Goal: Task Accomplishment & Management: Manage account settings

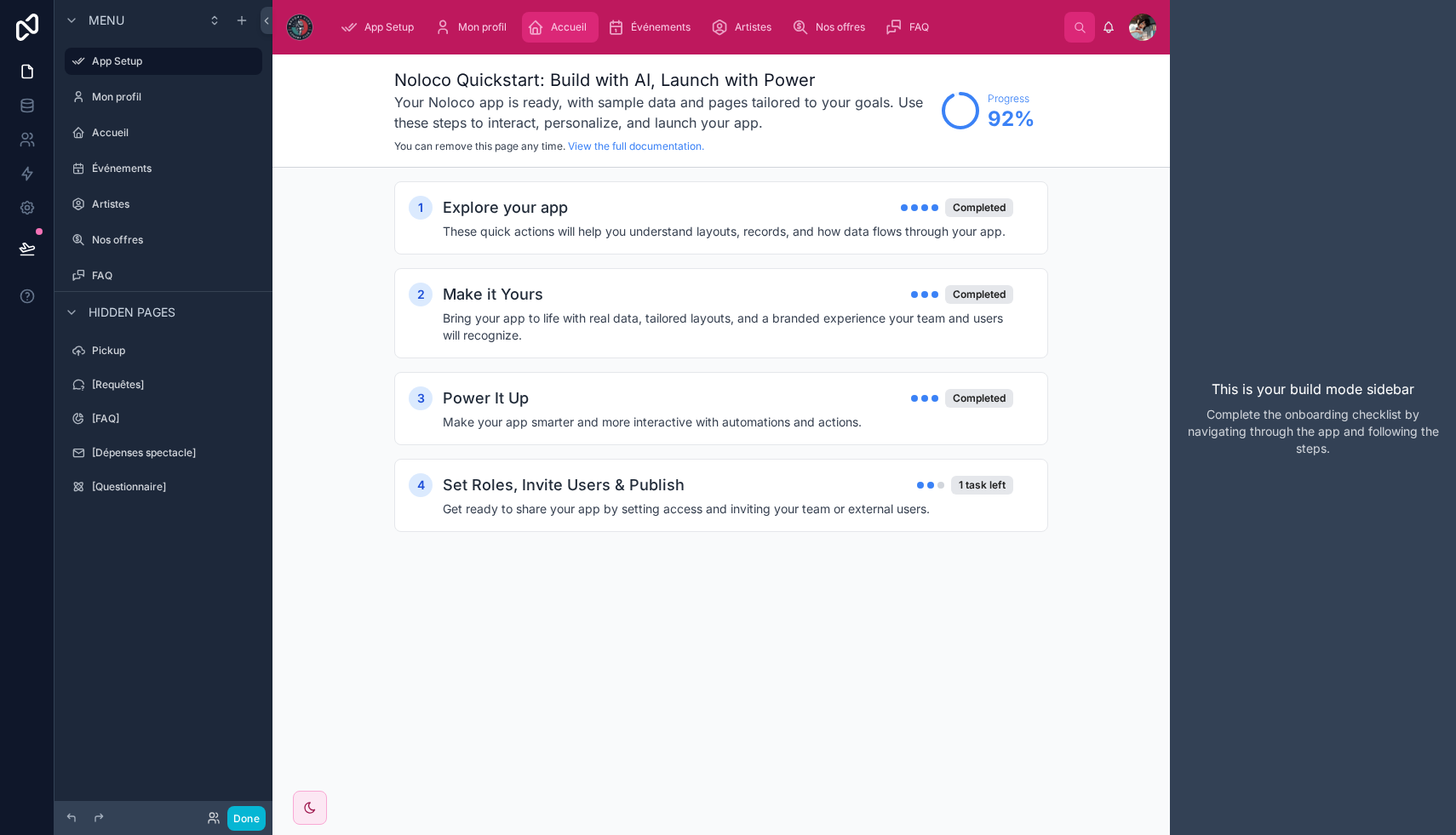
click at [551, 30] on div "Accueil" at bounding box center [560, 28] width 66 height 28
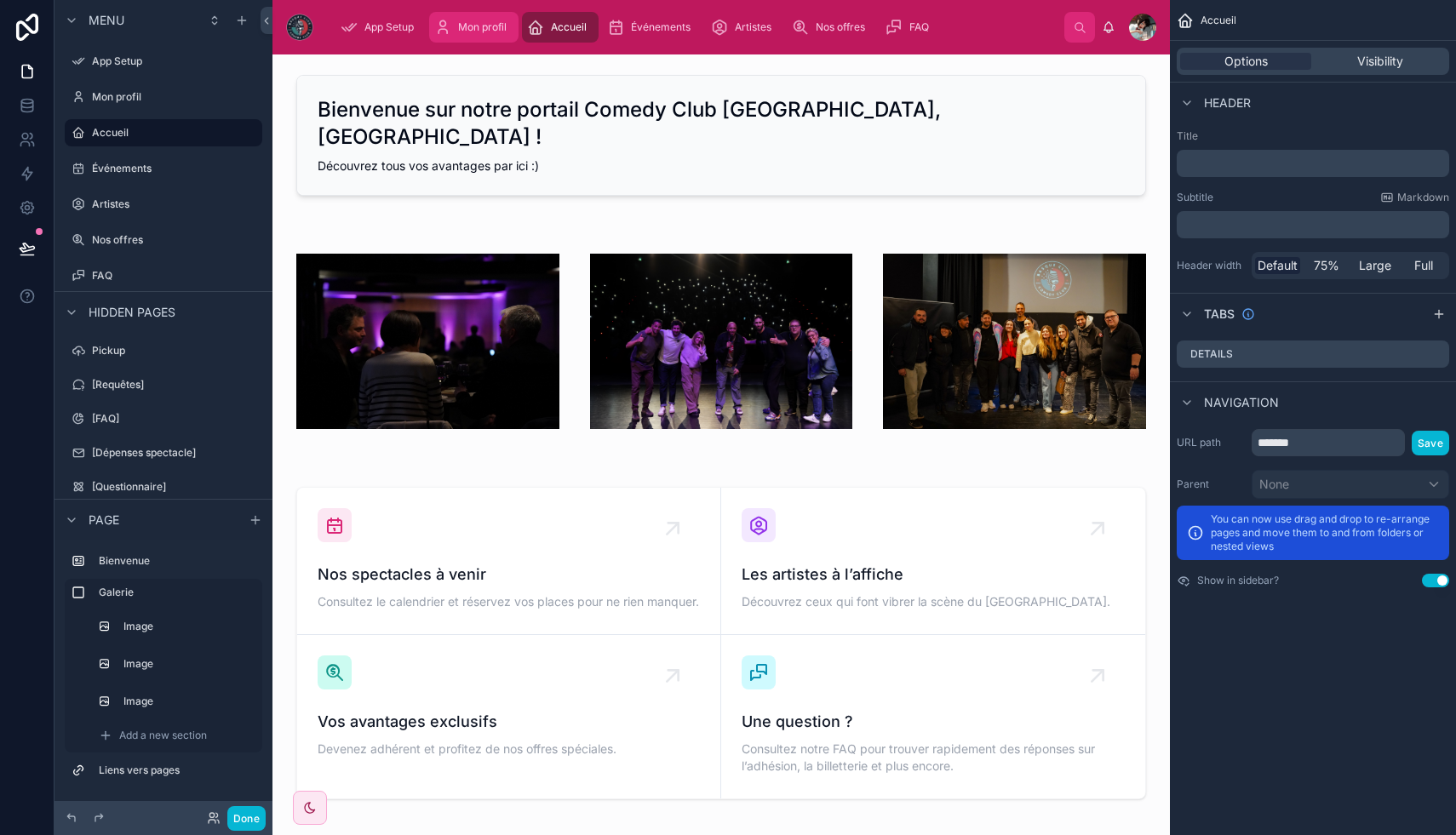
click at [486, 30] on span "Mon profil" at bounding box center [482, 28] width 48 height 14
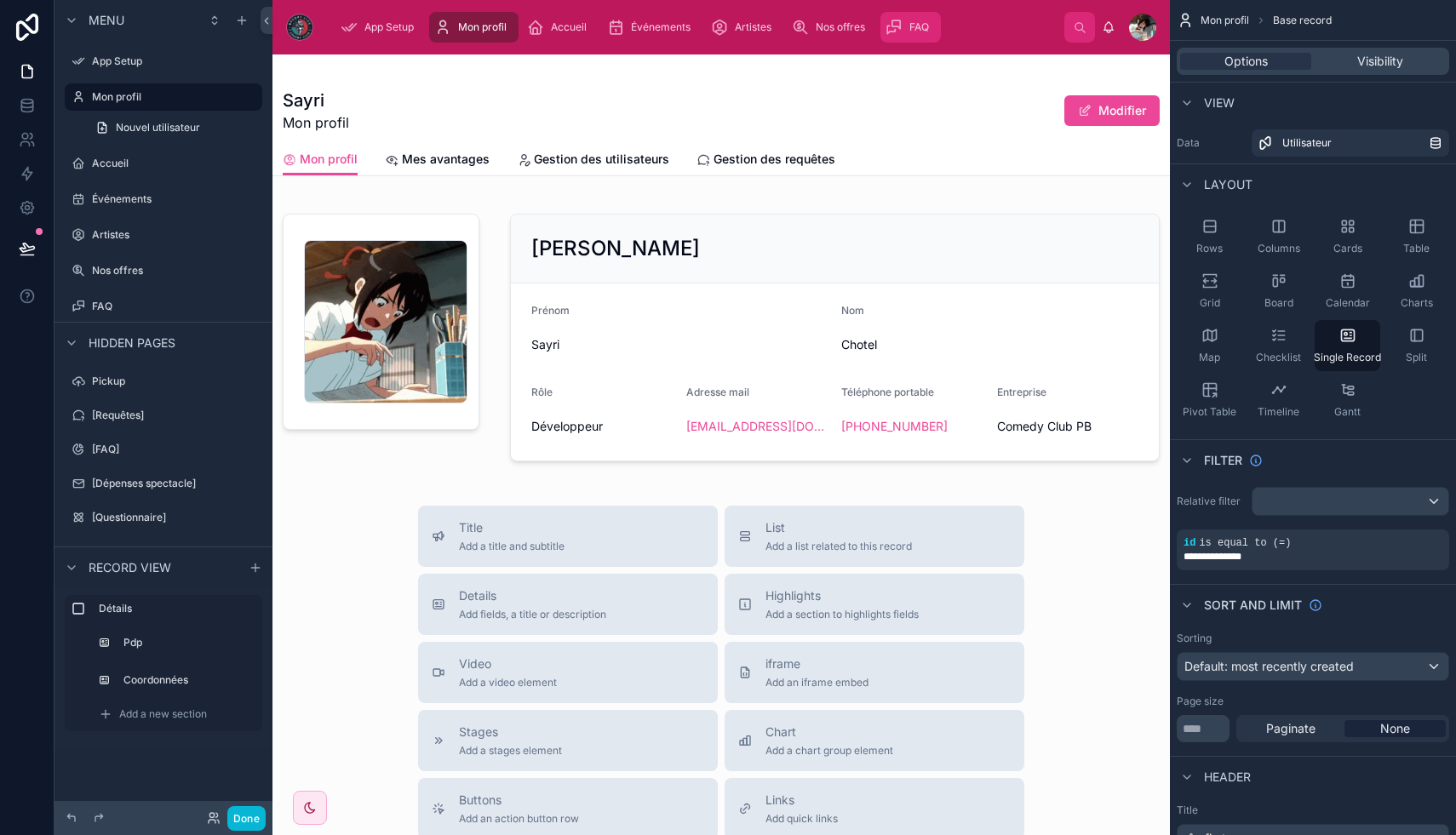
click at [934, 21] on div "FAQ" at bounding box center [910, 28] width 50 height 28
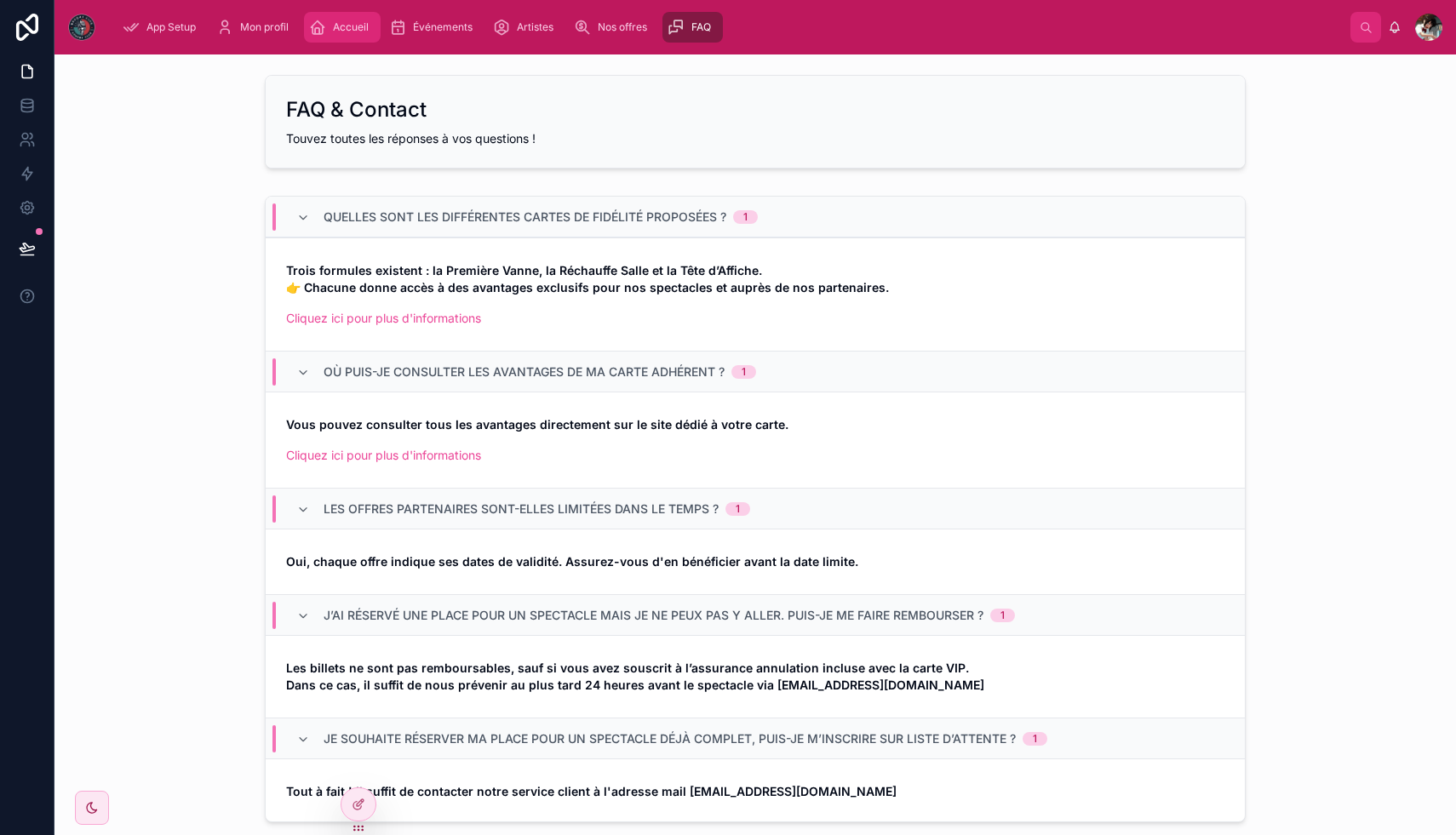
click at [315, 27] on icon "scrollable content" at bounding box center [316, 27] width 17 height 17
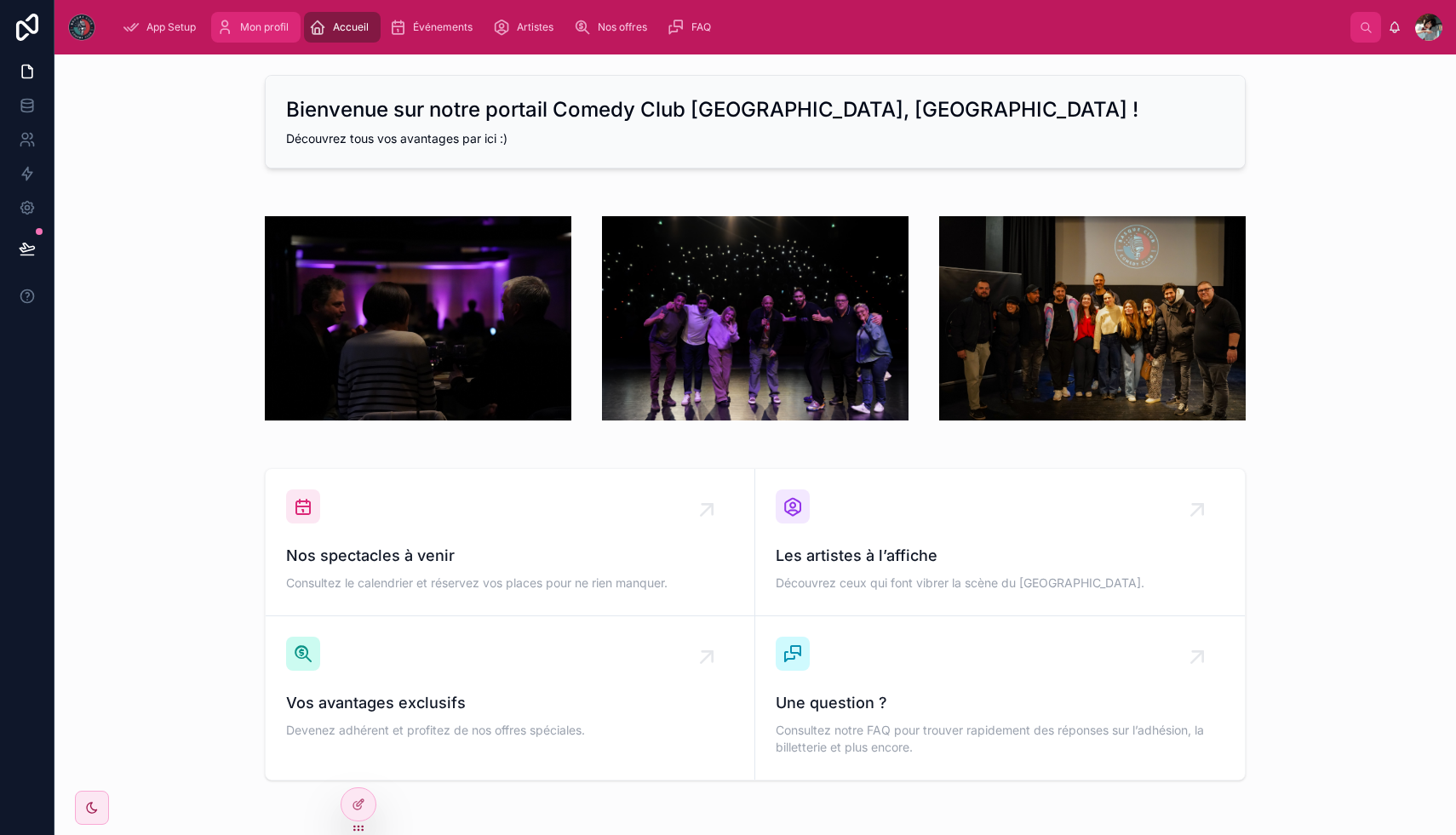
click at [272, 29] on span "Mon profil" at bounding box center [264, 28] width 48 height 14
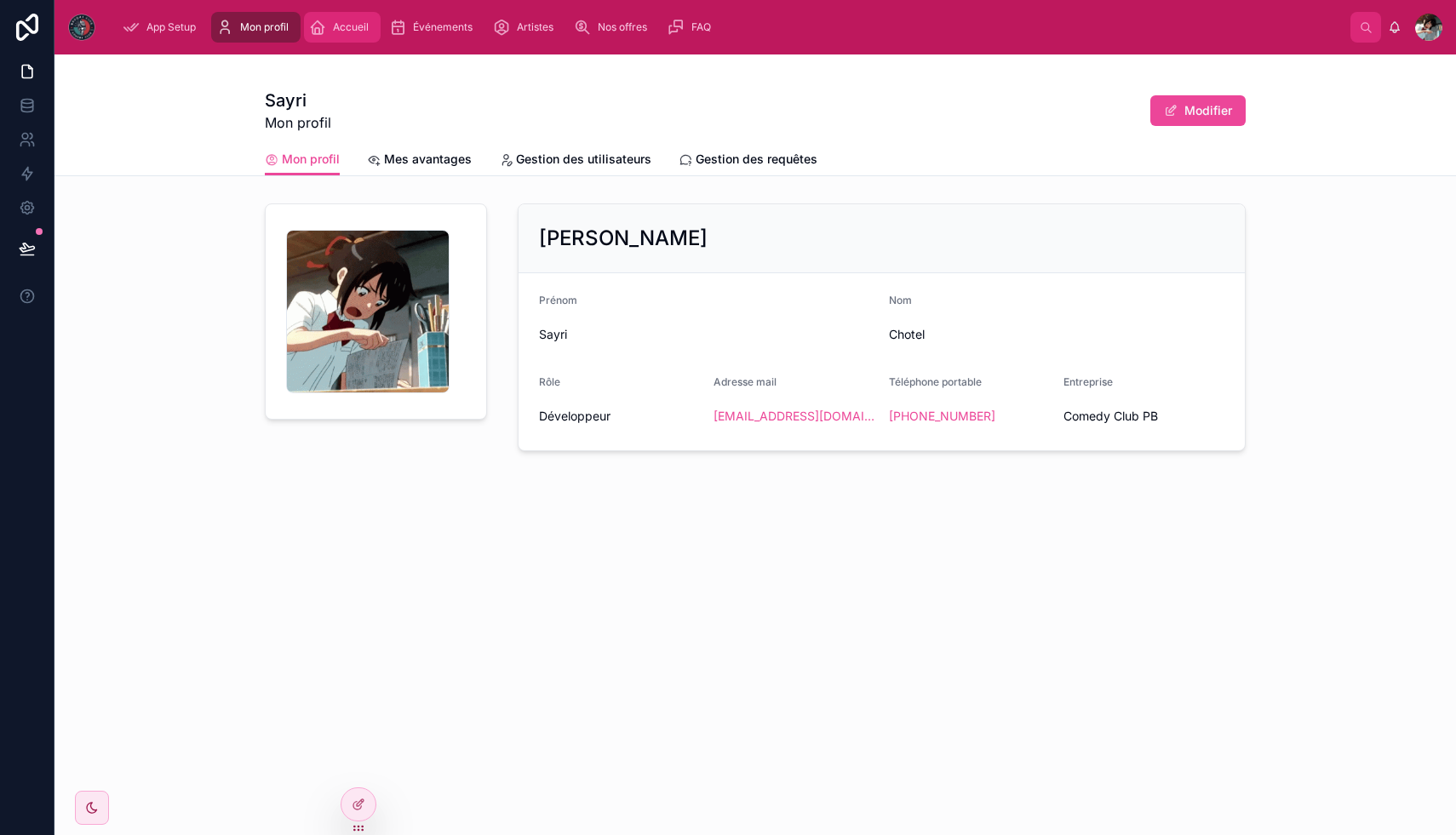
click at [347, 21] on span "Accueil" at bounding box center [351, 28] width 35 height 14
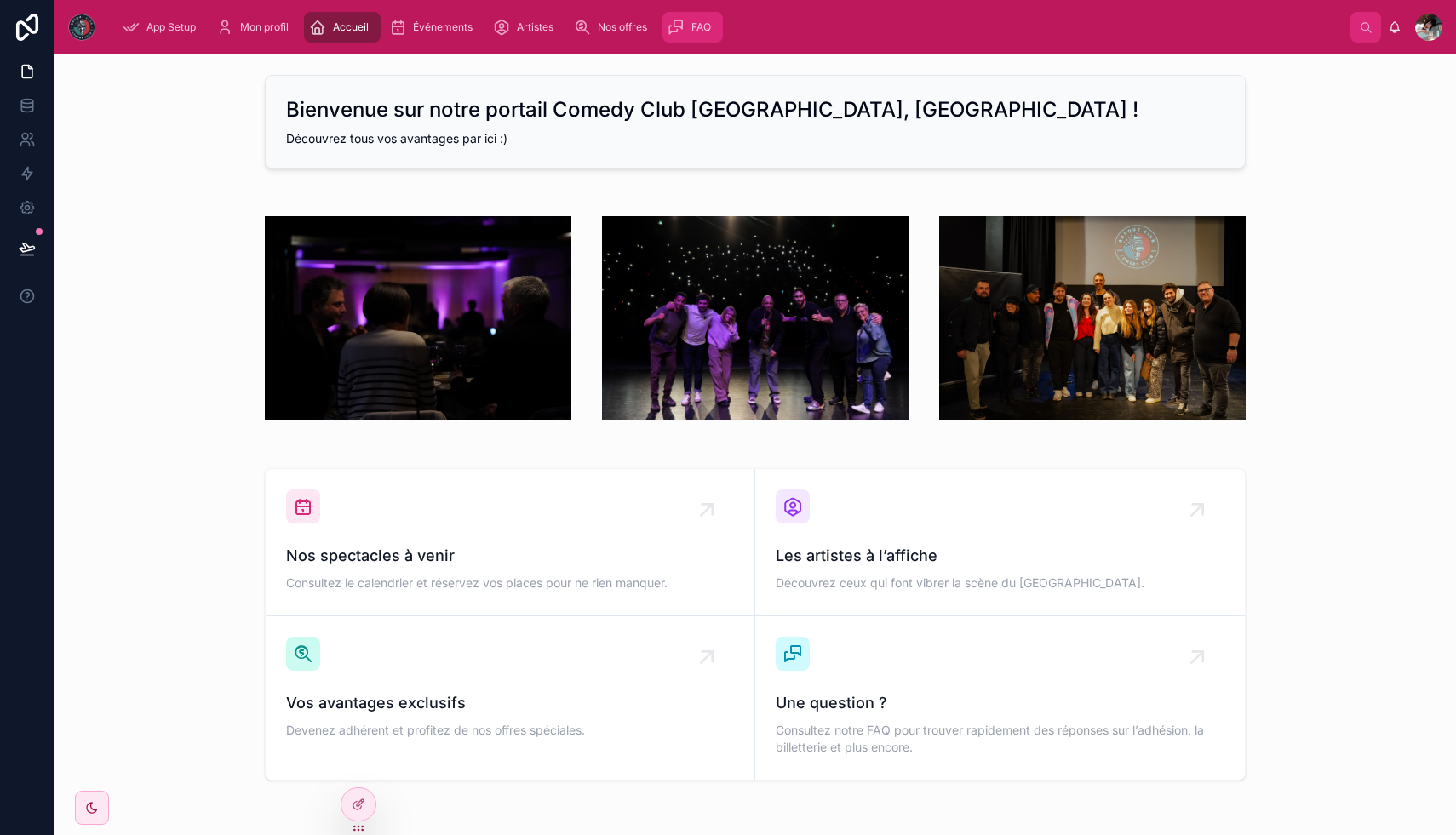
click at [668, 14] on link "FAQ" at bounding box center [692, 27] width 60 height 31
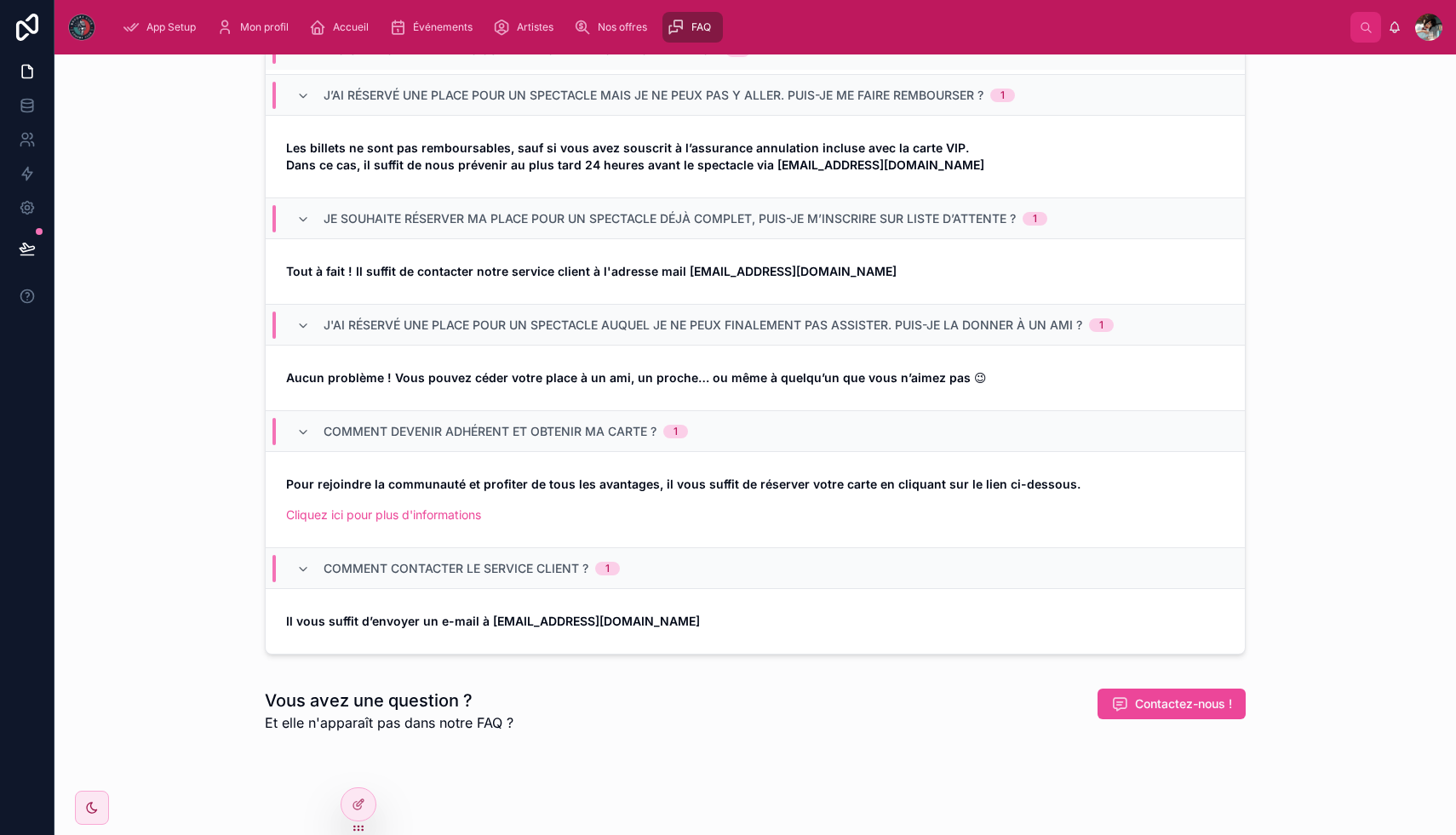
scroll to position [209, 0]
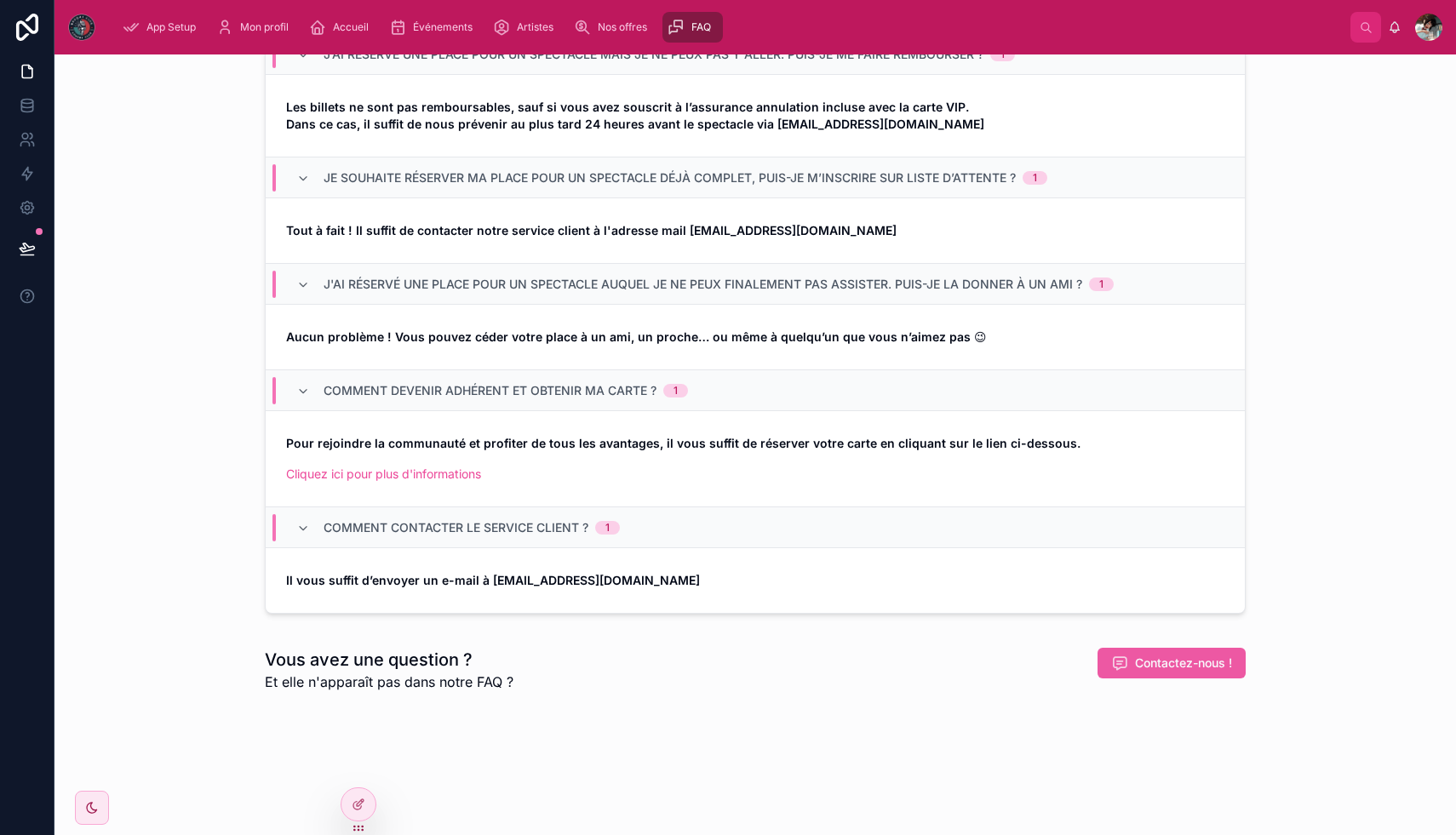
click at [1172, 659] on span "Contactez-nous !" at bounding box center [1183, 662] width 97 height 17
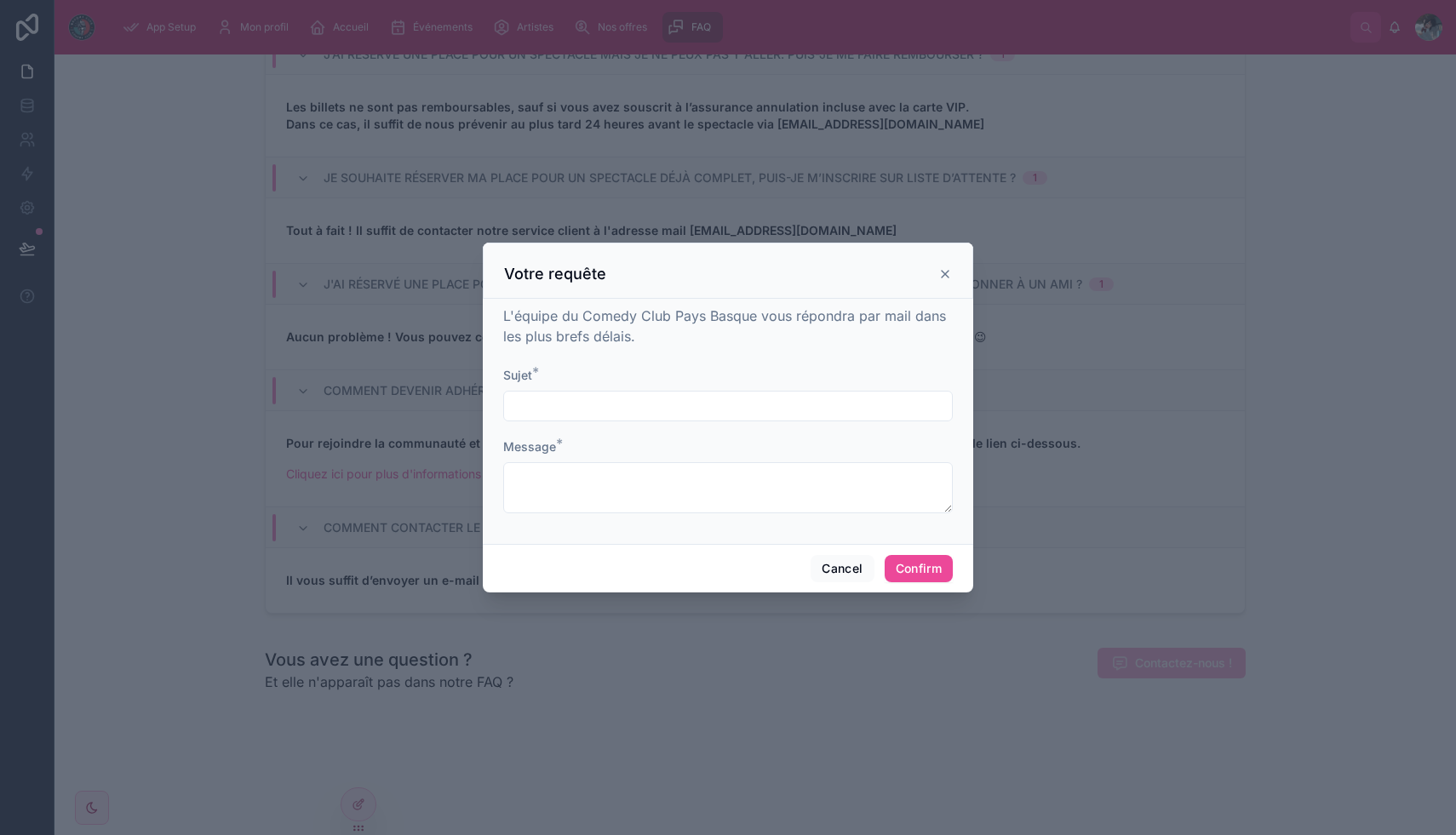
click at [589, 37] on div at bounding box center [728, 417] width 1456 height 835
click at [952, 275] on div "Votre requête" at bounding box center [728, 270] width 490 height 56
click at [941, 275] on icon at bounding box center [945, 274] width 14 height 14
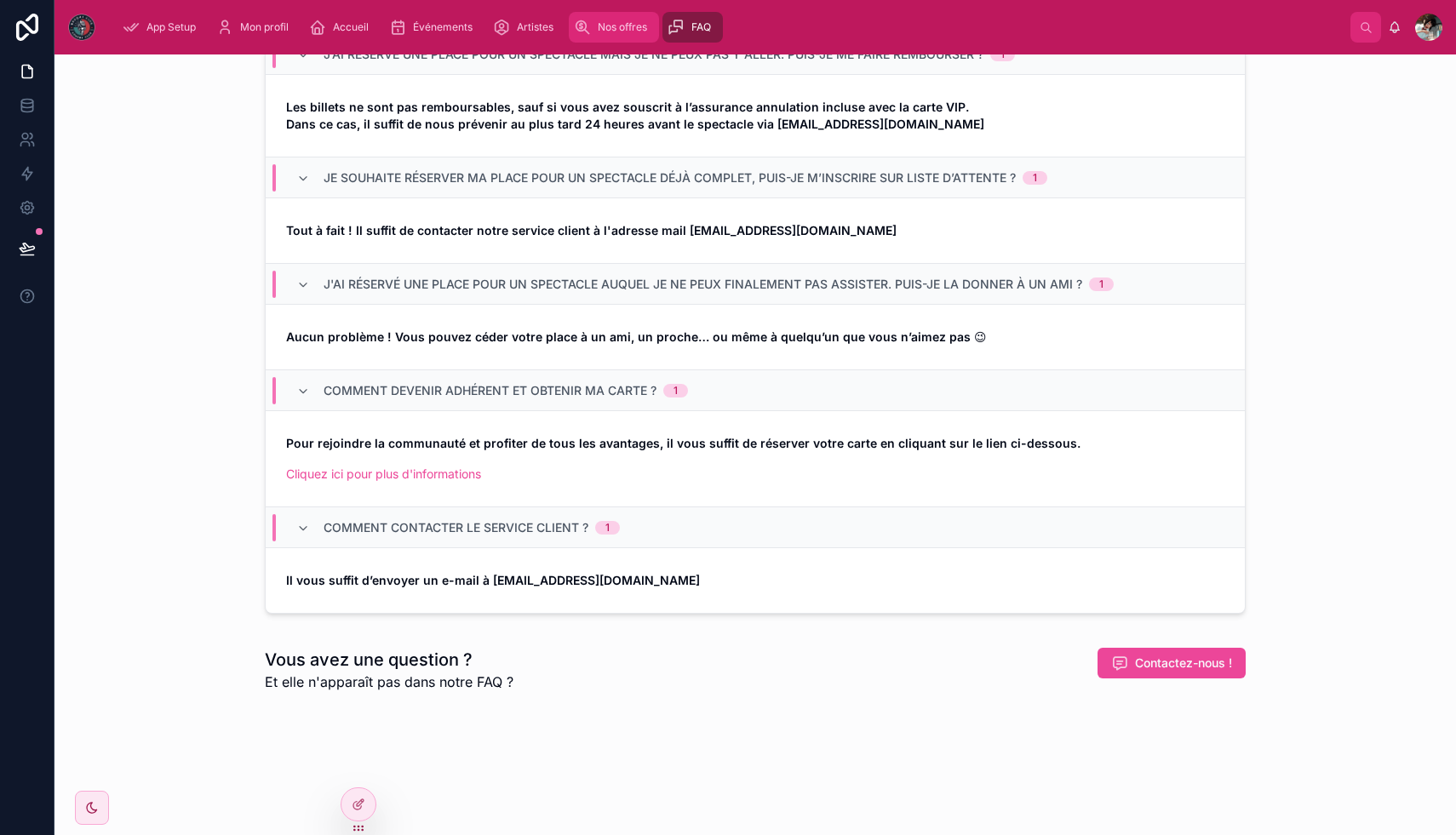
click at [615, 22] on span "Nos offres" at bounding box center [622, 28] width 49 height 14
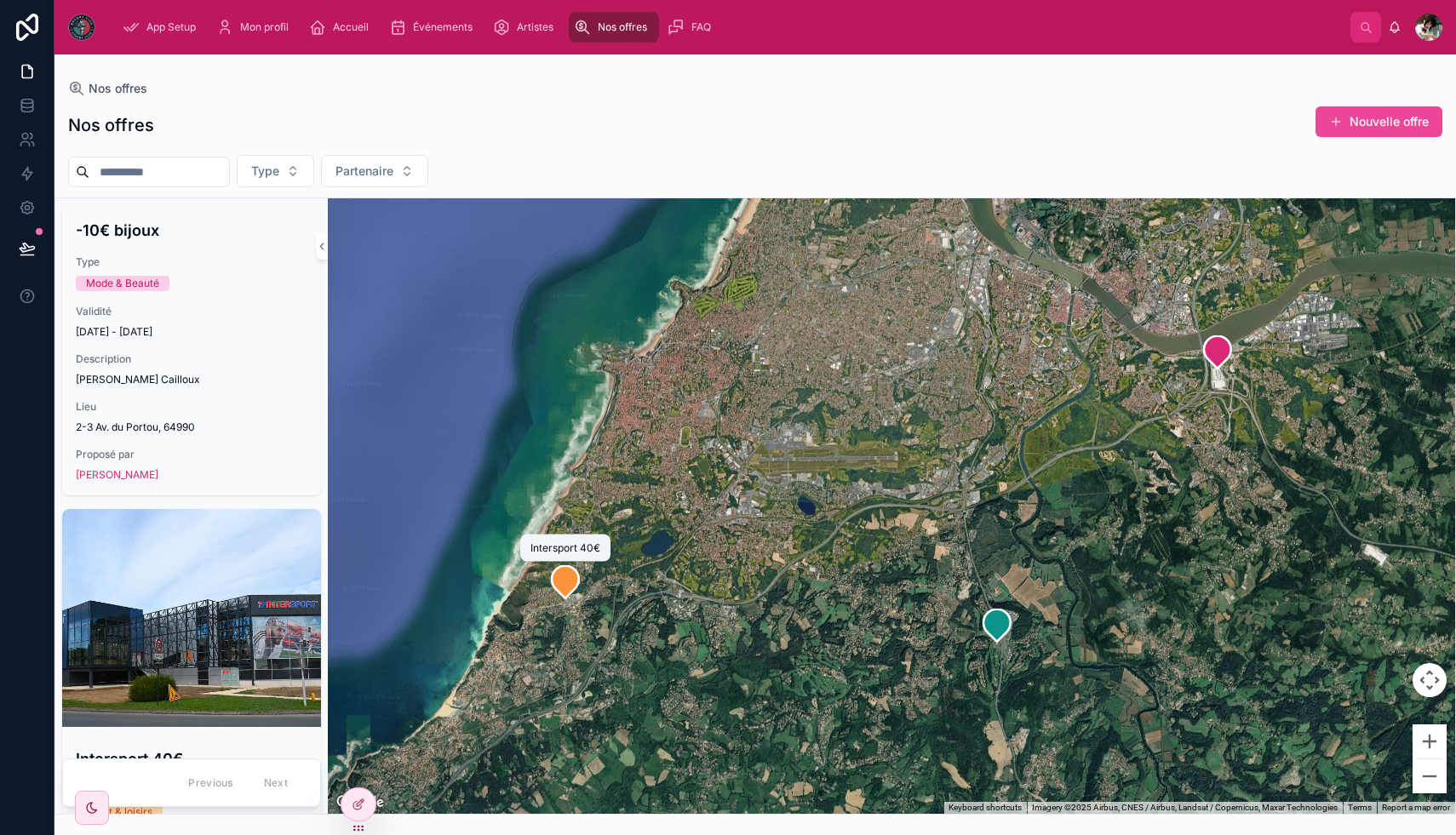
click at [560, 589] on icon at bounding box center [566, 581] width 28 height 33
click at [17, 108] on link at bounding box center [27, 105] width 53 height 35
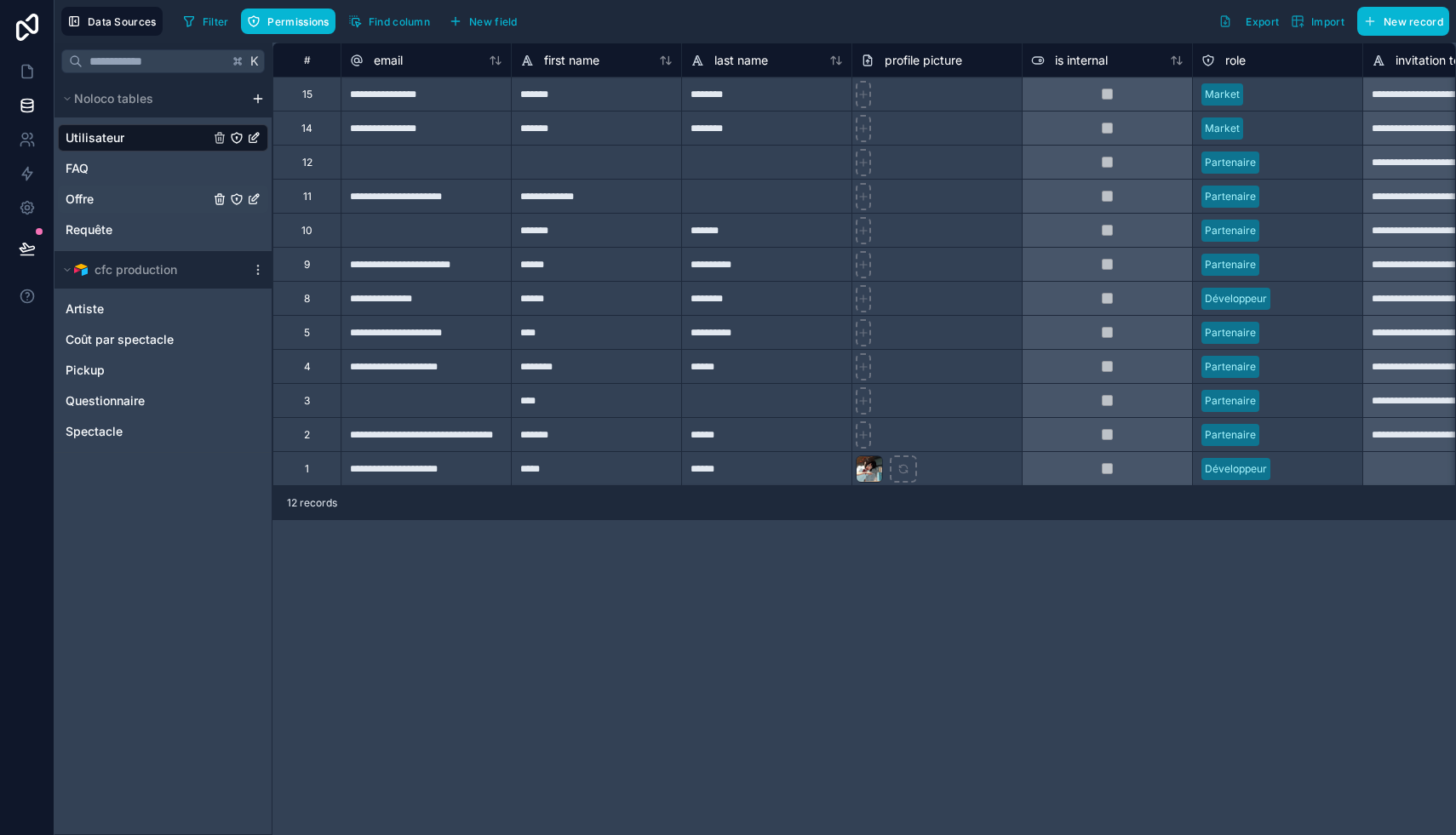
click at [141, 190] on div "Offre" at bounding box center [163, 199] width 210 height 28
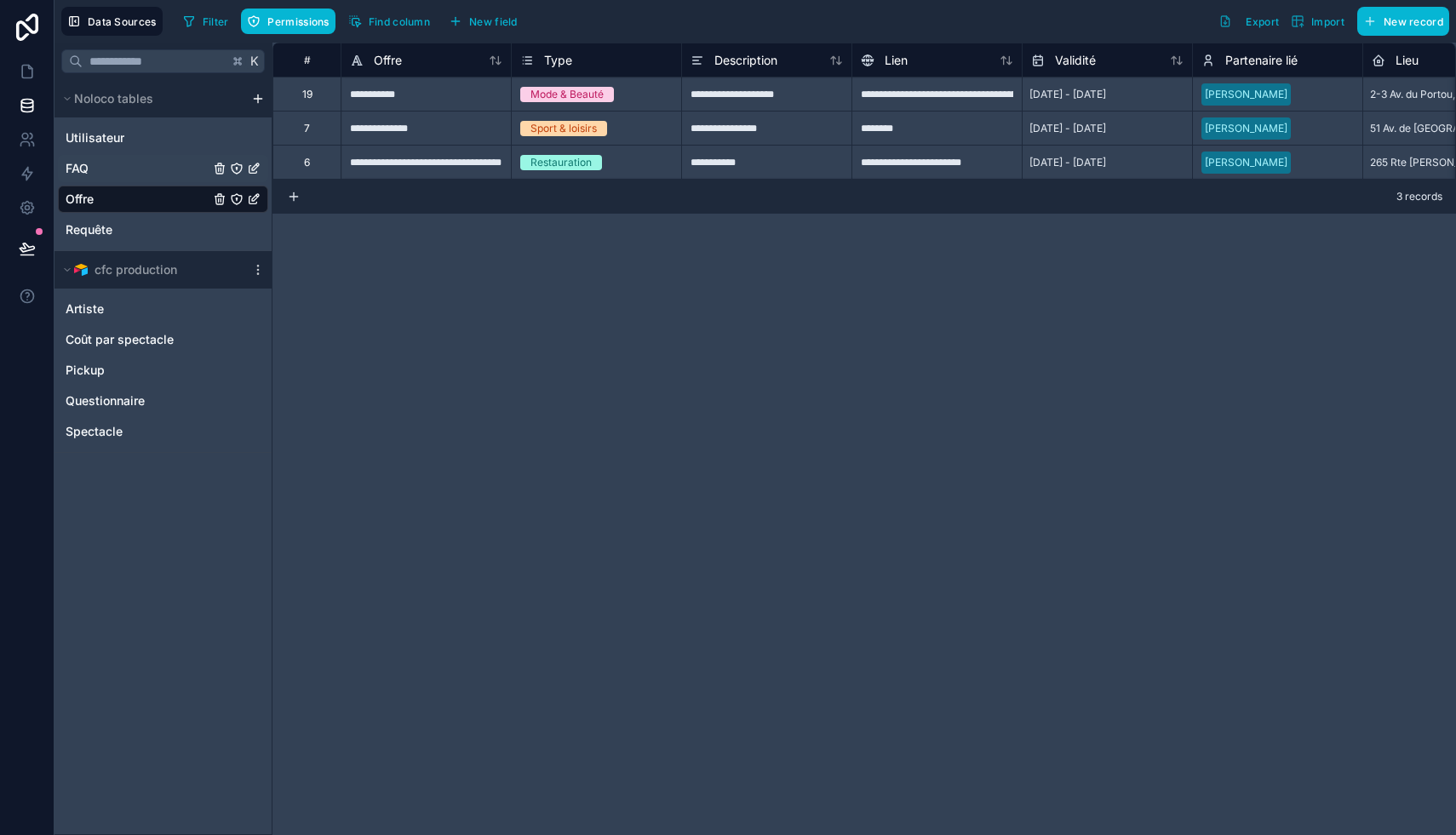
click at [145, 165] on div "FAQ" at bounding box center [163, 169] width 210 height 28
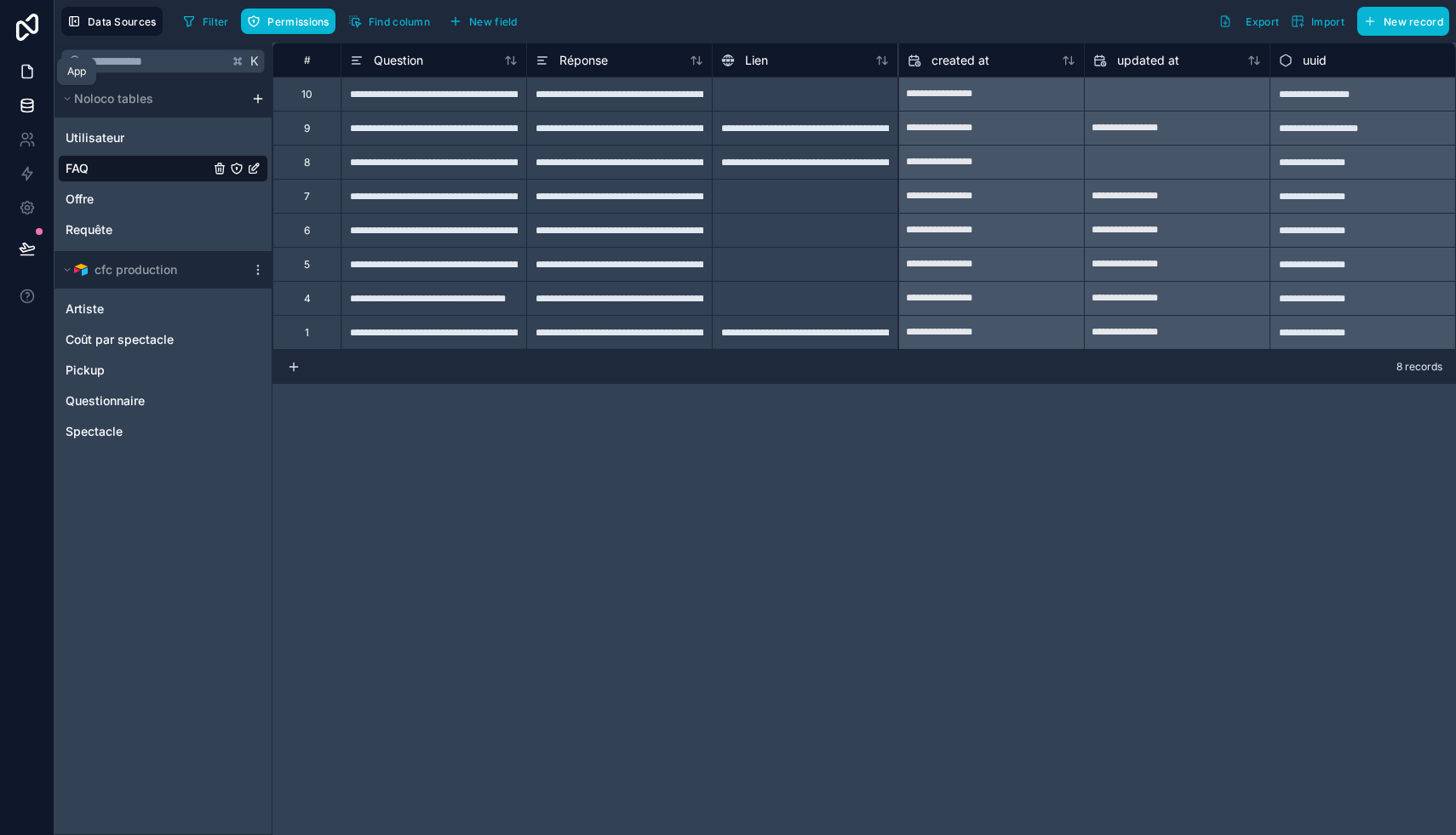
click at [28, 73] on icon at bounding box center [27, 71] width 17 height 17
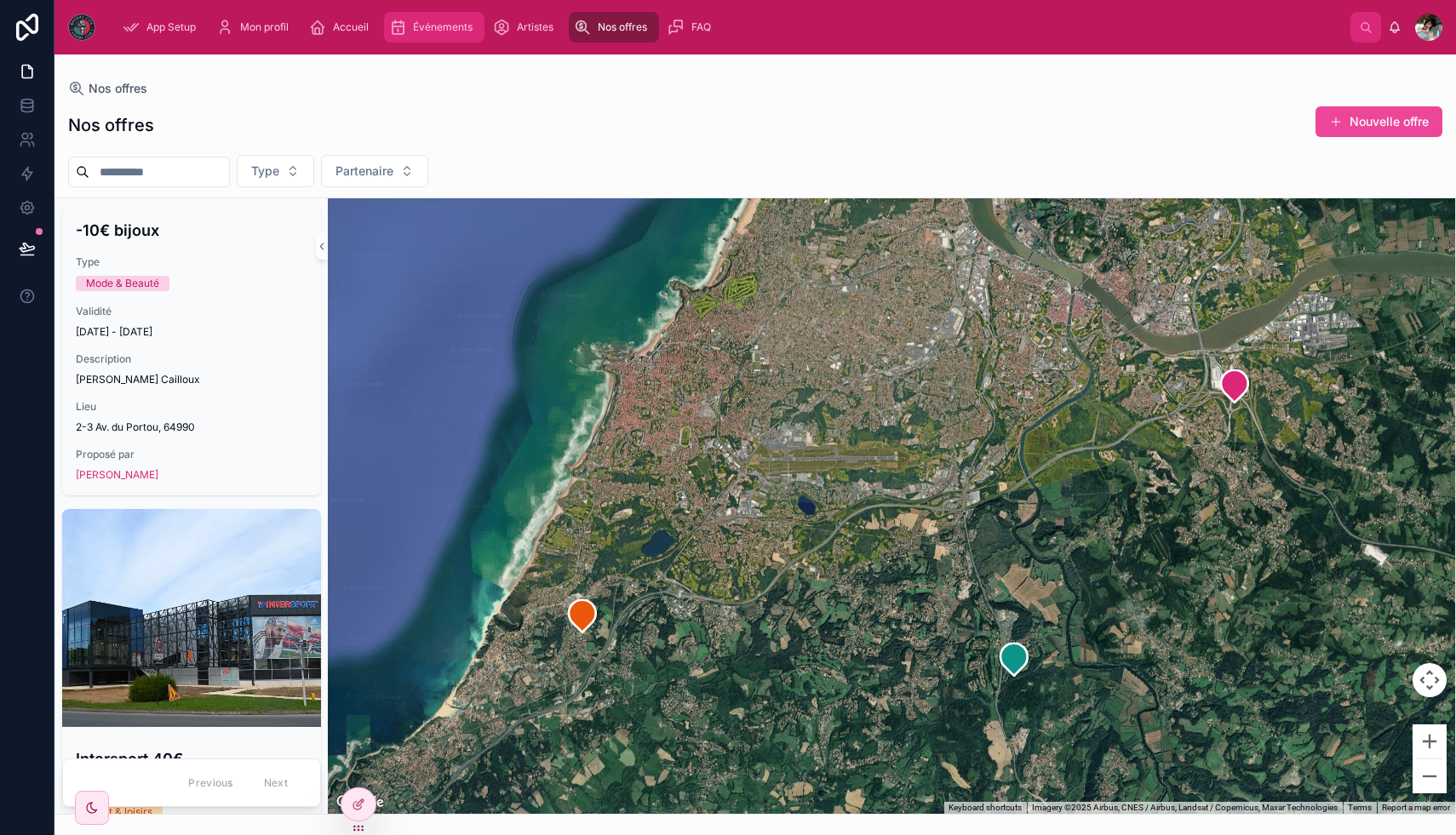
click at [455, 23] on span "Événements" at bounding box center [443, 28] width 59 height 14
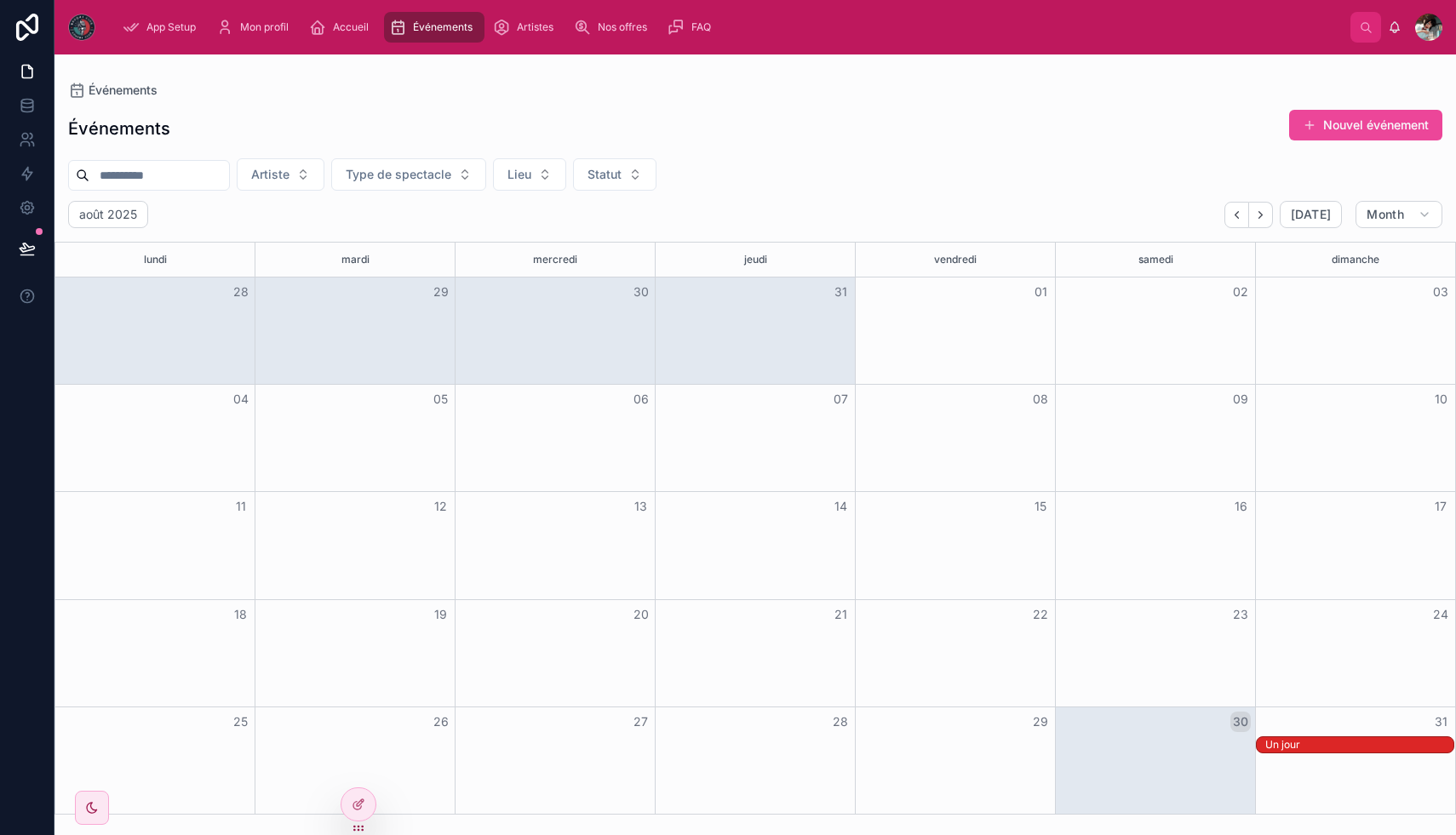
click at [1338, 745] on div "Un jour" at bounding box center [1358, 745] width 188 height 14
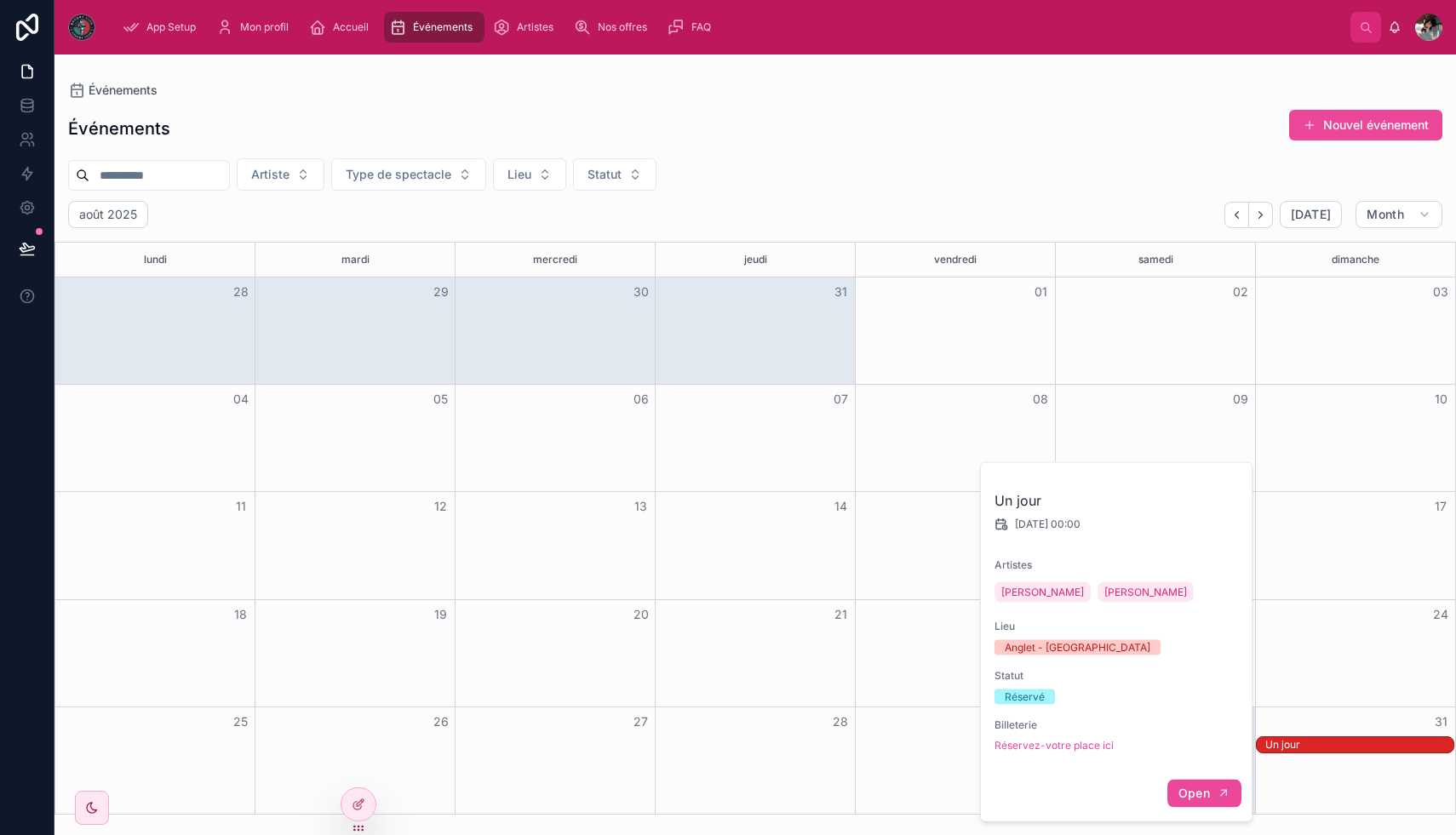
click at [1199, 792] on span "Open" at bounding box center [1194, 794] width 32 height 16
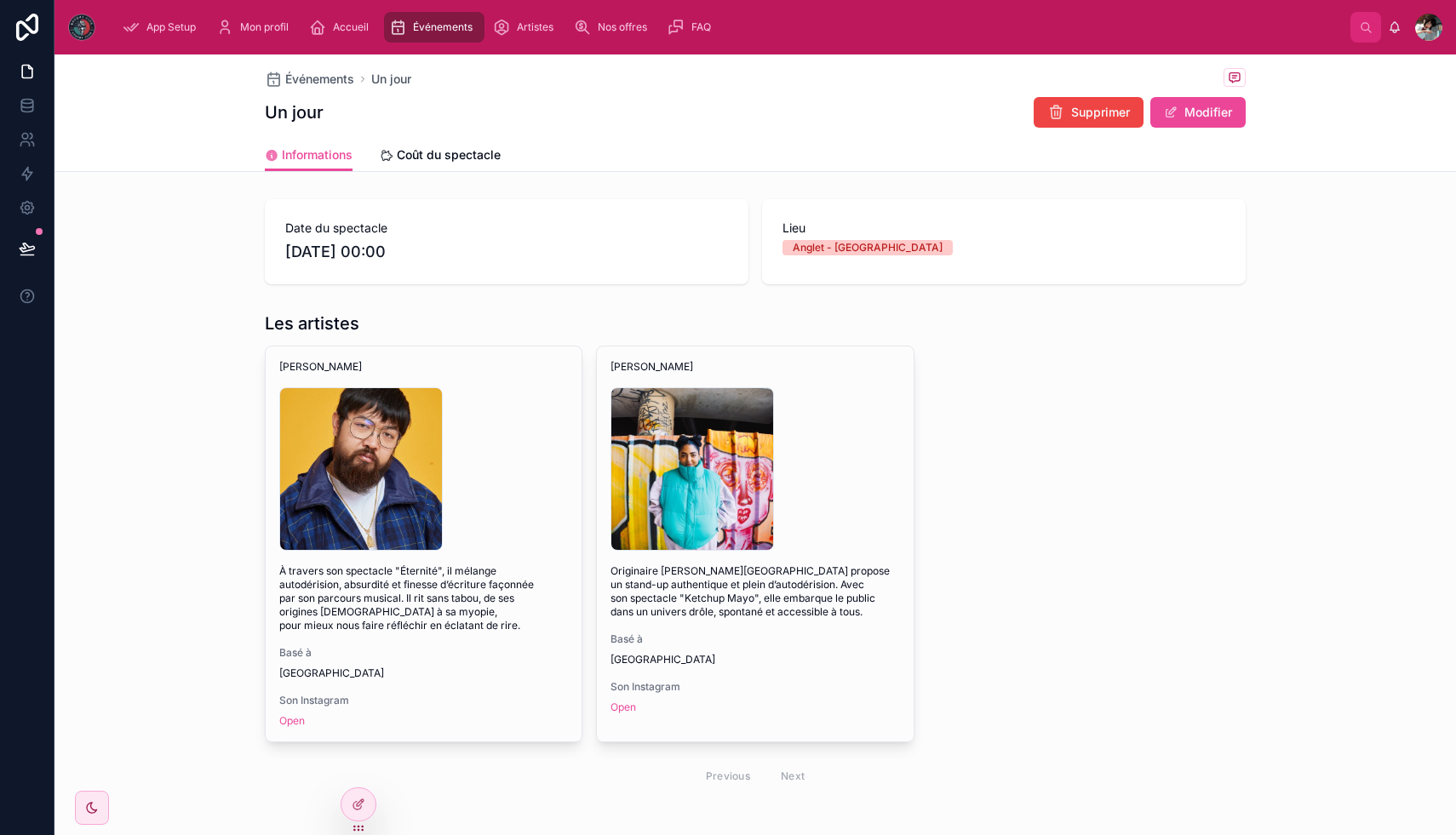
click at [257, 743] on div "Les artistes [PERSON_NAME] png-(5) À travers son spectacle "Éternité", il mélan…" at bounding box center [754, 553] width 1401 height 498
click at [356, 770] on div "Previous Next" at bounding box center [755, 776] width 981 height 40
click at [351, 756] on div "Previous Next" at bounding box center [755, 776] width 981 height 40
click at [355, 763] on icon at bounding box center [356, 765] width 4 height 4
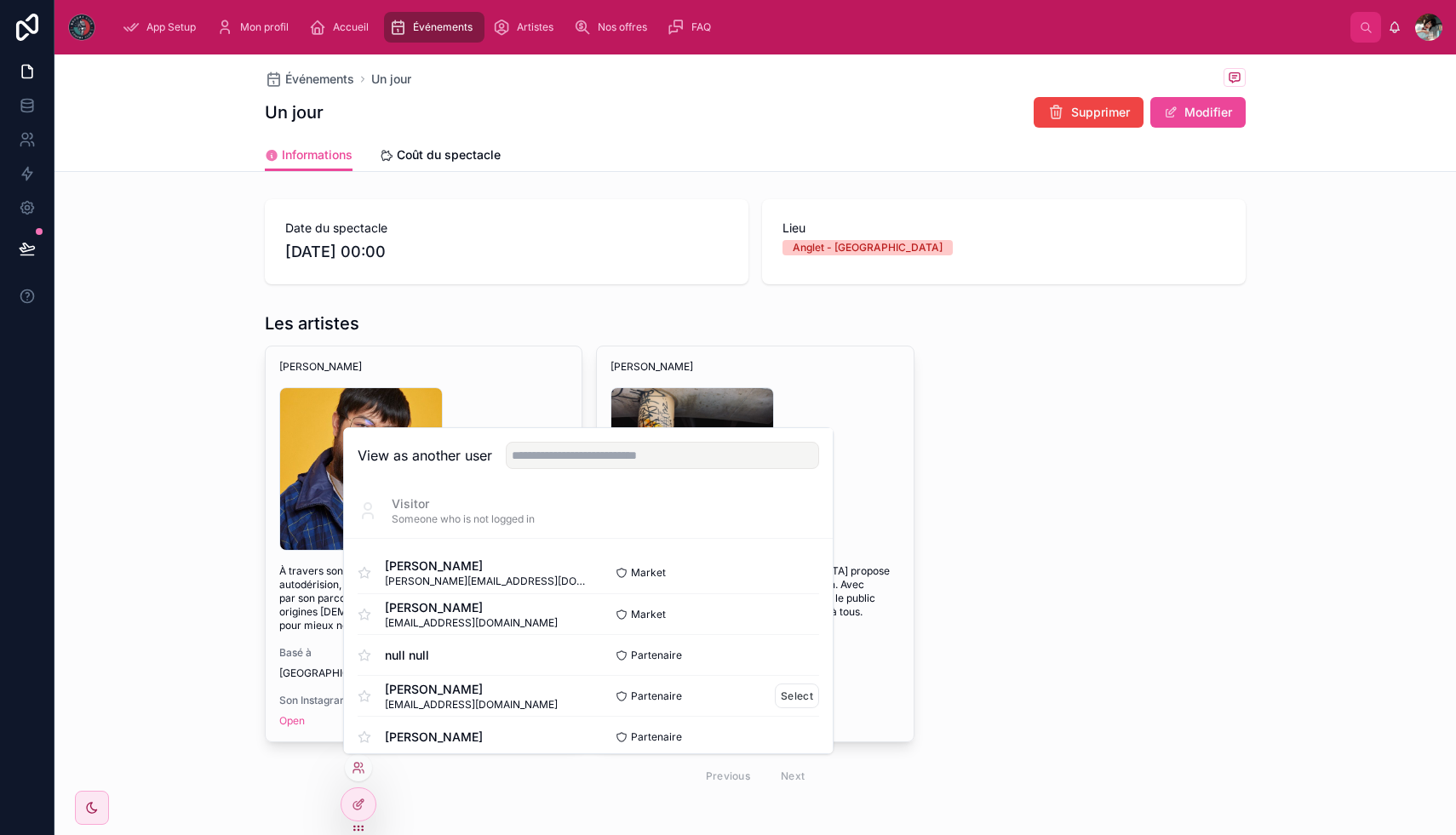
scroll to position [303, 0]
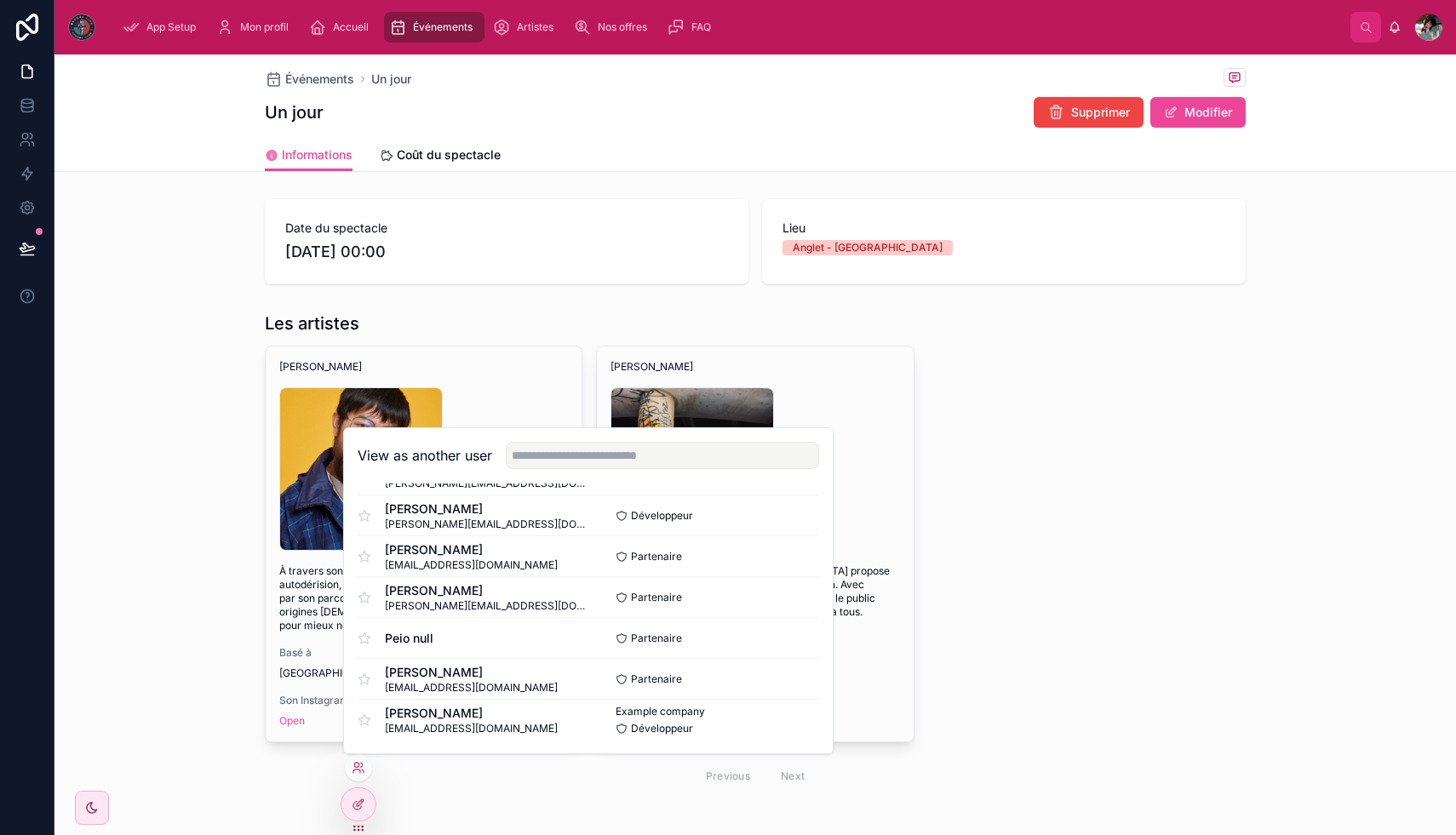
click at [202, 583] on div "Les artistes [PERSON_NAME] png-(5) À travers son spectacle "Éternité", il mélan…" at bounding box center [754, 553] width 1401 height 498
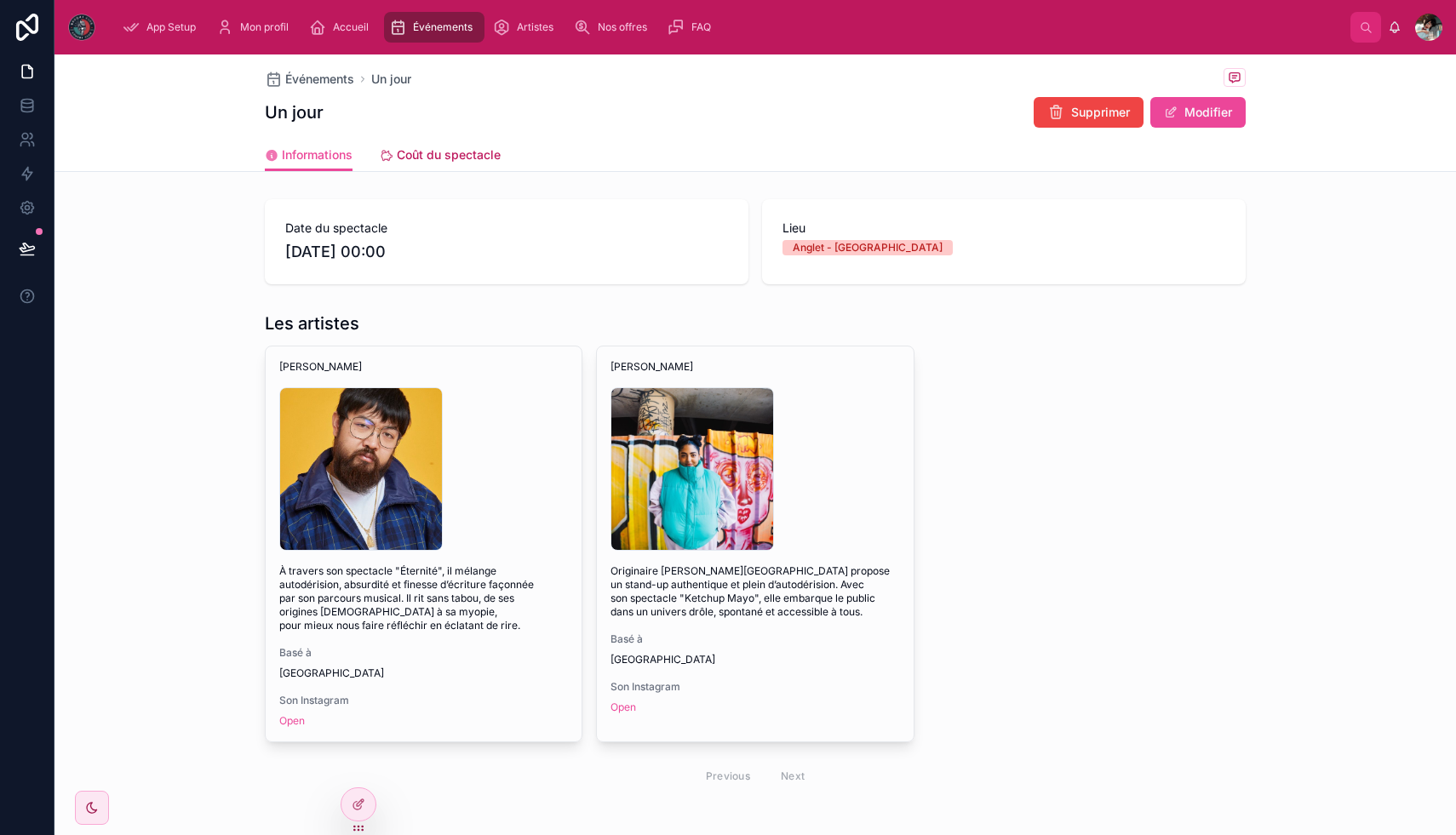
click at [434, 150] on span "Coût du spectacle" at bounding box center [448, 155] width 104 height 17
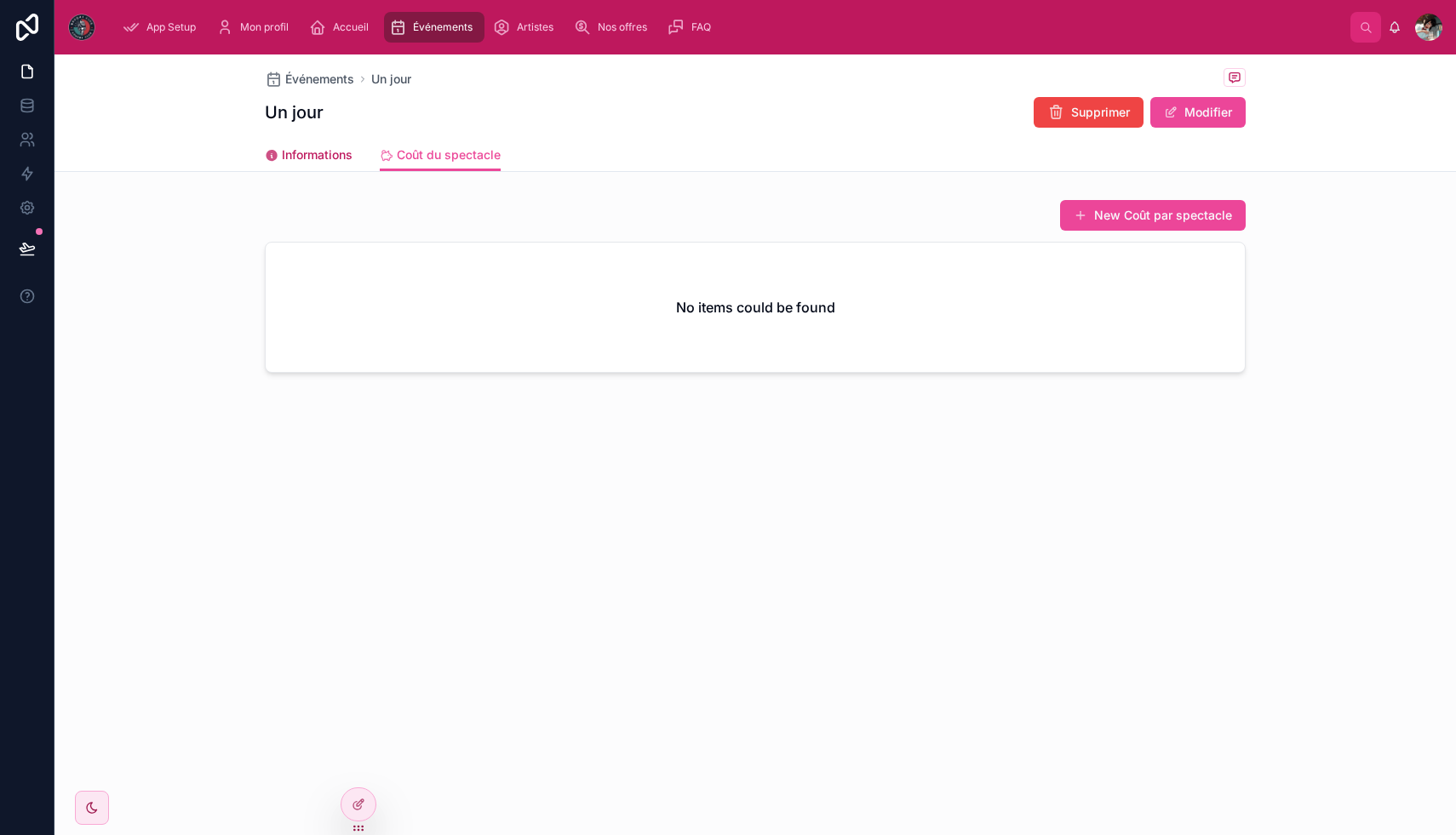
click at [328, 158] on span "Informations" at bounding box center [317, 155] width 71 height 17
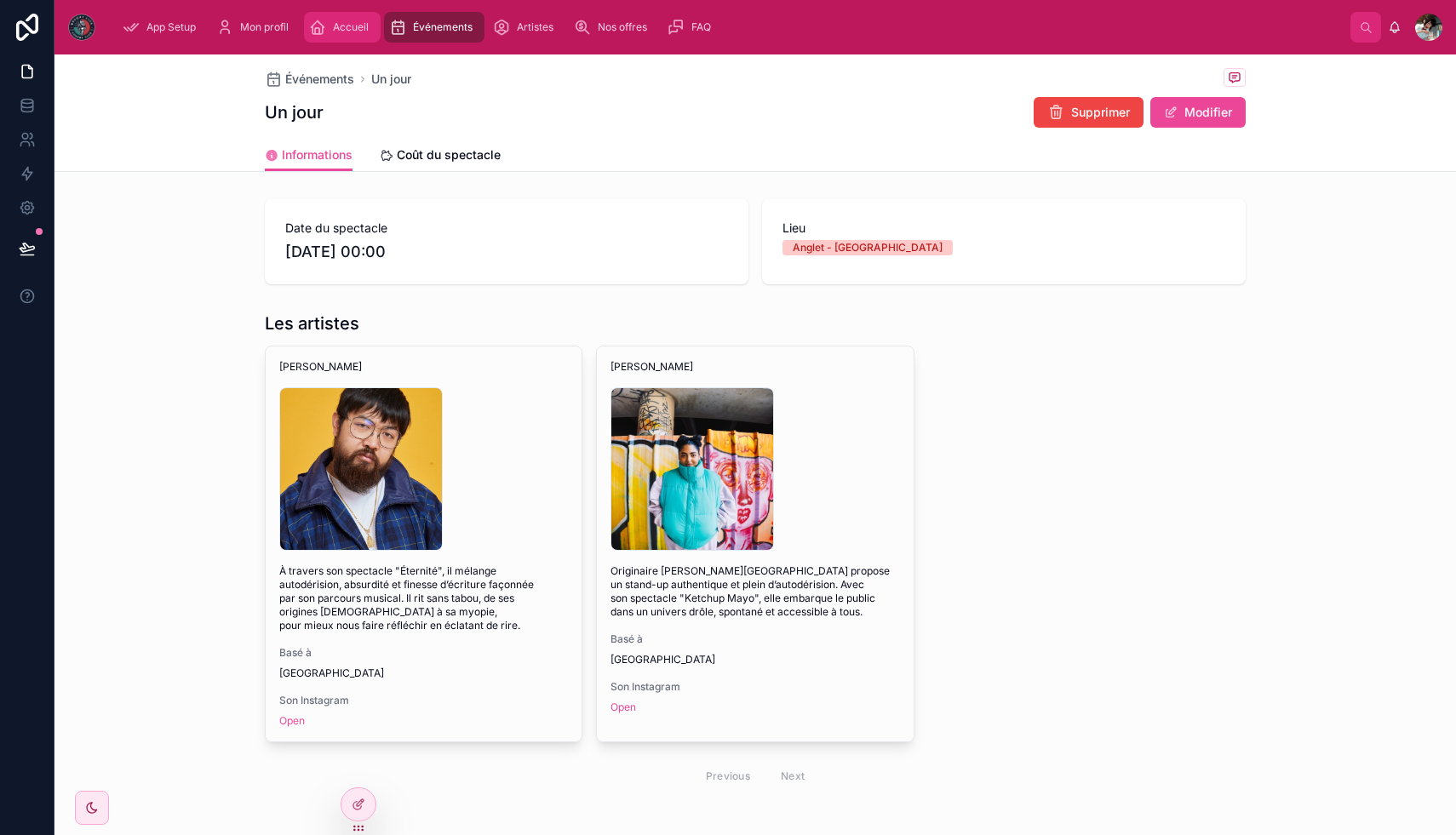
click at [328, 33] on div "Accueil" at bounding box center [341, 28] width 66 height 28
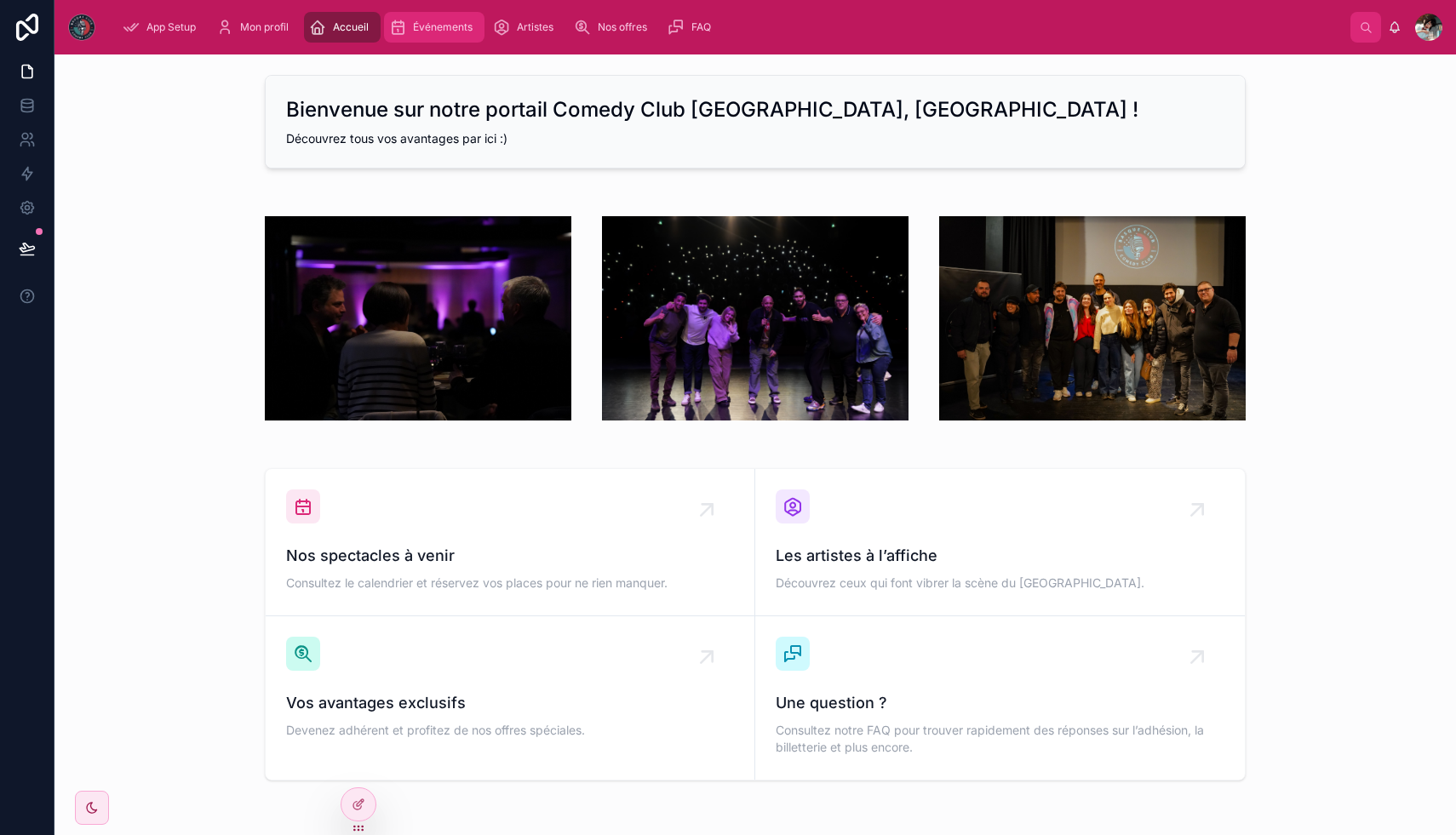
click at [447, 31] on span "Événements" at bounding box center [443, 28] width 59 height 14
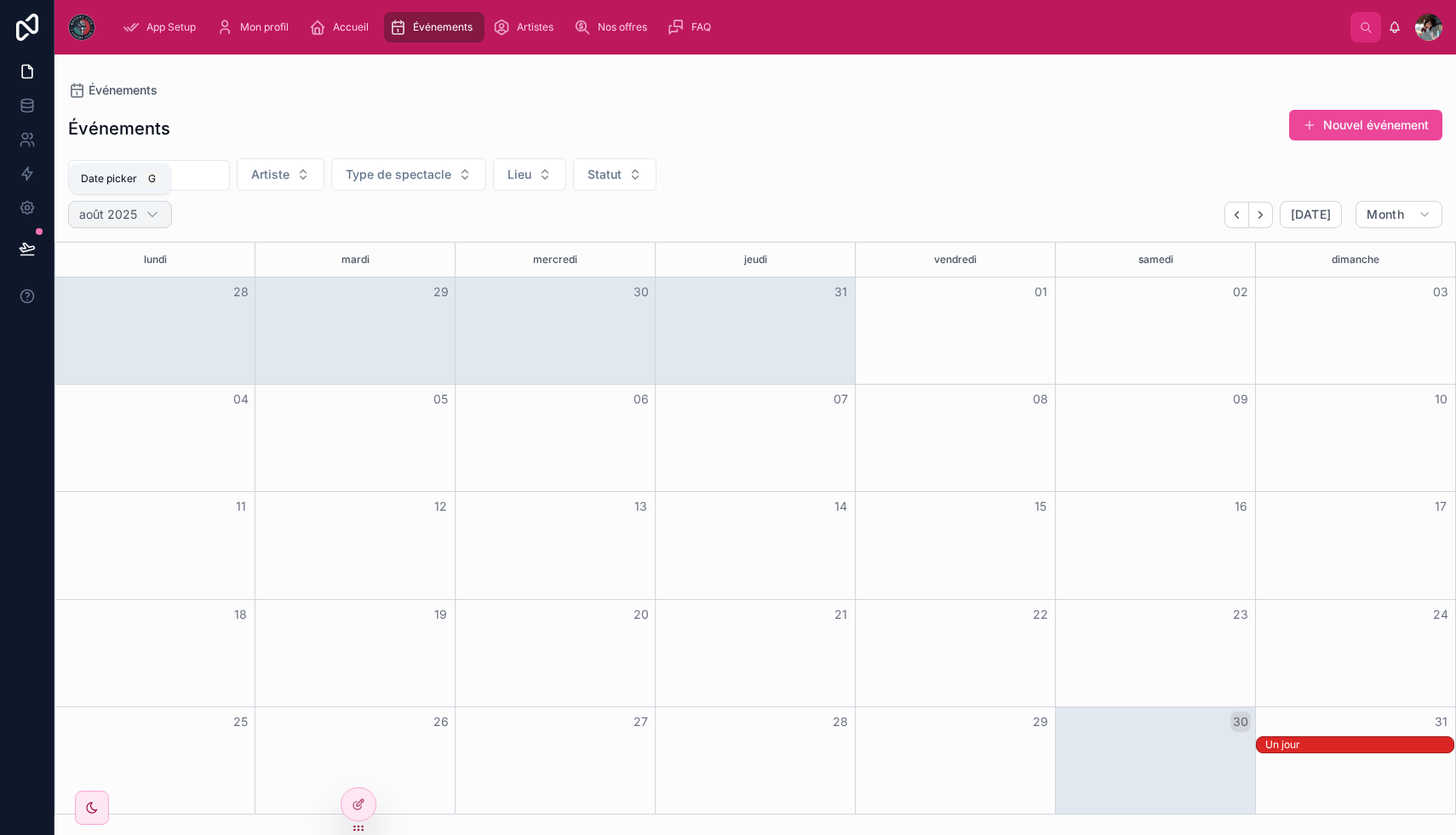
click at [132, 213] on h2 "août 2025" at bounding box center [107, 214] width 58 height 17
select select "****"
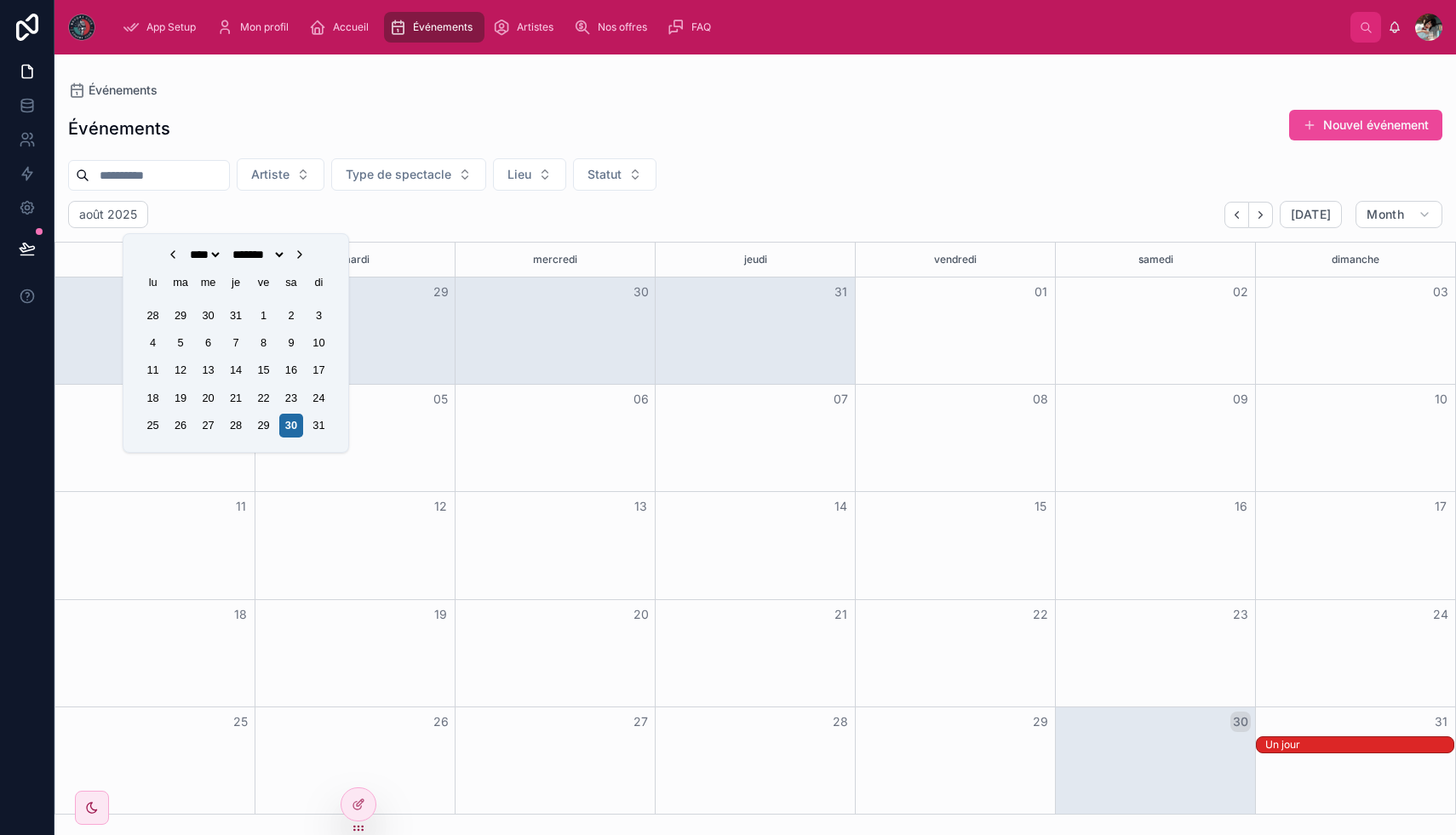
click at [243, 261] on select "******* ******* **** ***** *** **** ******* **** ********* ******* ******** ***…" at bounding box center [257, 254] width 57 height 14
select select "*"
click at [229, 247] on select "******* ******* **** ***** *** **** ******* **** ********* ******* ******** ***…" at bounding box center [257, 254] width 57 height 14
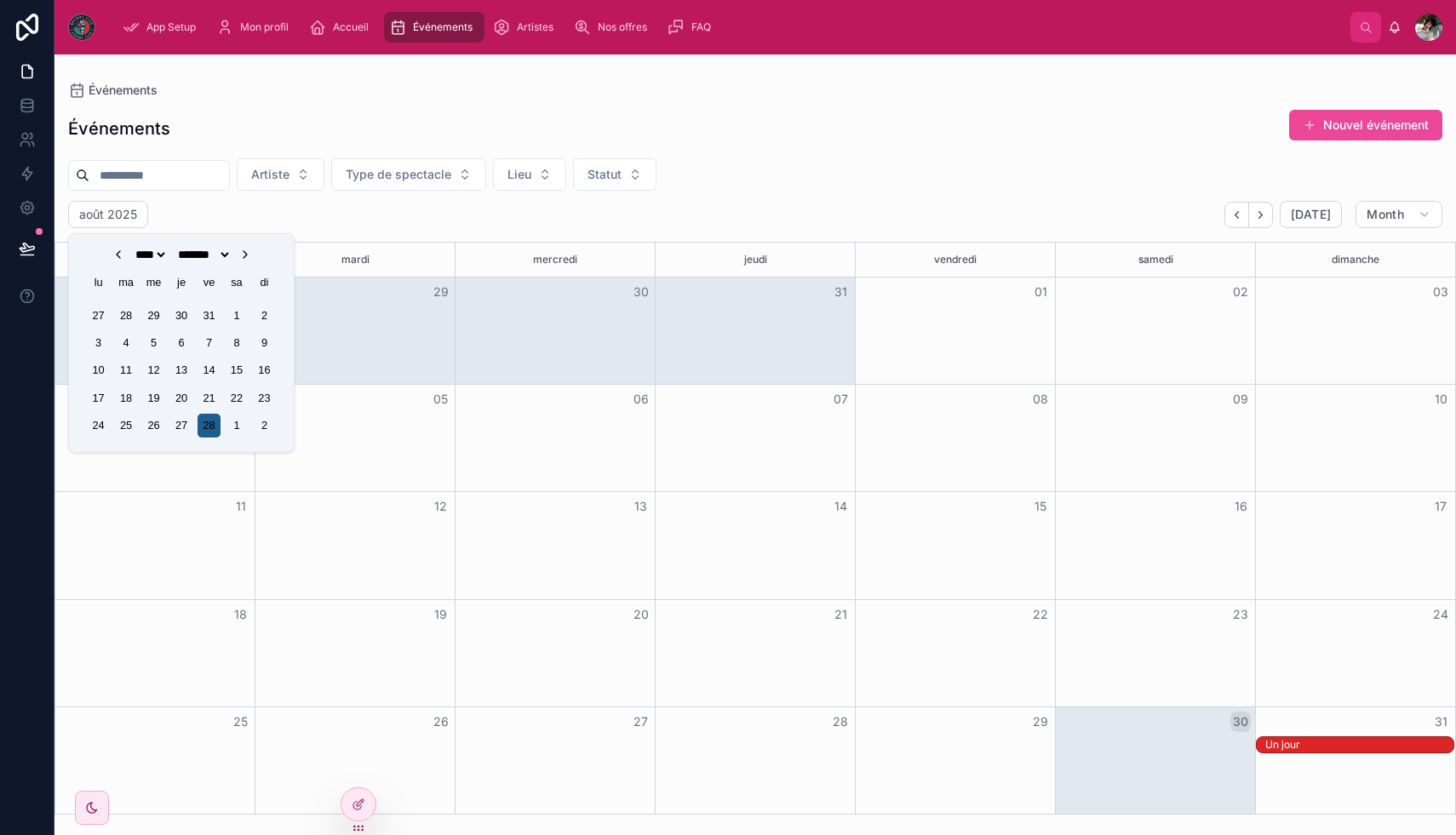
click at [211, 425] on div "28" at bounding box center [208, 425] width 23 height 23
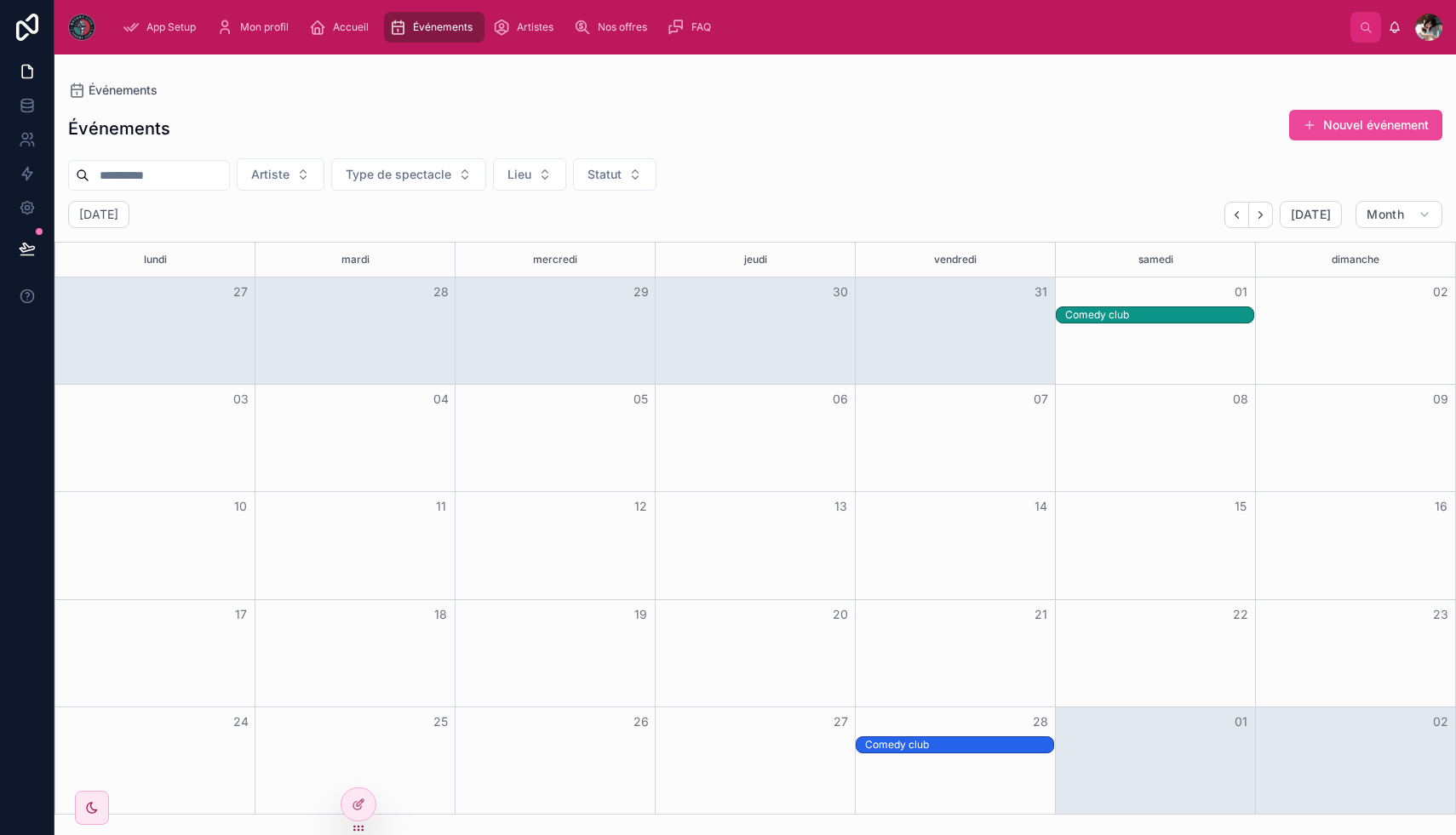
click at [1172, 319] on div "Comedy club" at bounding box center [1158, 315] width 188 height 14
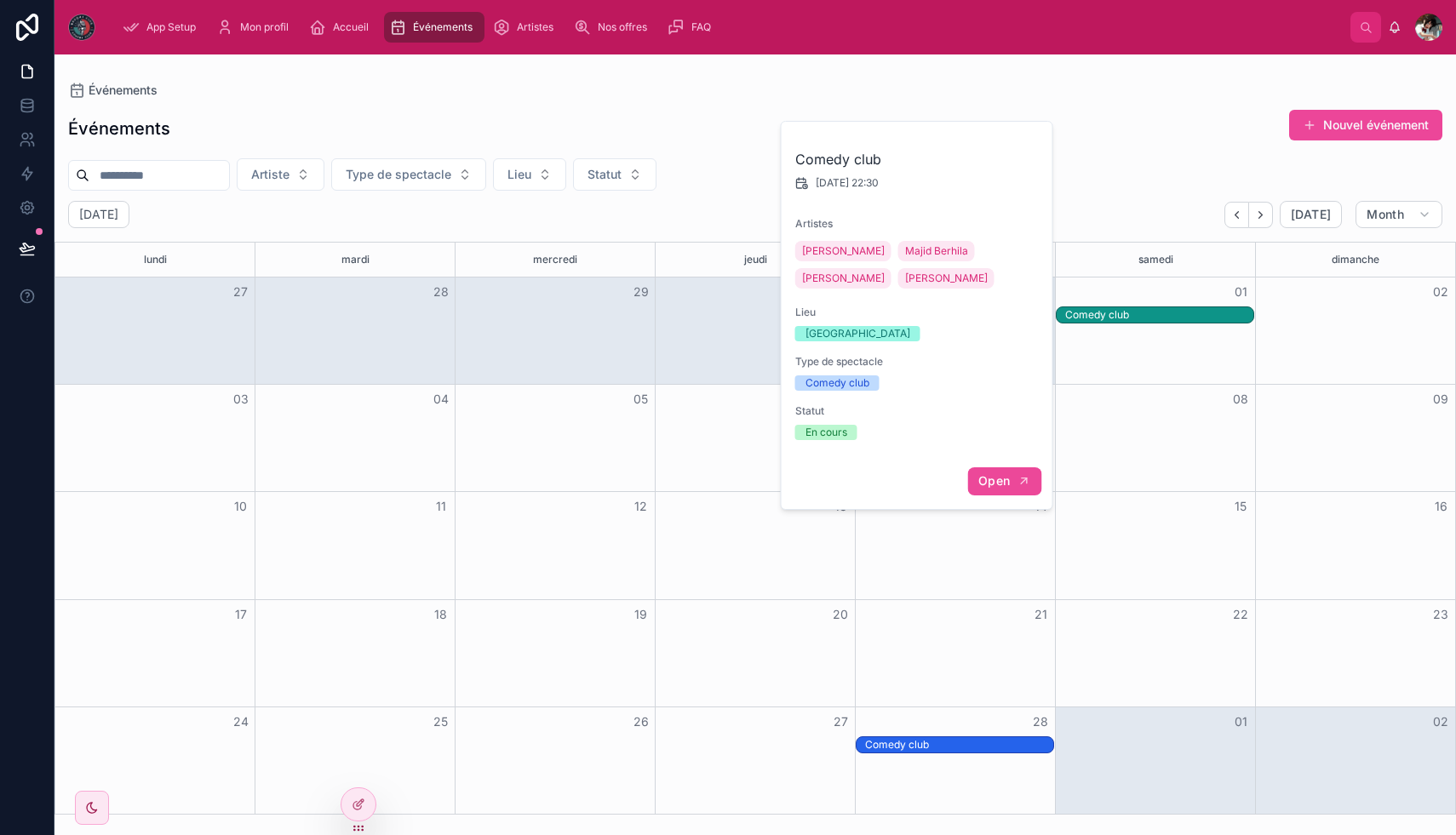
click at [1008, 479] on span "Open" at bounding box center [994, 481] width 32 height 16
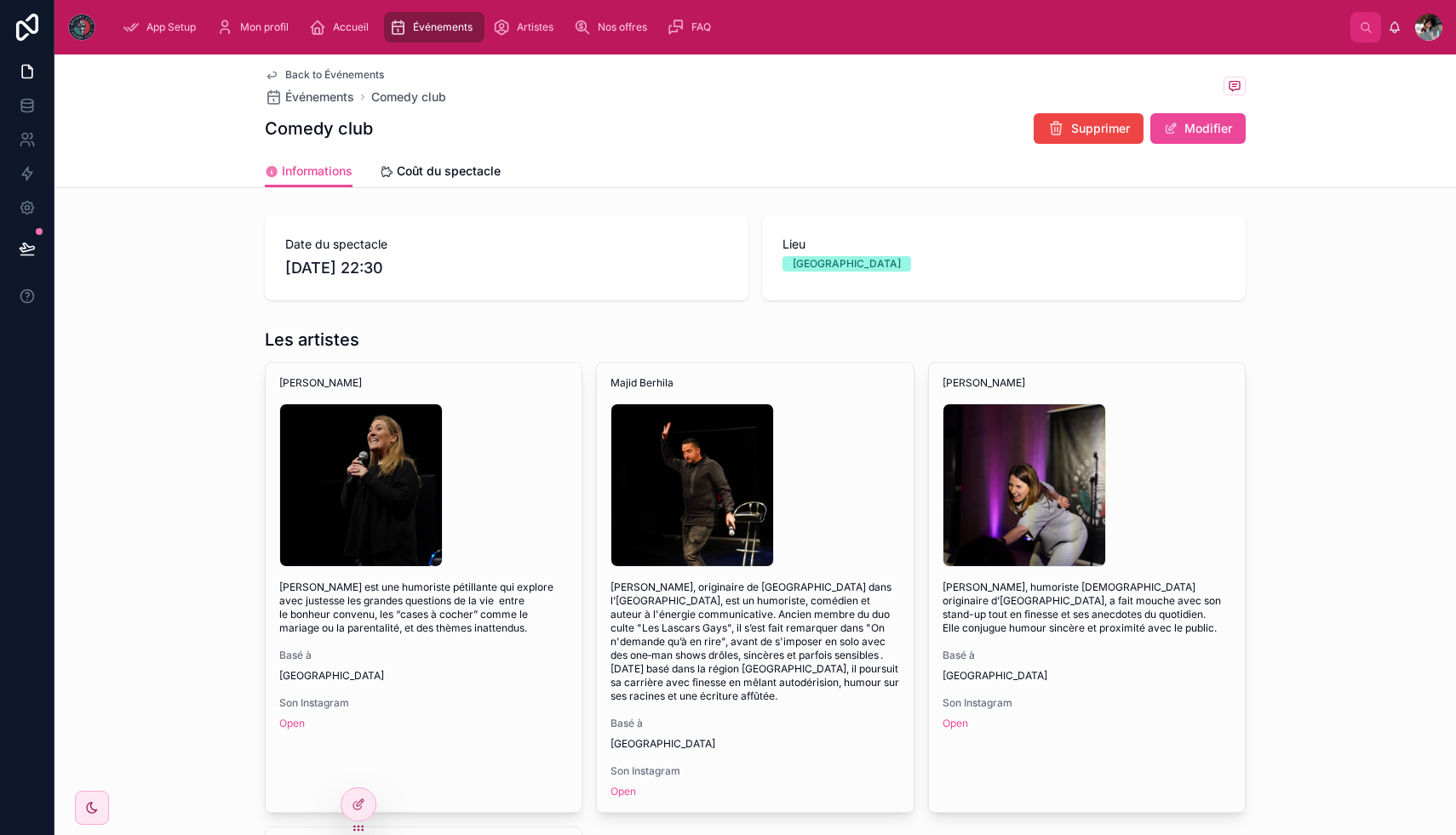
click at [343, 75] on span "Back to Événements" at bounding box center [334, 75] width 99 height 14
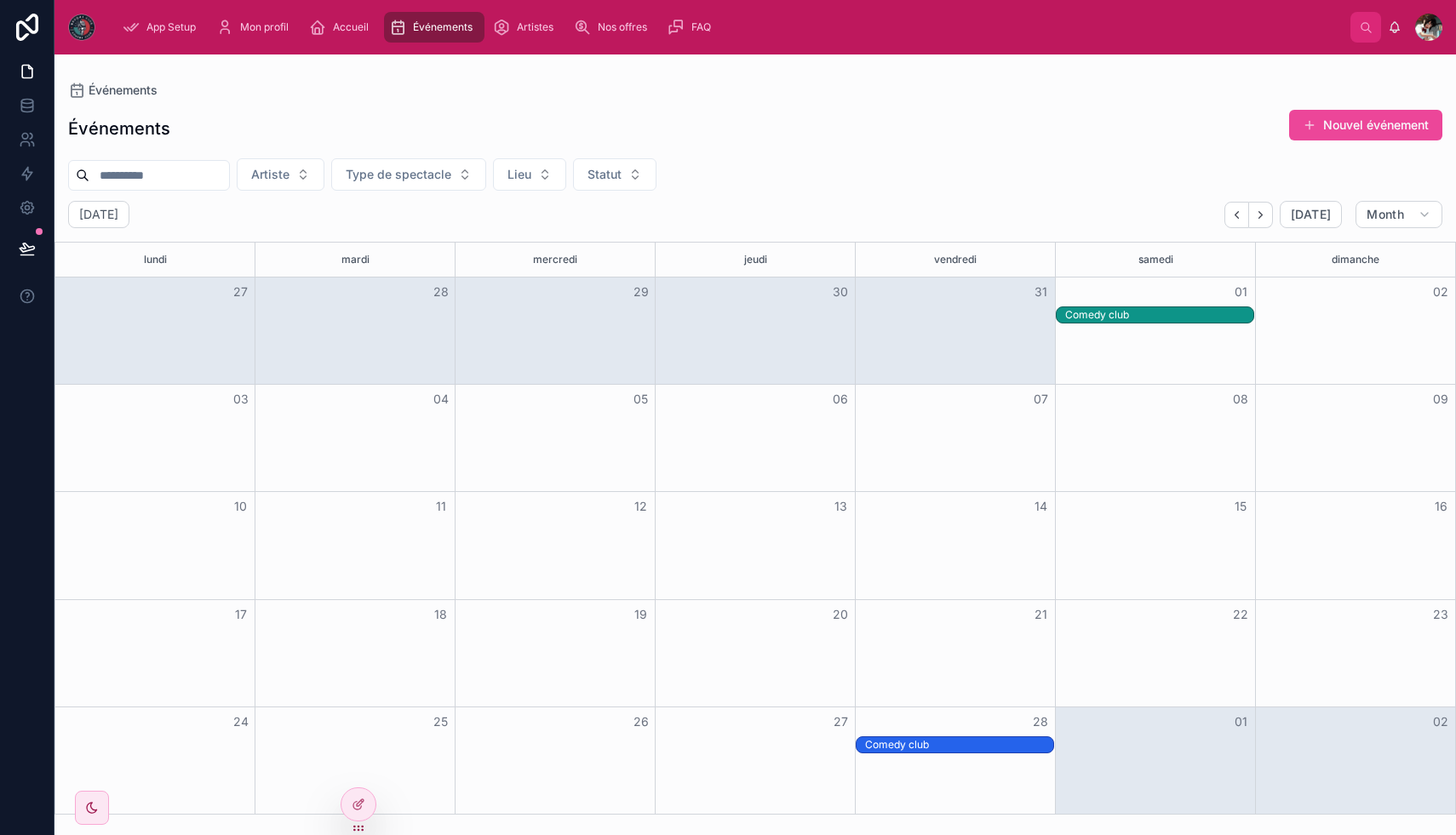
click at [1101, 309] on div "Comedy club" at bounding box center [1158, 315] width 188 height 14
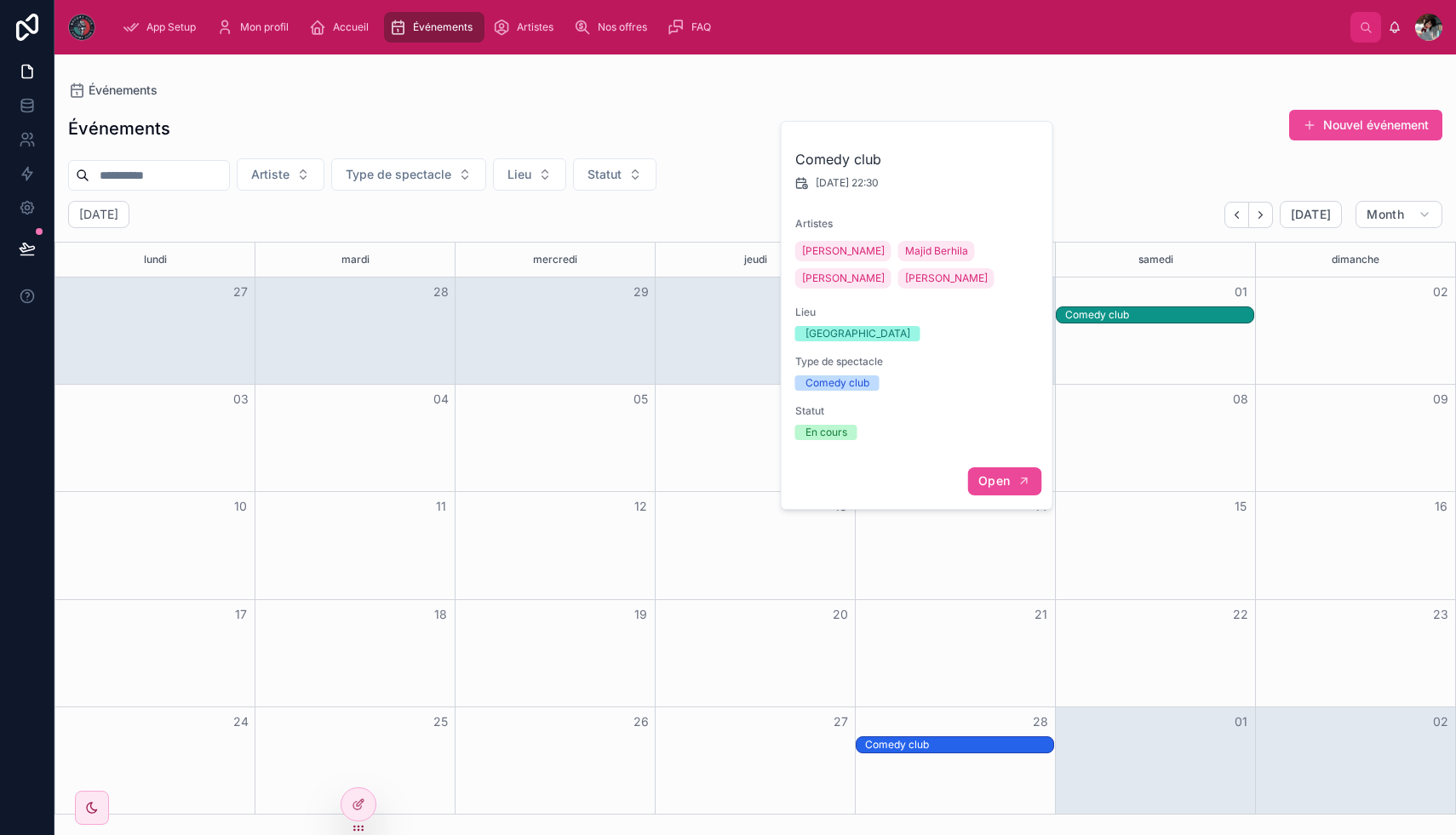
click at [1007, 474] on span "Open" at bounding box center [994, 481] width 32 height 16
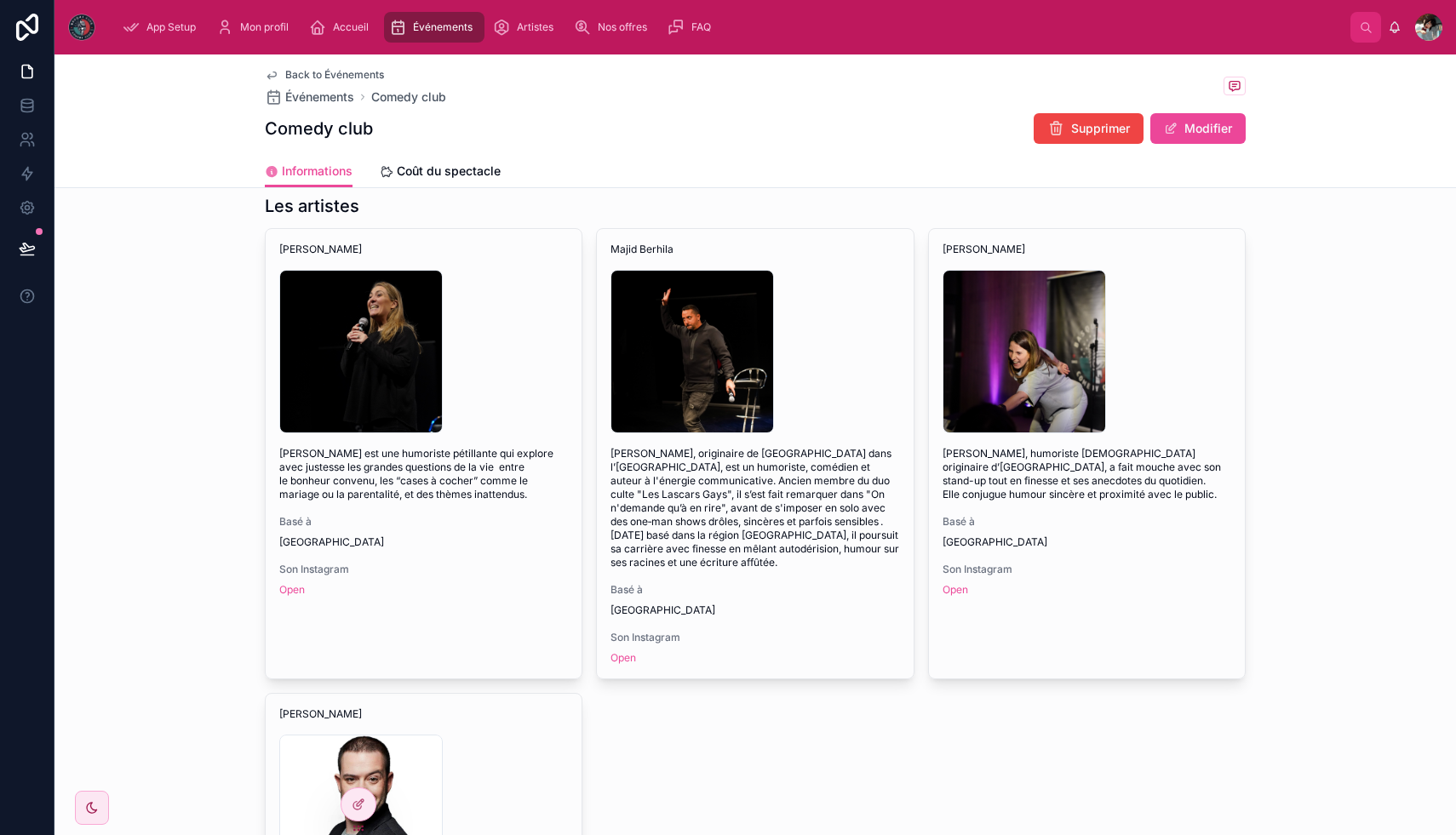
scroll to position [384, 0]
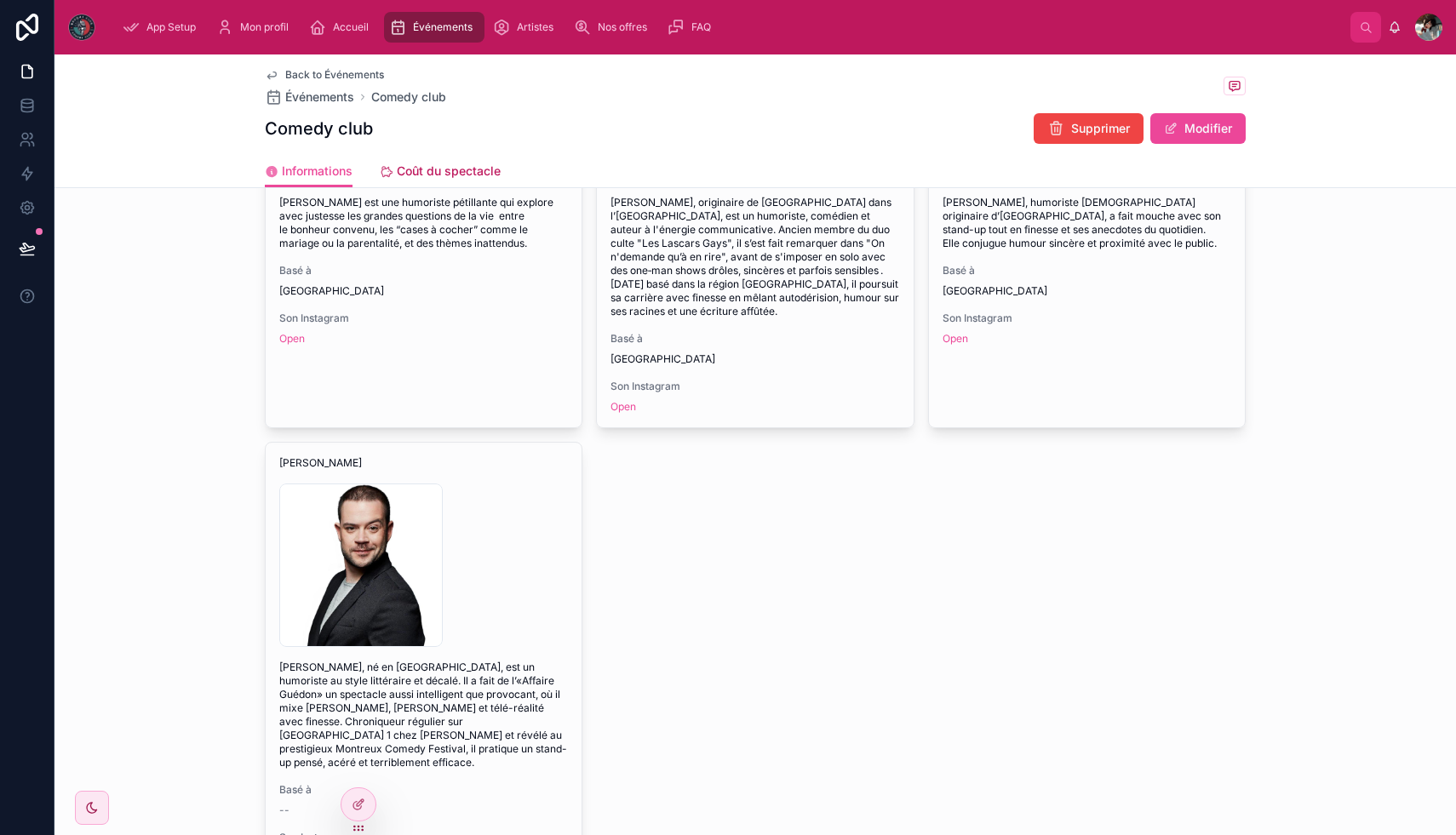
click at [402, 163] on span "Coût du spectacle" at bounding box center [448, 171] width 104 height 17
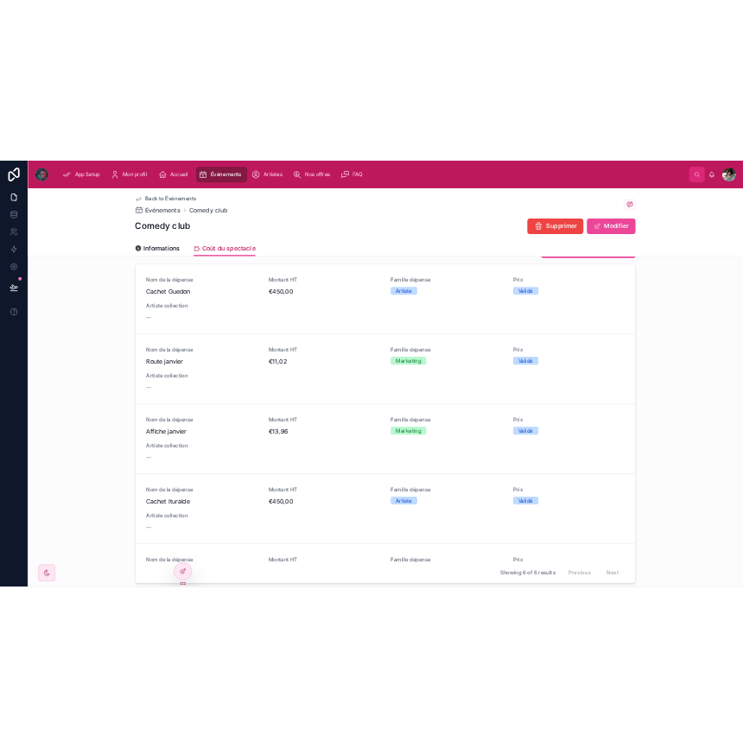
scroll to position [64, 0]
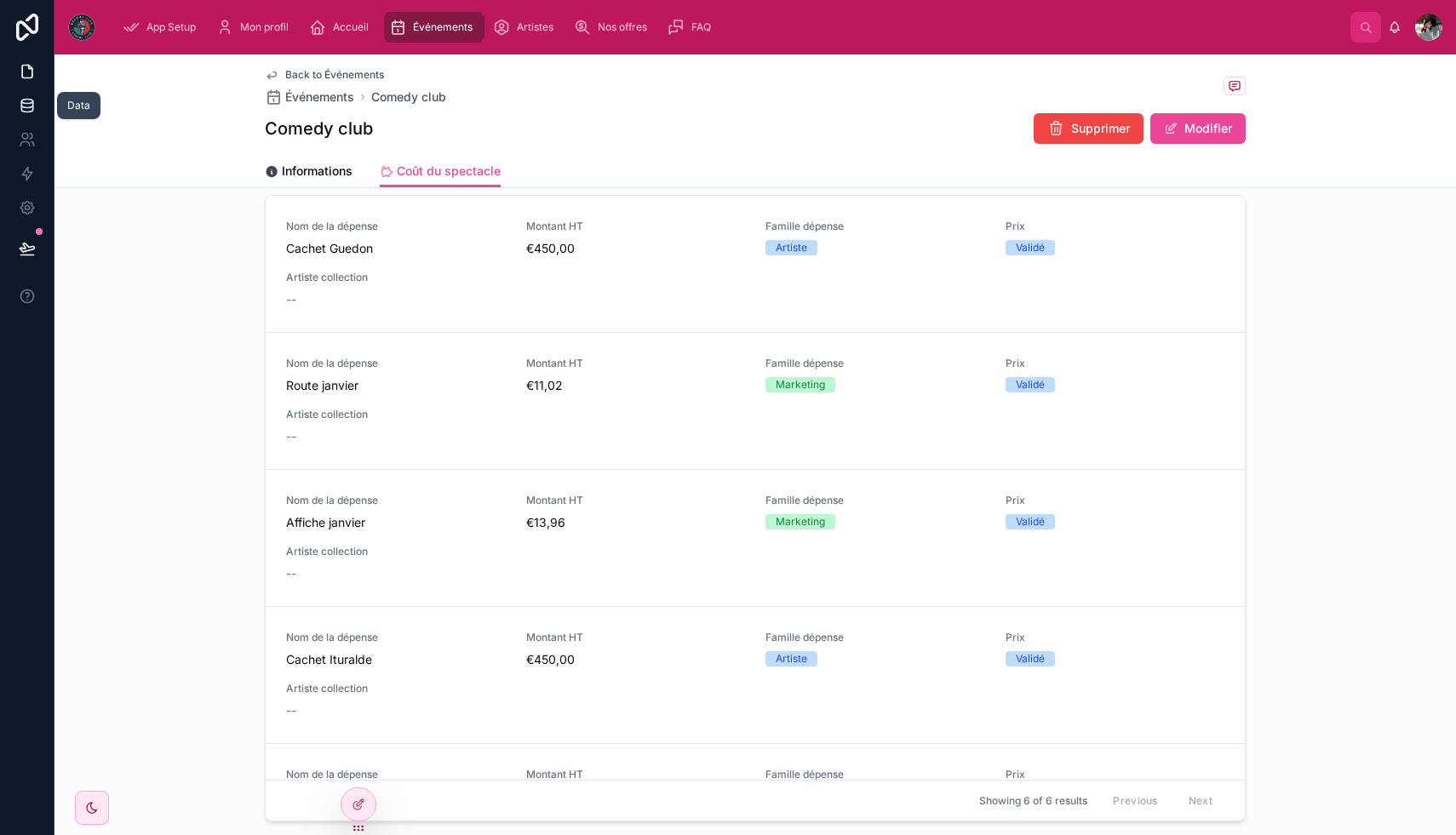
click at [31, 106] on icon at bounding box center [27, 104] width 11 height 7
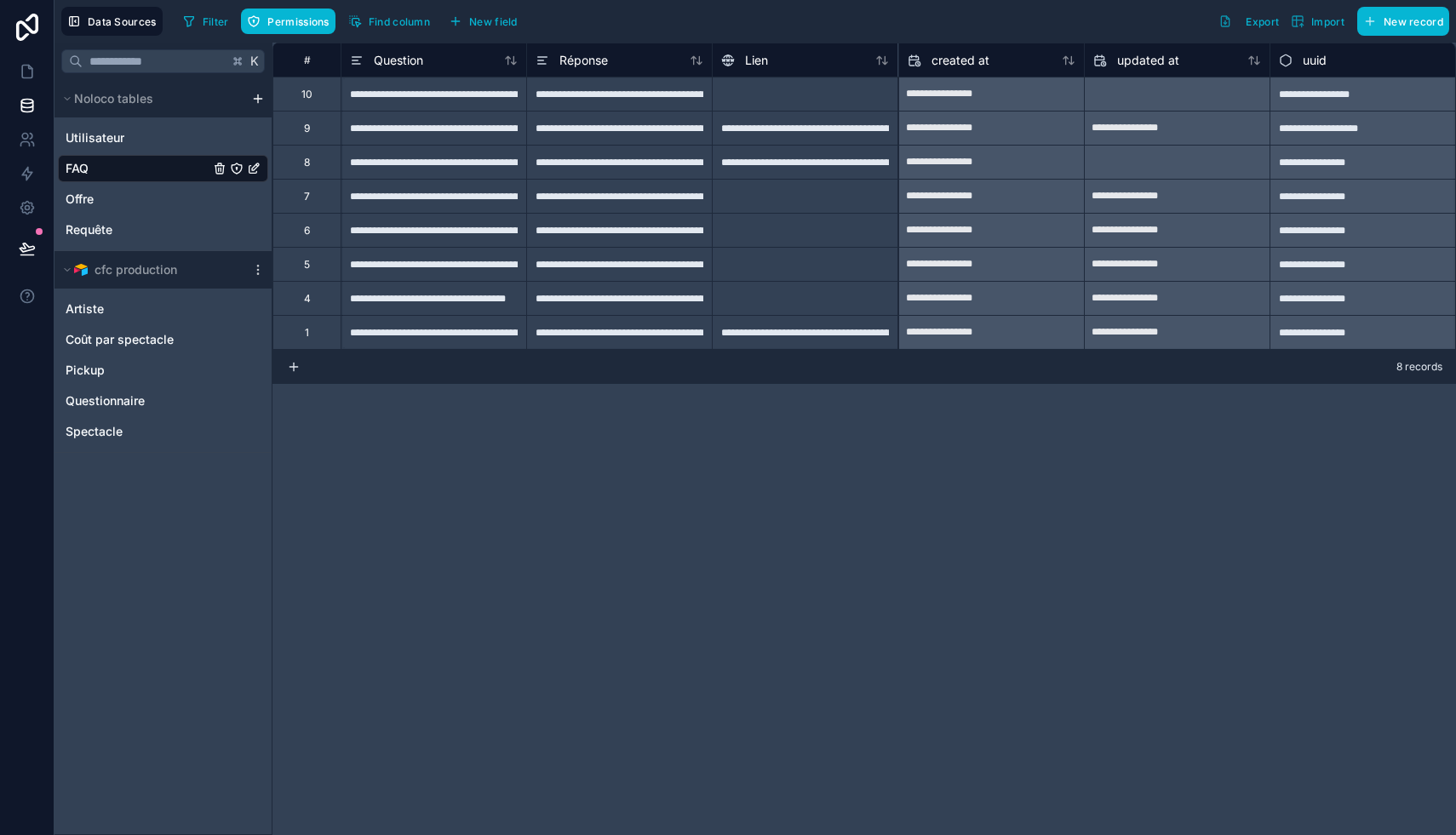
click at [142, 323] on div "Artiste Coût par spectacle Pickup Questionnaire Spectacle" at bounding box center [163, 367] width 210 height 157
click at [140, 336] on span "Coût par spectacle" at bounding box center [119, 339] width 108 height 17
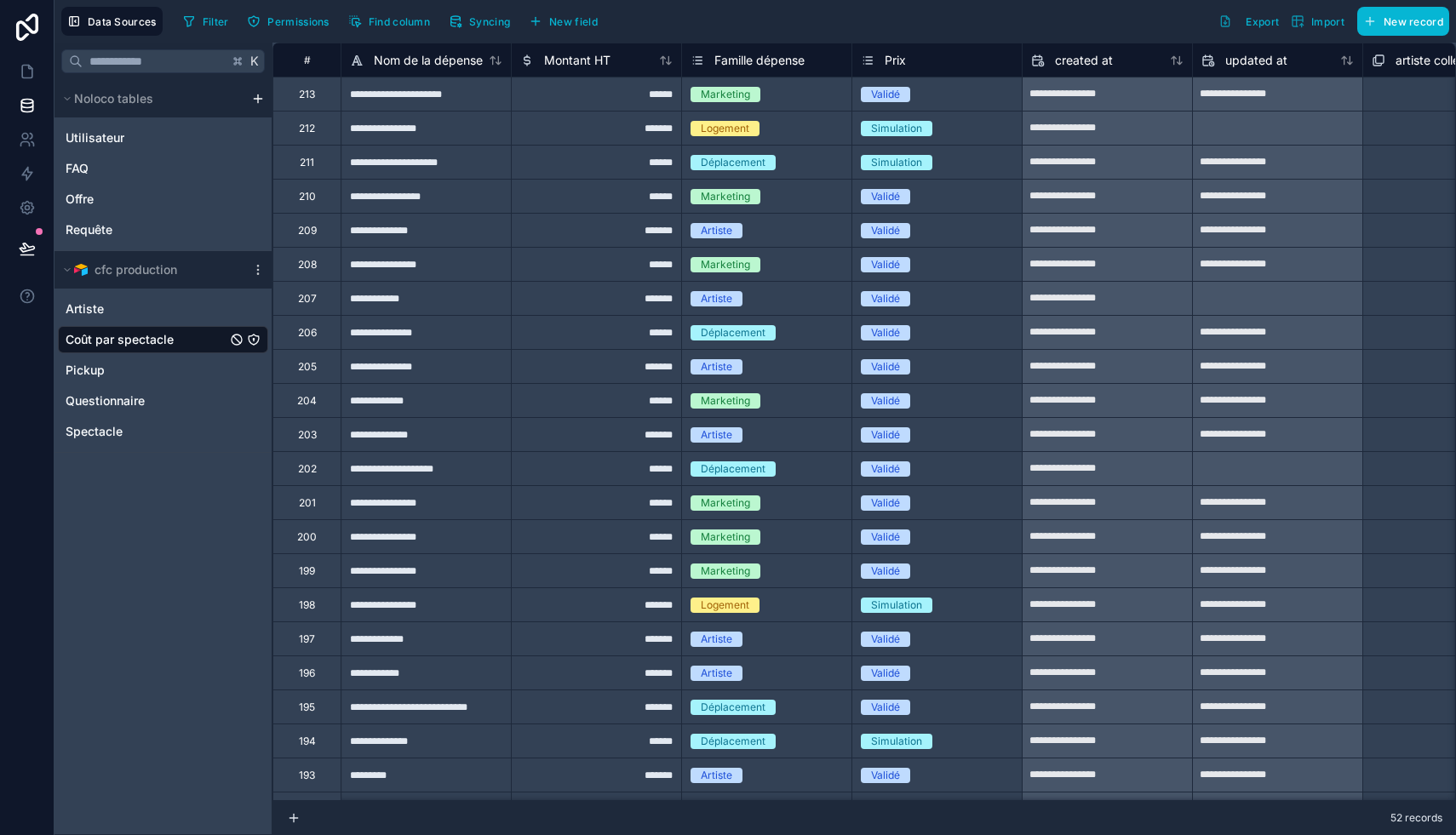
click at [746, 66] on span "Famille dépense" at bounding box center [760, 60] width 91 height 17
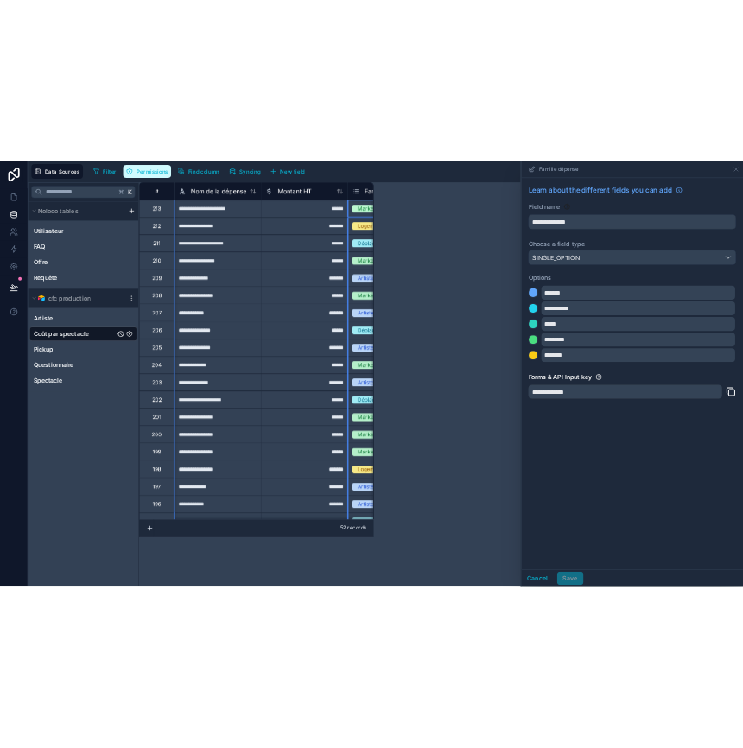
scroll to position [0, 123]
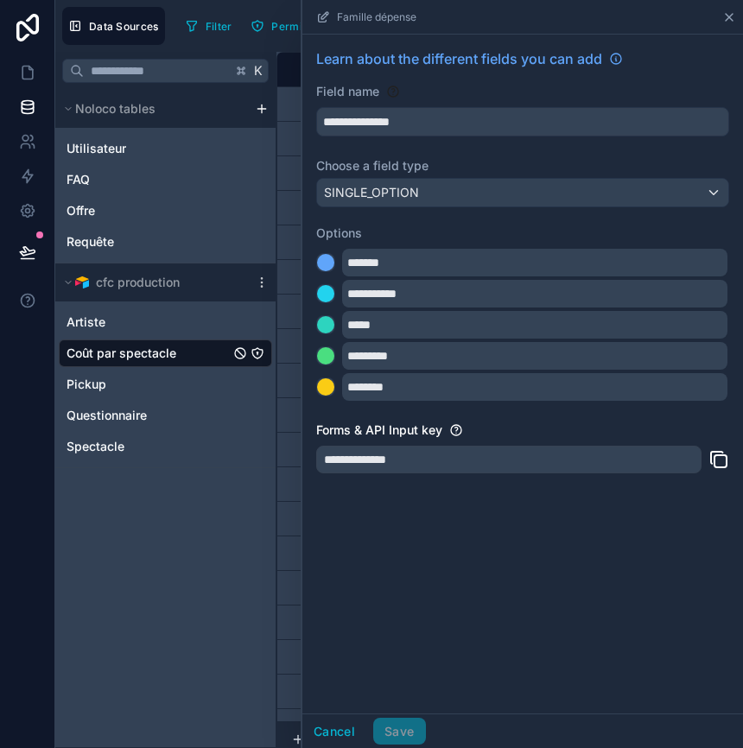
click at [730, 15] on icon at bounding box center [728, 17] width 7 height 7
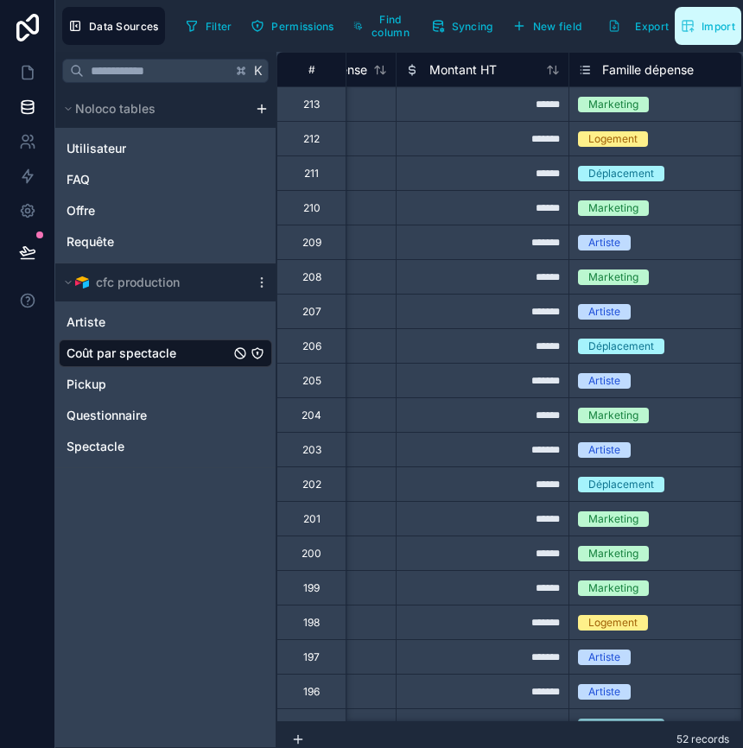
click at [730, 15] on button "Import" at bounding box center [707, 26] width 66 height 38
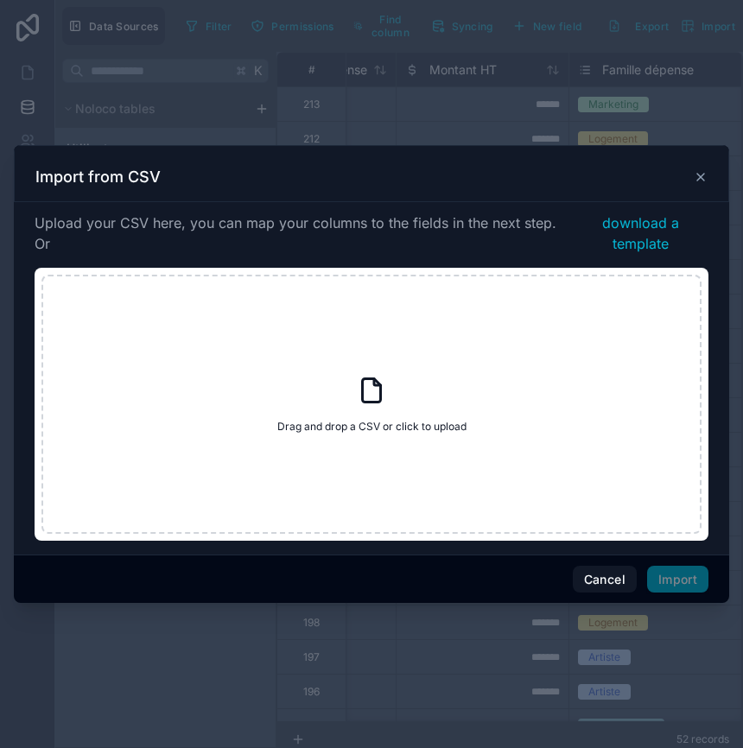
click at [698, 177] on icon at bounding box center [700, 177] width 14 height 14
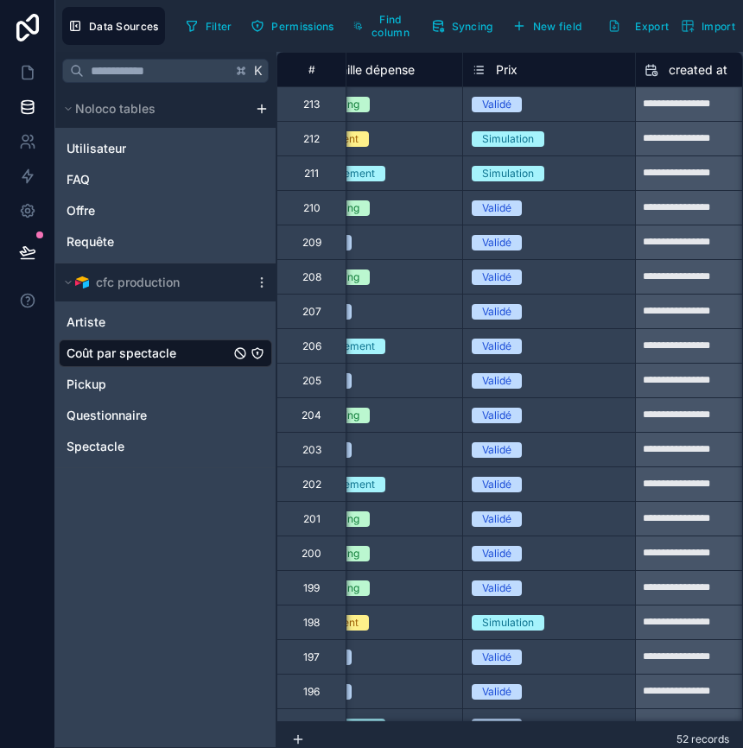
scroll to position [0, 452]
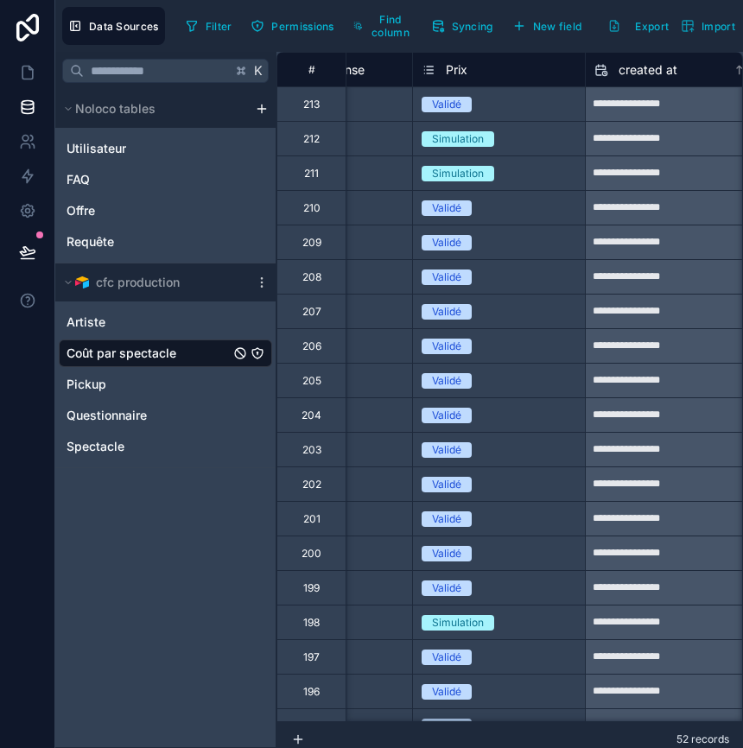
click at [459, 65] on span "Prix" at bounding box center [457, 69] width 22 height 17
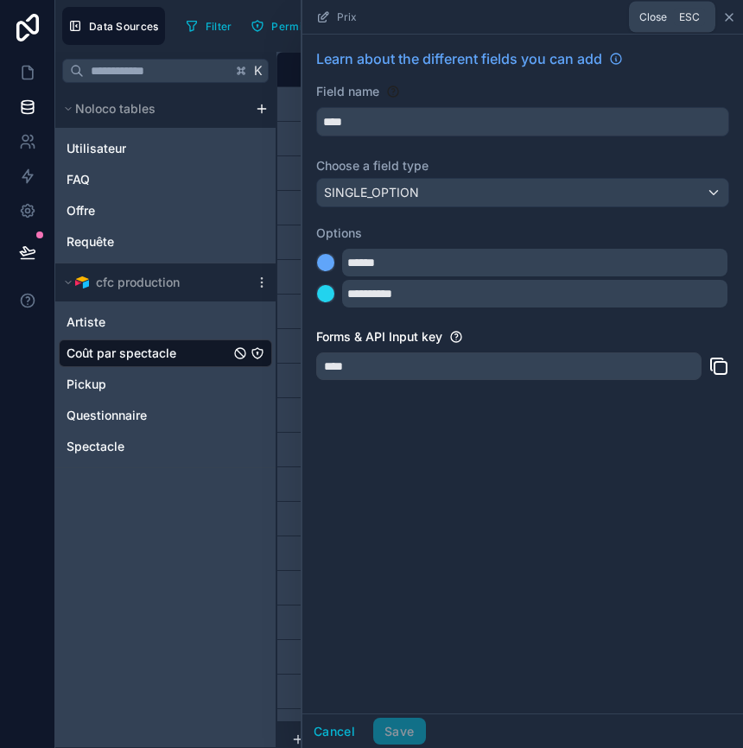
click at [726, 16] on icon at bounding box center [729, 17] width 14 height 14
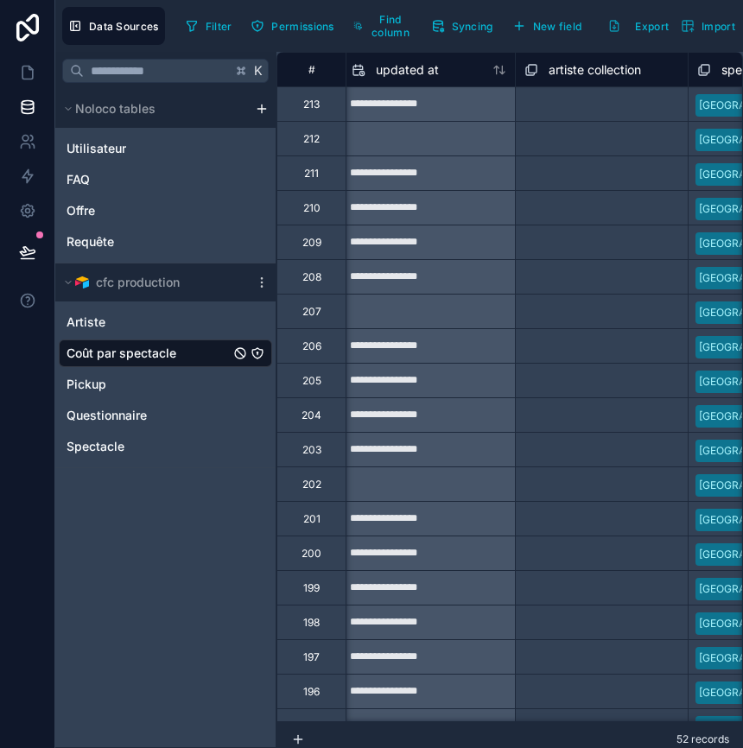
scroll to position [0, 824]
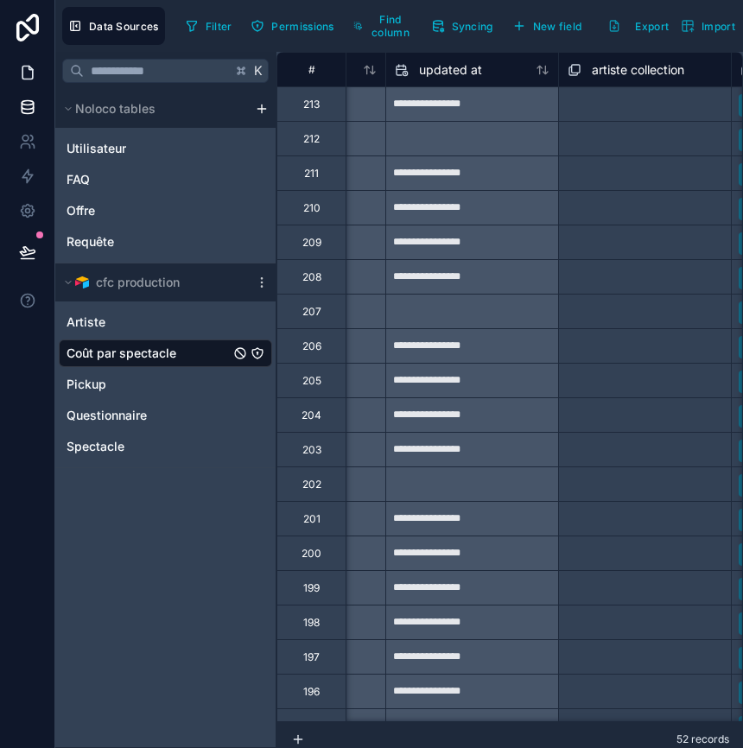
click at [23, 75] on icon at bounding box center [27, 72] width 17 height 17
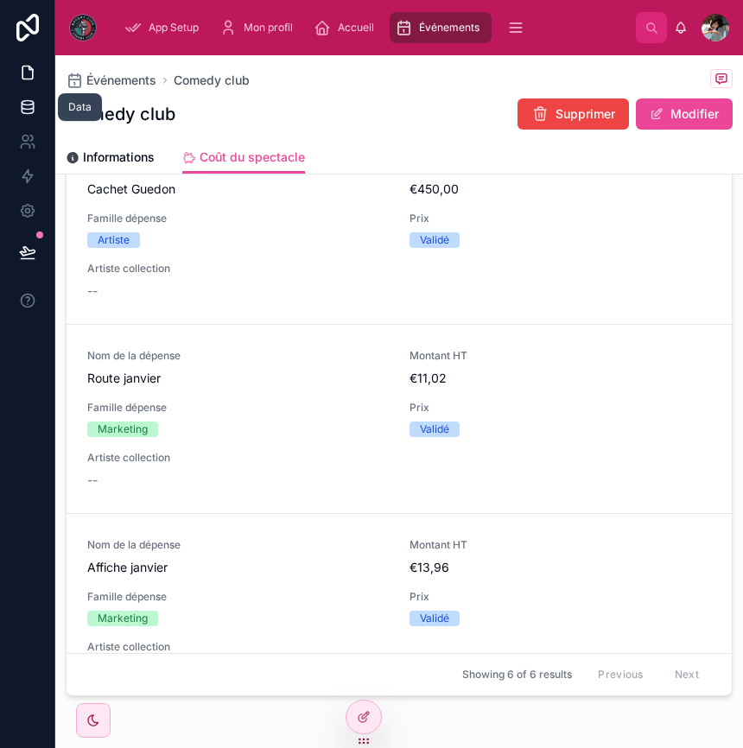
click at [24, 103] on icon at bounding box center [27, 106] width 17 height 17
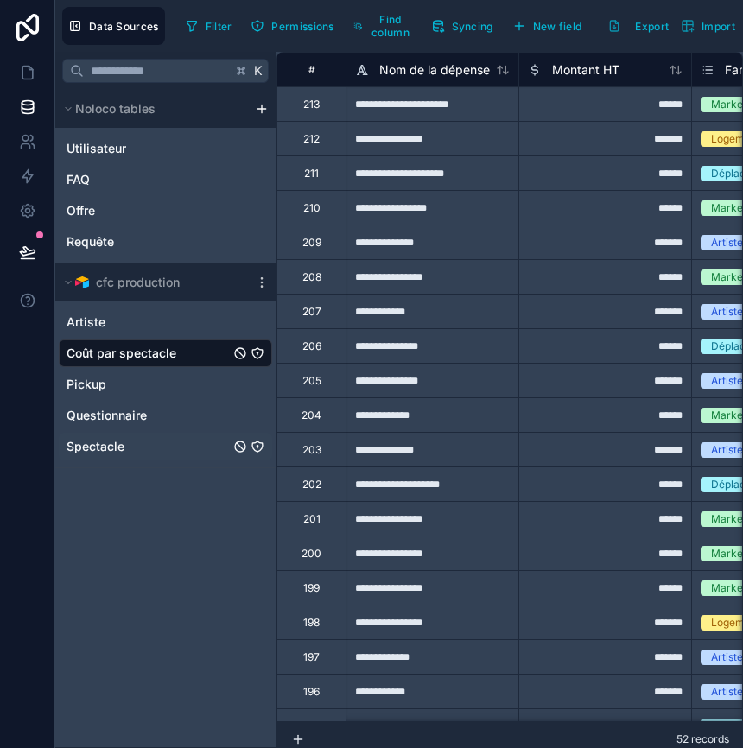
click at [109, 440] on span "Spectacle" at bounding box center [95, 446] width 58 height 17
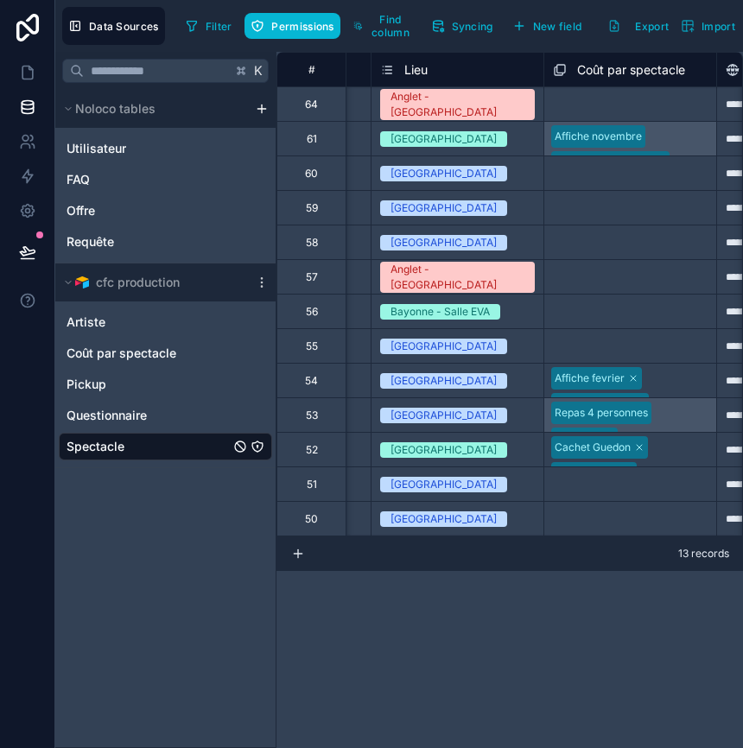
scroll to position [0, 844]
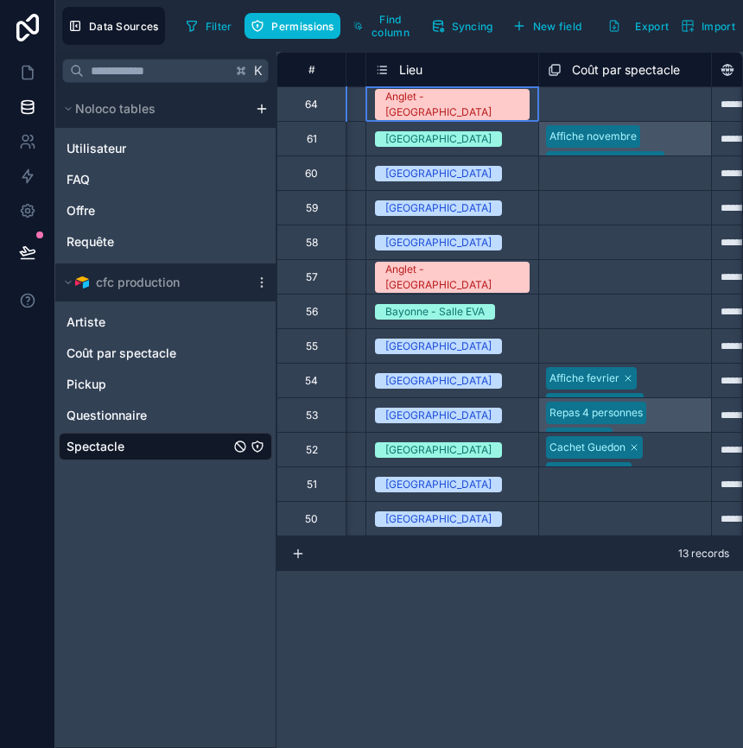
click at [475, 99] on div "Anglet - [GEOGRAPHIC_DATA]" at bounding box center [452, 104] width 134 height 31
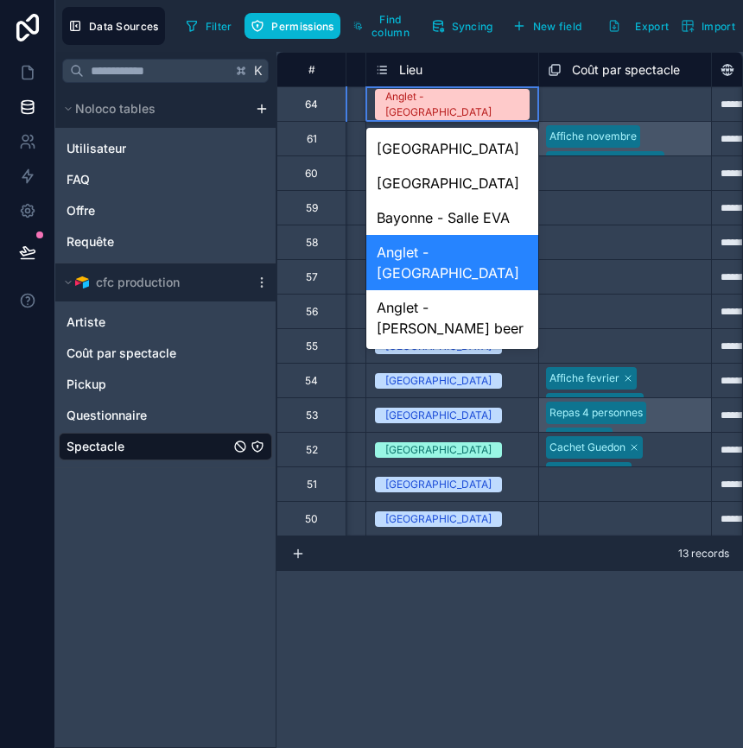
click at [446, 613] on div "**********" at bounding box center [509, 400] width 466 height 696
click at [440, 614] on div "**********" at bounding box center [509, 400] width 466 height 696
click at [438, 68] on div "Lieu" at bounding box center [452, 70] width 155 height 21
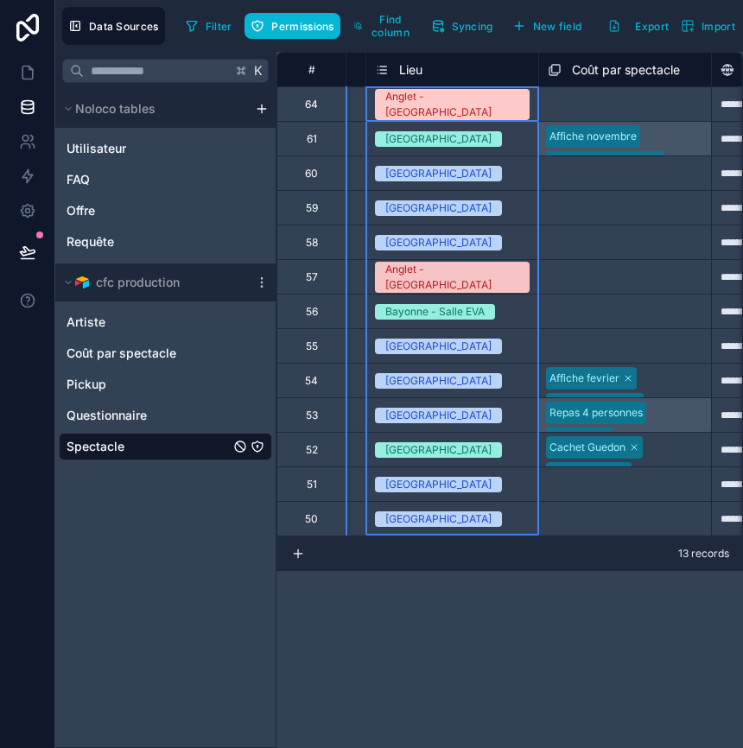
click at [440, 66] on div "Lieu" at bounding box center [452, 70] width 155 height 21
click at [418, 66] on span "Lieu" at bounding box center [410, 69] width 23 height 17
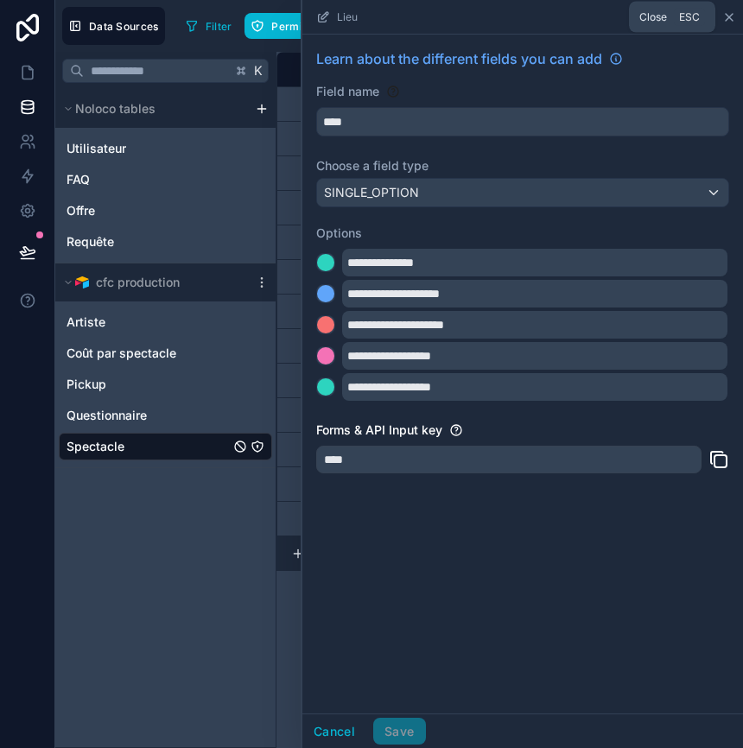
click at [726, 17] on icon at bounding box center [729, 17] width 14 height 14
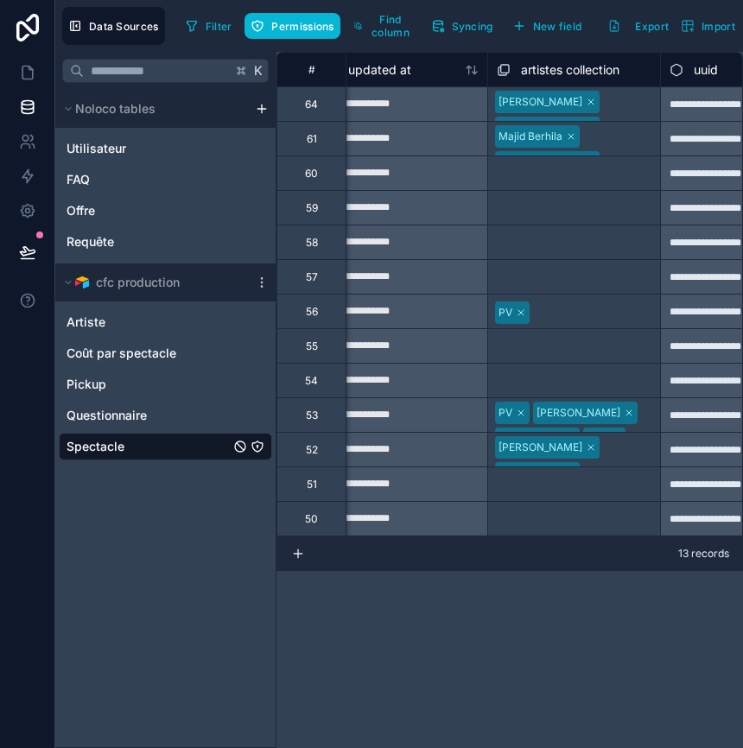
scroll to position [0, 1676]
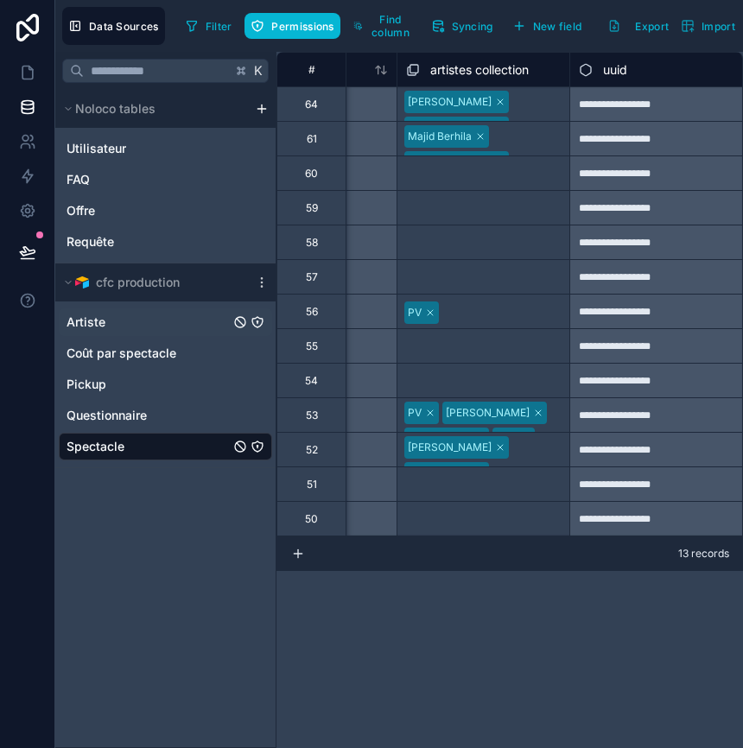
click at [97, 320] on span "Artiste" at bounding box center [85, 321] width 39 height 17
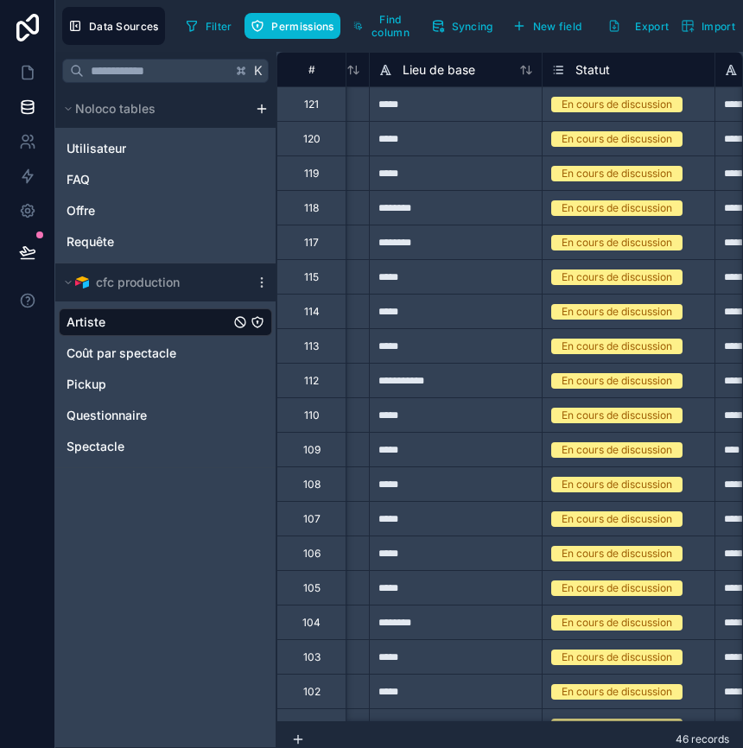
scroll to position [0, 1119]
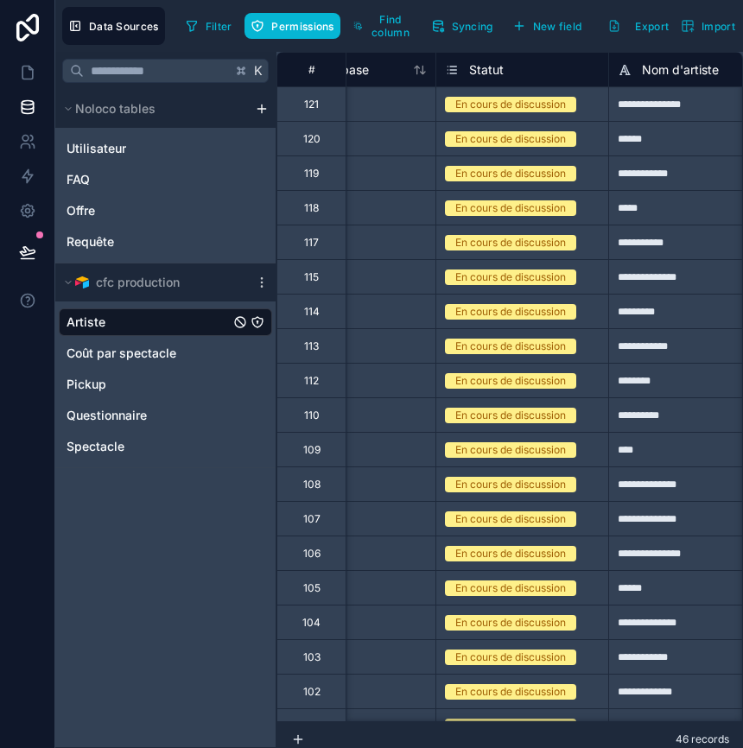
click at [504, 108] on div "En cours de discussion" at bounding box center [510, 105] width 111 height 16
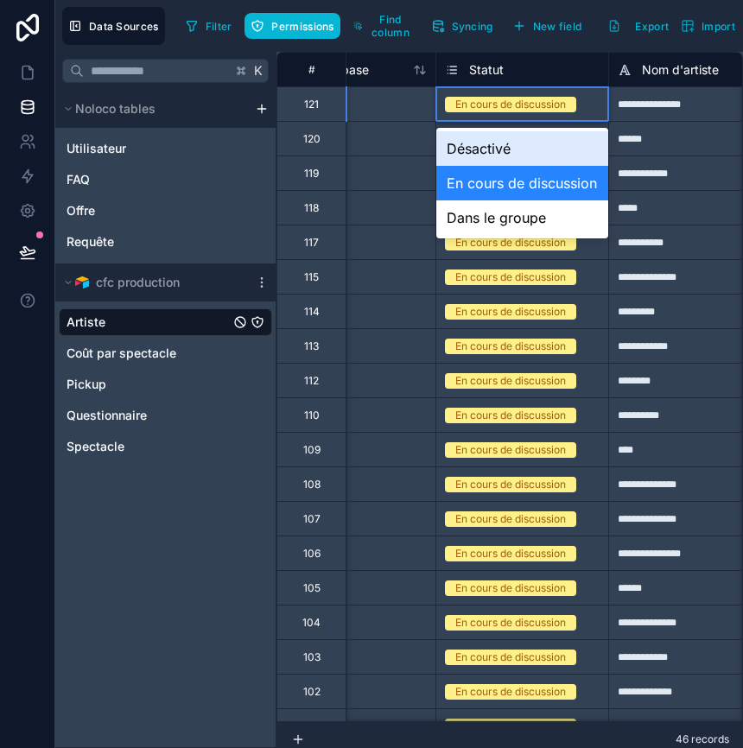
click at [504, 109] on div "En cours de discussion" at bounding box center [510, 105] width 111 height 16
click at [374, 177] on div "*****" at bounding box center [349, 172] width 173 height 35
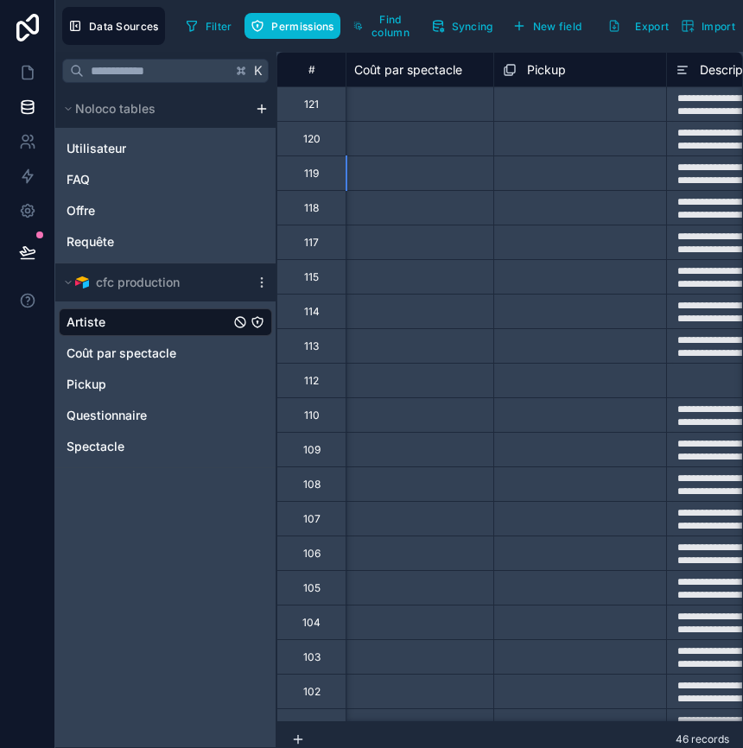
scroll to position [0, 2250]
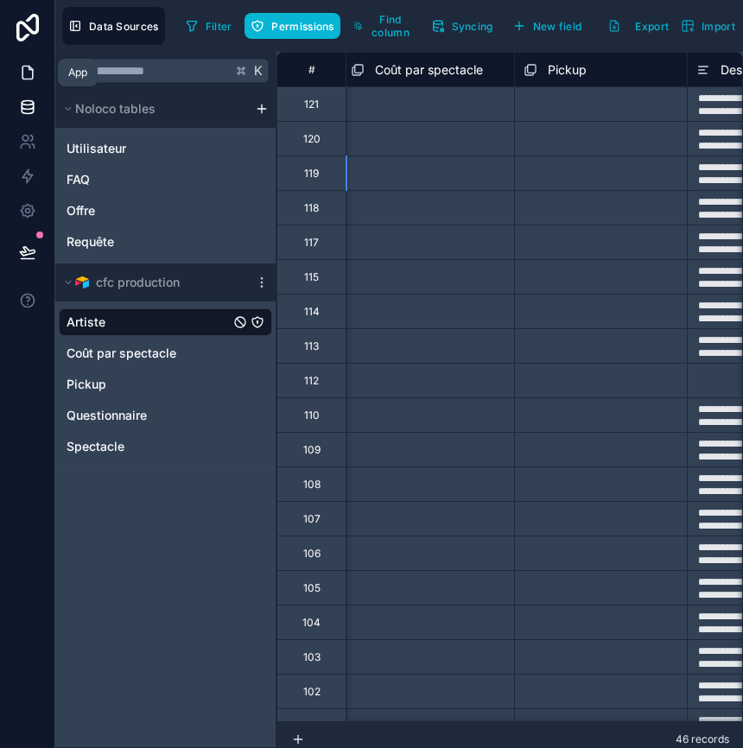
click at [20, 79] on icon at bounding box center [27, 72] width 17 height 17
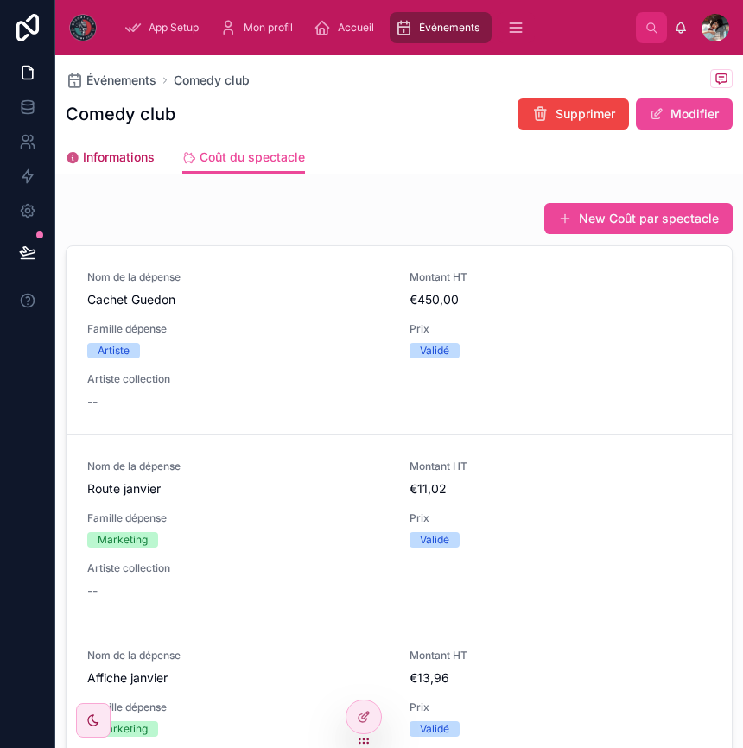
click at [105, 160] on span "Informations" at bounding box center [119, 157] width 72 height 17
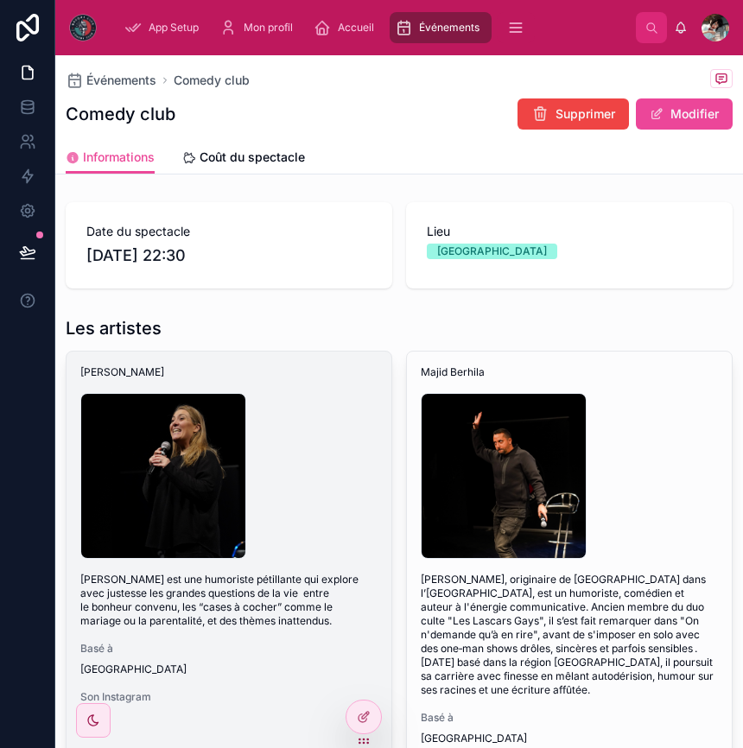
click at [315, 465] on div "DSC03762 .jpg" at bounding box center [228, 476] width 297 height 166
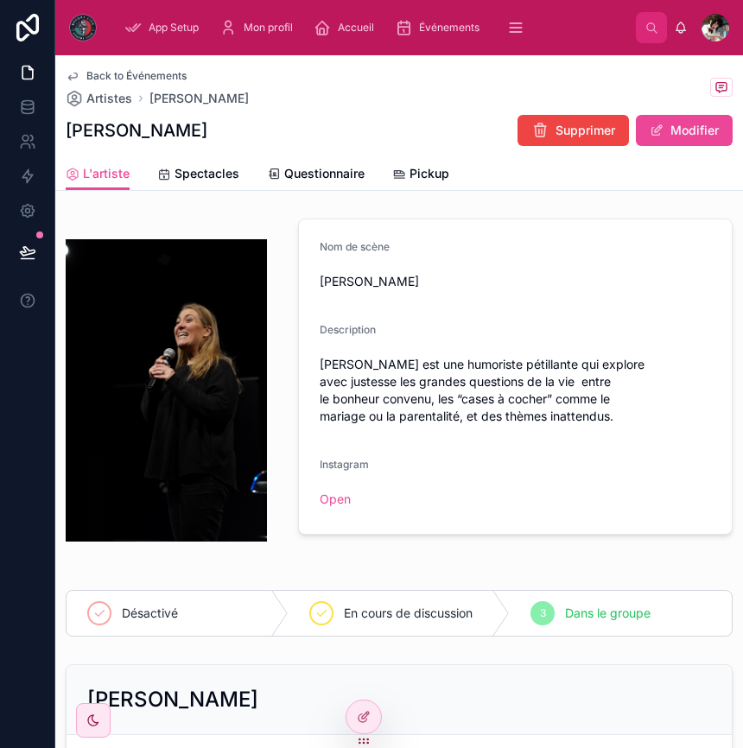
scroll to position [1, 0]
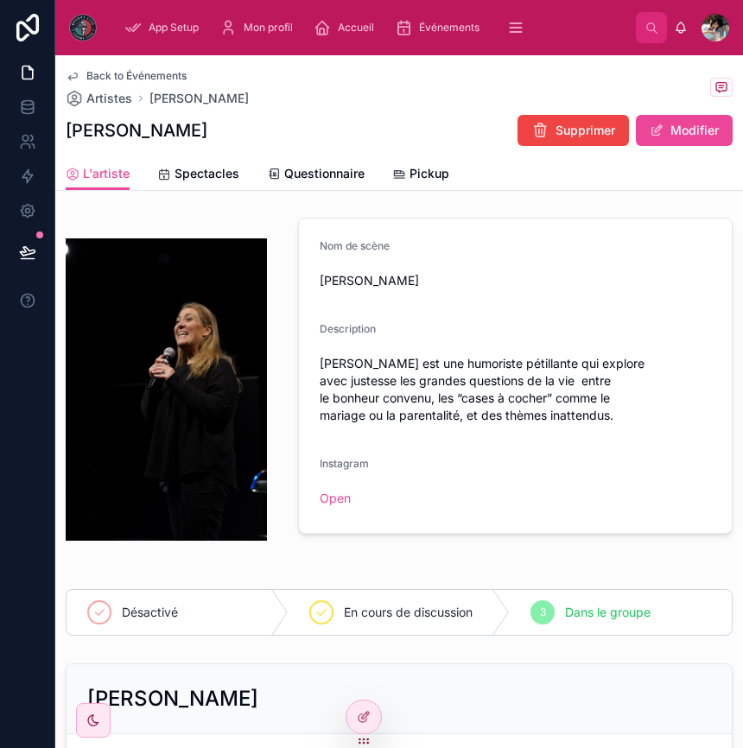
click at [89, 71] on span "Back to Événements" at bounding box center [136, 76] width 100 height 14
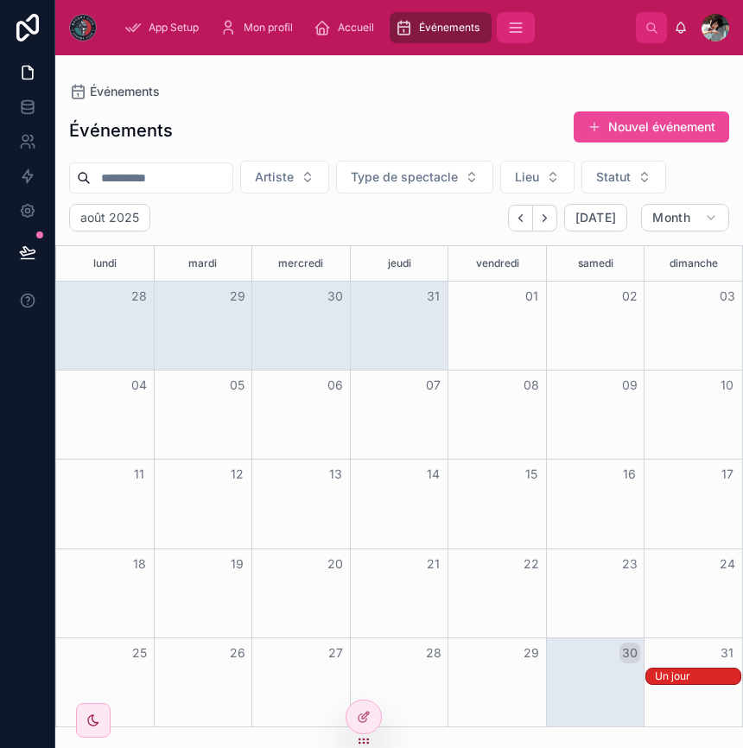
click at [504, 25] on button "scrollable content" at bounding box center [516, 27] width 38 height 31
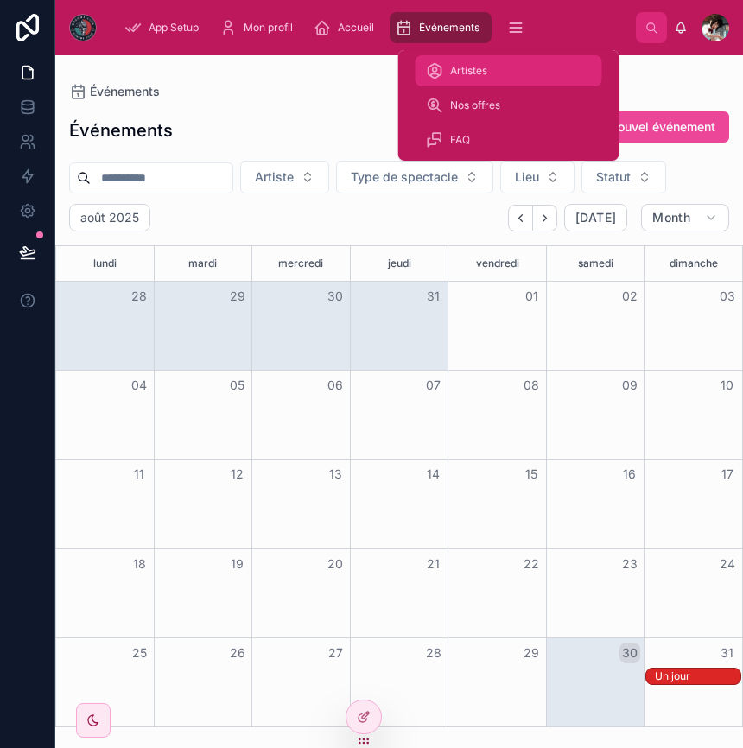
click at [459, 60] on div "Artistes" at bounding box center [509, 71] width 166 height 28
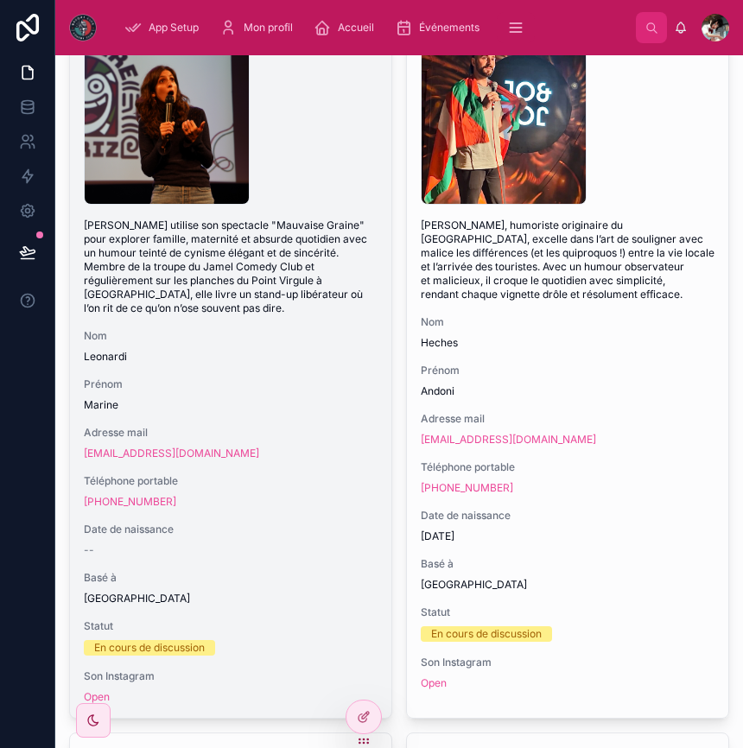
scroll to position [231, 0]
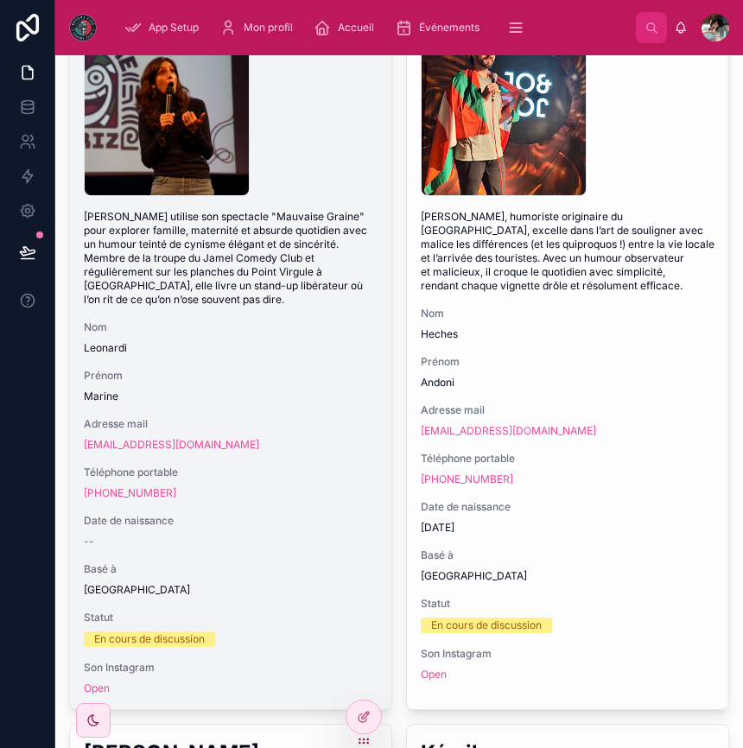
click at [297, 571] on span "Basé à" at bounding box center [231, 569] width 294 height 14
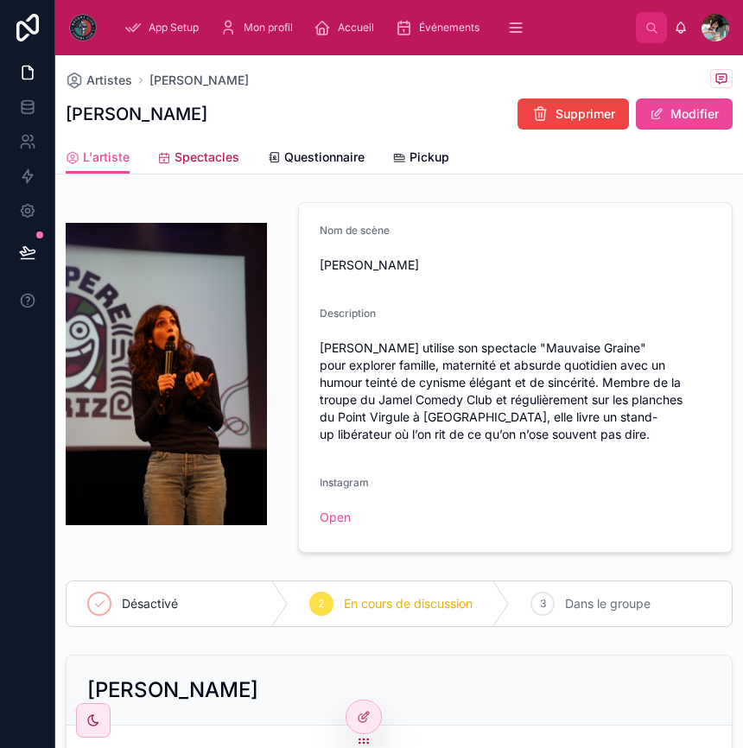
click at [200, 163] on span "Spectacles" at bounding box center [206, 157] width 65 height 17
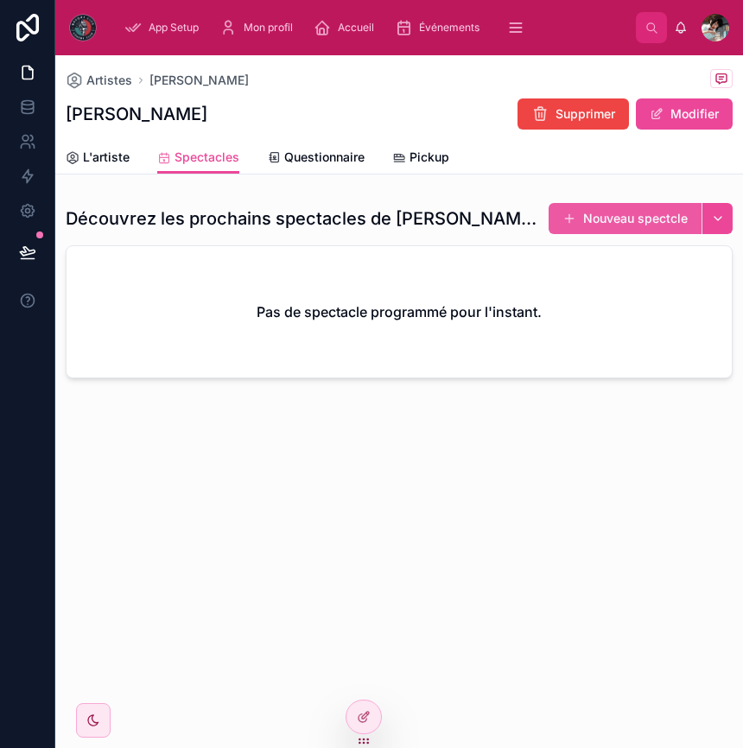
click at [680, 219] on button "Nouveau spectcle" at bounding box center [624, 218] width 153 height 31
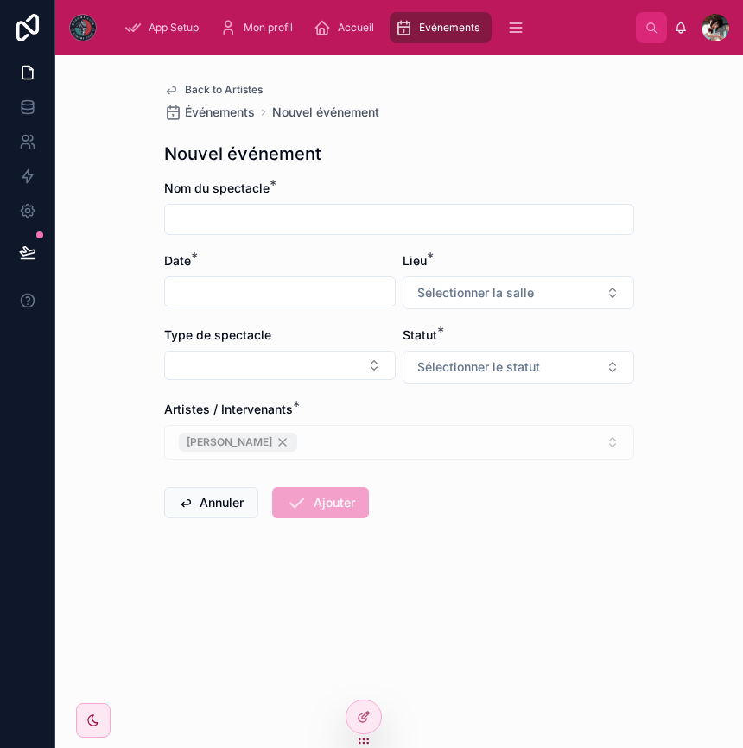
click at [211, 85] on span "Back to Artistes" at bounding box center [224, 90] width 78 height 14
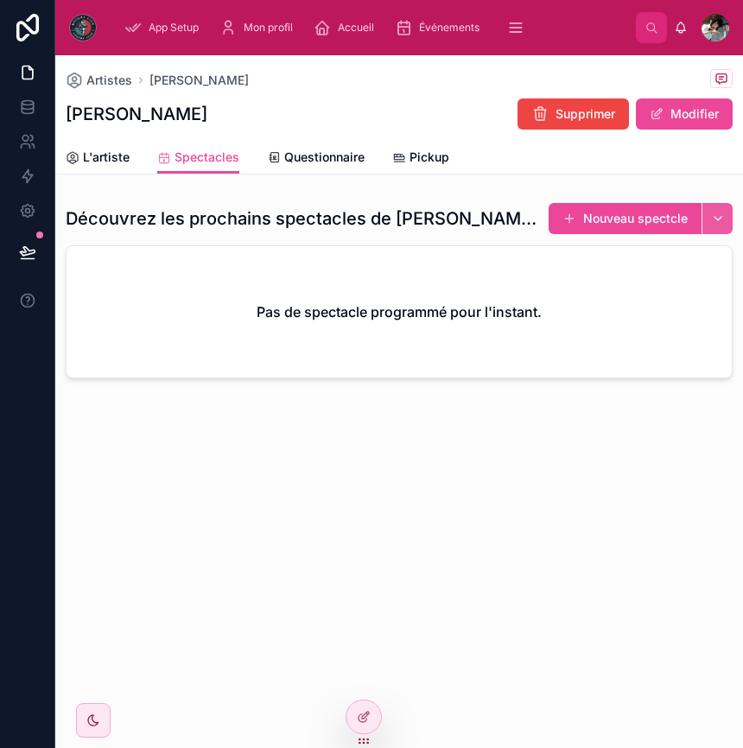
click at [713, 225] on button "button" at bounding box center [716, 218] width 31 height 31
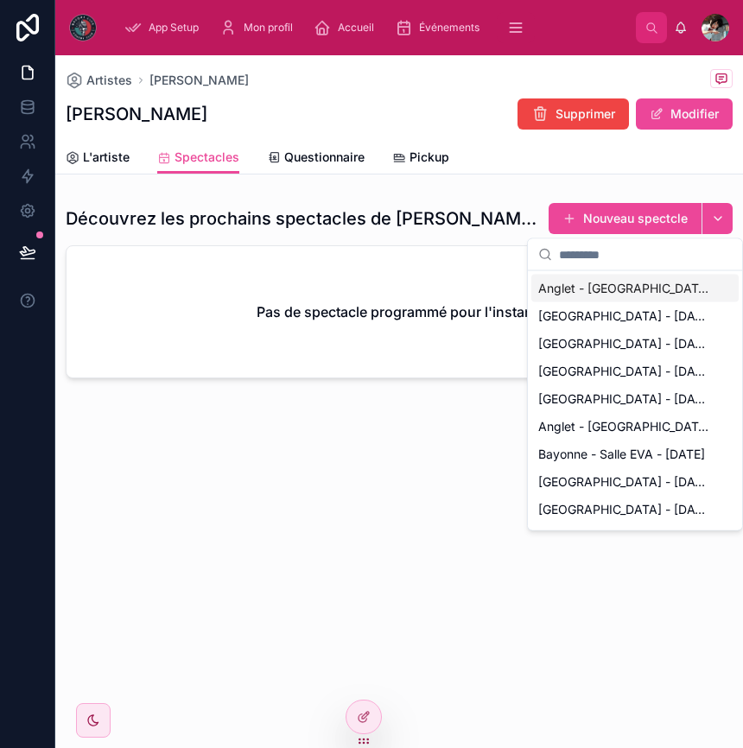
click at [627, 284] on span "Anglet - [GEOGRAPHIC_DATA] - [DATE]" at bounding box center [624, 288] width 173 height 17
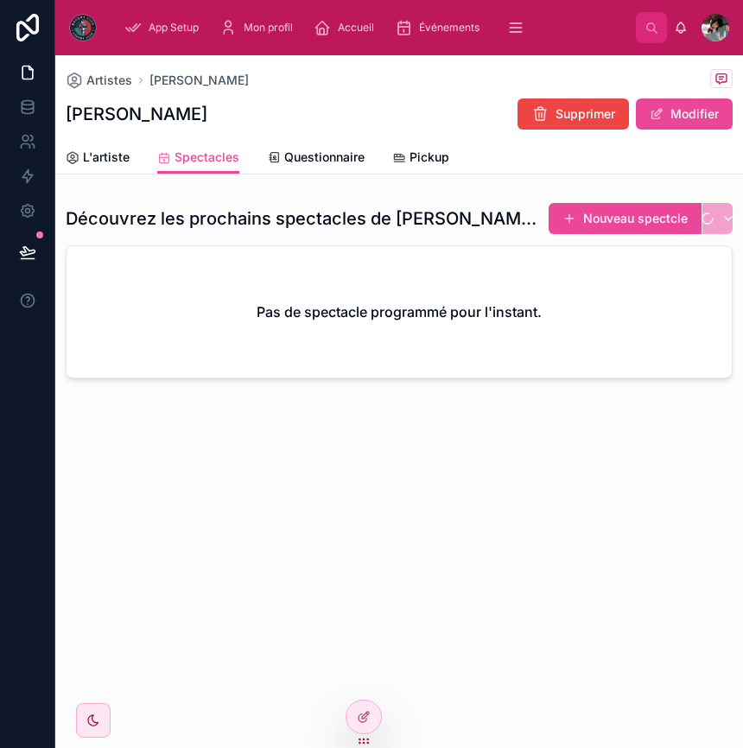
click at [572, 525] on div "Artistes [PERSON_NAME] [PERSON_NAME] Modifier Spectacles L'artiste Spectacles Q…" at bounding box center [398, 401] width 687 height 693
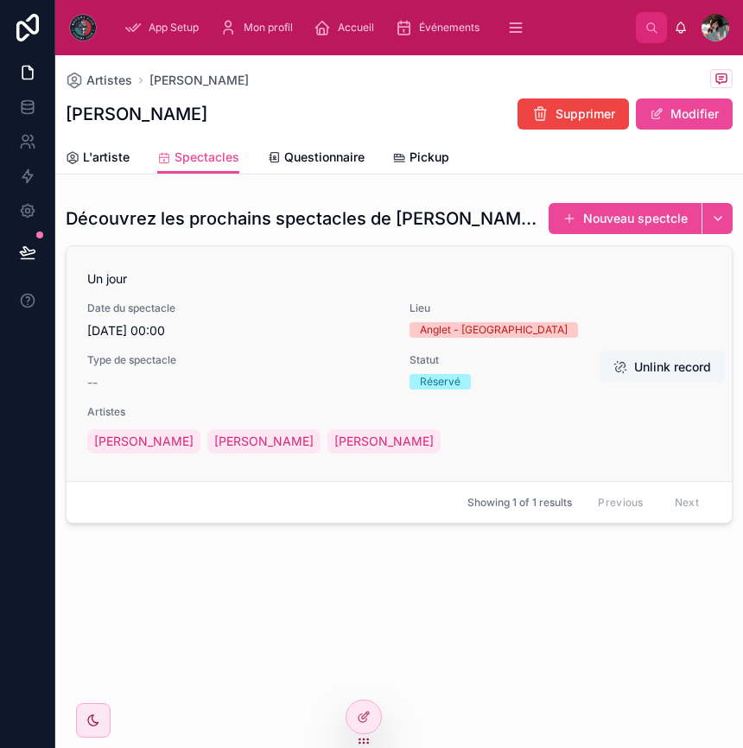
click at [650, 368] on button "Unlink record" at bounding box center [661, 366] width 125 height 31
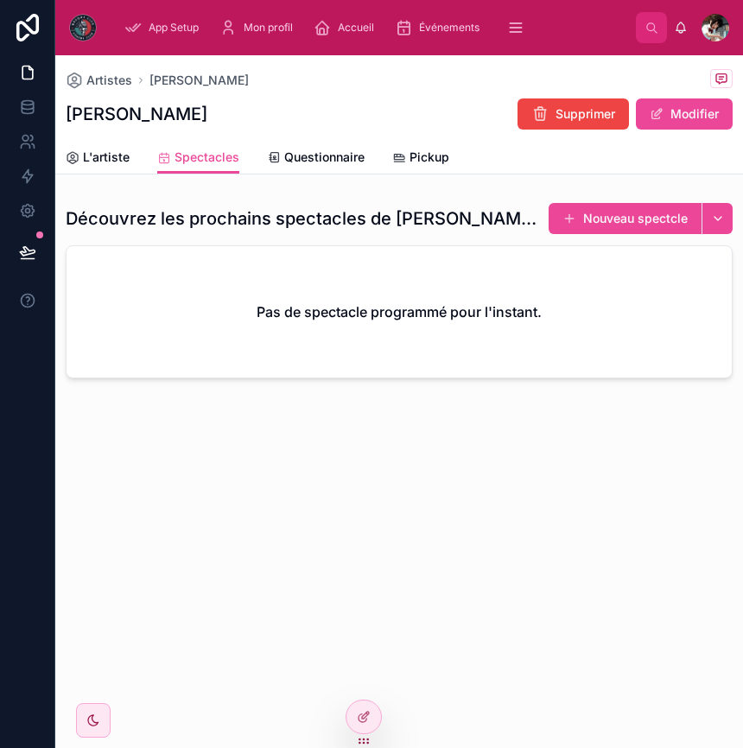
click at [593, 415] on div "Artistes [PERSON_NAME] [PERSON_NAME] Modifier Spectacles L'artiste Spectacles Q…" at bounding box center [398, 275] width 687 height 440
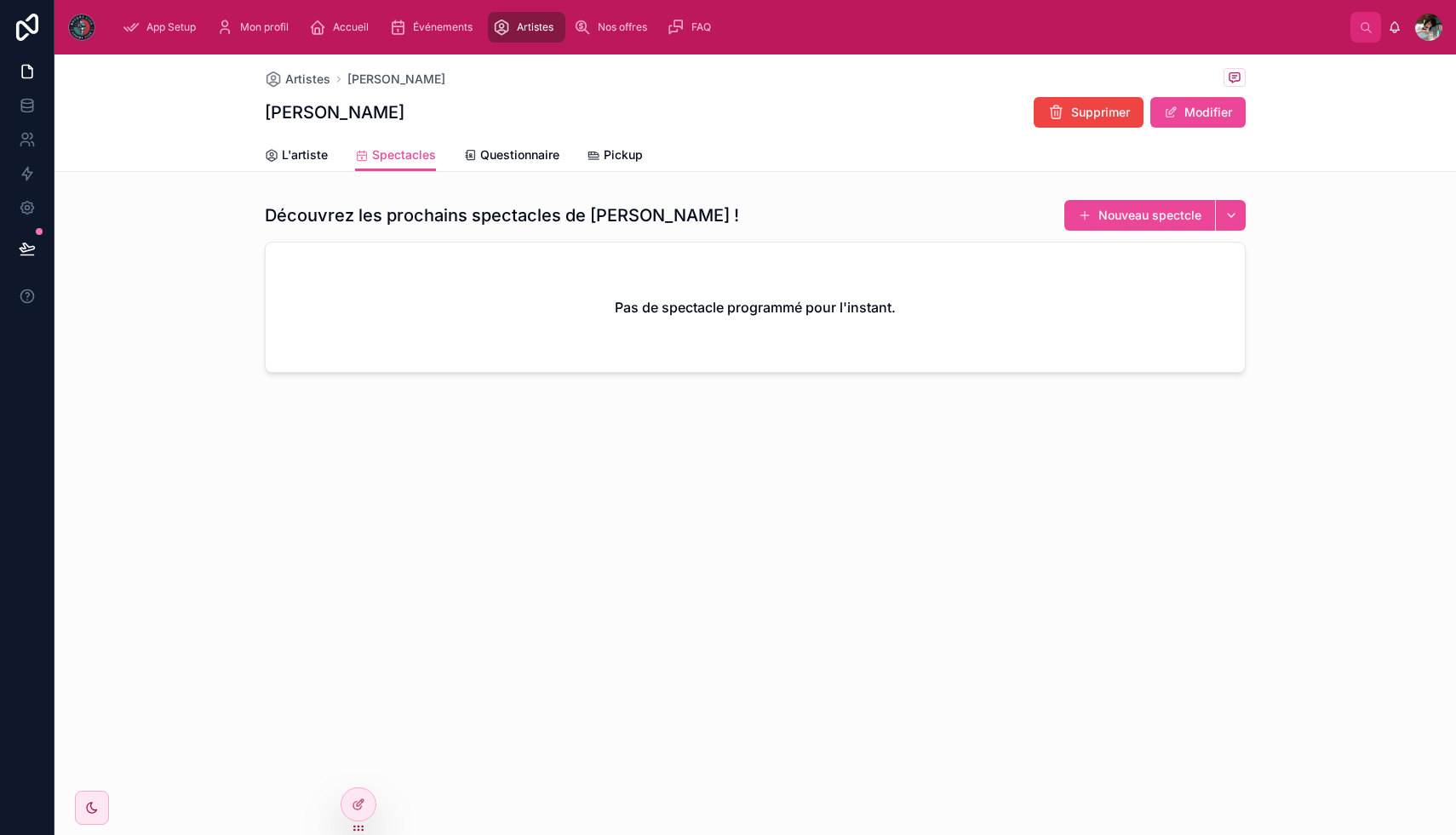
click at [933, 218] on div "Découvrez les prochains spectacles de [PERSON_NAME] ! Nouveau spectcle" at bounding box center [755, 215] width 981 height 33
click at [865, 239] on div "Découvrez les prochains spectacles de [PERSON_NAME] ! Nouveau spectcle Pas de s…" at bounding box center [755, 286] width 981 height 174
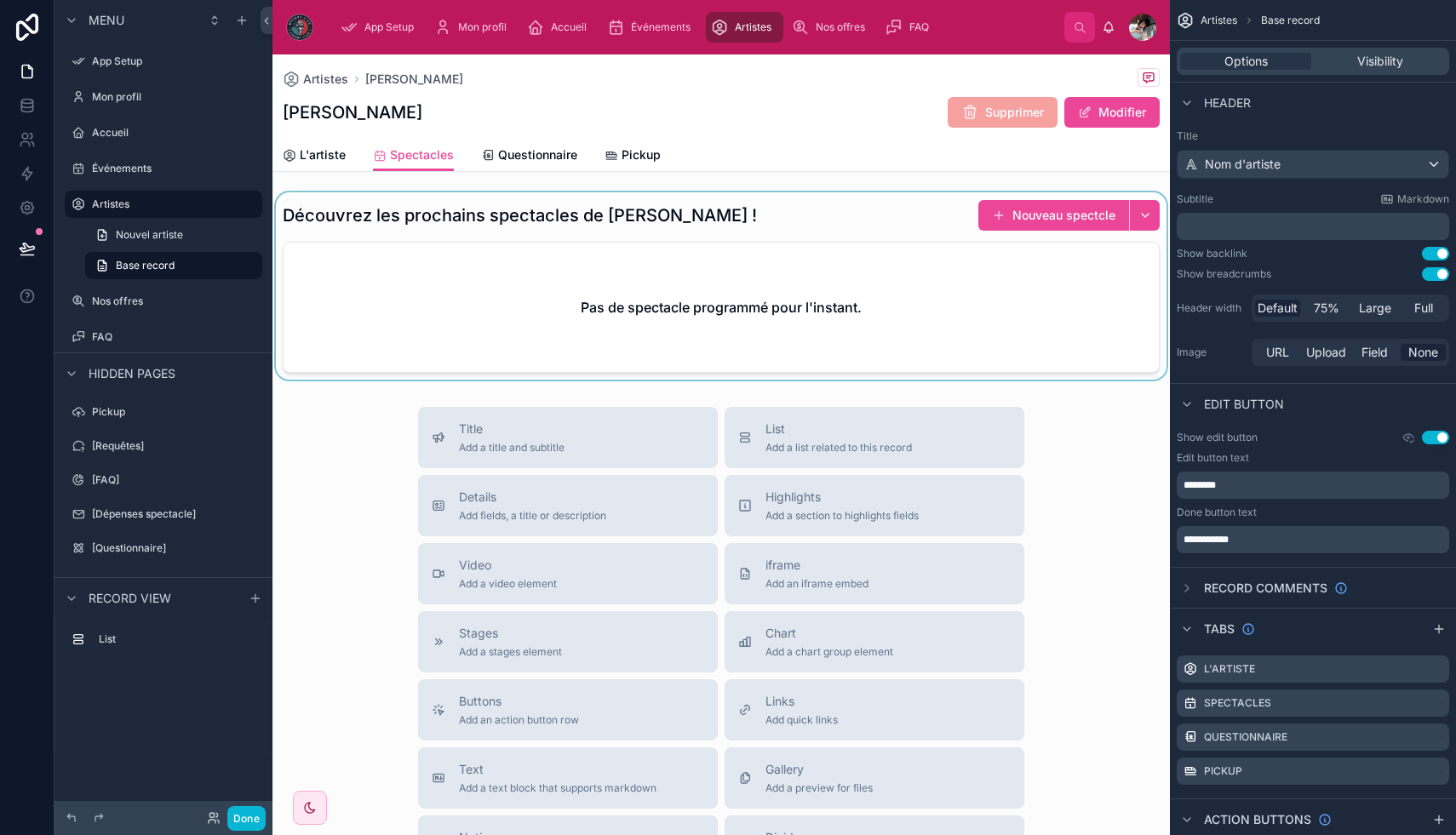
click at [920, 229] on div at bounding box center [721, 286] width 897 height 187
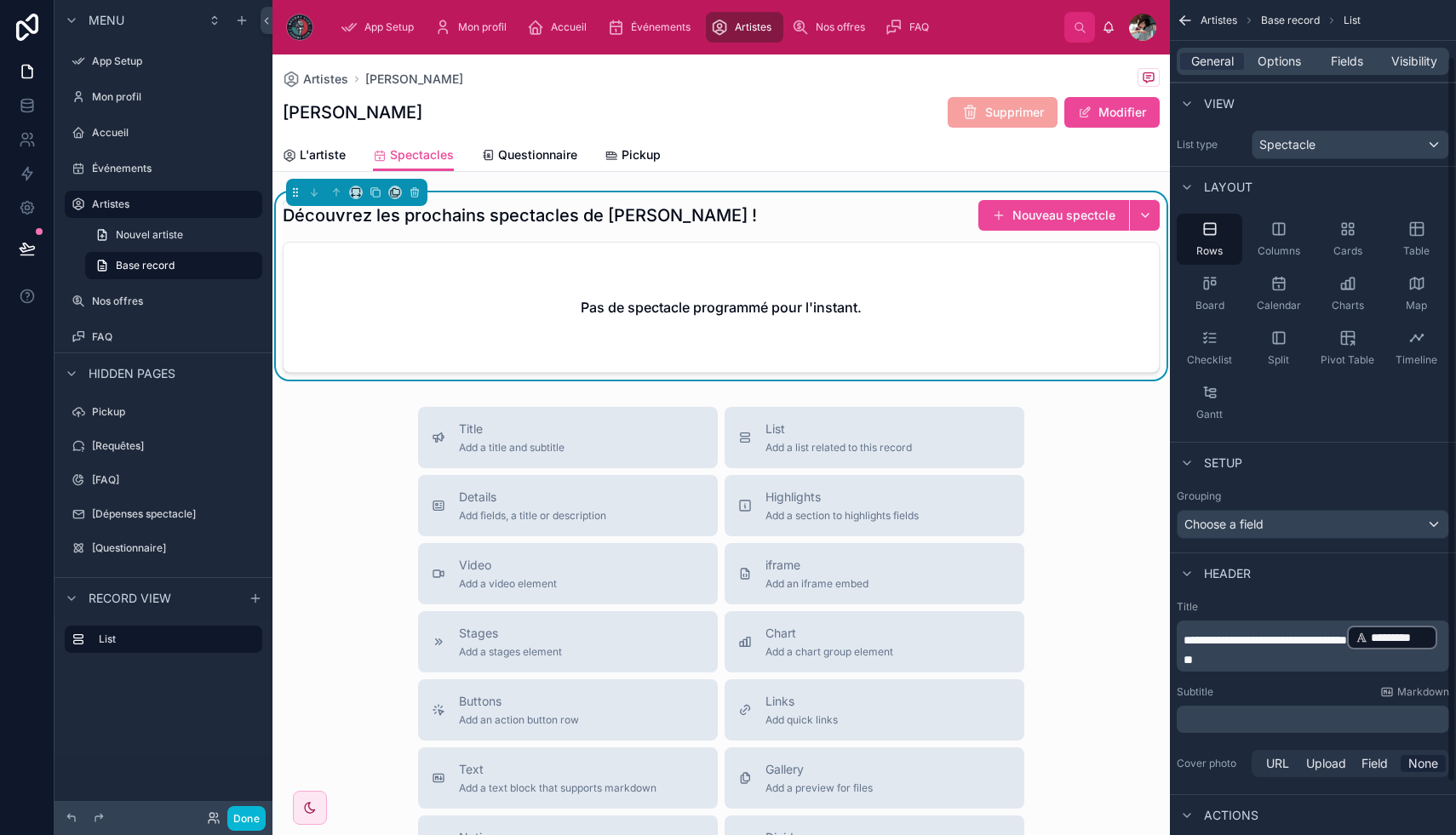
scroll to position [124, 0]
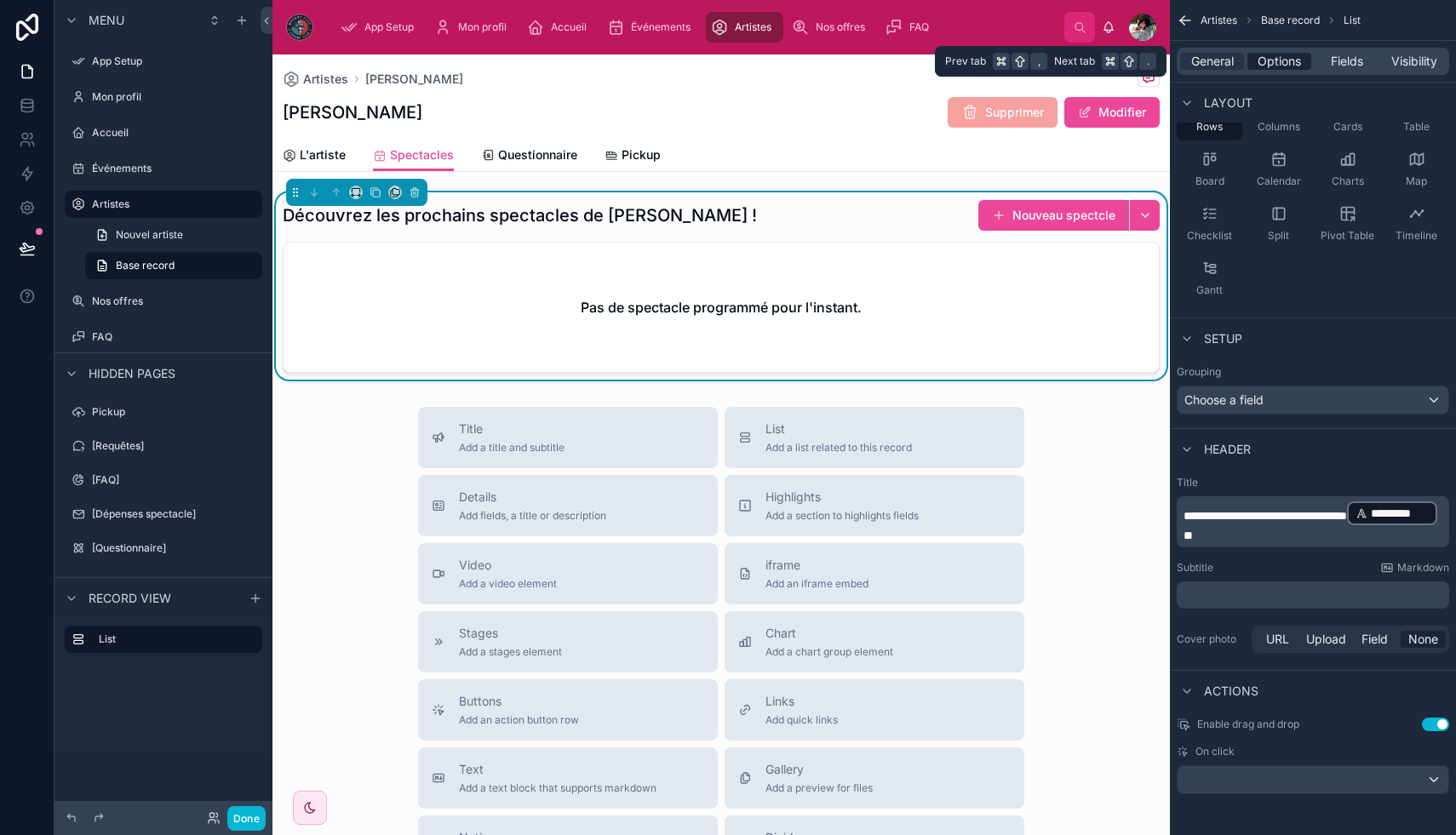
click at [1279, 54] on span "Options" at bounding box center [1280, 61] width 43 height 17
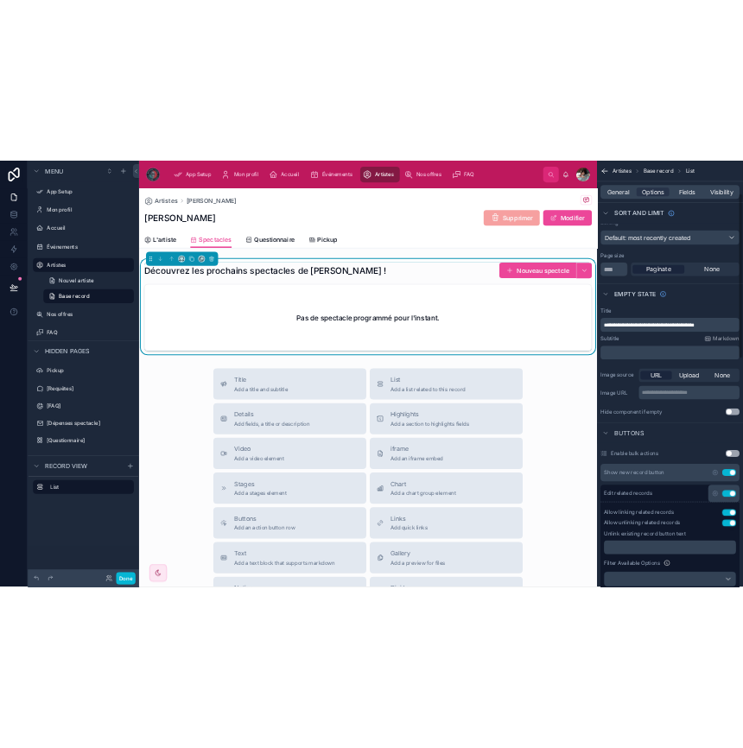
scroll to position [180, 0]
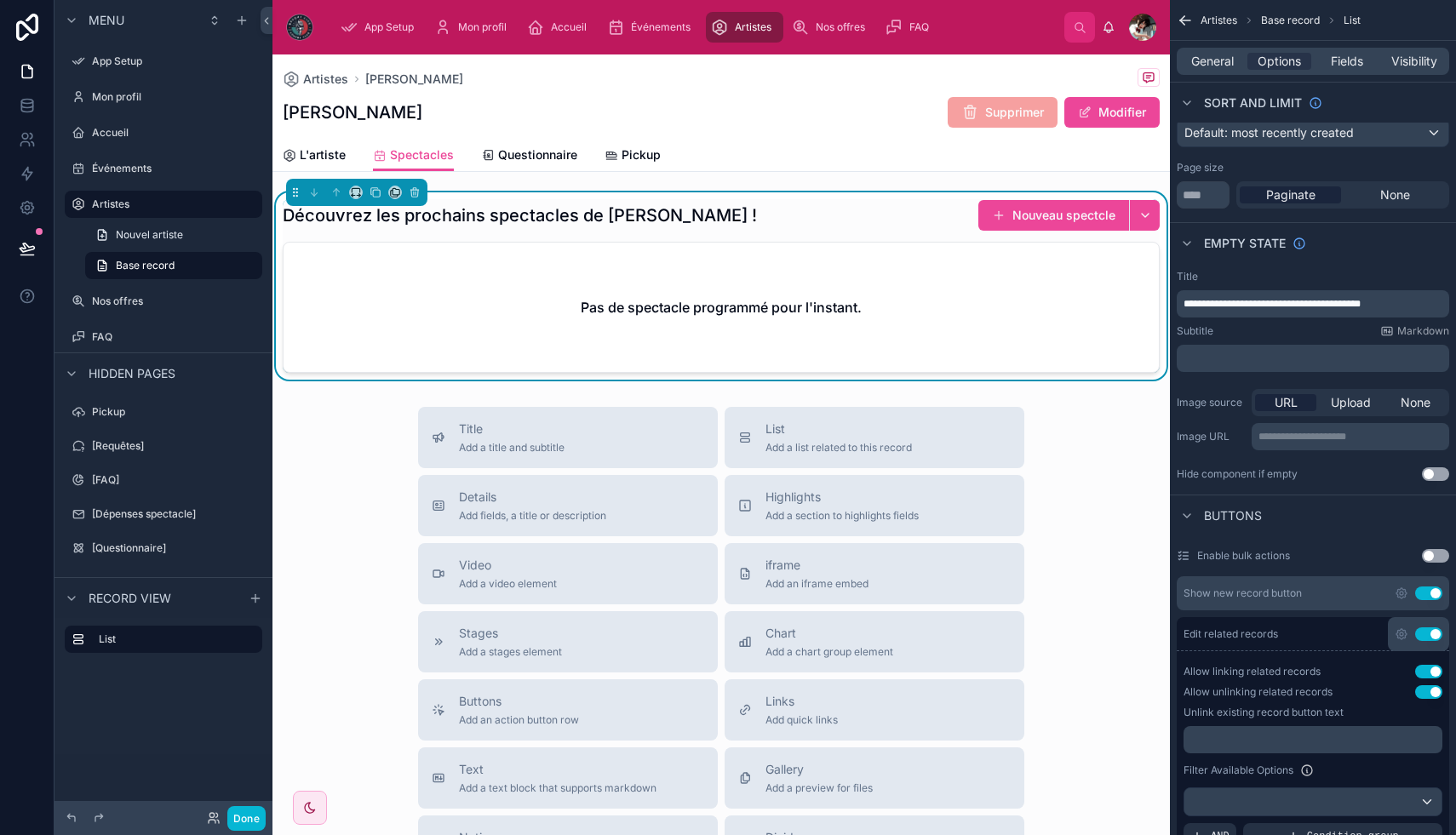
click at [1282, 735] on p "﻿" at bounding box center [1314, 740] width 248 height 14
click at [1125, 749] on div "Title Add a title and subtitle List Add a list related to this record Details A…" at bounding box center [721, 710] width 897 height 606
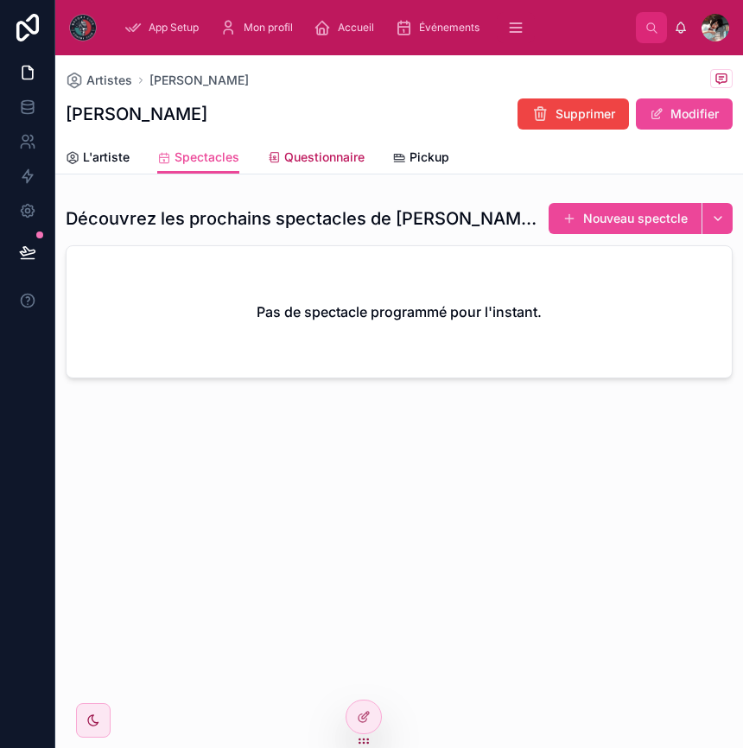
click at [324, 160] on span "Questionnaire" at bounding box center [324, 157] width 80 height 17
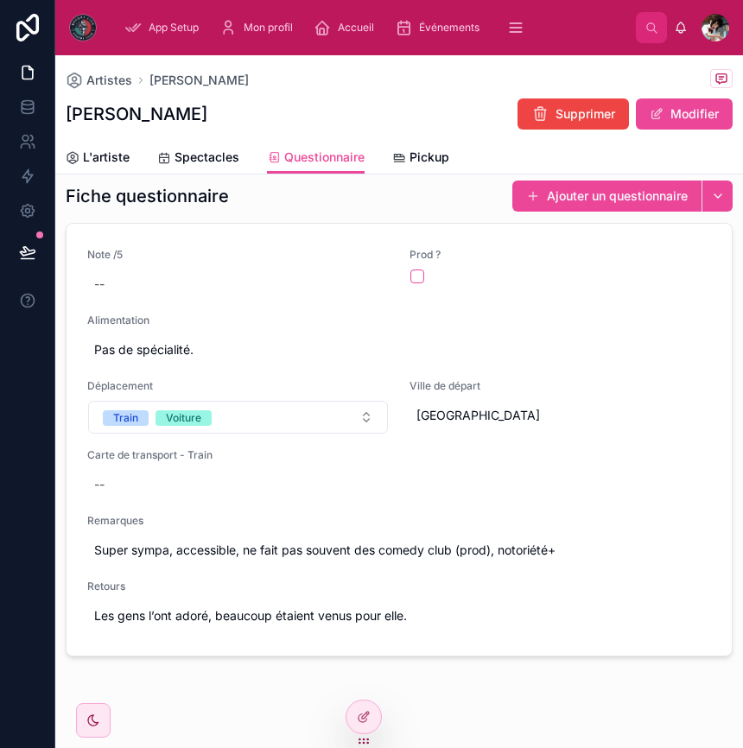
scroll to position [16, 0]
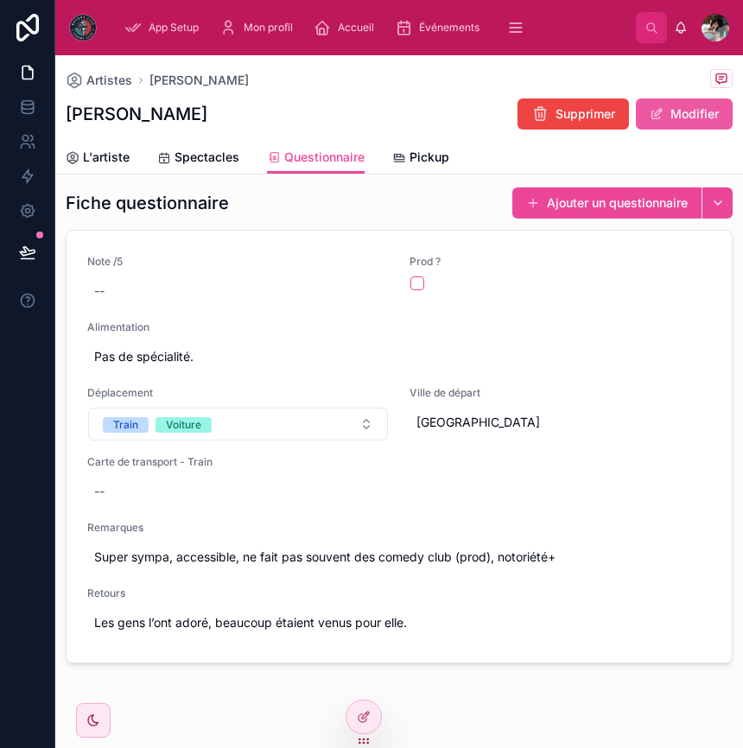
click at [681, 109] on button "Modifier" at bounding box center [684, 113] width 97 height 31
click at [681, 116] on button "Enregistrer" at bounding box center [675, 113] width 113 height 31
click at [117, 162] on span "L'artiste" at bounding box center [106, 157] width 47 height 17
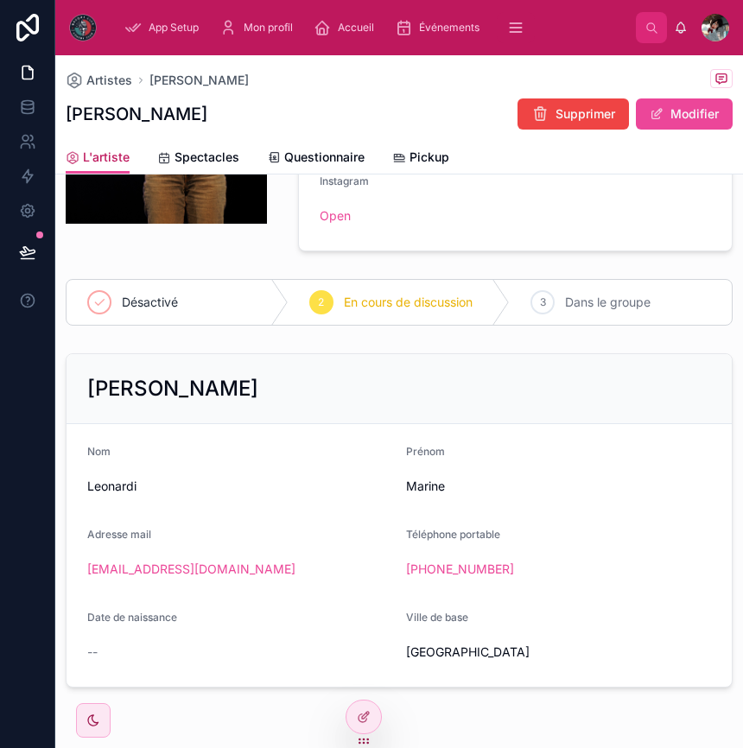
scroll to position [315, 0]
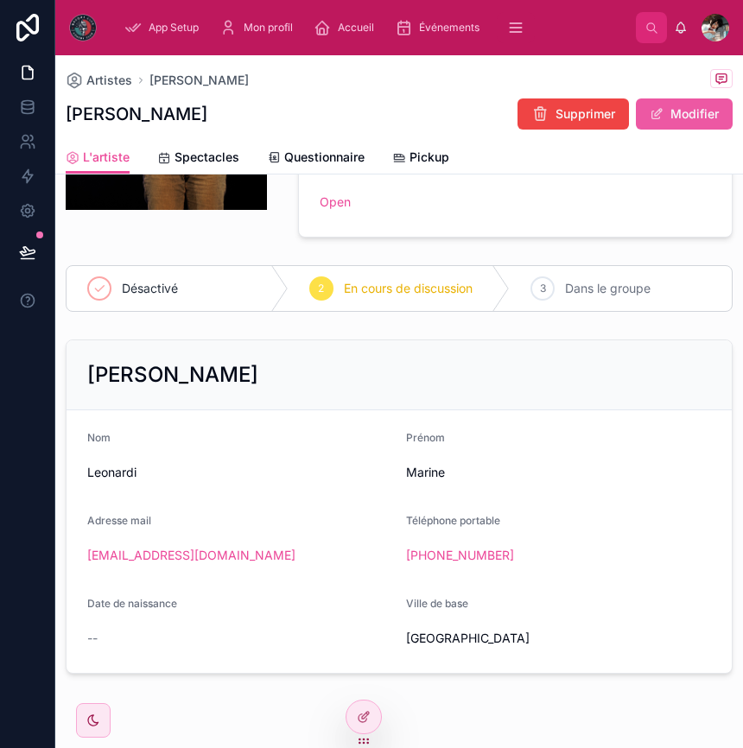
click at [676, 106] on button "Modifier" at bounding box center [684, 113] width 97 height 31
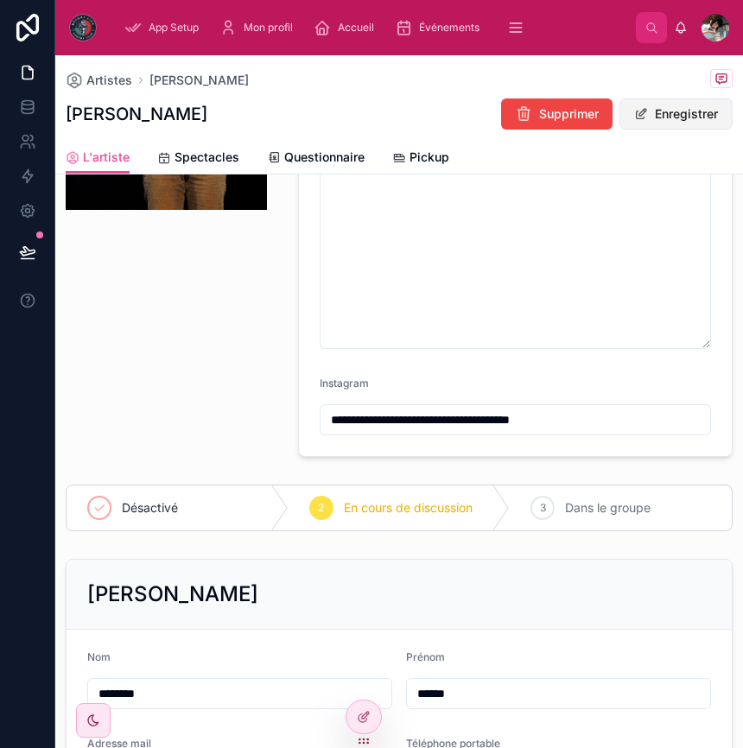
click at [676, 107] on button "Enregistrer" at bounding box center [675, 113] width 113 height 31
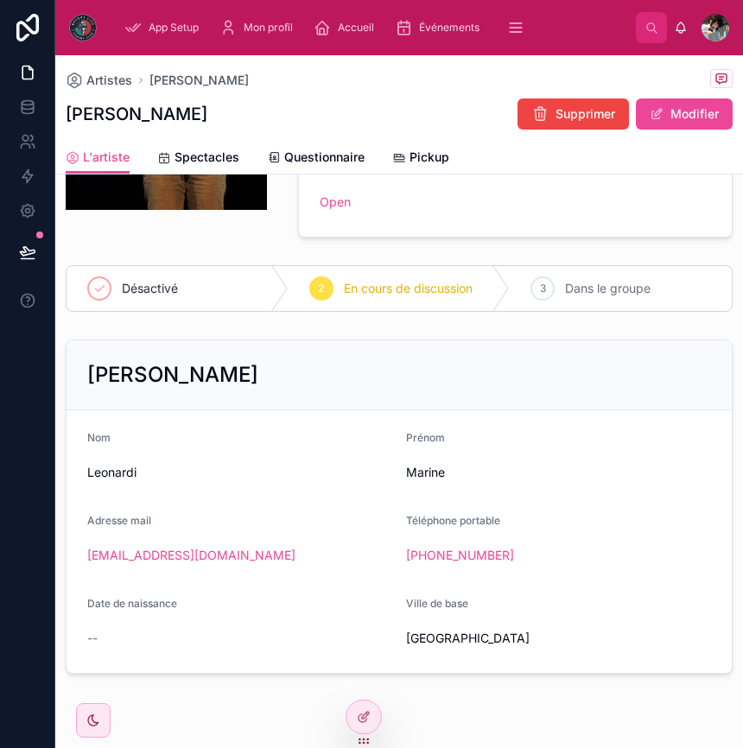
scroll to position [0, 0]
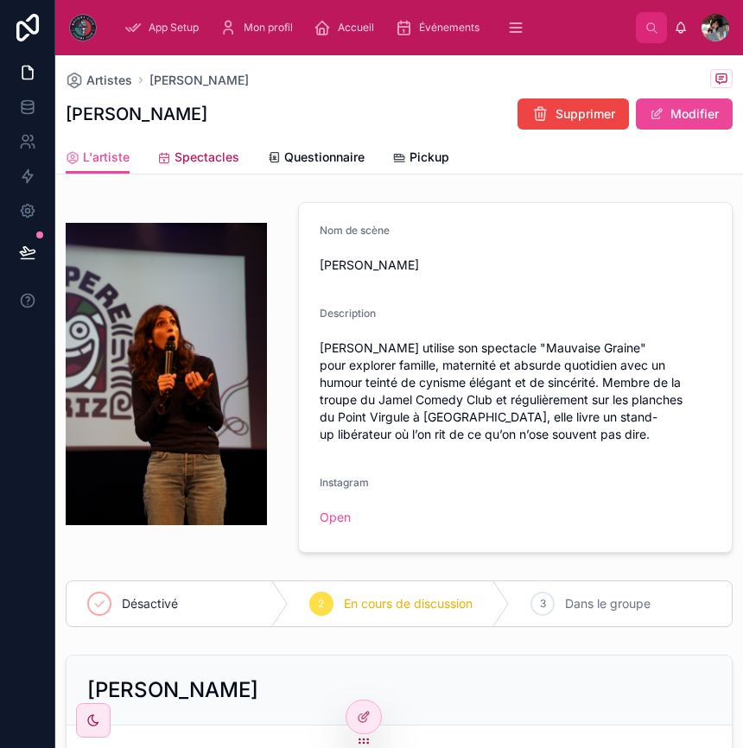
click at [178, 161] on span "Spectacles" at bounding box center [206, 157] width 65 height 17
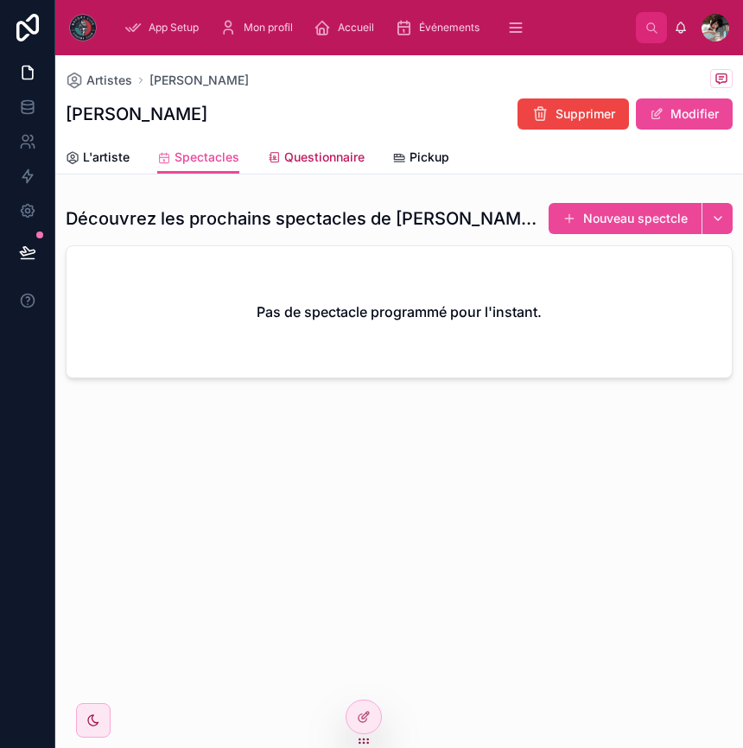
click at [298, 156] on span "Questionnaire" at bounding box center [324, 157] width 80 height 17
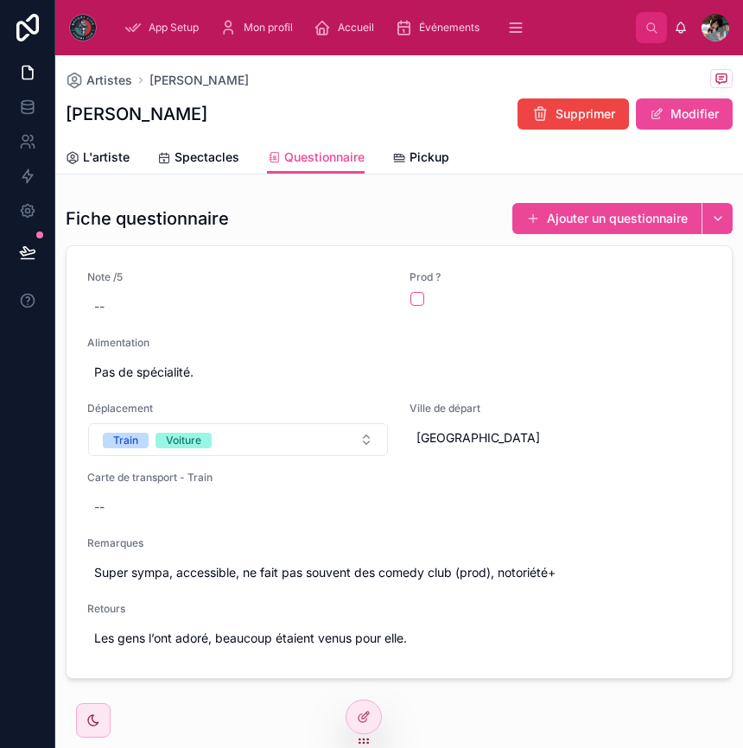
click at [389, 163] on div "L'artiste Spectacles Questionnaire Pickup" at bounding box center [399, 157] width 667 height 33
click at [416, 156] on span "Pickup" at bounding box center [429, 157] width 40 height 17
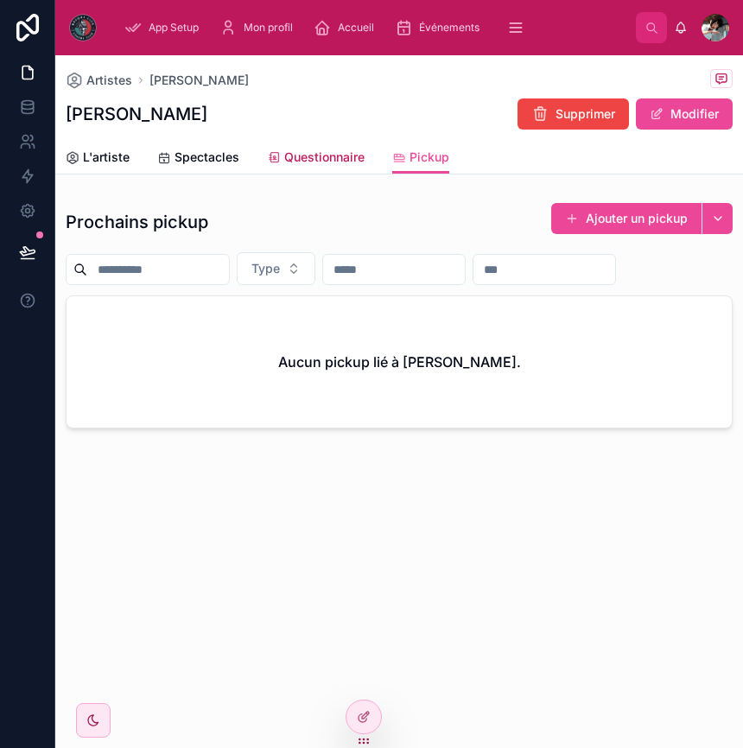
click at [328, 163] on span "Questionnaire" at bounding box center [324, 157] width 80 height 17
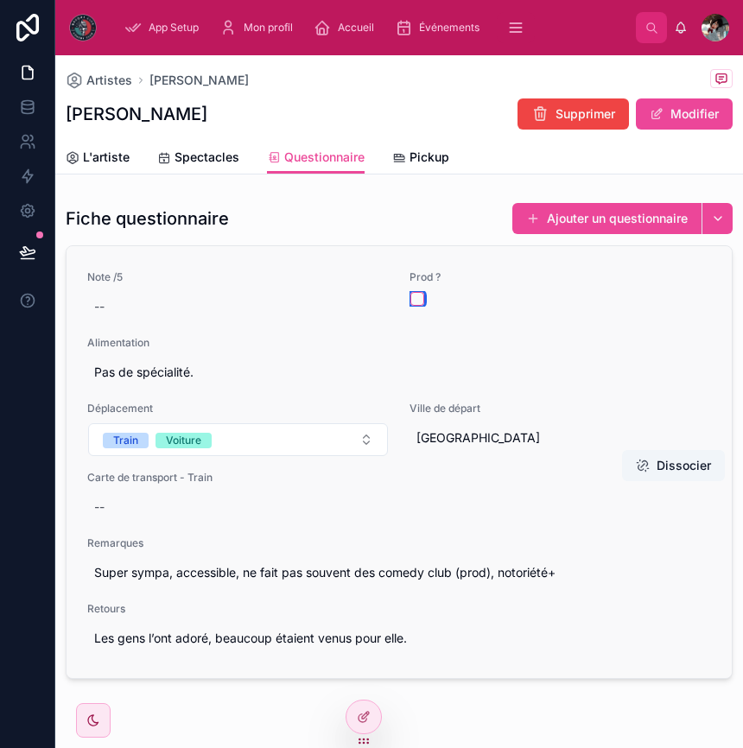
click at [422, 297] on button "button" at bounding box center [417, 299] width 14 height 14
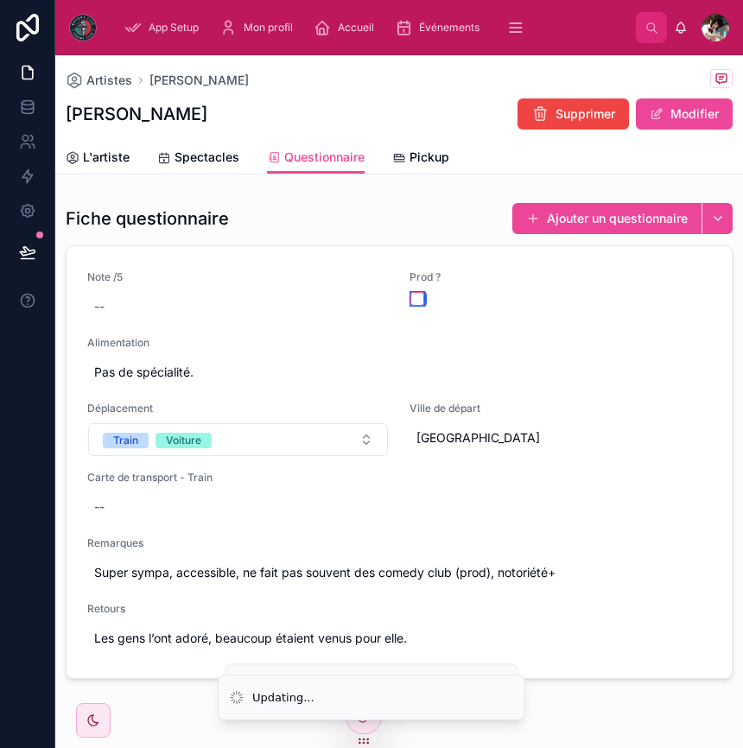
click at [422, 297] on button "button" at bounding box center [417, 299] width 14 height 14
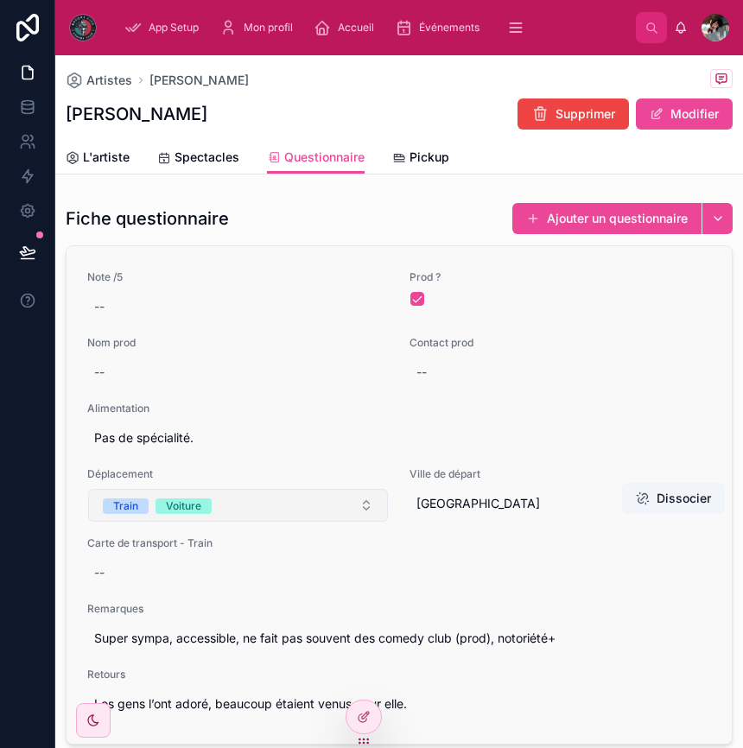
click at [284, 510] on button "Train Voiture" at bounding box center [238, 505] width 300 height 33
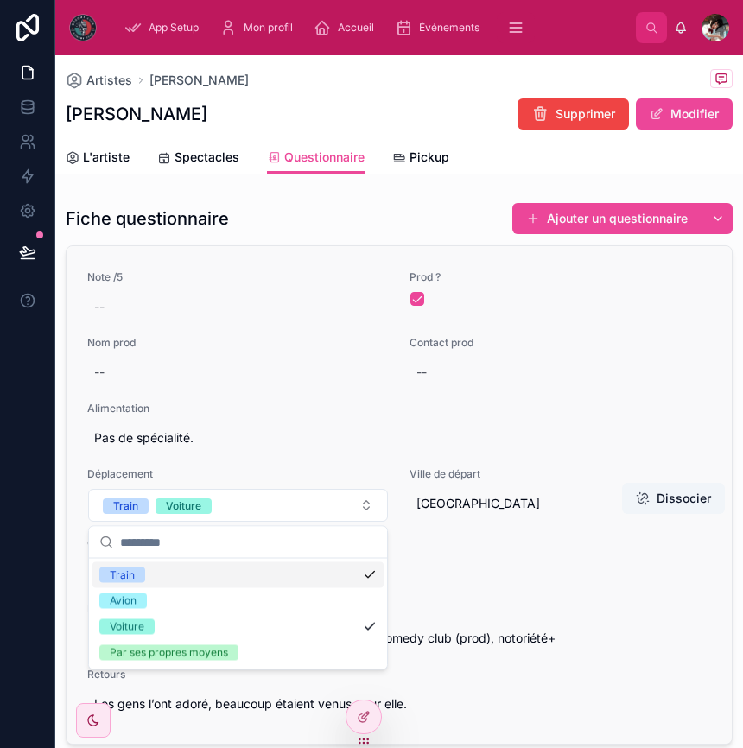
click at [276, 469] on span "Déplacement" at bounding box center [237, 474] width 301 height 14
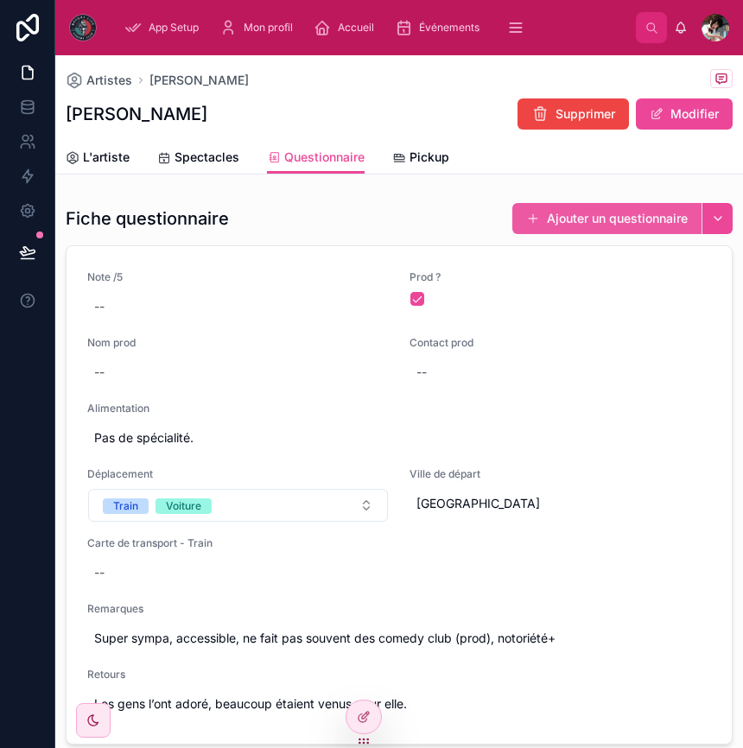
click at [589, 227] on button "Ajouter un questionnaire" at bounding box center [606, 218] width 189 height 31
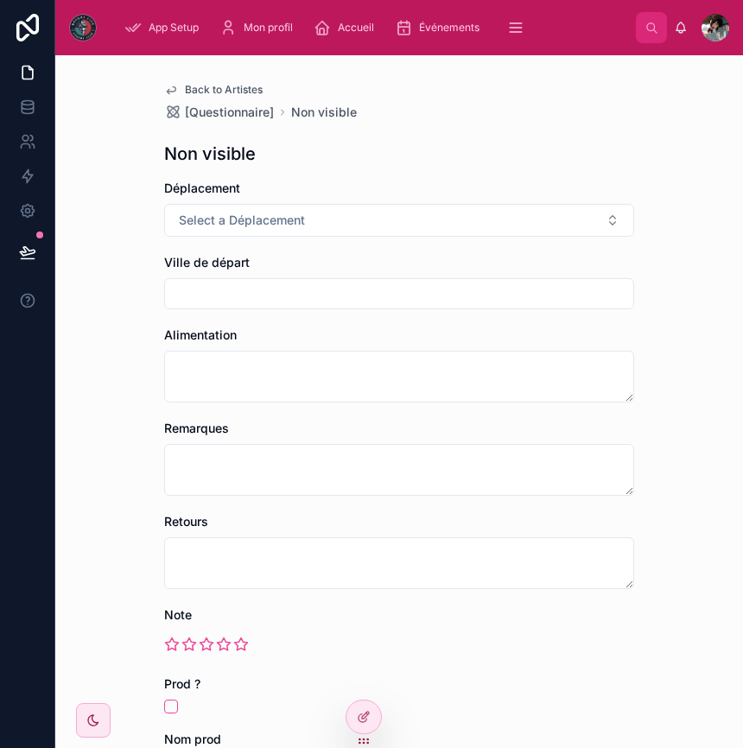
click at [173, 88] on icon at bounding box center [171, 90] width 14 height 14
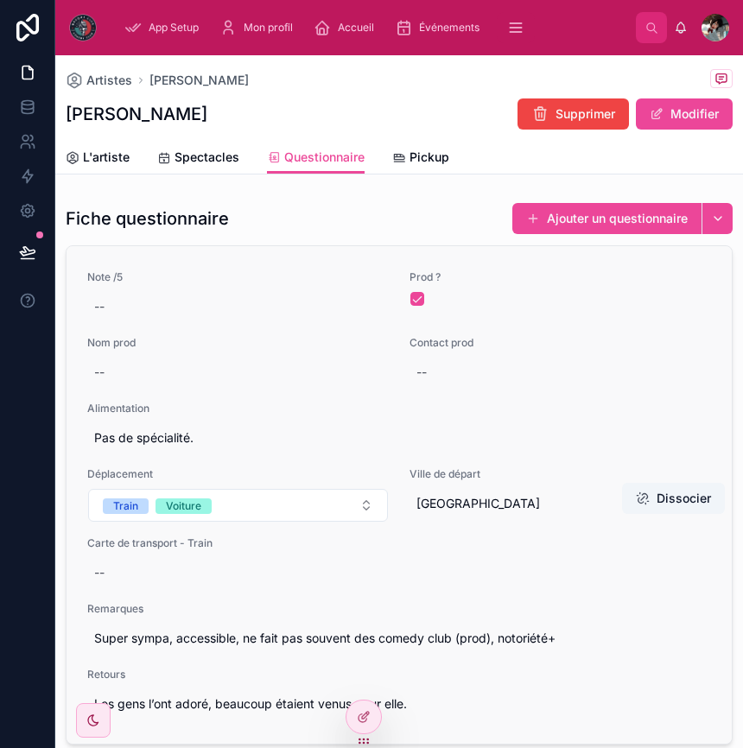
click at [369, 284] on div "Note /5 --" at bounding box center [237, 296] width 301 height 52
click at [259, 35] on div "Mon profil" at bounding box center [259, 28] width 80 height 28
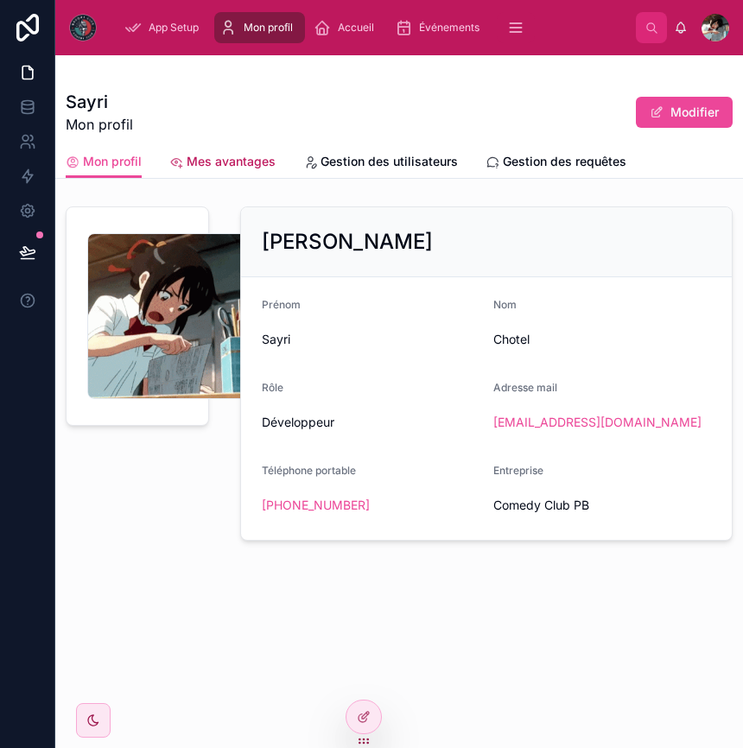
click at [224, 168] on span "Mes avantages" at bounding box center [231, 161] width 89 height 17
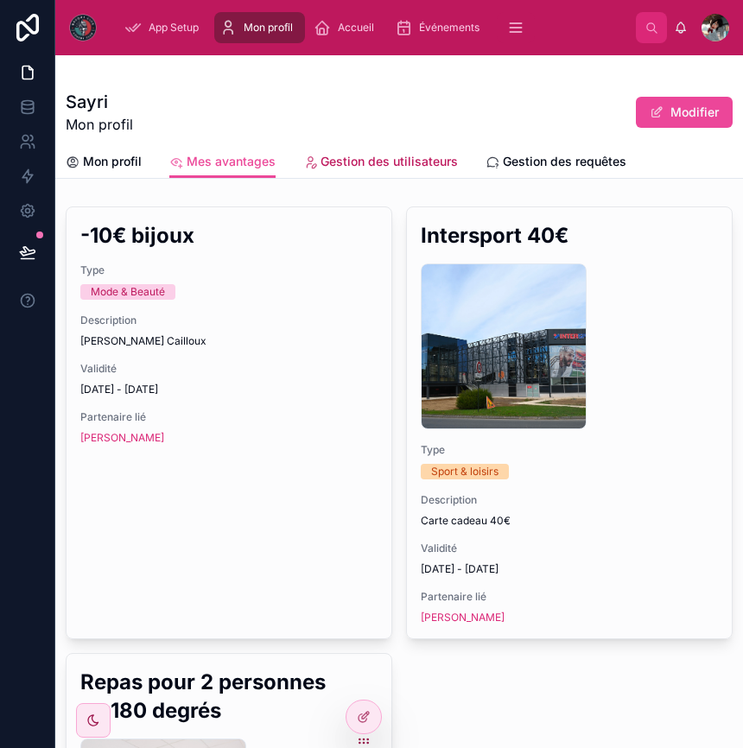
click at [329, 177] on link "Gestion des utilisateurs" at bounding box center [380, 163] width 155 height 35
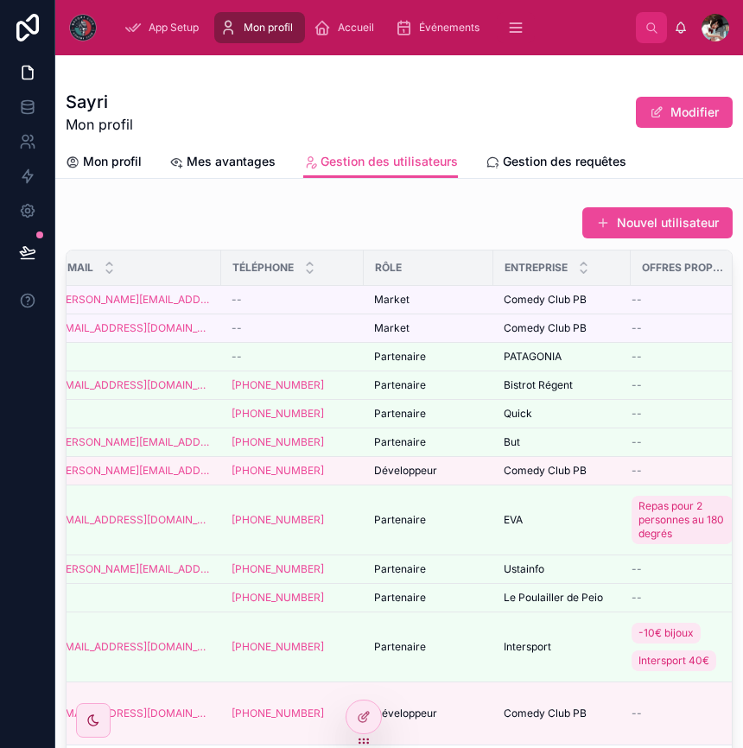
scroll to position [0, 421]
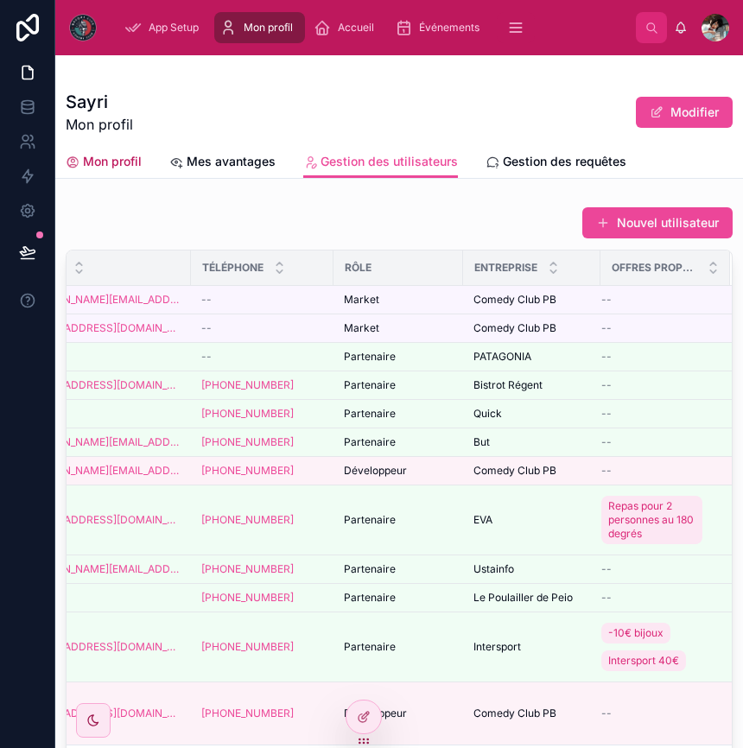
click at [130, 149] on link "Mon profil" at bounding box center [104, 163] width 76 height 35
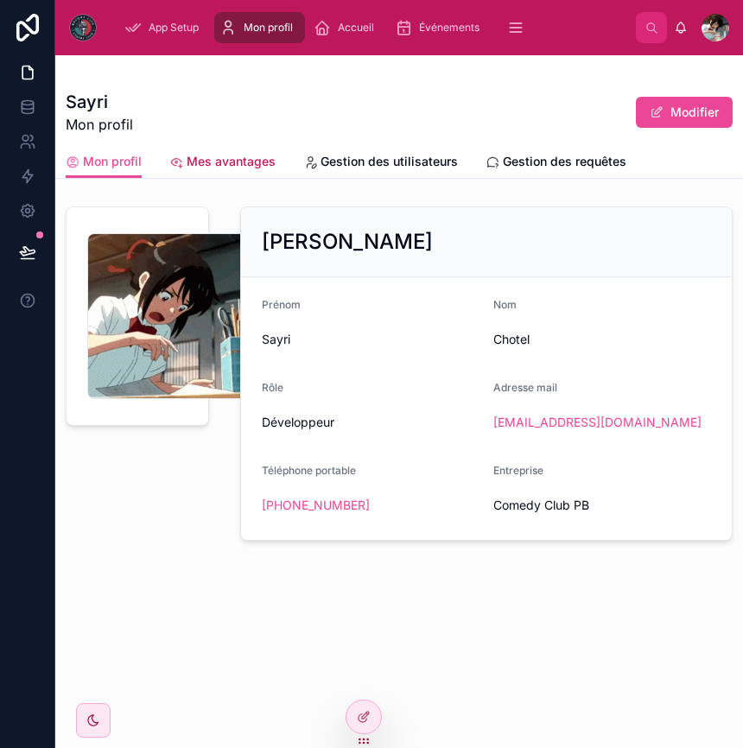
click at [211, 156] on span "Mes avantages" at bounding box center [231, 161] width 89 height 17
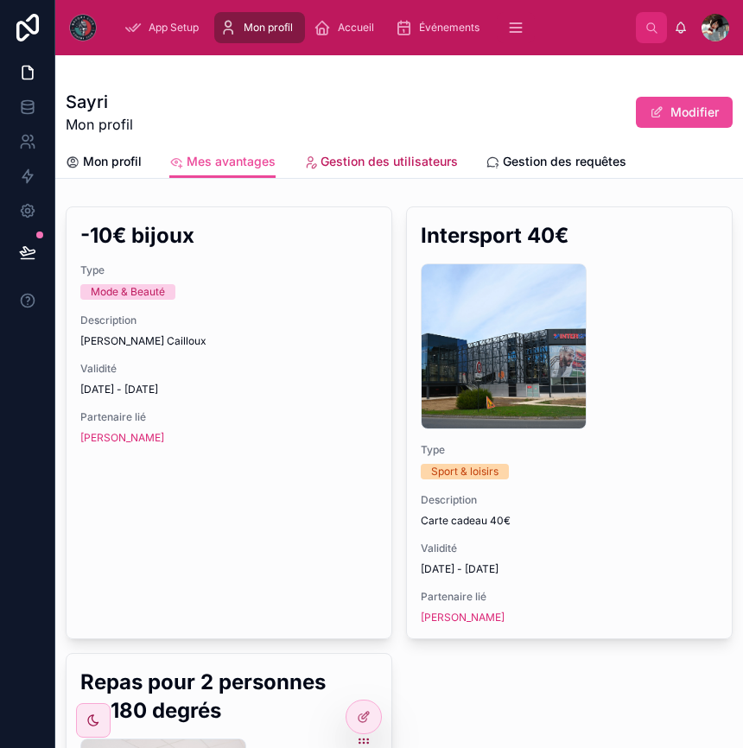
click at [371, 160] on span "Gestion des utilisateurs" at bounding box center [388, 161] width 137 height 17
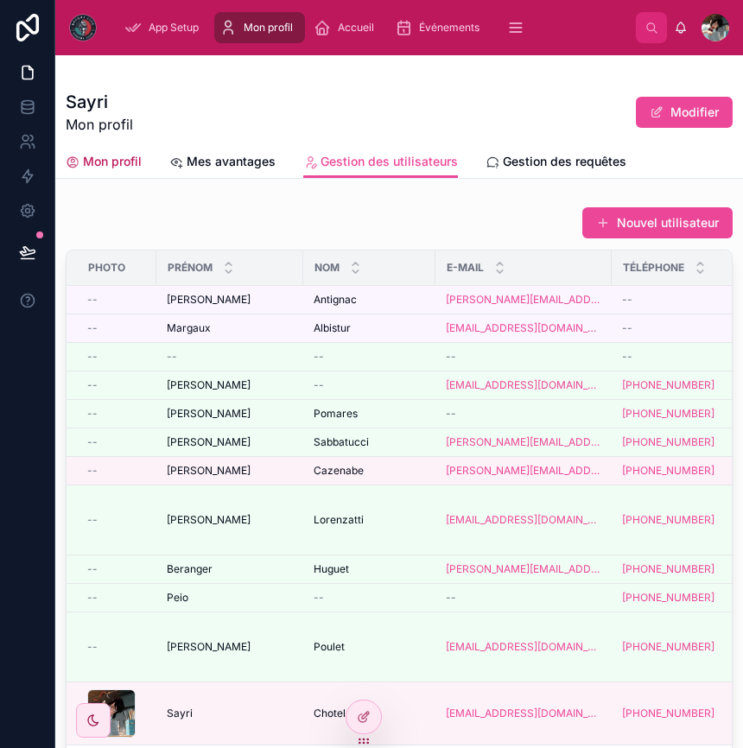
click at [134, 162] on span "Mon profil" at bounding box center [112, 161] width 59 height 17
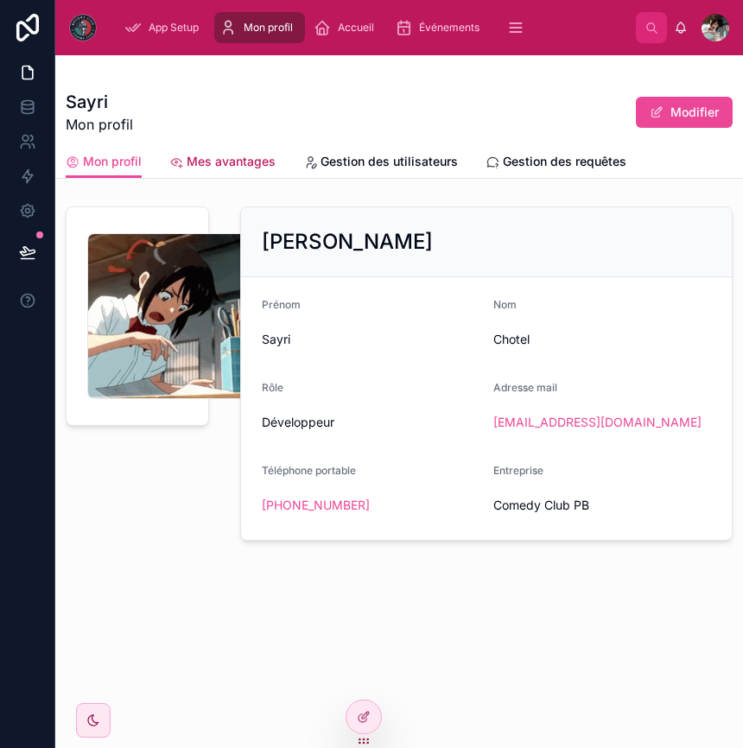
click at [245, 161] on span "Mes avantages" at bounding box center [231, 161] width 89 height 17
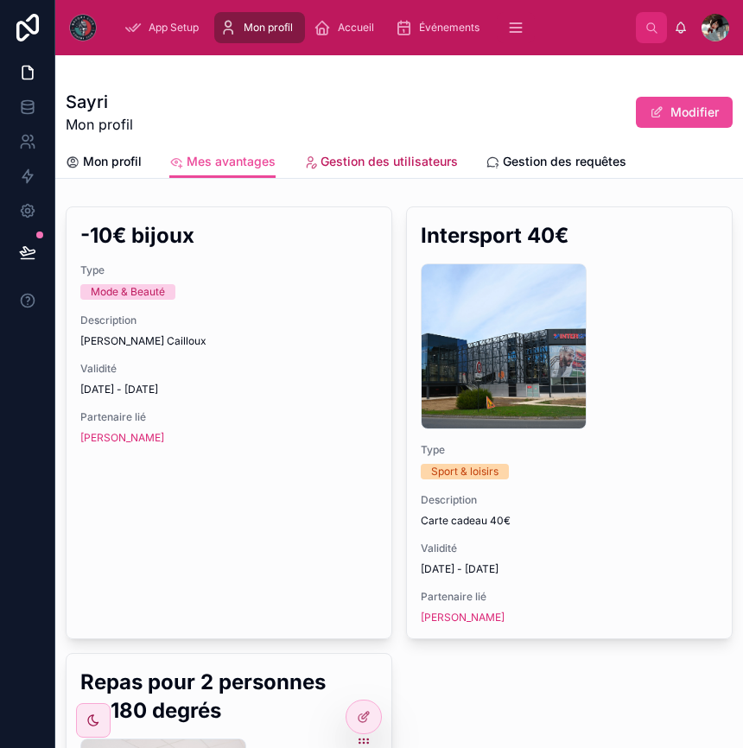
click at [373, 154] on span "Gestion des utilisateurs" at bounding box center [388, 161] width 137 height 17
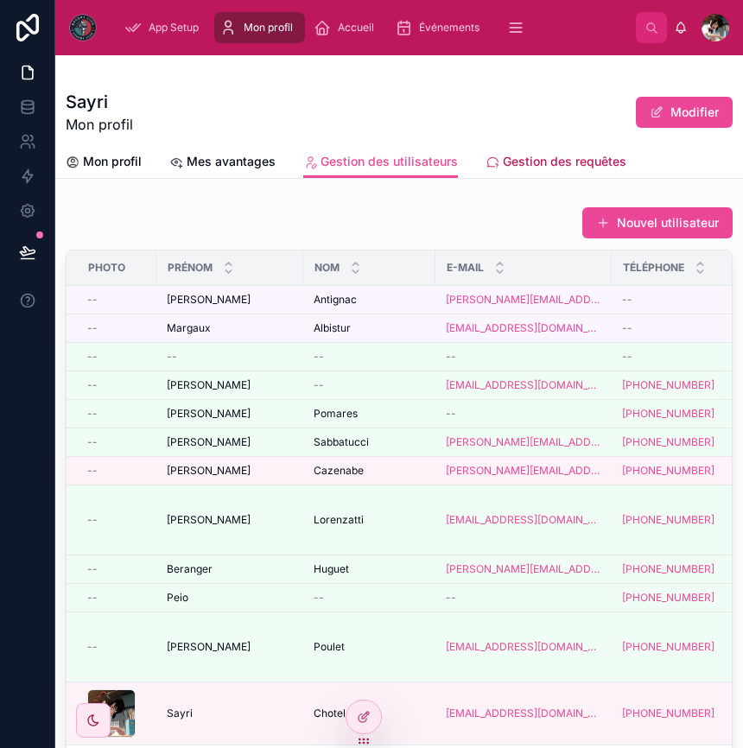
click at [505, 168] on span "Gestion des requêtes" at bounding box center [564, 161] width 123 height 17
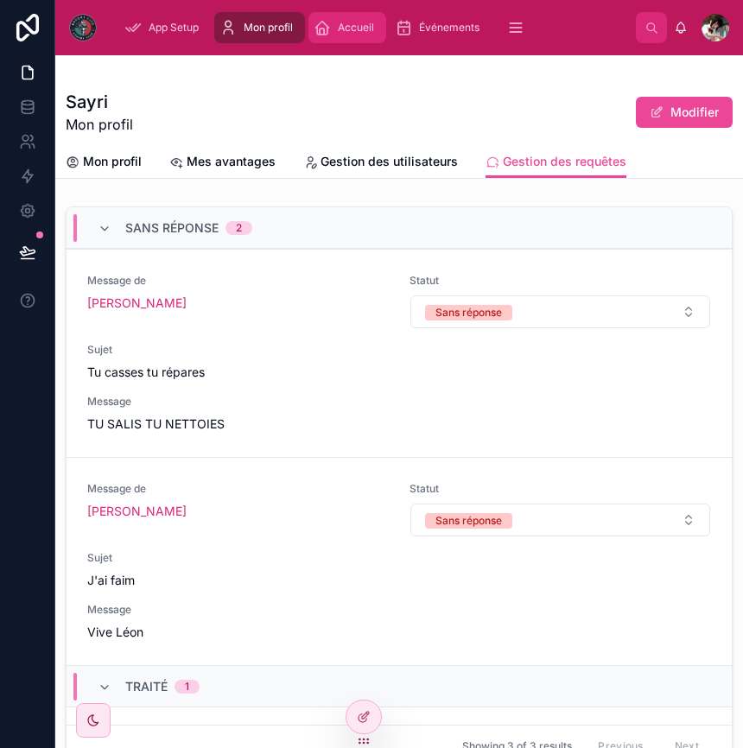
click at [357, 22] on span "Accueil" at bounding box center [356, 28] width 36 height 14
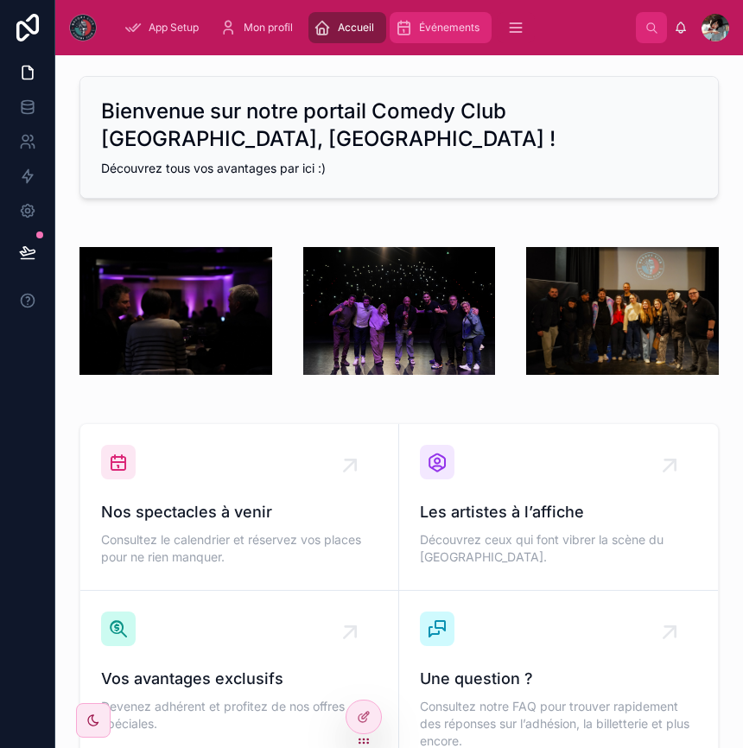
click at [471, 13] on link "Événements" at bounding box center [440, 27] width 102 height 31
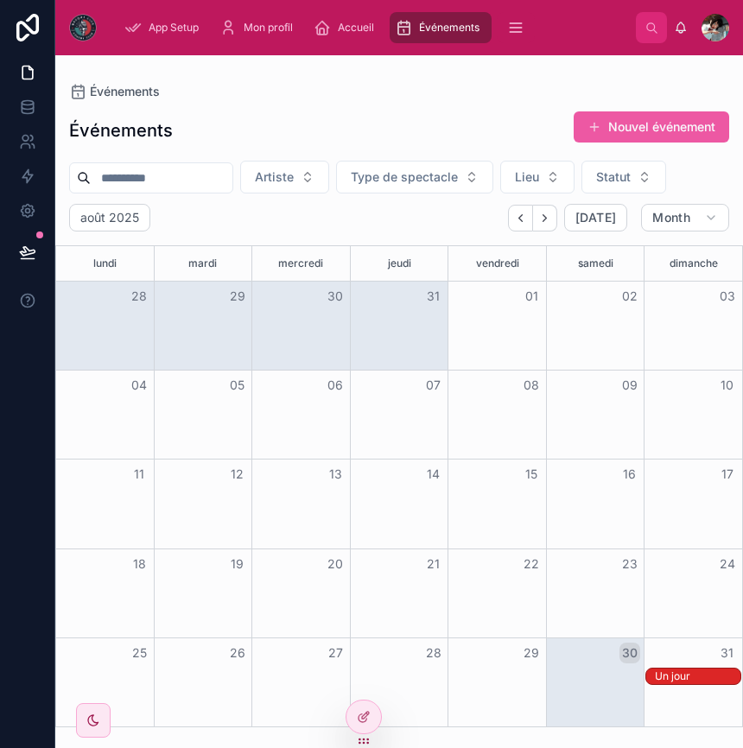
click at [655, 125] on button "Nouvel événement" at bounding box center [650, 126] width 155 height 31
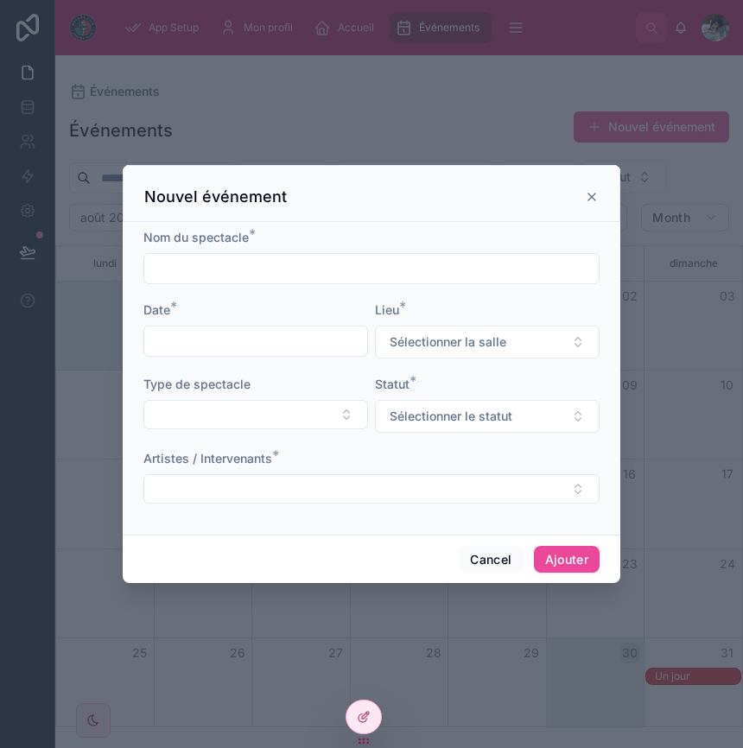
click at [591, 195] on icon at bounding box center [591, 196] width 7 height 7
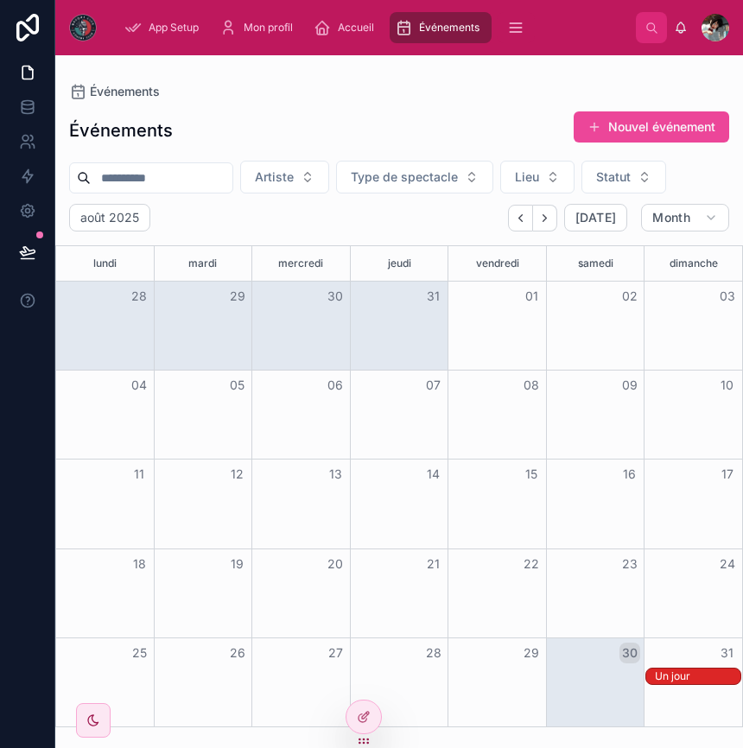
click at [681, 676] on div "Un jour" at bounding box center [697, 676] width 85 height 14
click at [701, 672] on div "Un jour" at bounding box center [697, 676] width 85 height 14
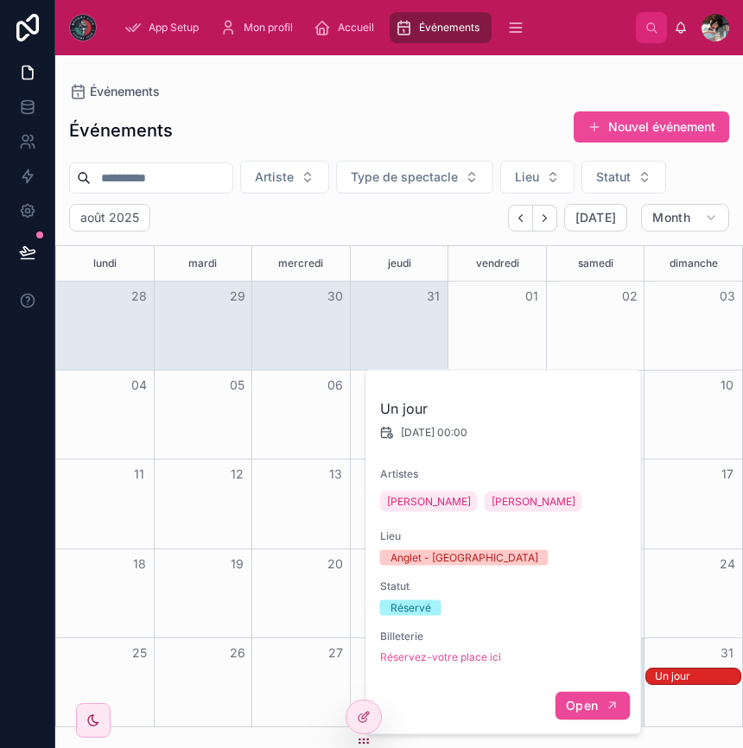
click at [605, 706] on icon "button" at bounding box center [612, 706] width 14 height 14
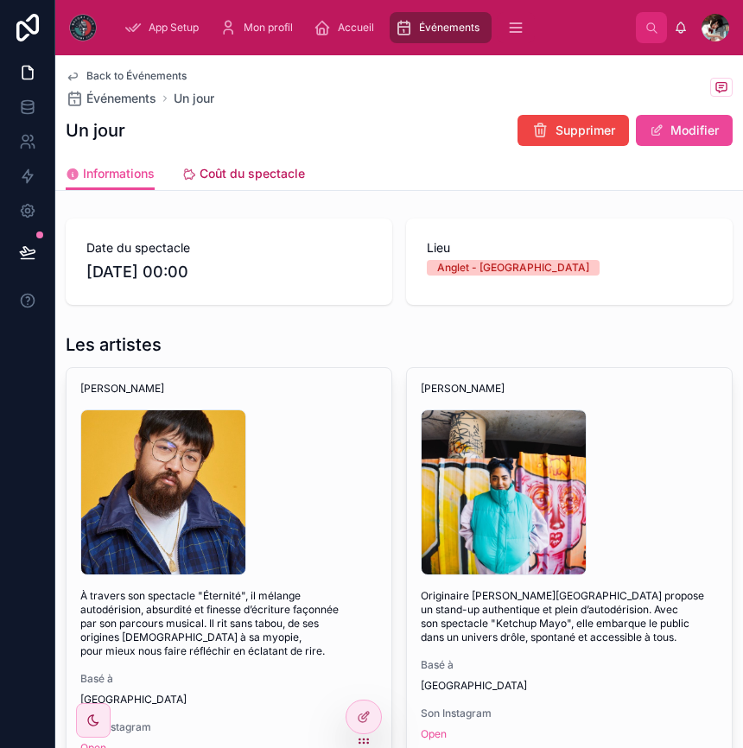
click at [207, 159] on link "Coût du spectacle" at bounding box center [243, 175] width 123 height 35
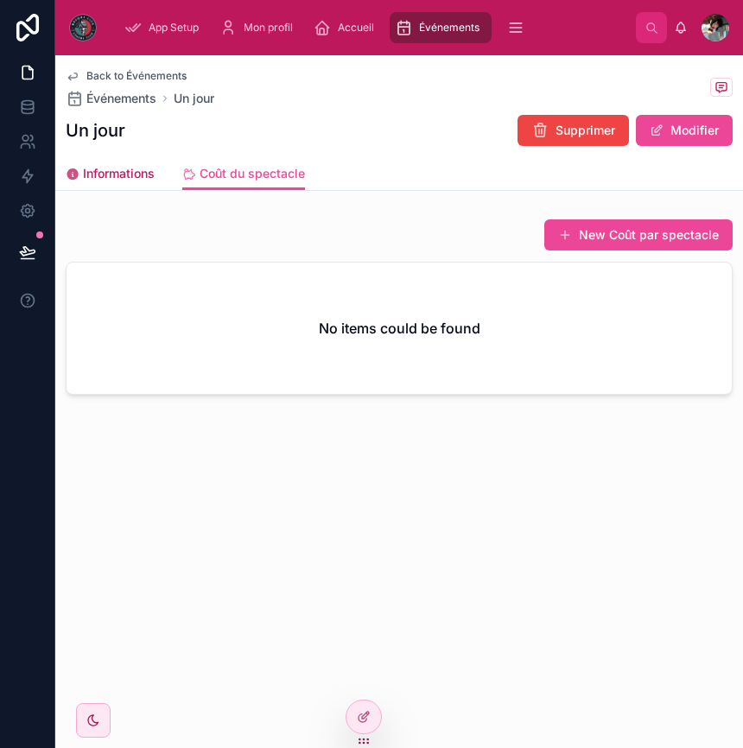
click at [111, 178] on span "Informations" at bounding box center [119, 173] width 72 height 17
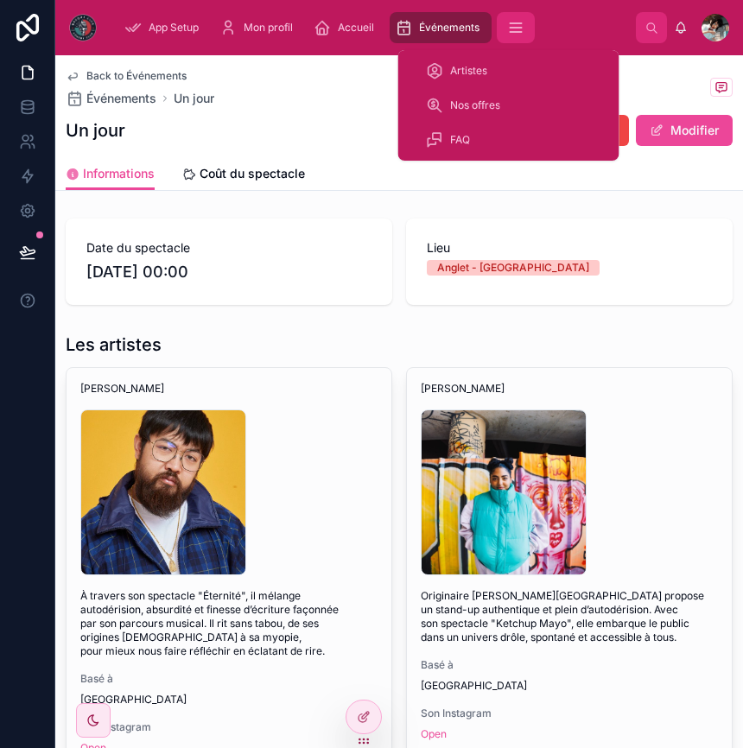
click at [510, 22] on icon "scrollable content" at bounding box center [515, 27] width 17 height 17
click at [461, 72] on span "Artistes" at bounding box center [468, 71] width 37 height 14
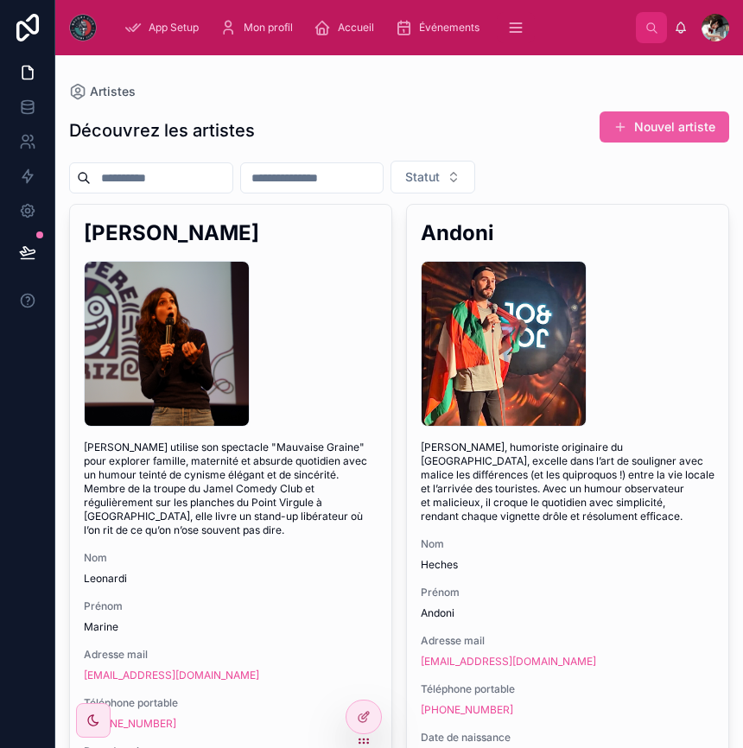
click at [647, 124] on button "Nouvel artiste" at bounding box center [664, 126] width 130 height 31
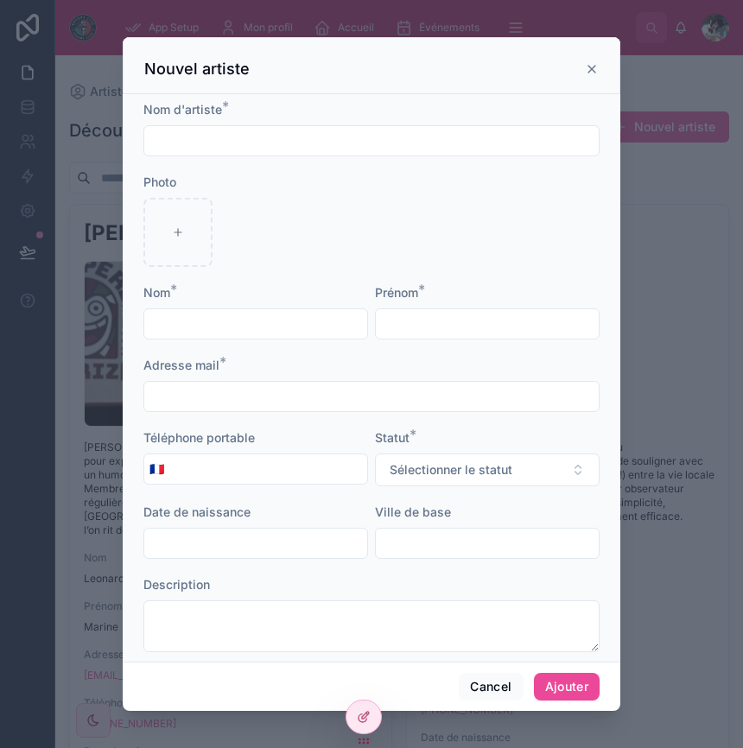
click at [592, 71] on icon at bounding box center [592, 69] width 14 height 14
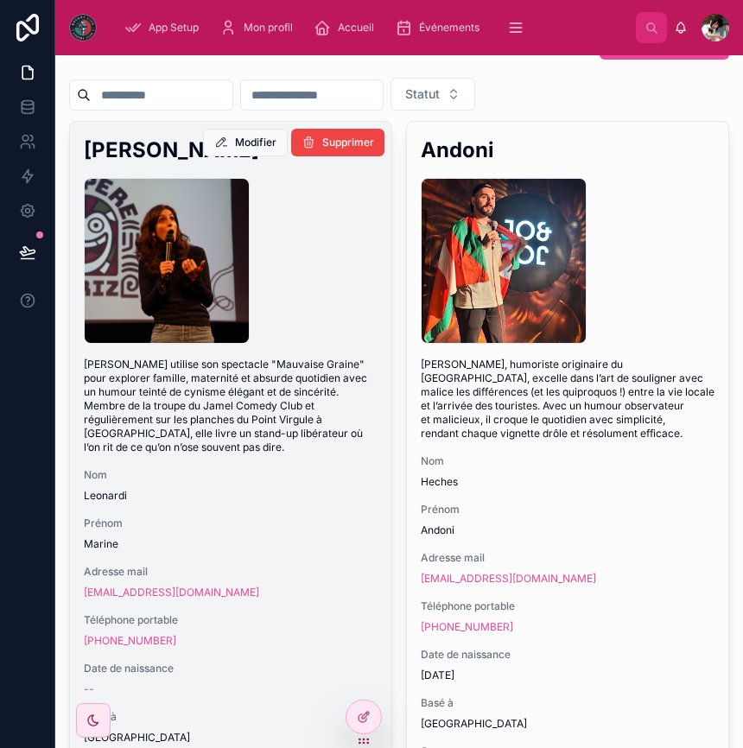
scroll to position [99, 0]
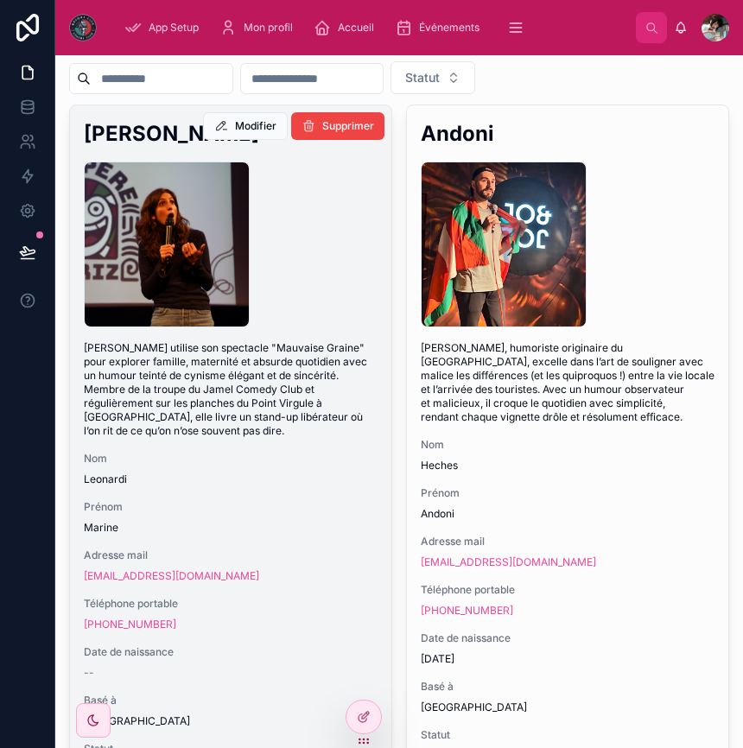
click at [337, 245] on div "DSC06972 .jpg" at bounding box center [231, 244] width 294 height 166
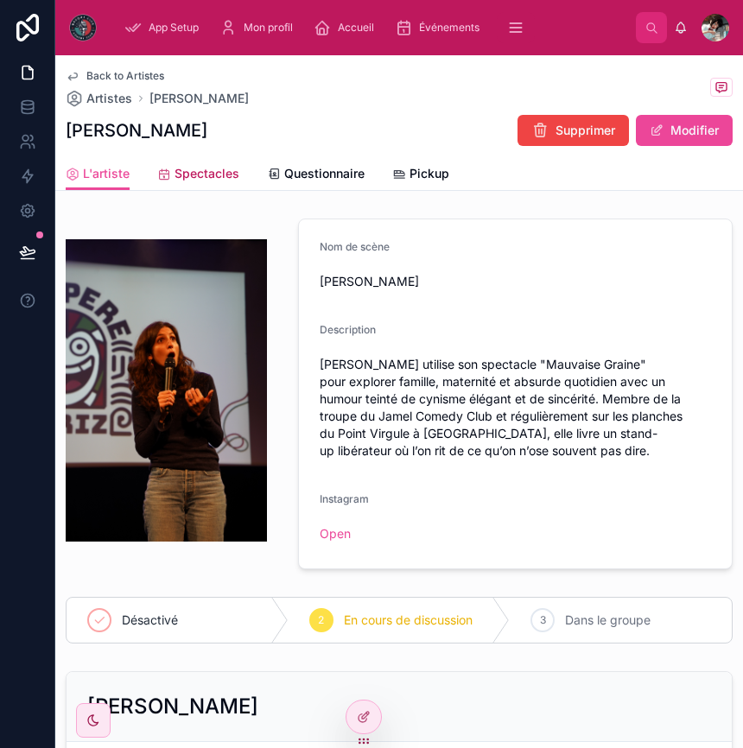
click at [193, 172] on span "Spectacles" at bounding box center [206, 173] width 65 height 17
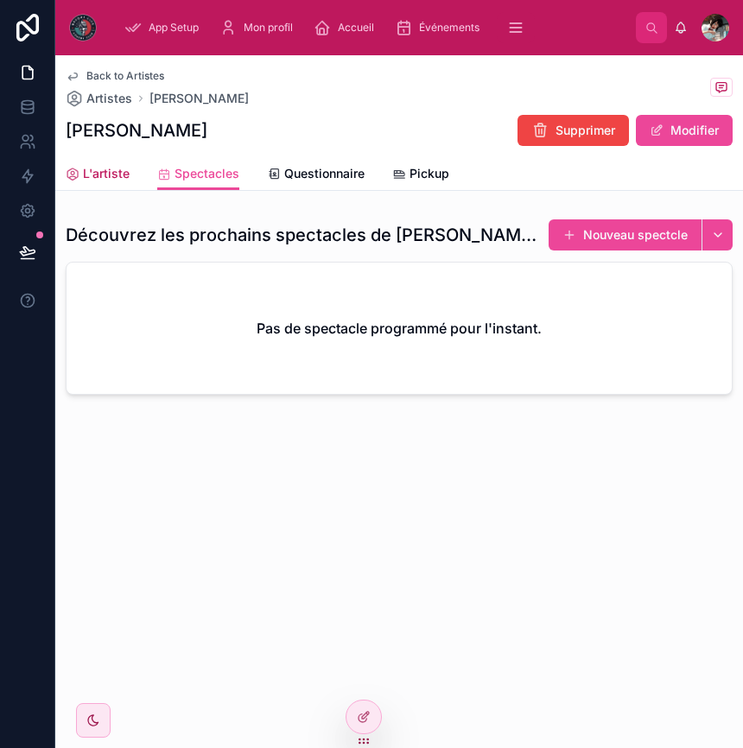
click at [102, 180] on span "L'artiste" at bounding box center [106, 173] width 47 height 17
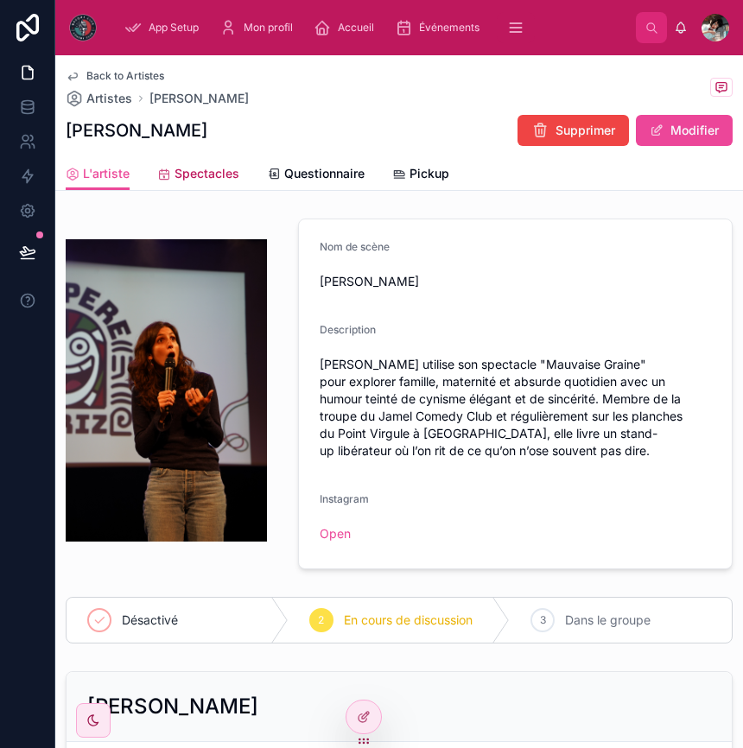
click at [209, 168] on span "Spectacles" at bounding box center [206, 173] width 65 height 17
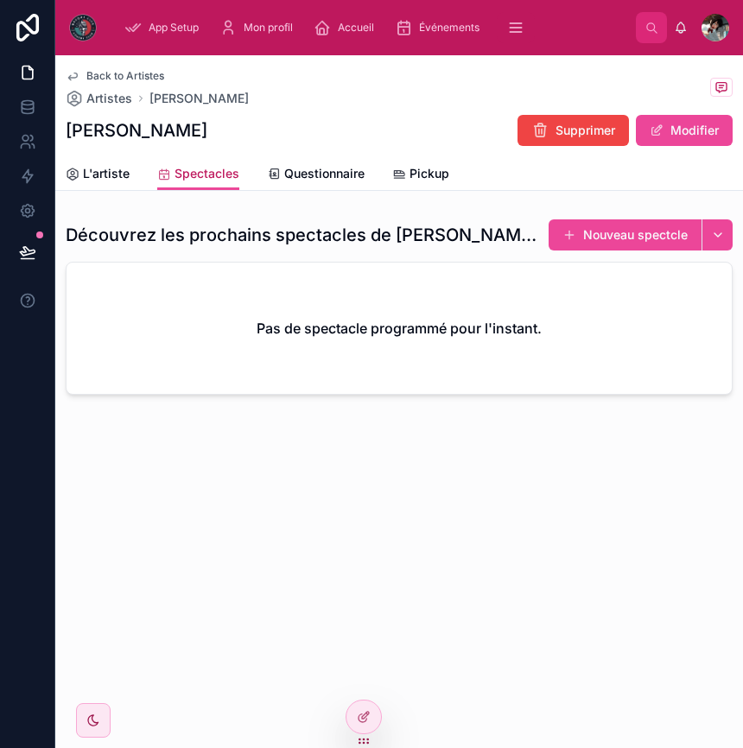
click at [209, 168] on span "Spectacles" at bounding box center [206, 173] width 65 height 17
click at [309, 176] on span "Questionnaire" at bounding box center [324, 173] width 80 height 17
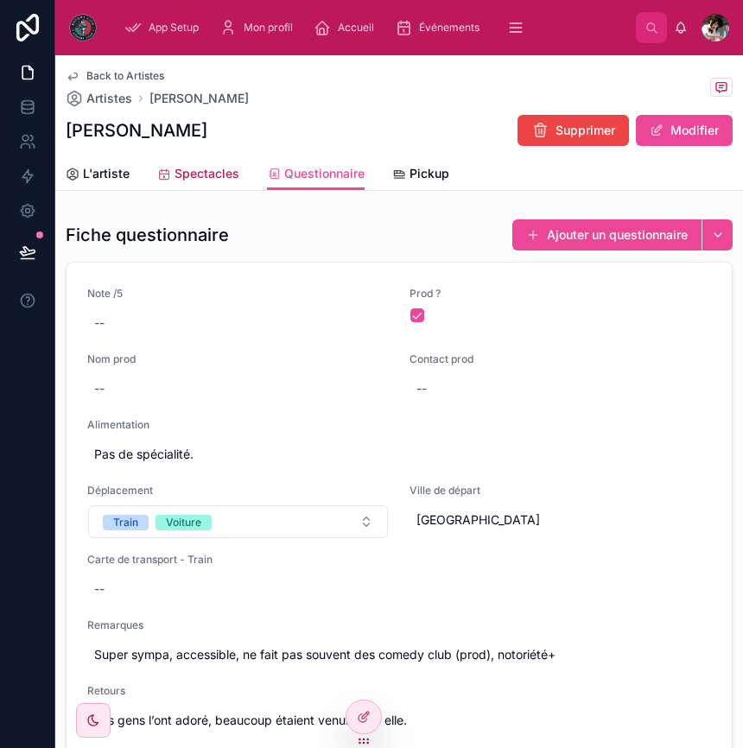
click at [193, 169] on span "Spectacles" at bounding box center [206, 173] width 65 height 17
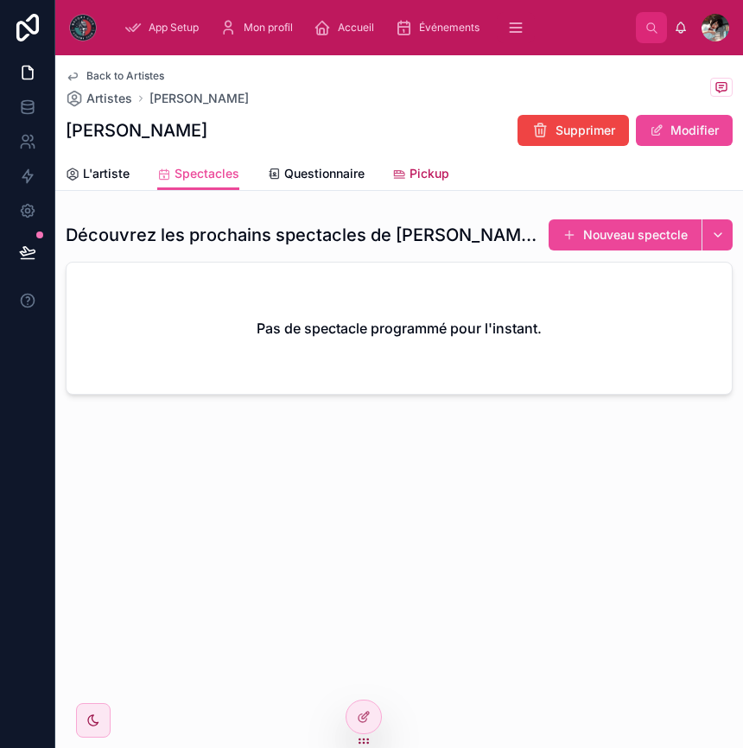
click at [421, 170] on span "Pickup" at bounding box center [429, 173] width 40 height 17
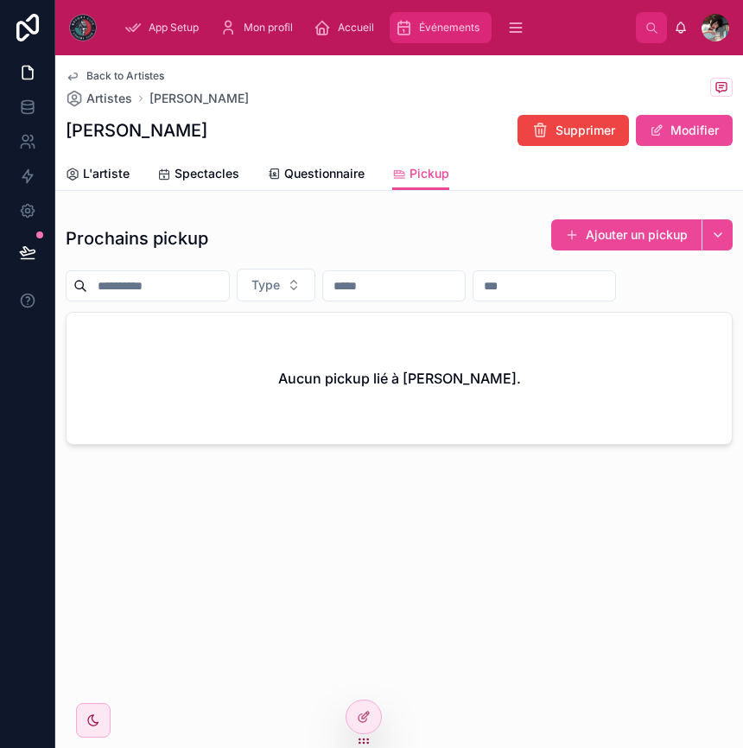
click at [456, 18] on div "Événements" at bounding box center [441, 28] width 92 height 28
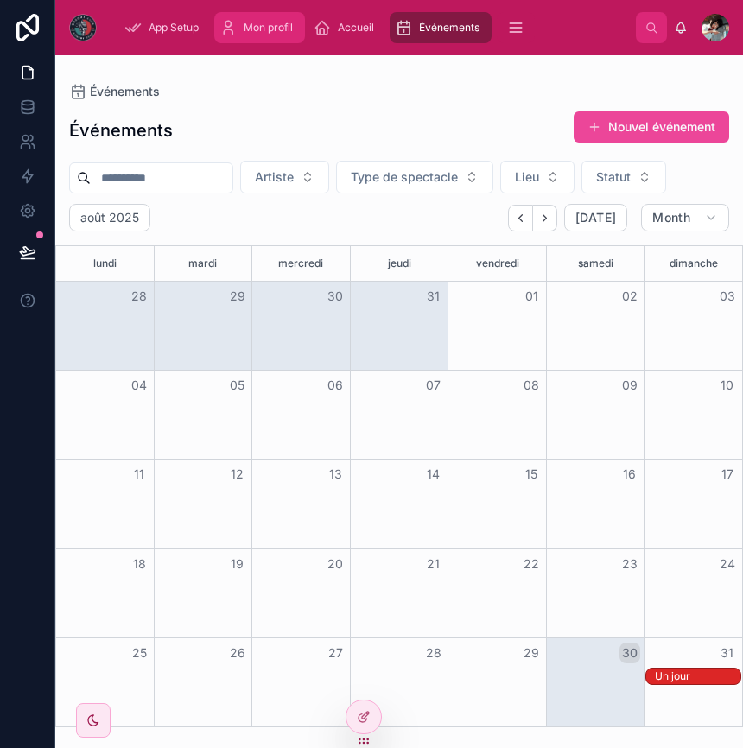
click at [283, 28] on span "Mon profil" at bounding box center [268, 28] width 49 height 14
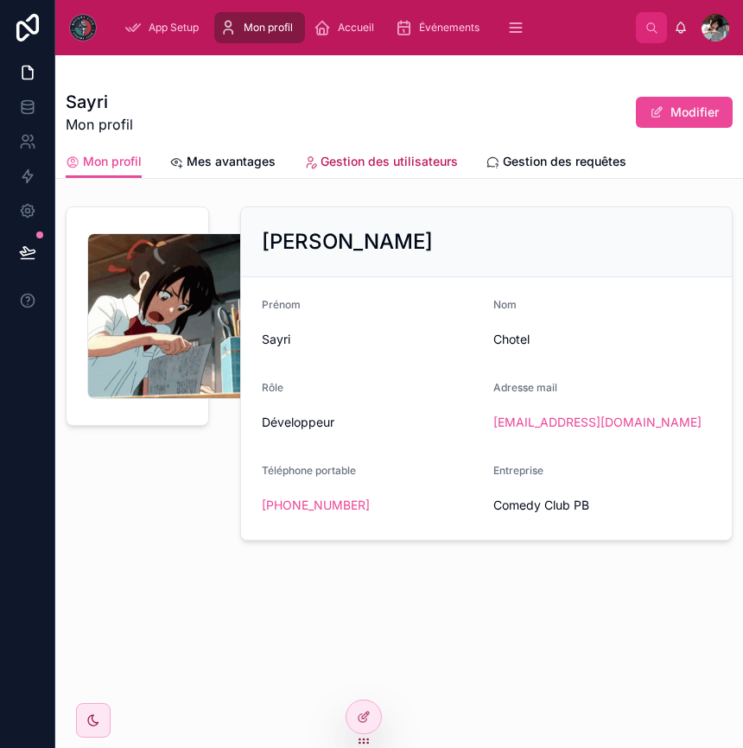
click at [371, 159] on span "Gestion des utilisateurs" at bounding box center [388, 161] width 137 height 17
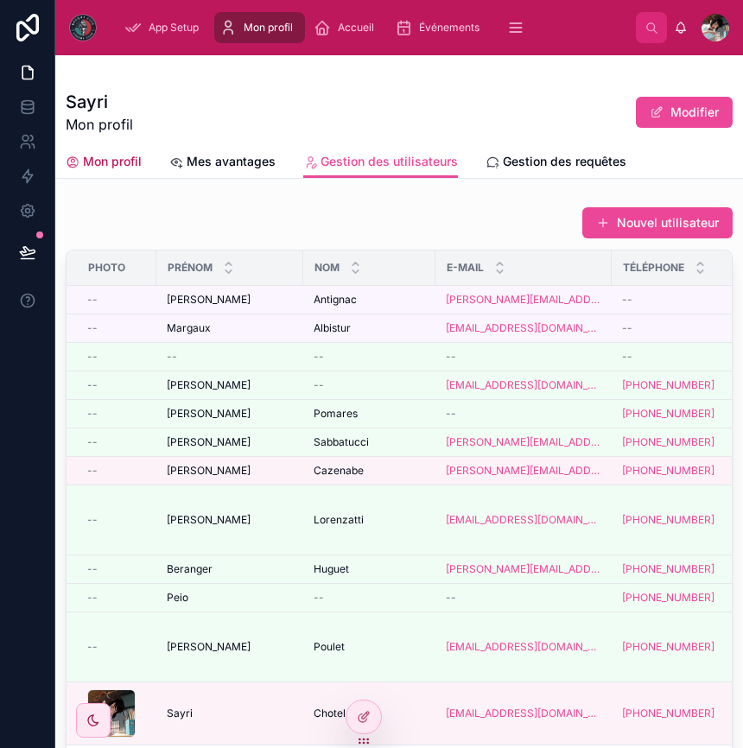
click at [114, 163] on span "Mon profil" at bounding box center [112, 161] width 59 height 17
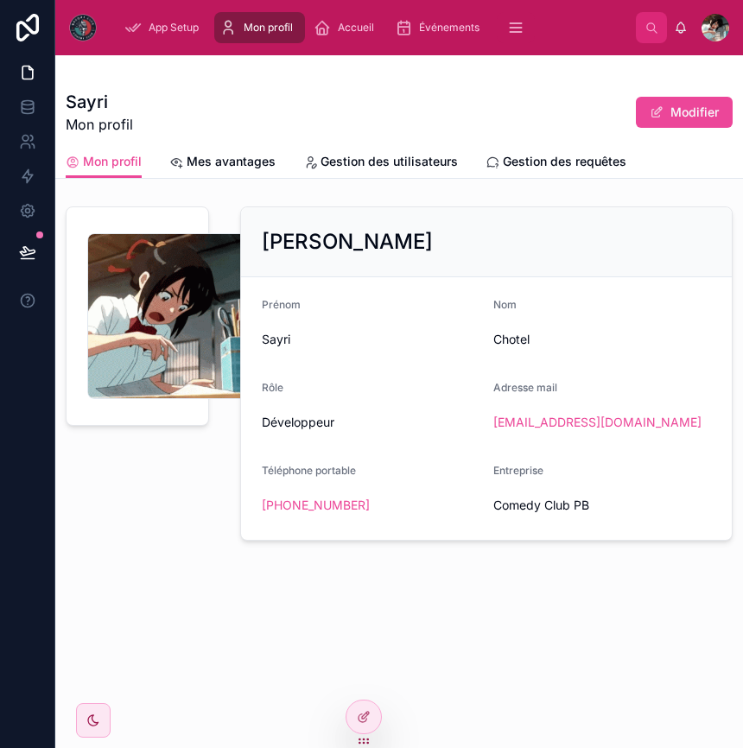
click at [275, 158] on div "Mon profil Mes avantages Gestion des utilisateurs Gestion des requêtes" at bounding box center [399, 161] width 667 height 33
click at [228, 160] on span "Mes avantages" at bounding box center [231, 161] width 89 height 17
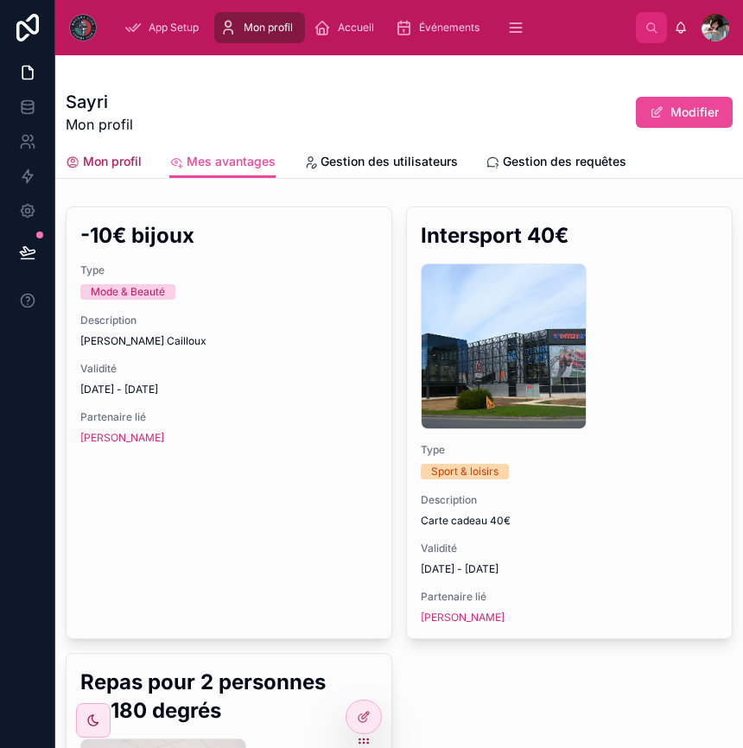
click at [113, 159] on span "Mon profil" at bounding box center [112, 161] width 59 height 17
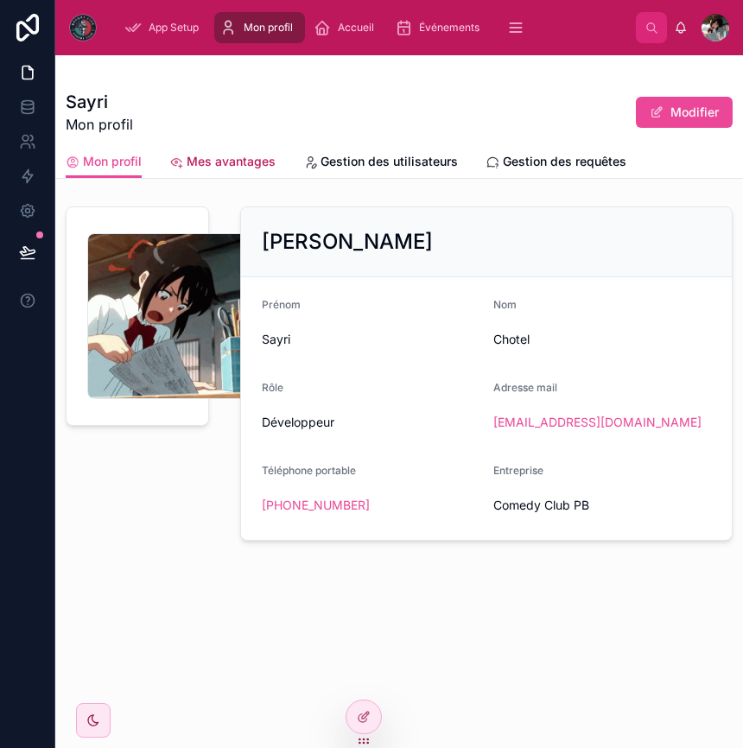
click at [215, 162] on span "Mes avantages" at bounding box center [231, 161] width 89 height 17
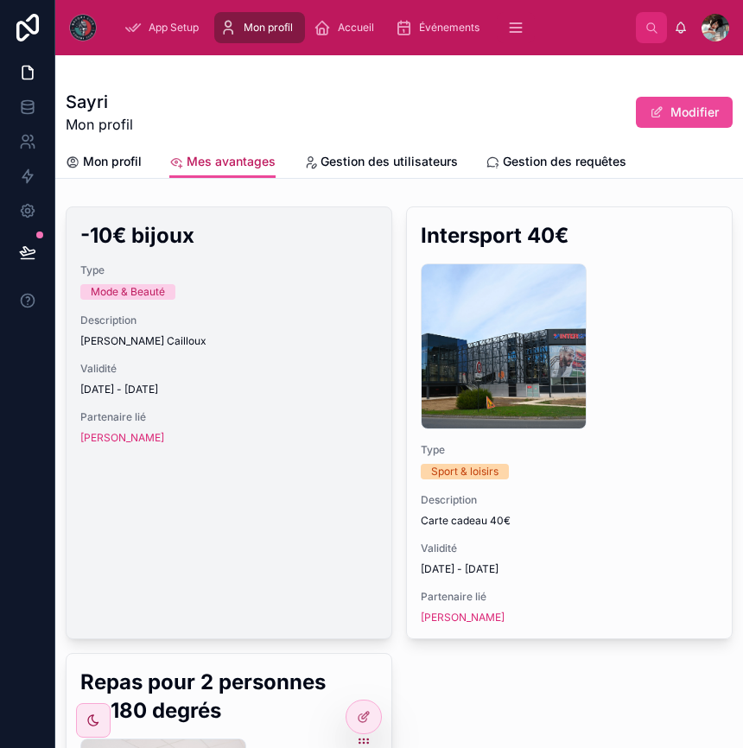
scroll to position [2, 0]
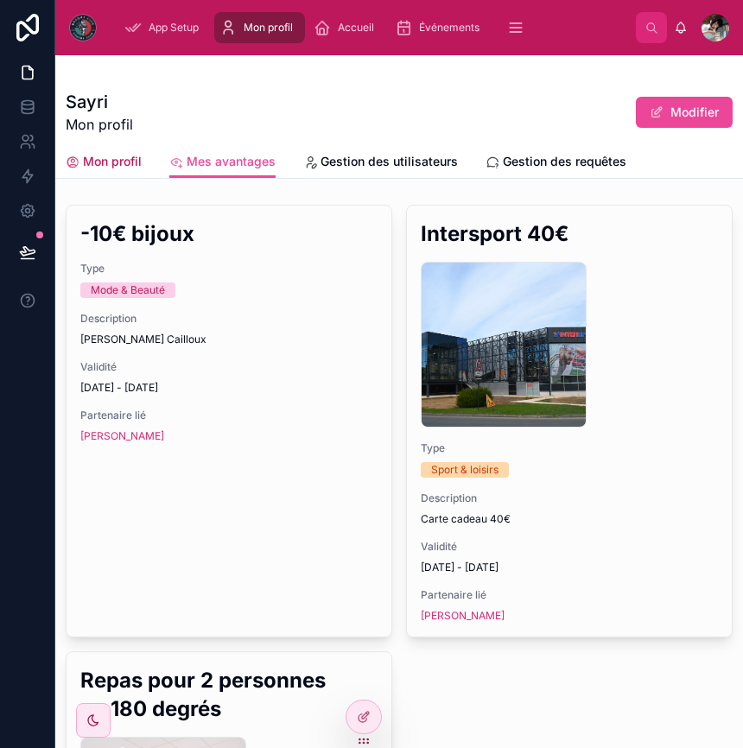
click at [136, 164] on span "Mon profil" at bounding box center [112, 161] width 59 height 17
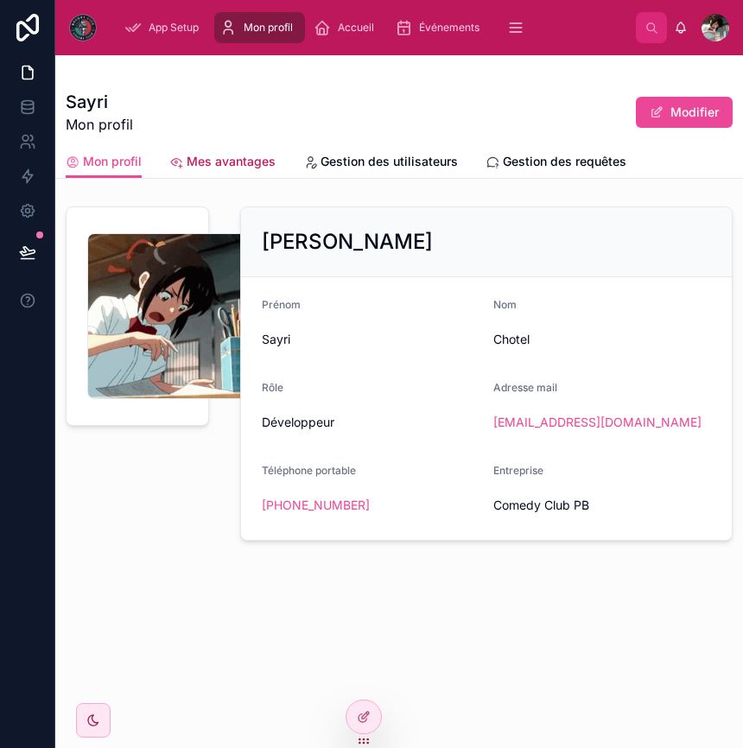
click at [214, 168] on span "Mes avantages" at bounding box center [231, 161] width 89 height 17
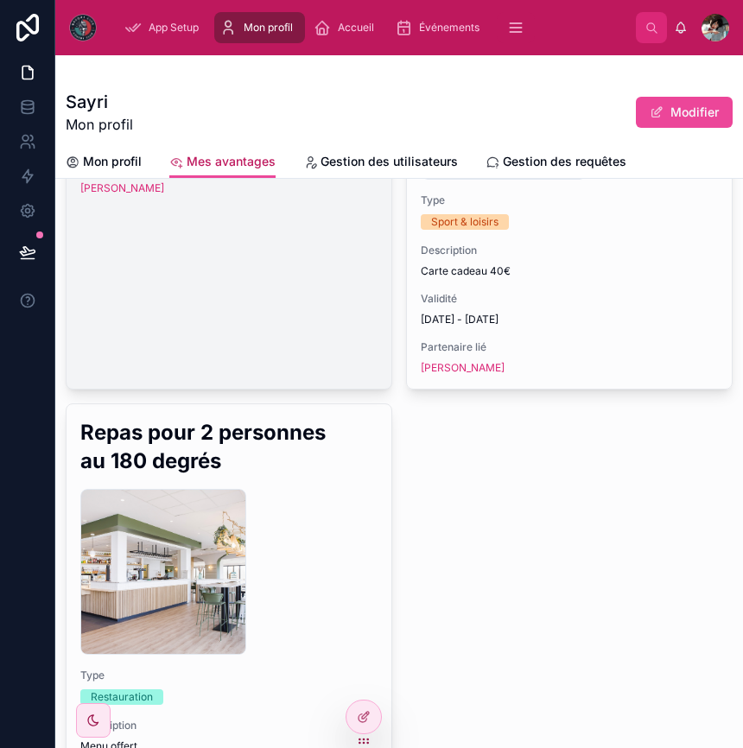
scroll to position [104, 0]
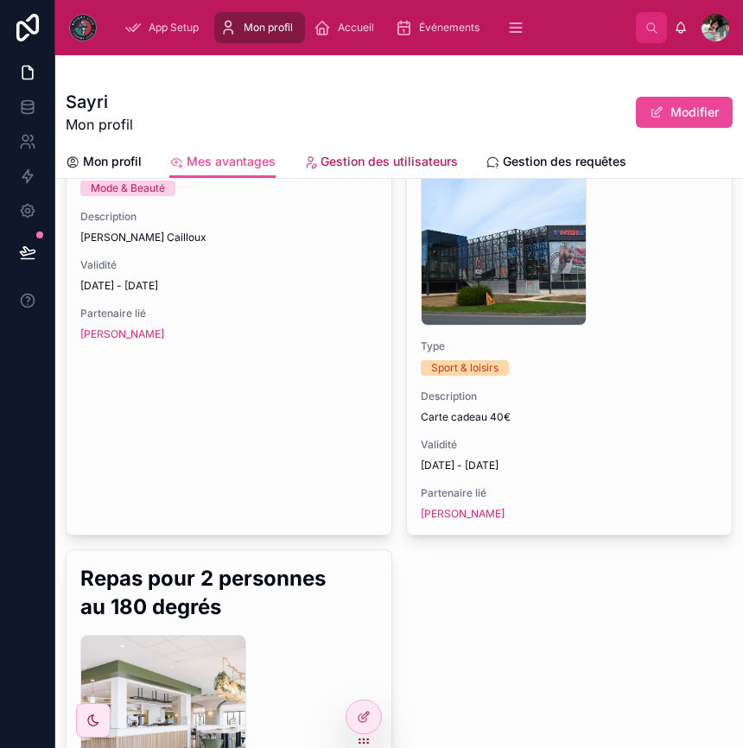
click at [354, 158] on span "Gestion des utilisateurs" at bounding box center [388, 161] width 137 height 17
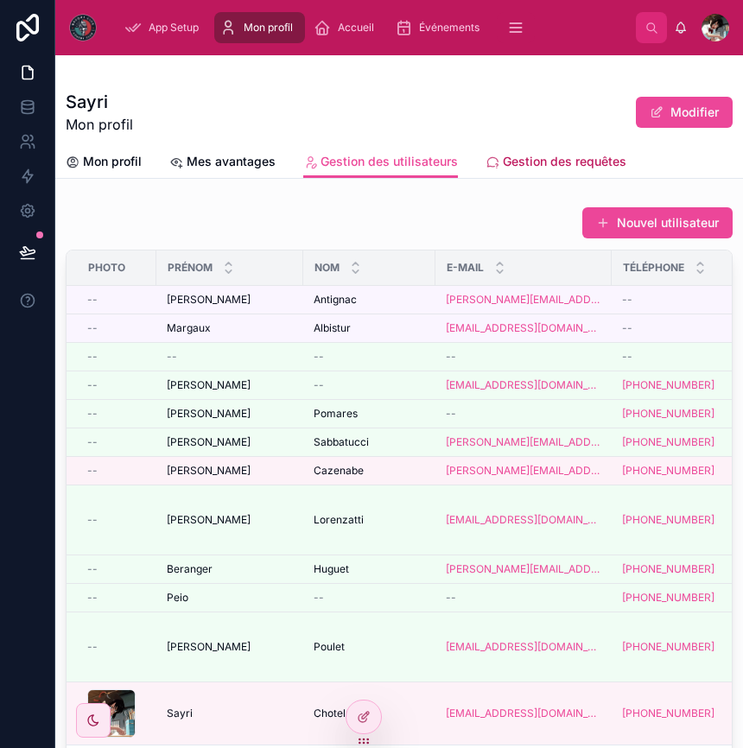
click at [551, 157] on span "Gestion des requêtes" at bounding box center [564, 161] width 123 height 17
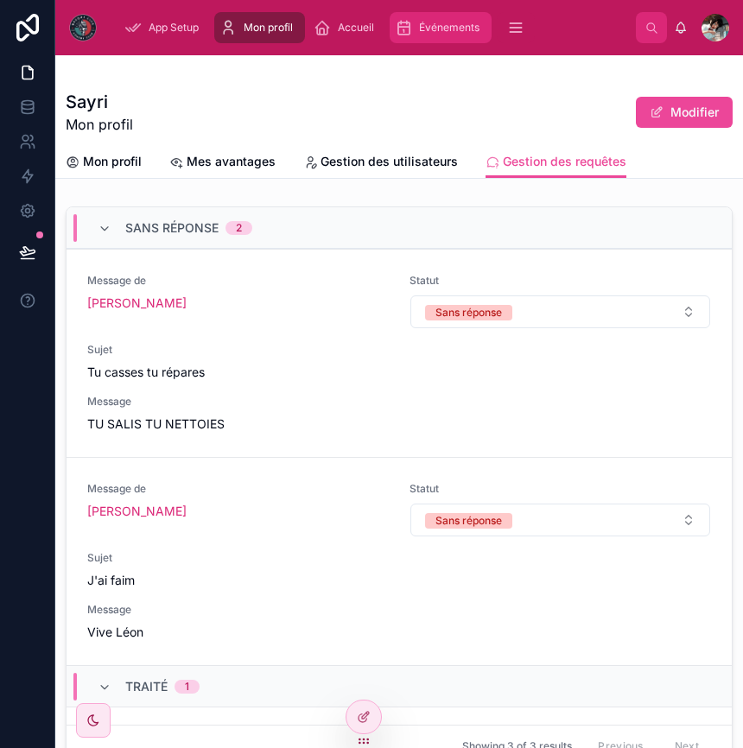
click at [415, 18] on div "Événements" at bounding box center [441, 28] width 92 height 28
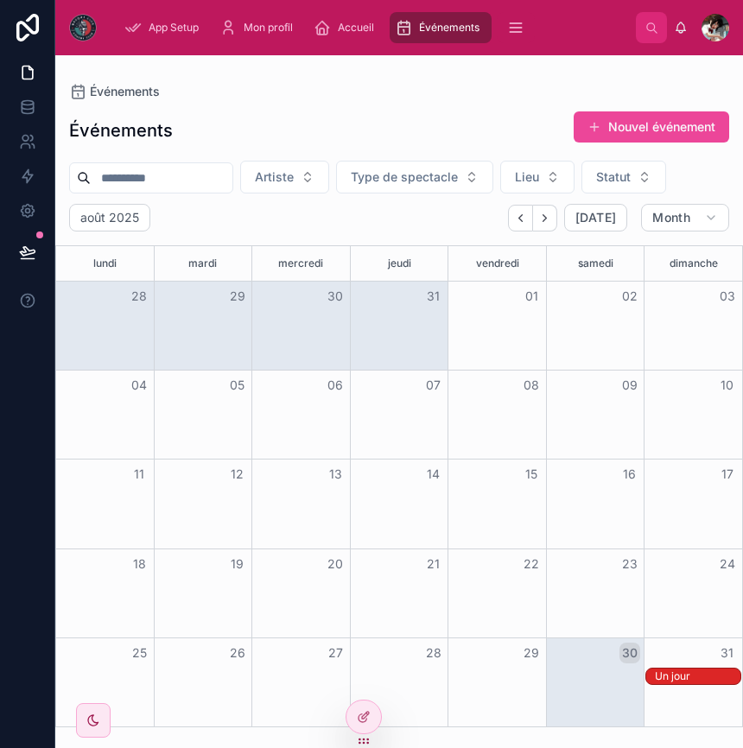
click at [712, 684] on div "Un jour" at bounding box center [693, 676] width 96 height 17
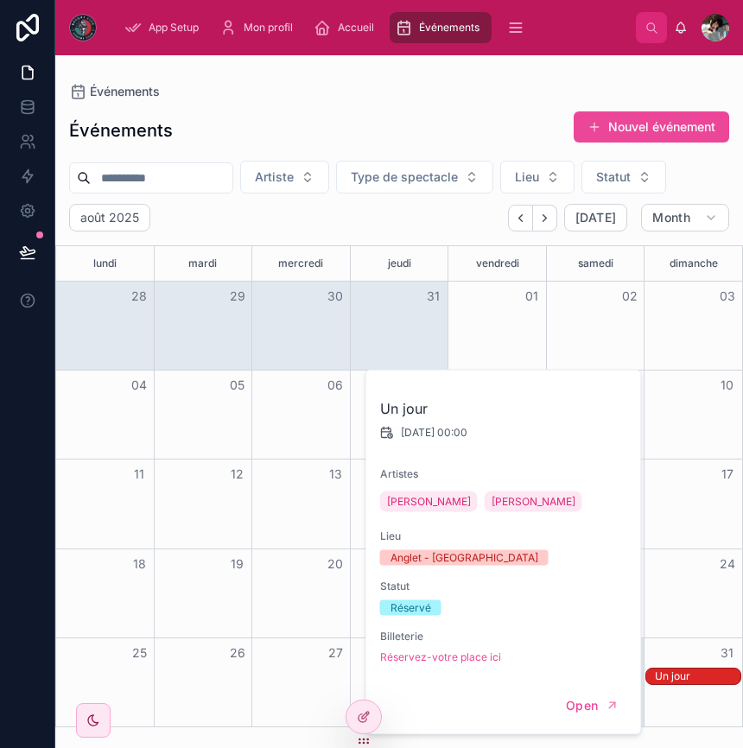
click at [695, 680] on div "Un jour" at bounding box center [697, 676] width 85 height 14
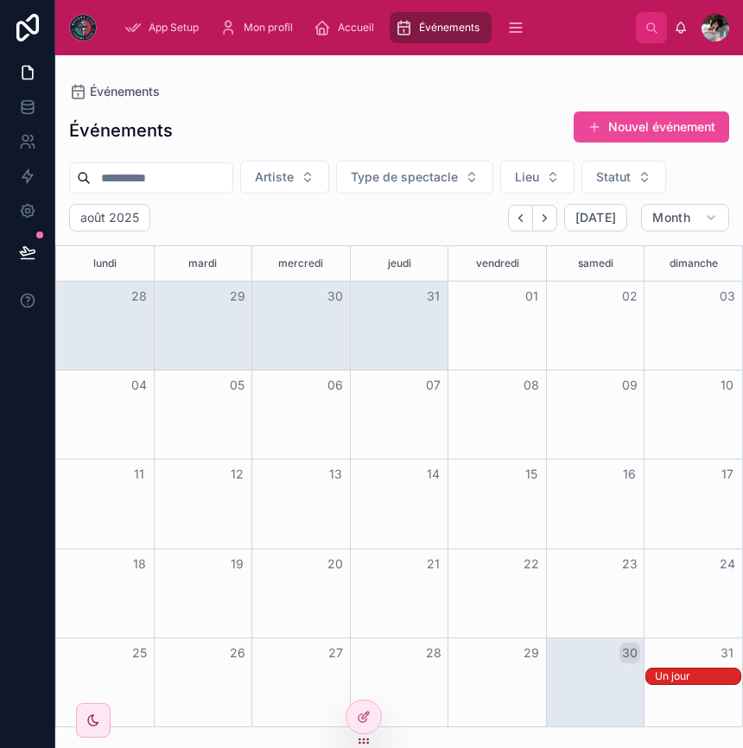
click at [669, 675] on div "Un jour" at bounding box center [697, 676] width 85 height 14
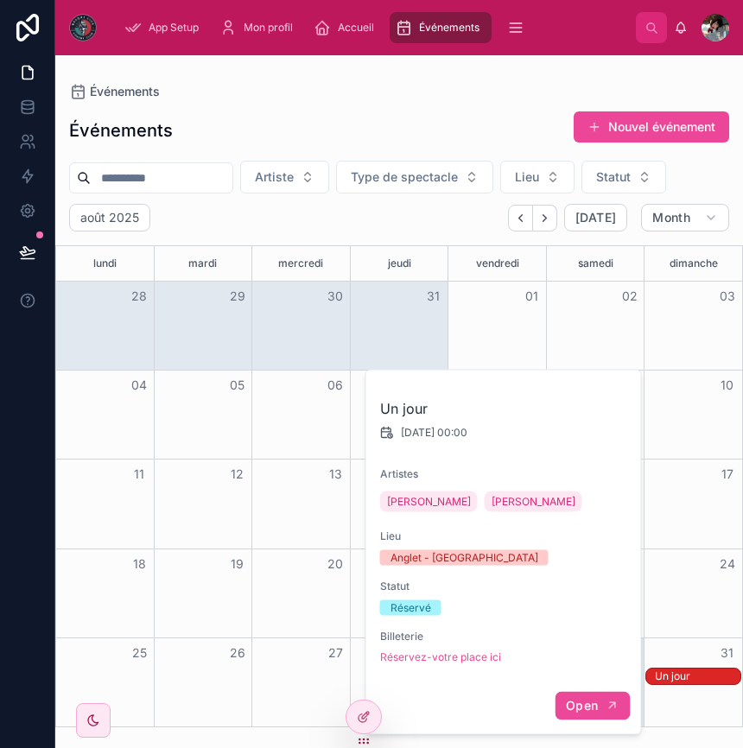
click at [587, 703] on span "Open" at bounding box center [582, 706] width 32 height 16
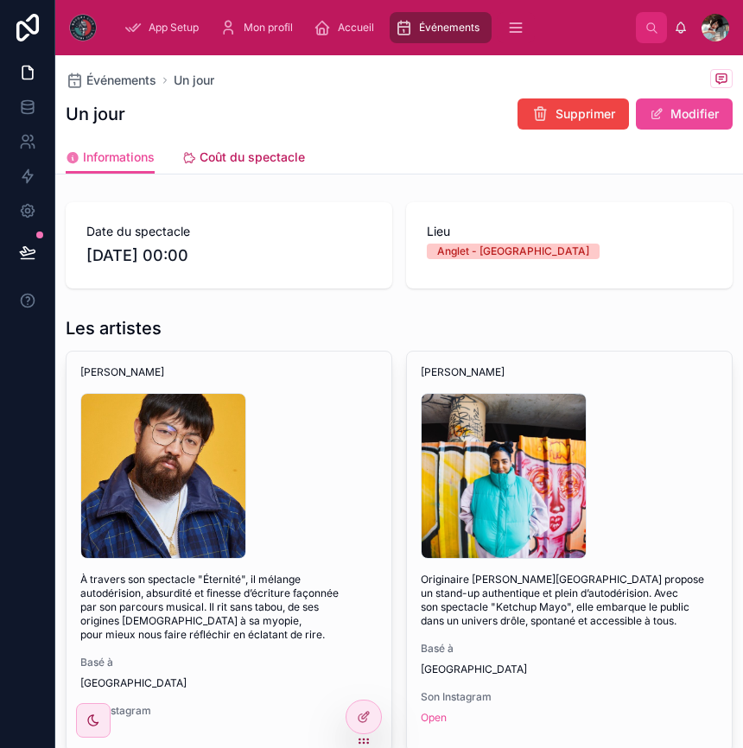
click at [257, 144] on link "Coût du spectacle" at bounding box center [243, 159] width 123 height 35
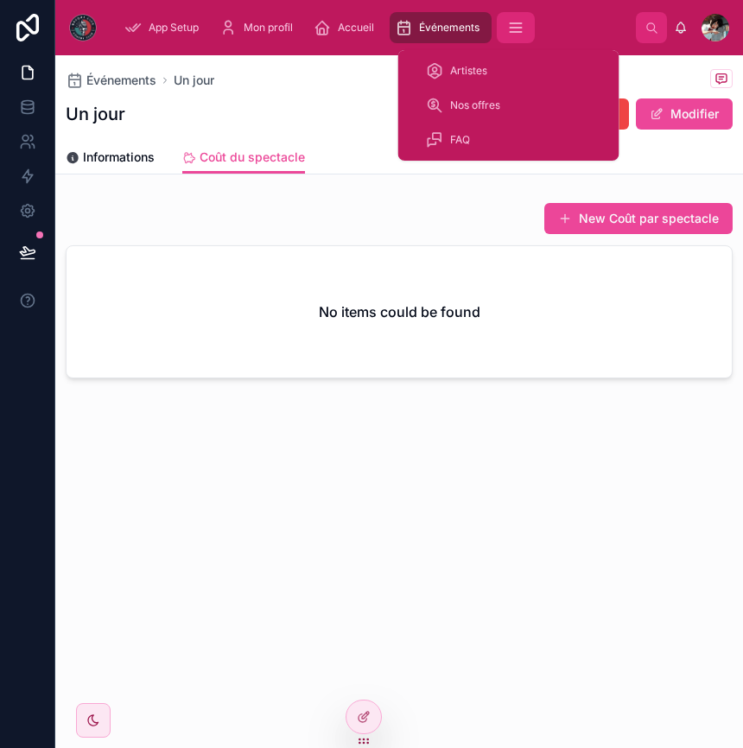
click at [524, 31] on icon "scrollable content" at bounding box center [515, 27] width 17 height 17
click at [461, 66] on span "Artistes" at bounding box center [468, 71] width 37 height 14
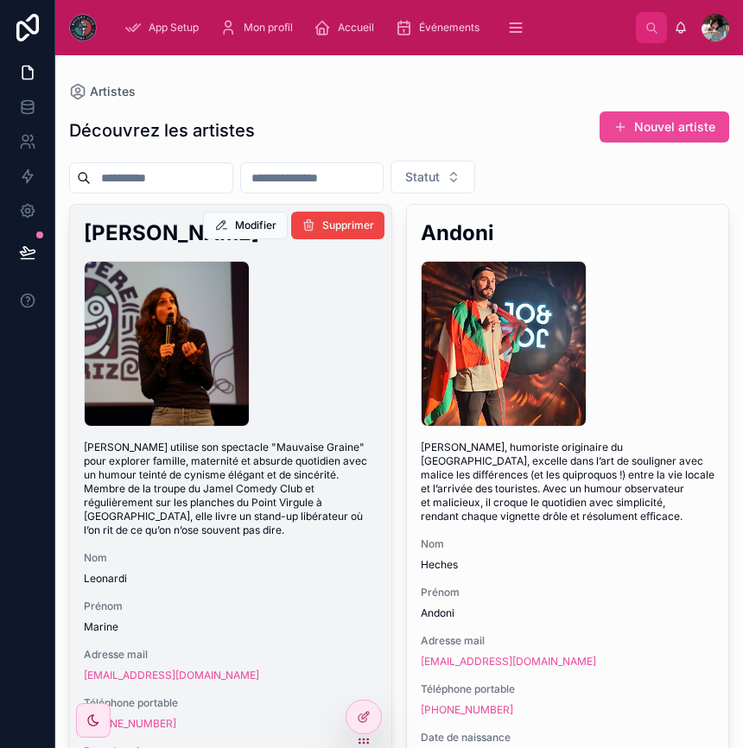
click at [313, 290] on div "DSC06972 .jpg" at bounding box center [231, 344] width 294 height 166
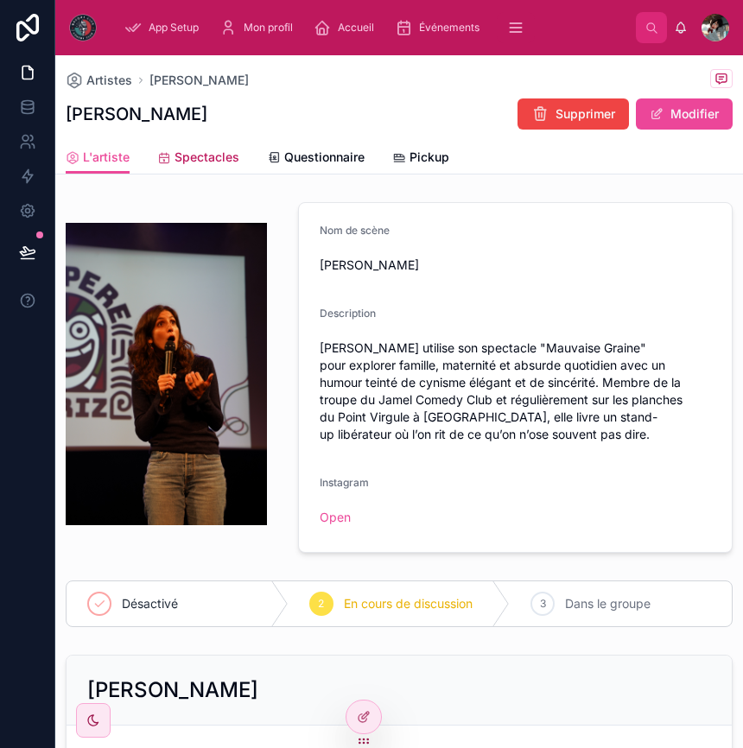
click at [173, 150] on div "Spectacles" at bounding box center [198, 157] width 82 height 17
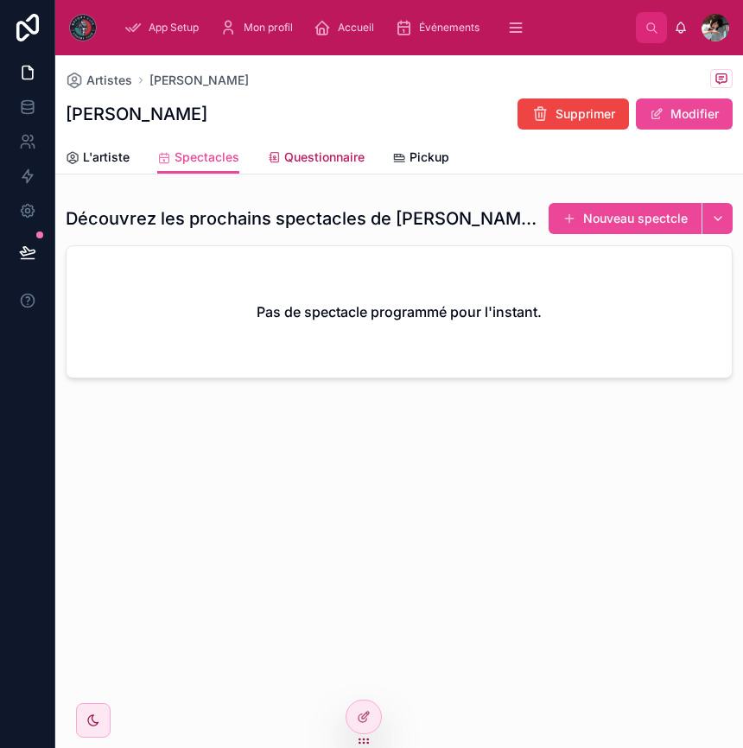
click at [306, 149] on span "Questionnaire" at bounding box center [324, 157] width 80 height 17
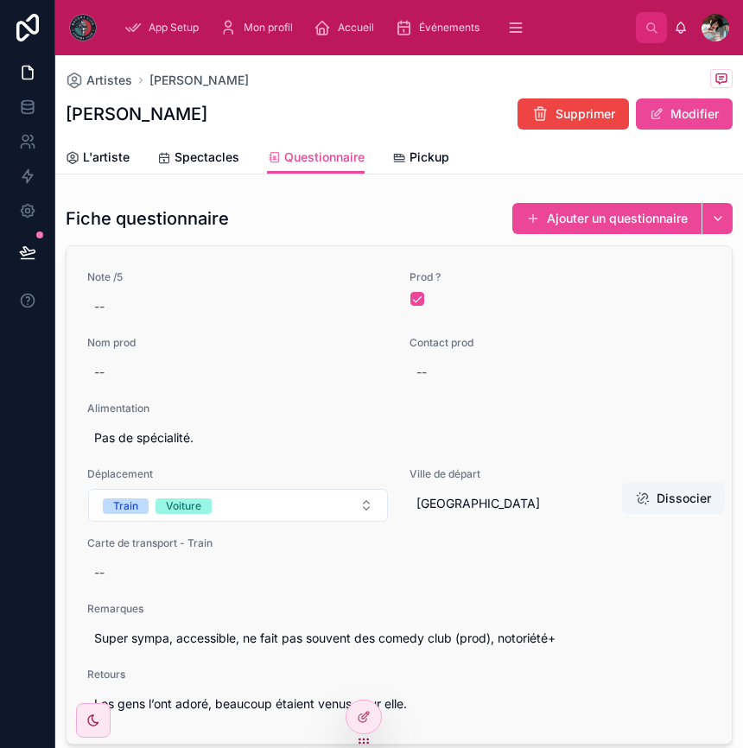
click at [424, 301] on div at bounding box center [560, 299] width 300 height 14
click at [421, 301] on button "button" at bounding box center [417, 299] width 14 height 14
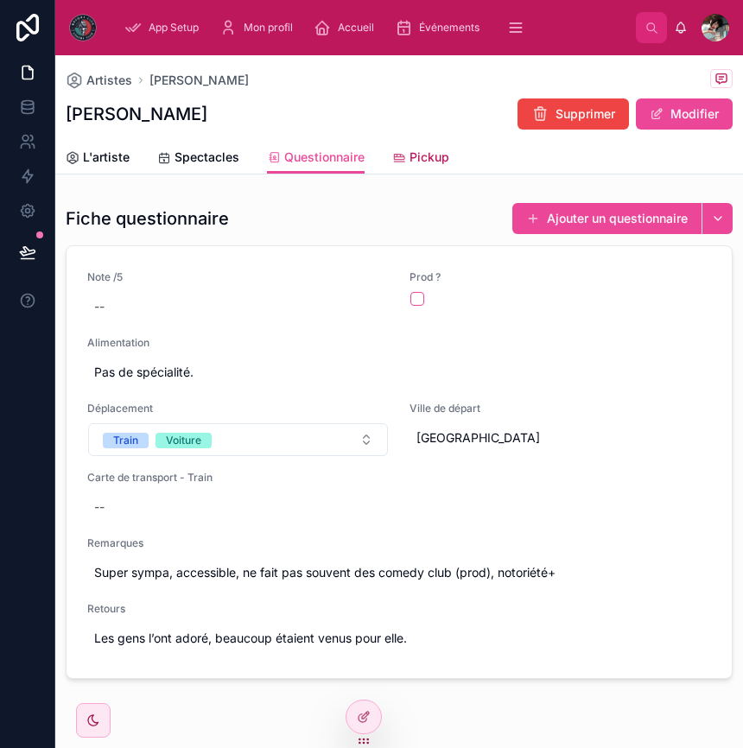
click at [424, 149] on span "Pickup" at bounding box center [429, 157] width 40 height 17
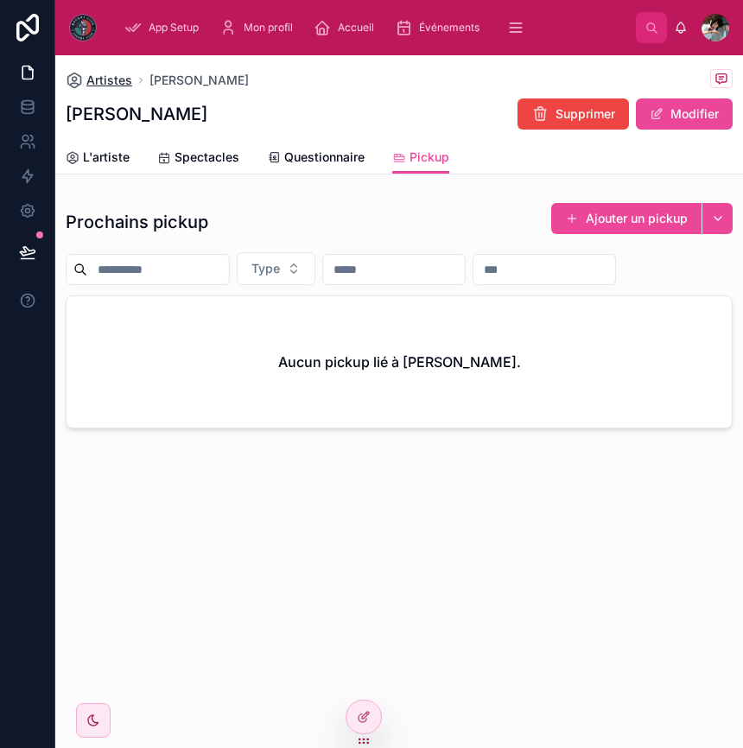
click at [123, 74] on span "Artistes" at bounding box center [109, 80] width 46 height 17
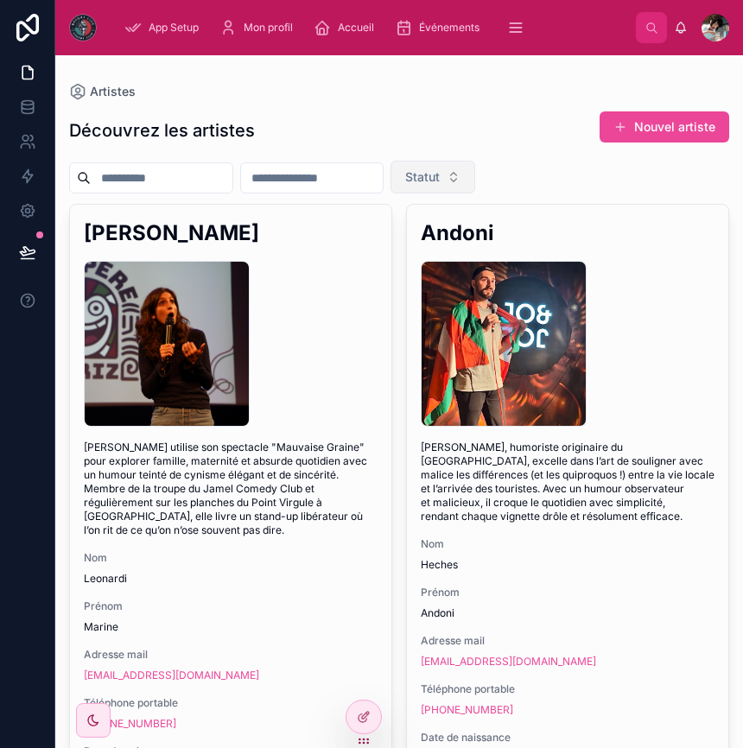
click at [440, 174] on span "Statut" at bounding box center [422, 176] width 35 height 17
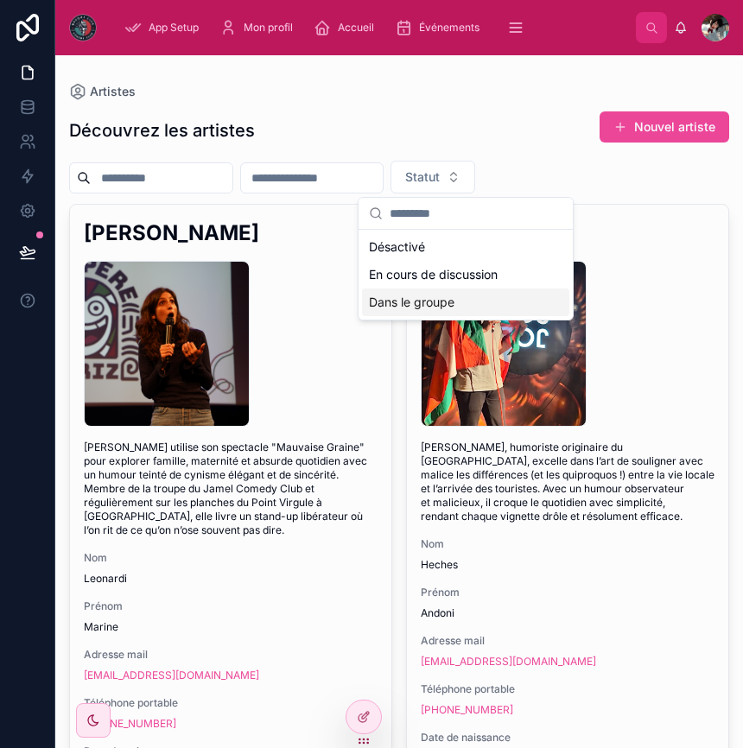
click at [440, 300] on div "Dans le groupe" at bounding box center [465, 302] width 207 height 28
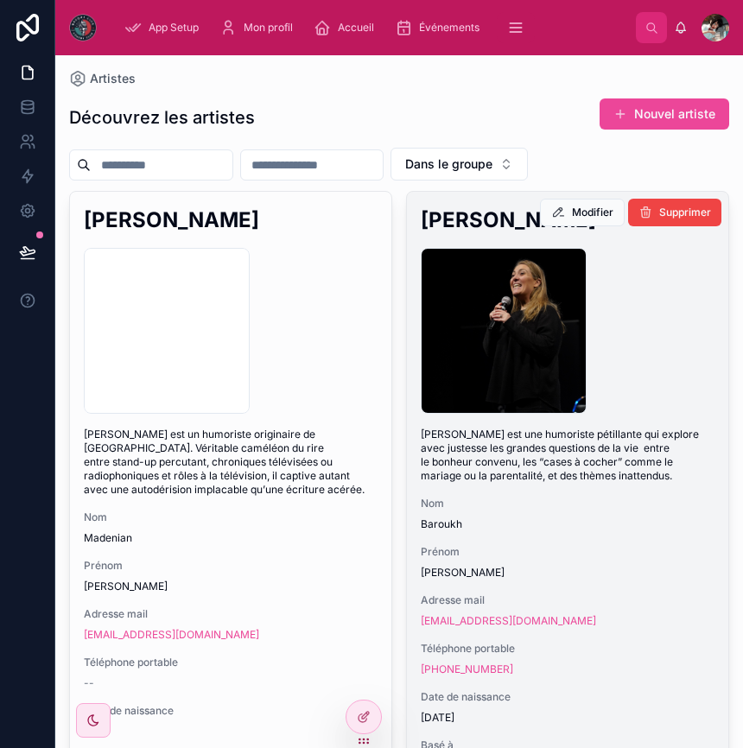
scroll to position [16, 0]
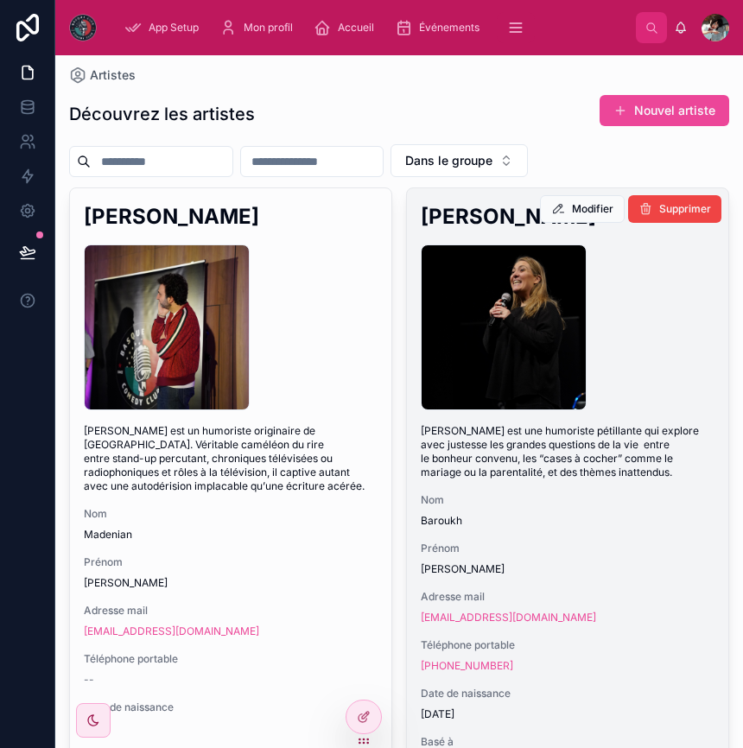
click at [580, 503] on span "Nom" at bounding box center [568, 500] width 294 height 14
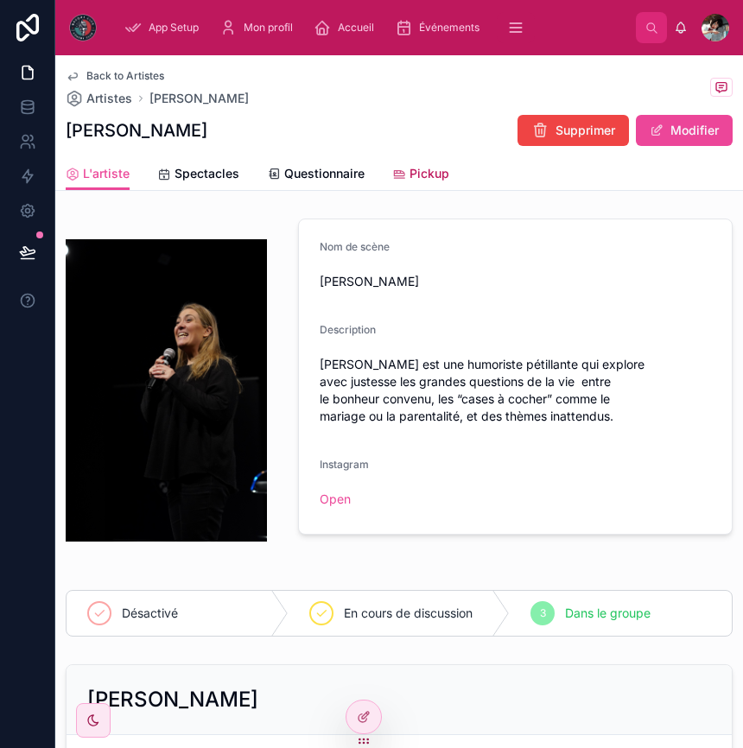
click at [440, 168] on span "Pickup" at bounding box center [429, 173] width 40 height 17
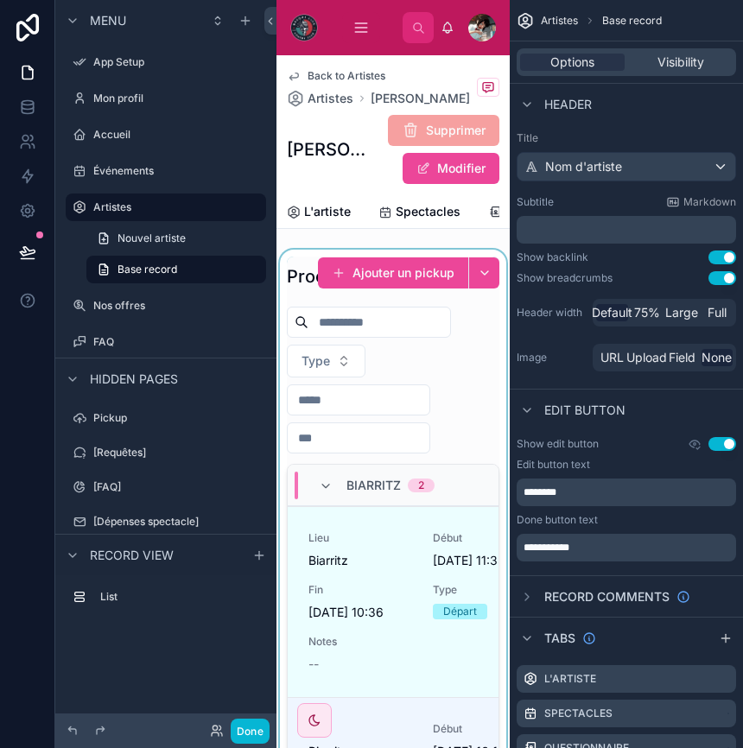
click at [489, 333] on div at bounding box center [392, 601] width 233 height 702
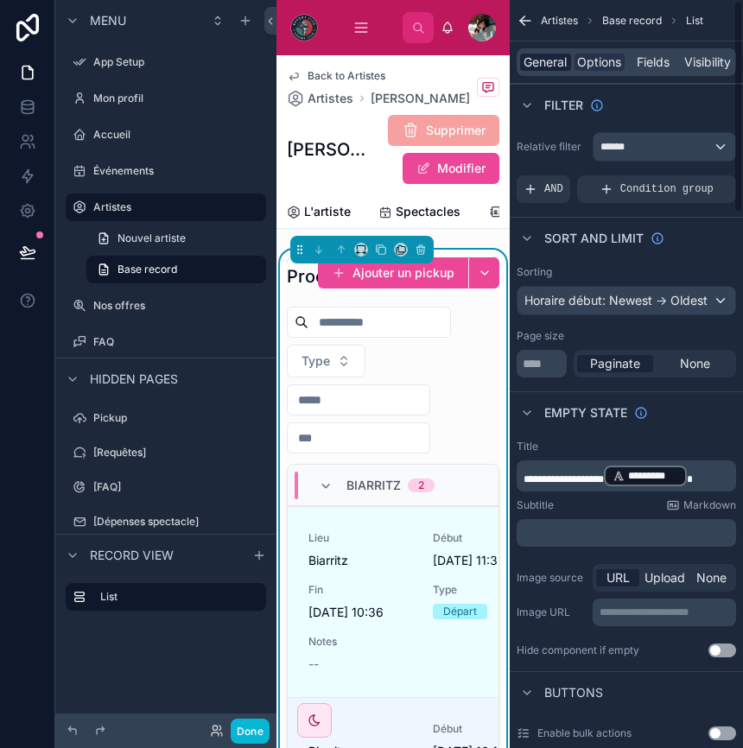
click at [547, 63] on span "General" at bounding box center [544, 62] width 43 height 17
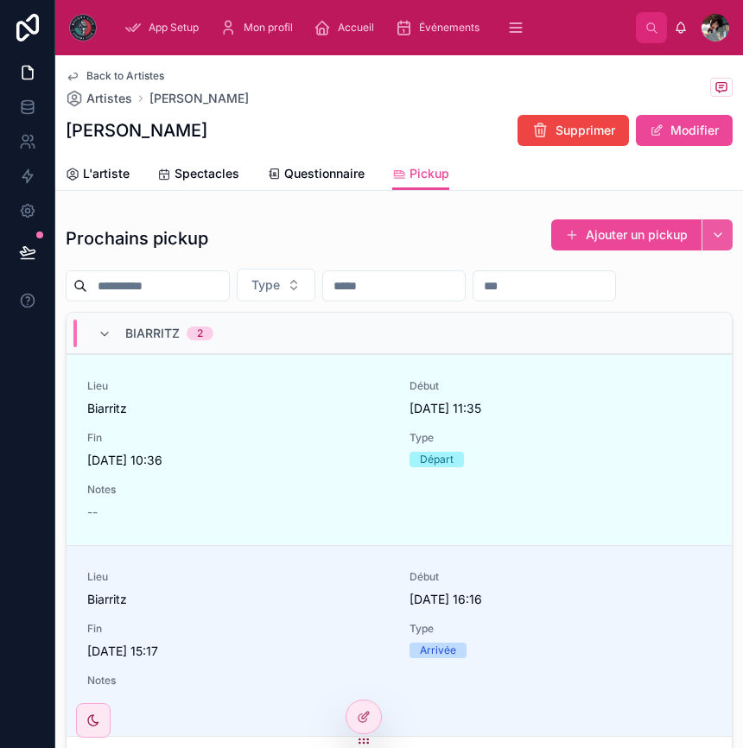
click at [712, 231] on button "button" at bounding box center [716, 234] width 31 height 31
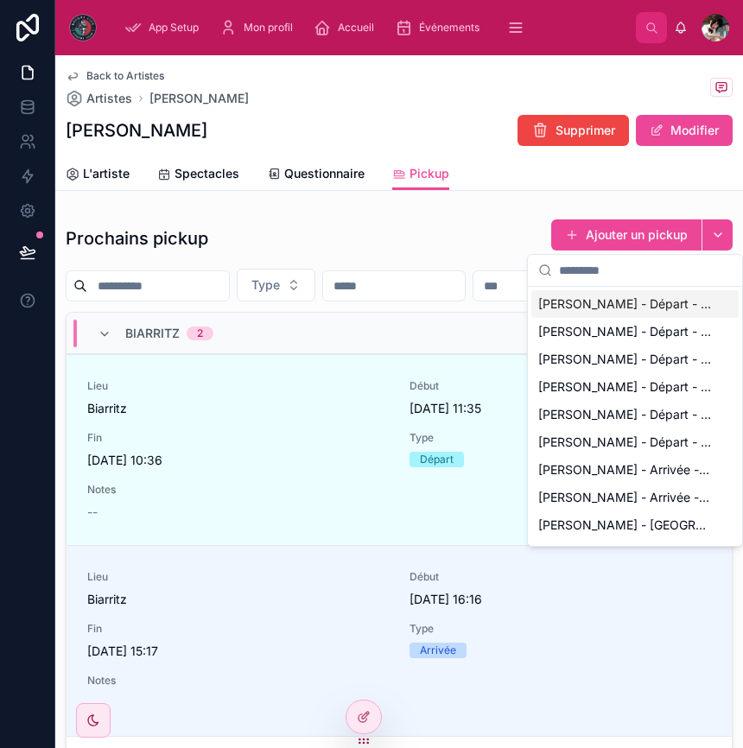
click at [454, 250] on div "Prochains pickup Ajouter un pickup" at bounding box center [399, 238] width 667 height 40
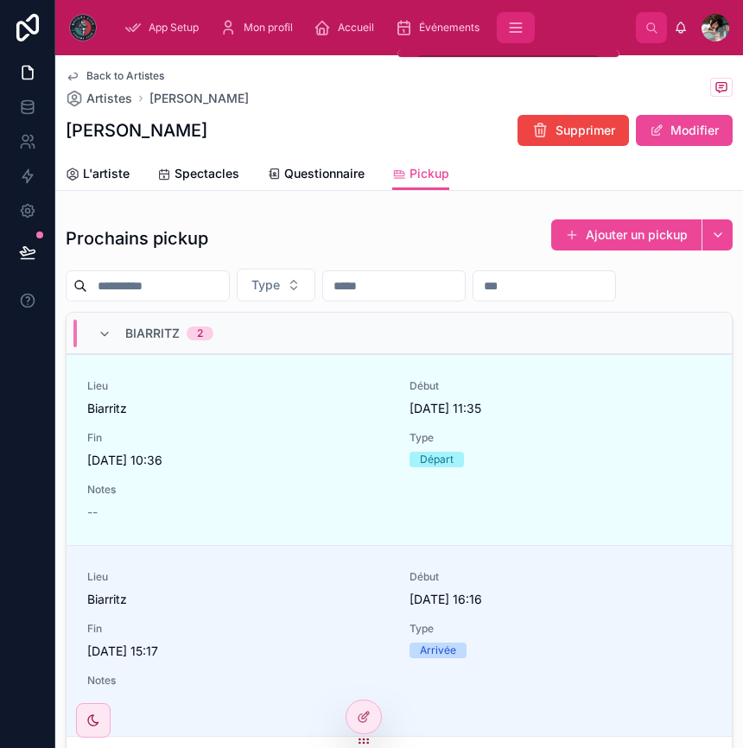
click at [513, 23] on icon "scrollable content" at bounding box center [515, 23] width 11 height 0
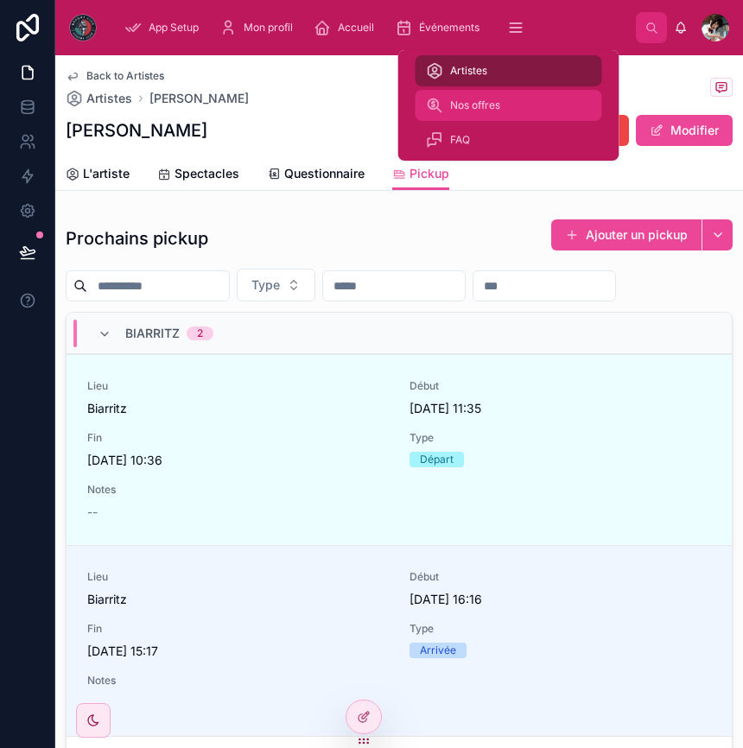
click at [486, 109] on span "Nos offres" at bounding box center [475, 105] width 50 height 14
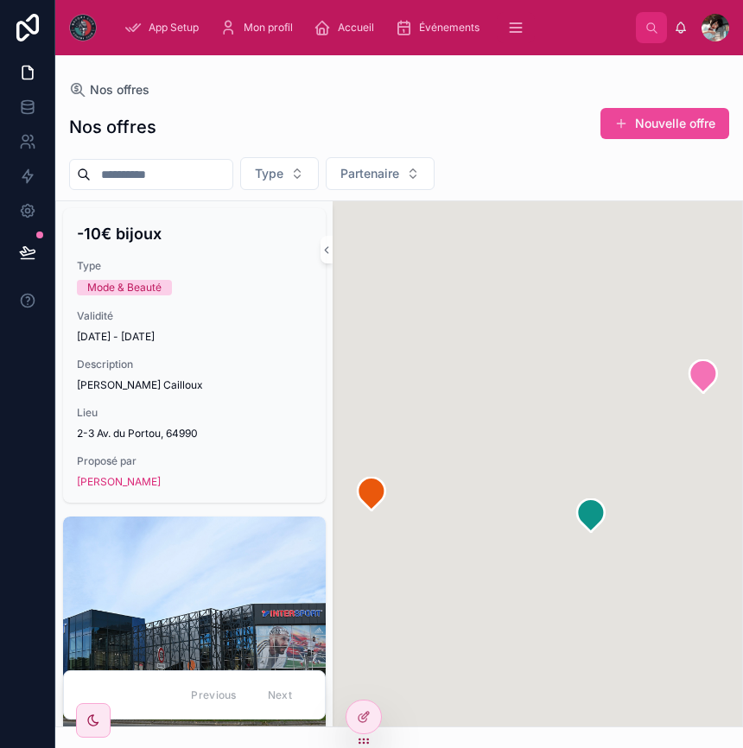
click at [215, 366] on div "-10€ bijoux Type Mode & Beauté Validité 18/08/2025 - 30/08/2025 Description Che…" at bounding box center [398, 463] width 687 height 527
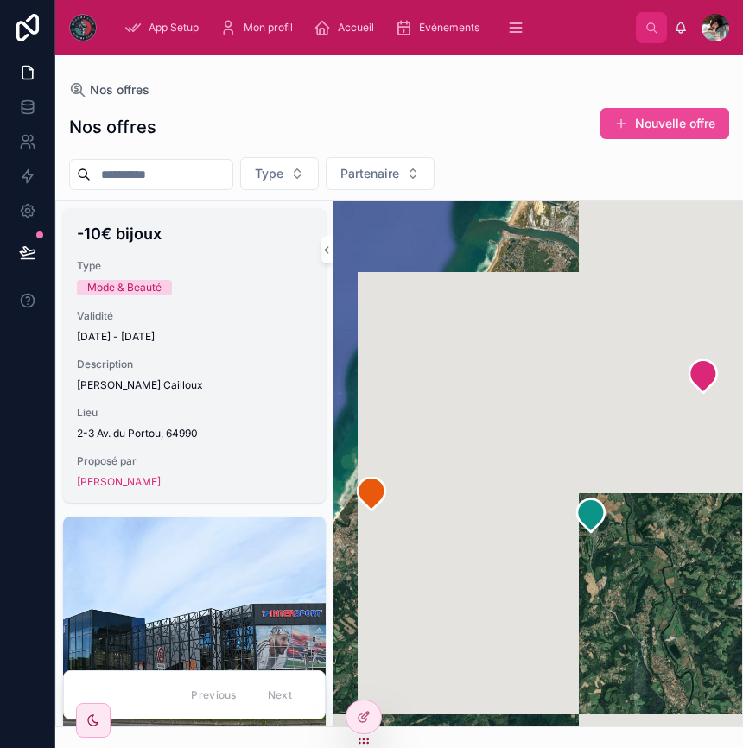
click at [230, 365] on span "Description" at bounding box center [194, 365] width 235 height 14
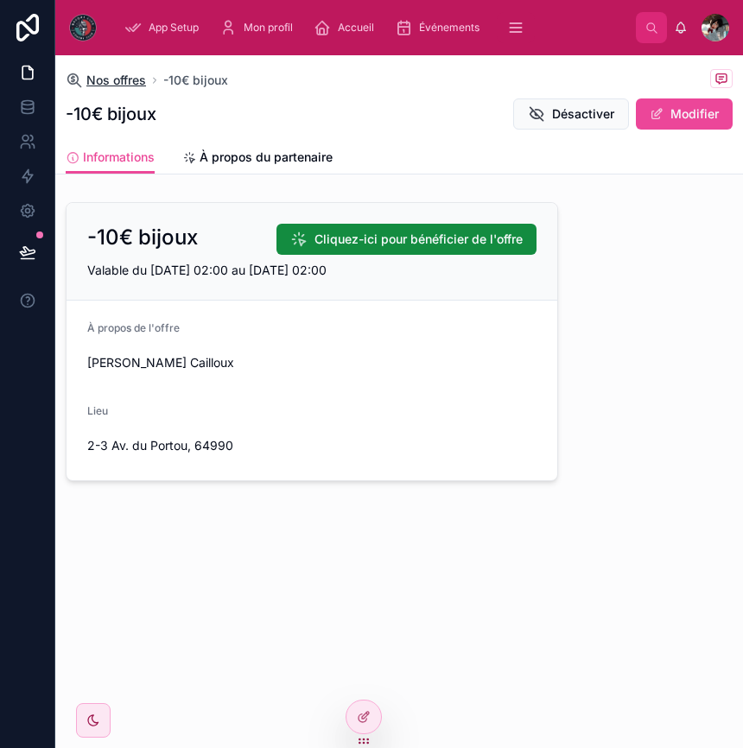
click at [111, 79] on span "Nos offres" at bounding box center [116, 80] width 60 height 17
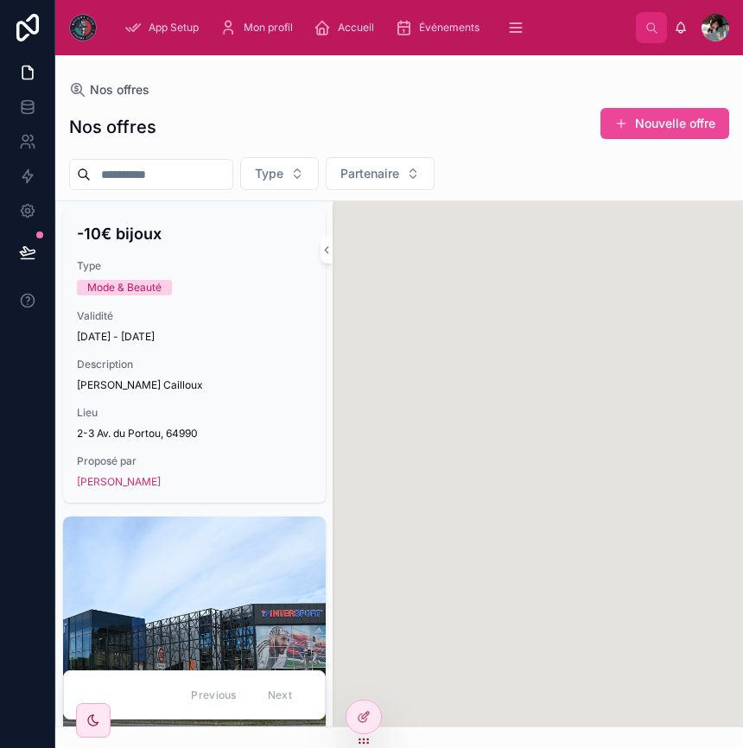
click at [111, 79] on div "Nos offres Nos offres Nouvelle offre Type Partenaire -10€ bijoux Type Mode & Be…" at bounding box center [398, 391] width 687 height 672
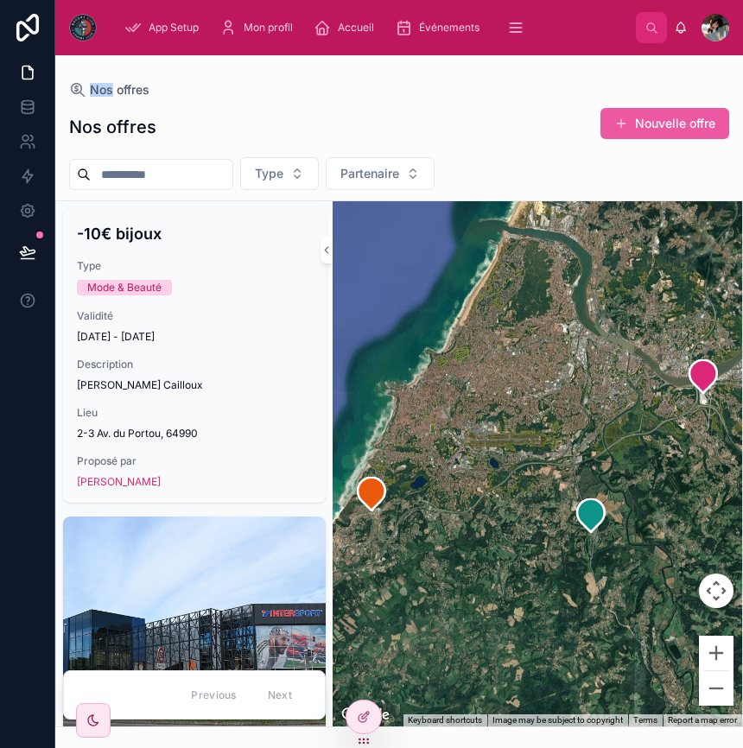
click at [668, 130] on button "Nouvelle offre" at bounding box center [664, 123] width 129 height 31
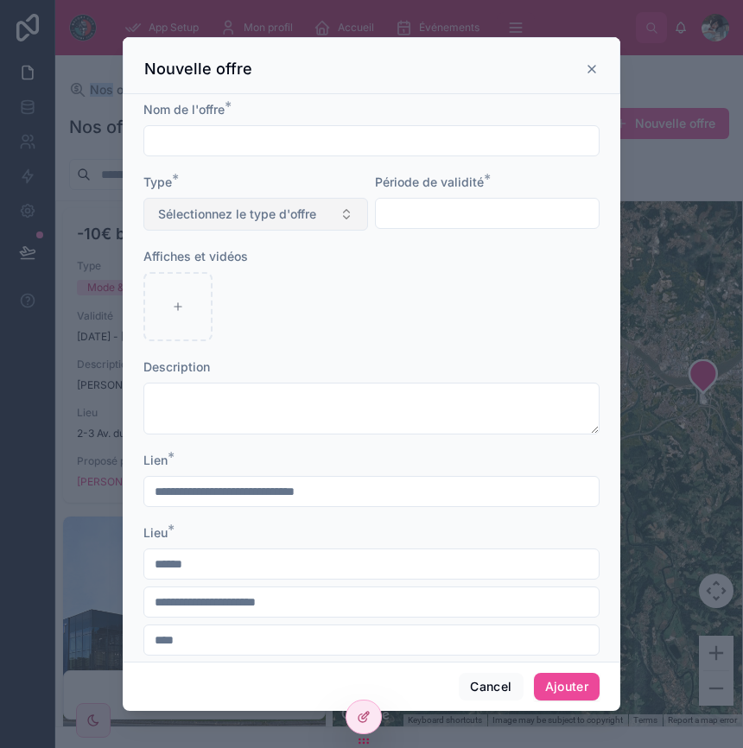
click at [299, 224] on button "Sélectionnez le type d'offre" at bounding box center [255, 214] width 225 height 33
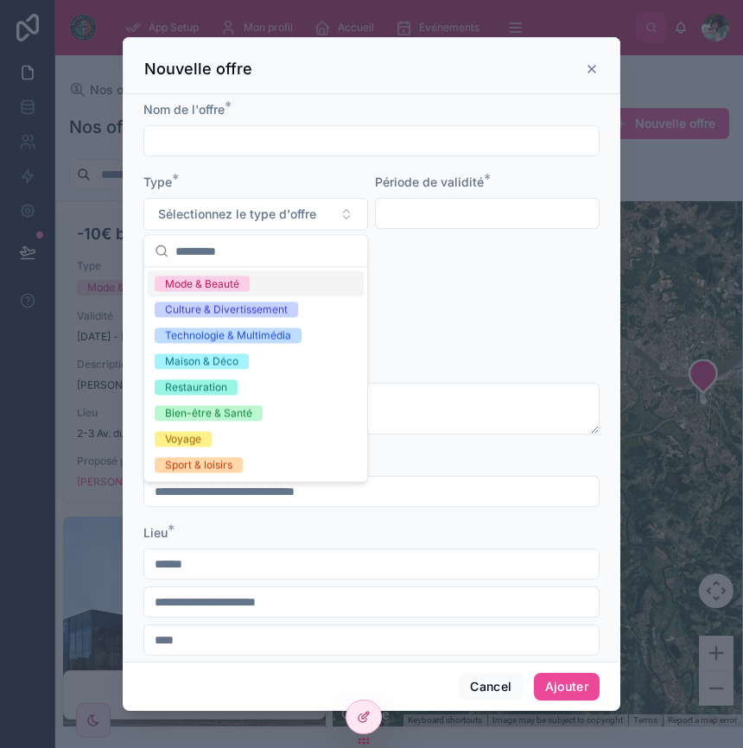
click at [448, 460] on div "Lien *" at bounding box center [371, 460] width 456 height 17
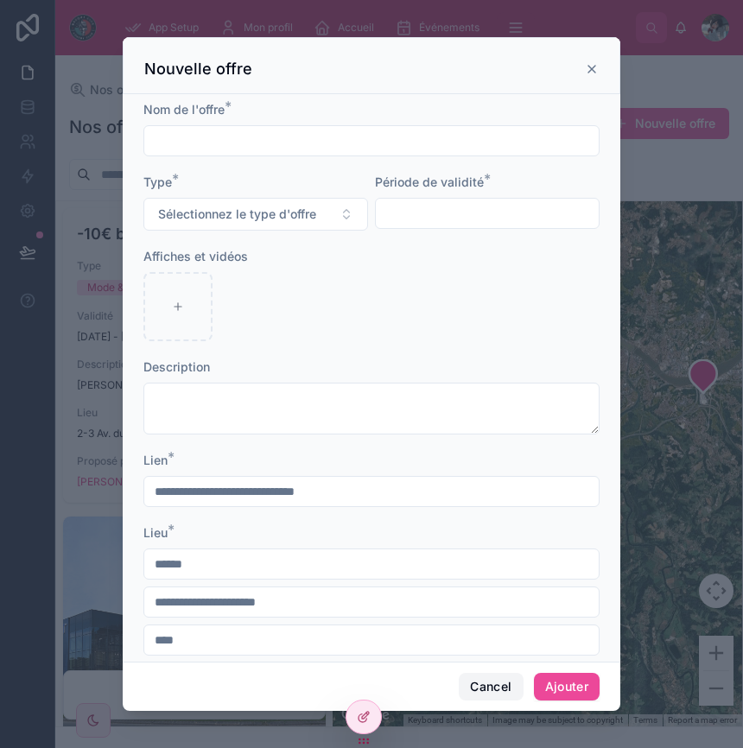
click at [468, 676] on button "Cancel" at bounding box center [491, 687] width 64 height 28
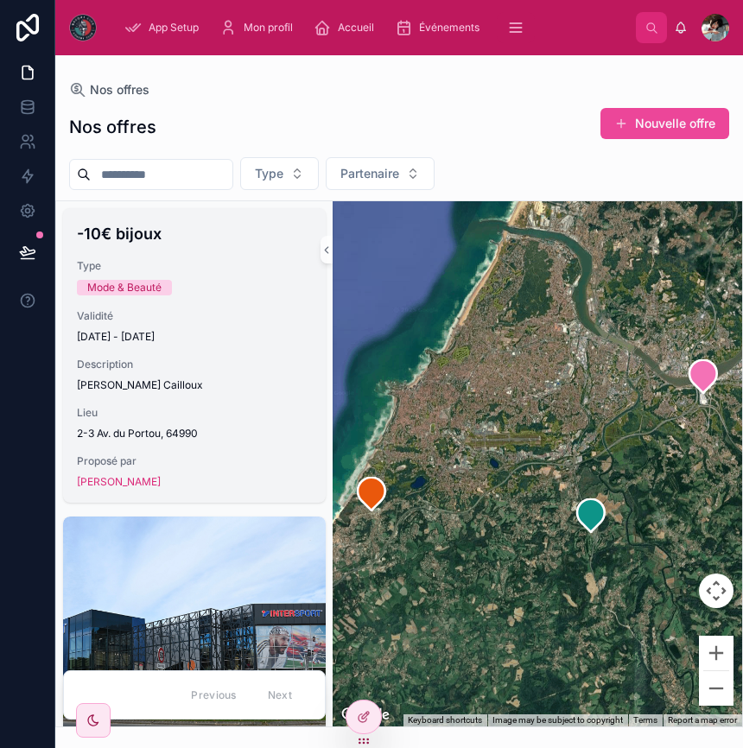
click at [275, 418] on span "Lieu" at bounding box center [194, 413] width 235 height 14
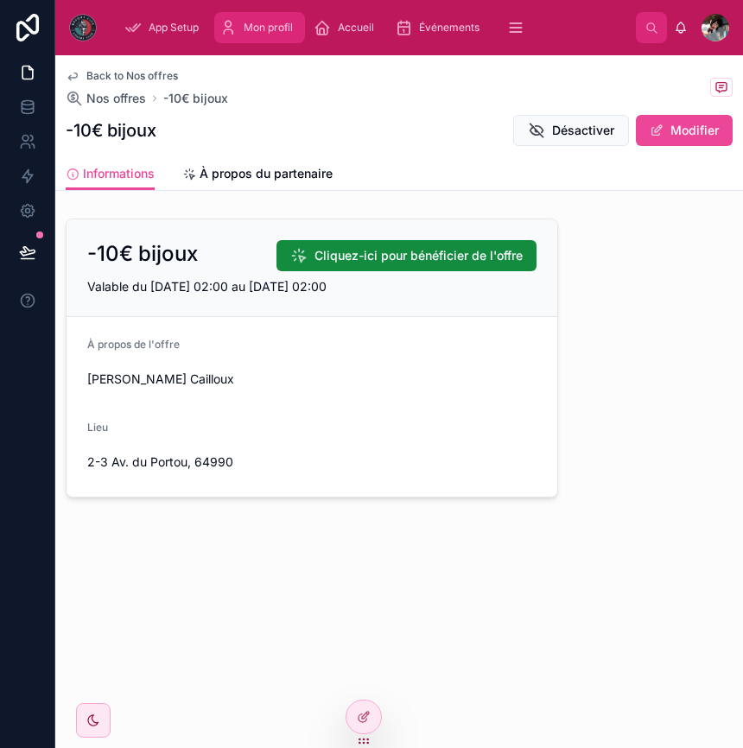
click at [282, 24] on span "Mon profil" at bounding box center [268, 28] width 49 height 14
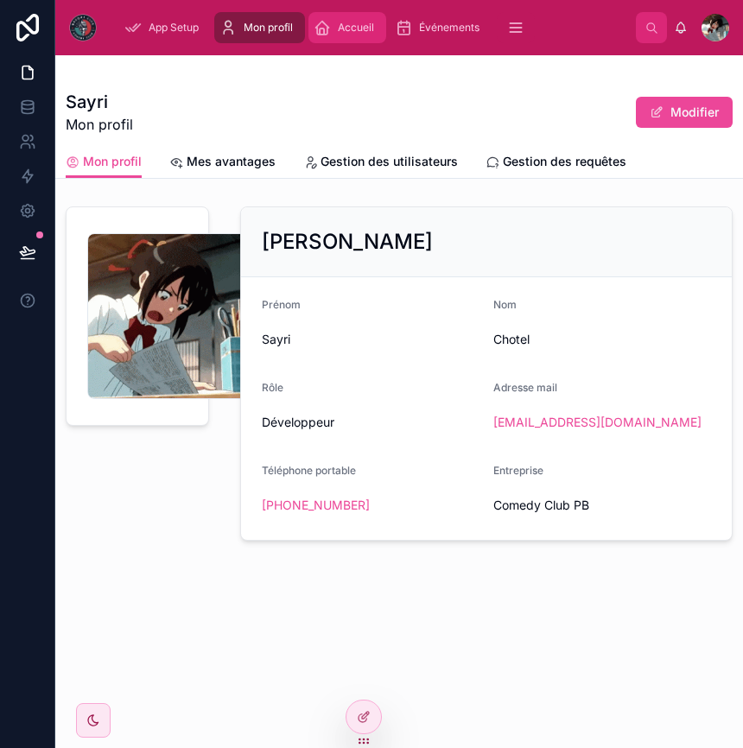
click at [346, 22] on span "Accueil" at bounding box center [356, 28] width 36 height 14
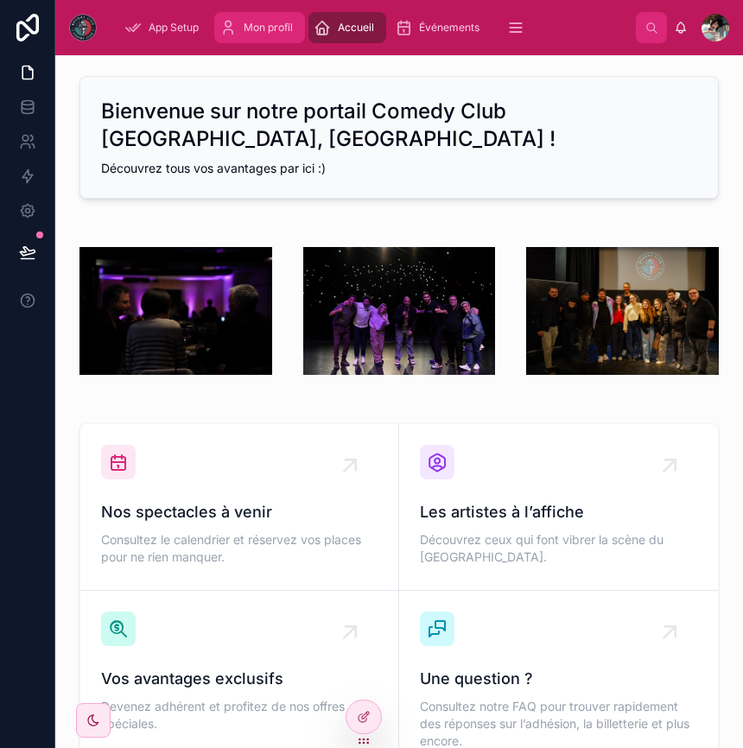
click at [232, 22] on icon "scrollable content" at bounding box center [227, 27] width 17 height 17
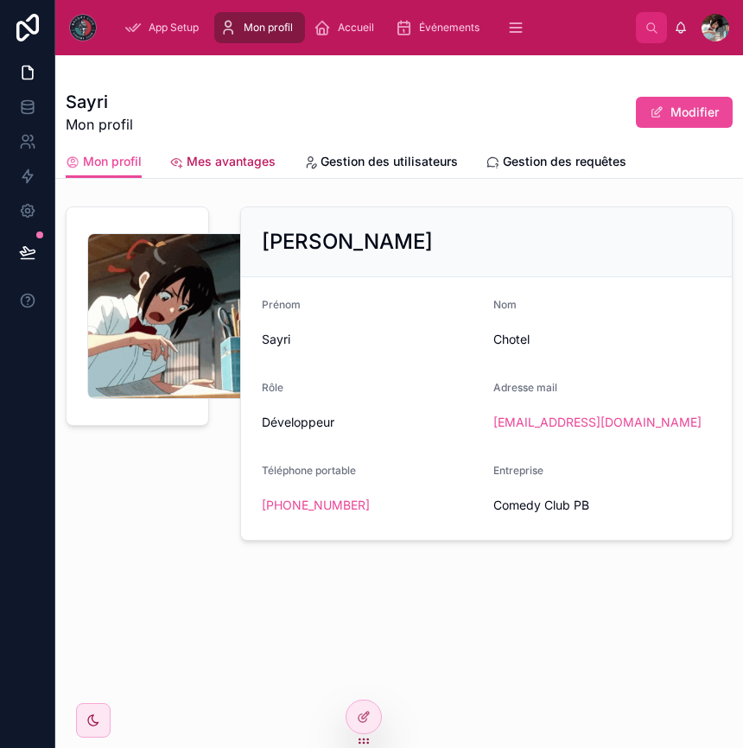
click at [214, 159] on span "Mes avantages" at bounding box center [231, 161] width 89 height 17
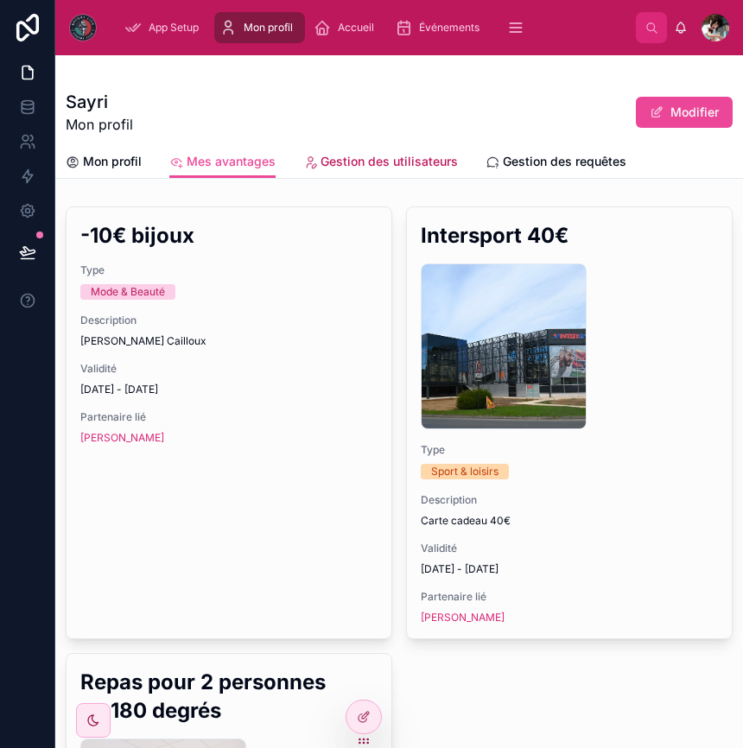
click at [352, 156] on span "Gestion des utilisateurs" at bounding box center [388, 161] width 137 height 17
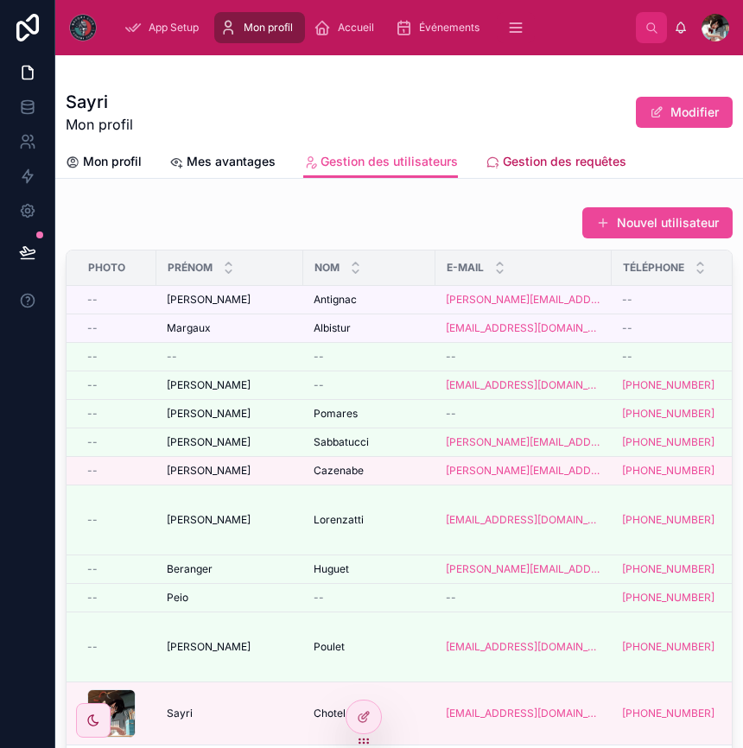
click at [541, 154] on span "Gestion des requêtes" at bounding box center [564, 161] width 123 height 17
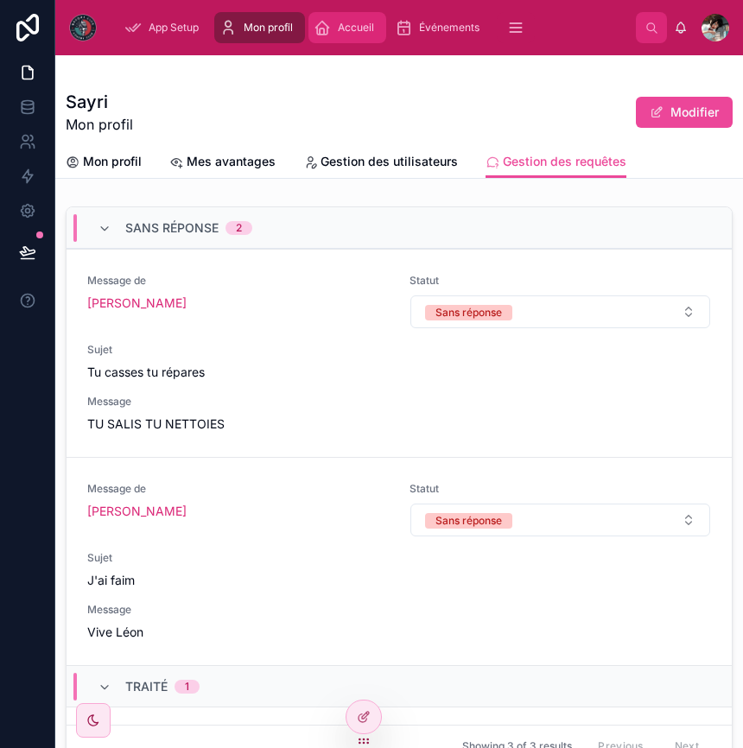
click at [345, 13] on link "Accueil" at bounding box center [347, 27] width 78 height 31
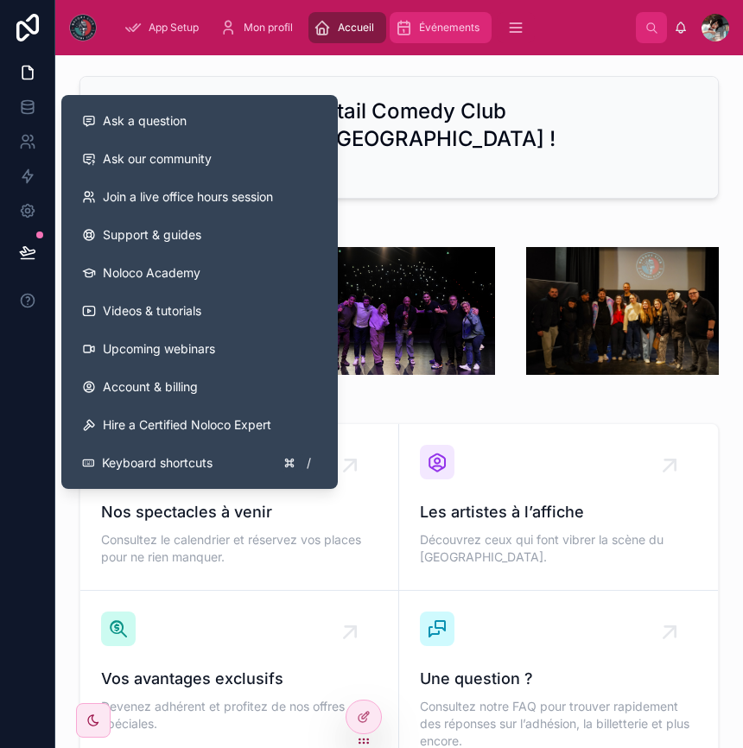
click at [443, 16] on div "Événements" at bounding box center [441, 28] width 92 height 28
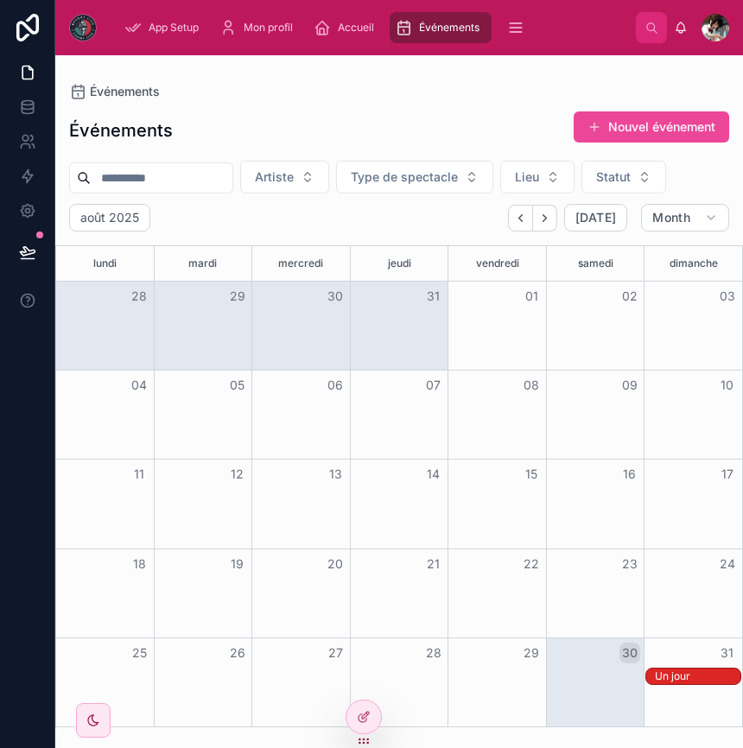
click at [693, 674] on div "Un jour" at bounding box center [697, 676] width 85 height 14
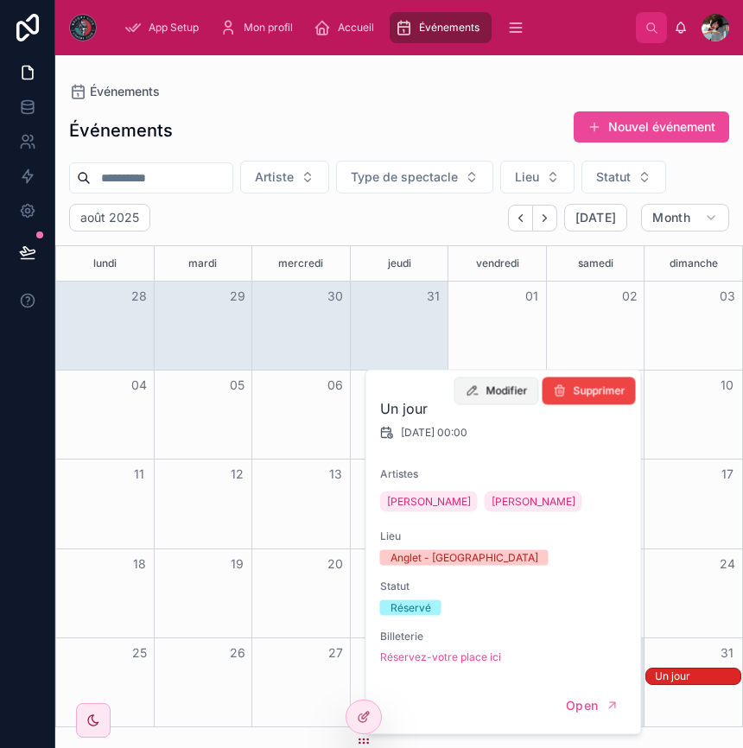
click at [484, 391] on button "Modifier" at bounding box center [496, 391] width 85 height 28
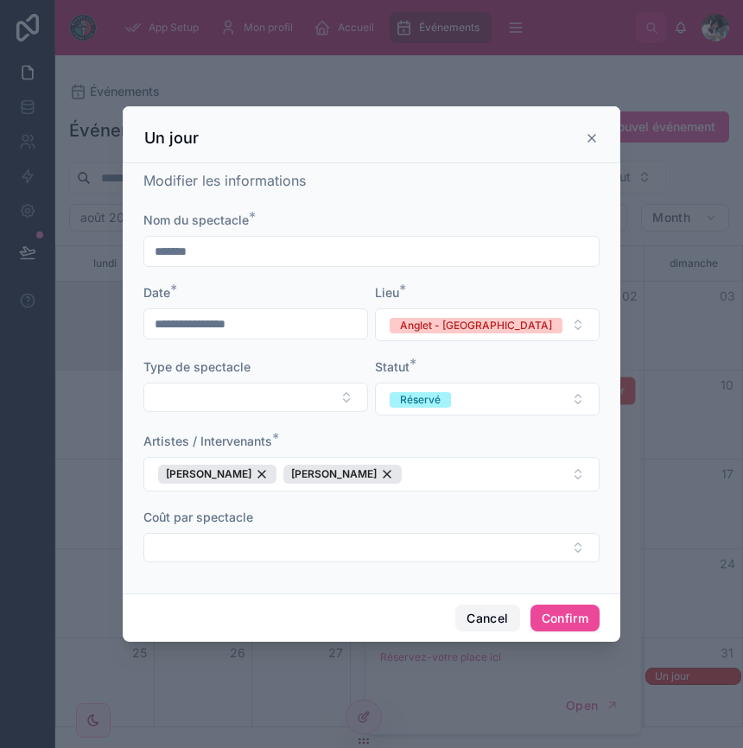
click at [483, 618] on button "Cancel" at bounding box center [487, 619] width 64 height 28
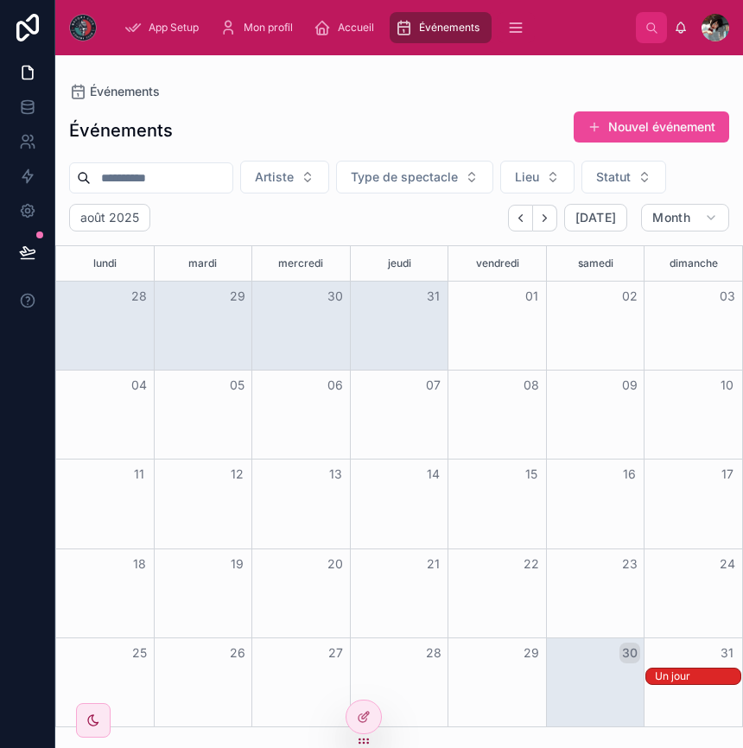
click at [666, 672] on div "Un jour" at bounding box center [697, 676] width 85 height 14
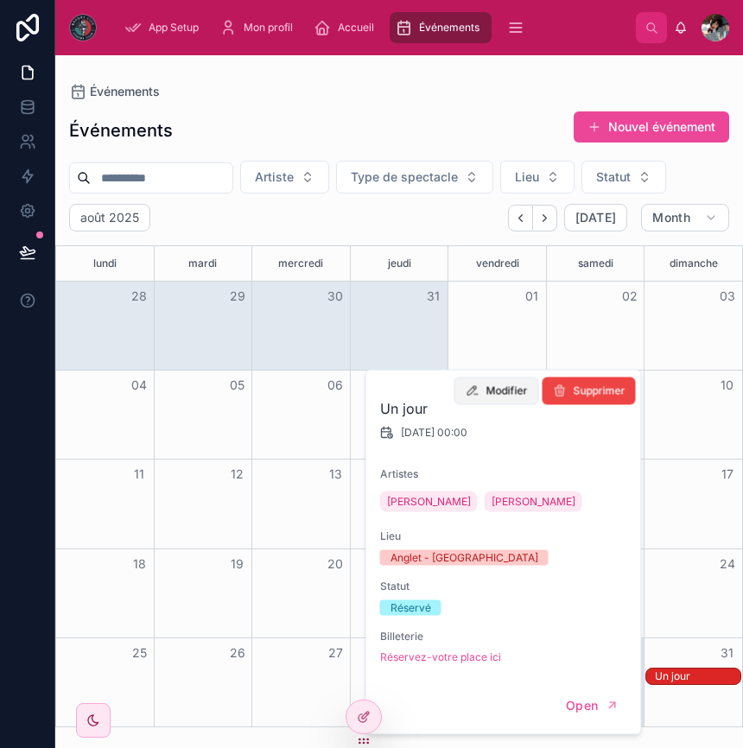
click at [500, 390] on span "Modifier" at bounding box center [506, 391] width 41 height 14
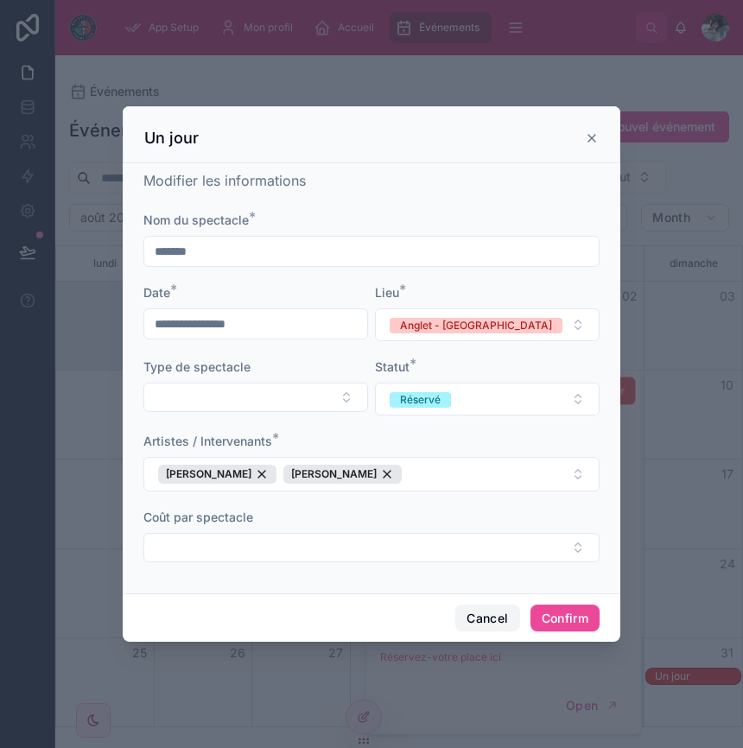
click at [488, 624] on button "Cancel" at bounding box center [487, 619] width 64 height 28
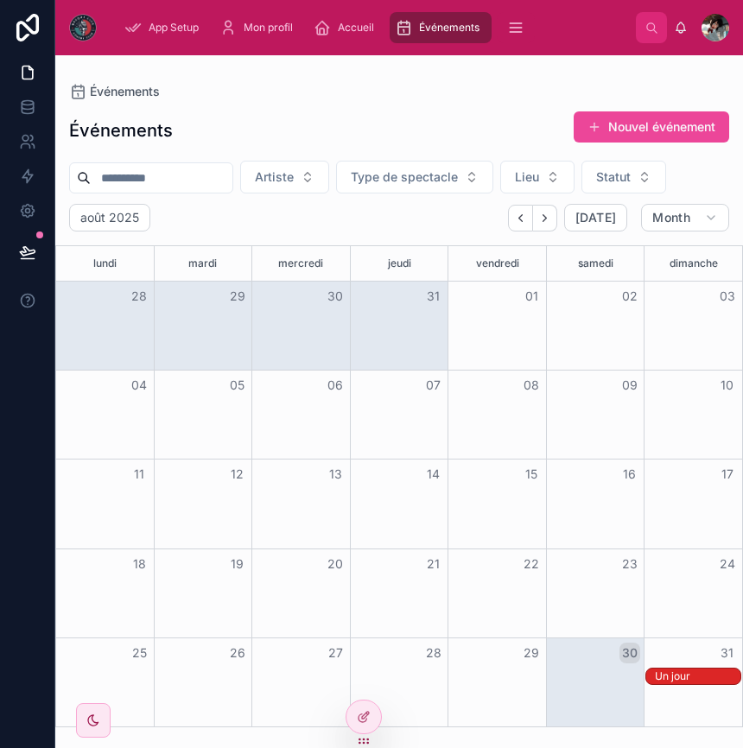
click at [662, 670] on div "Un jour" at bounding box center [697, 676] width 85 height 14
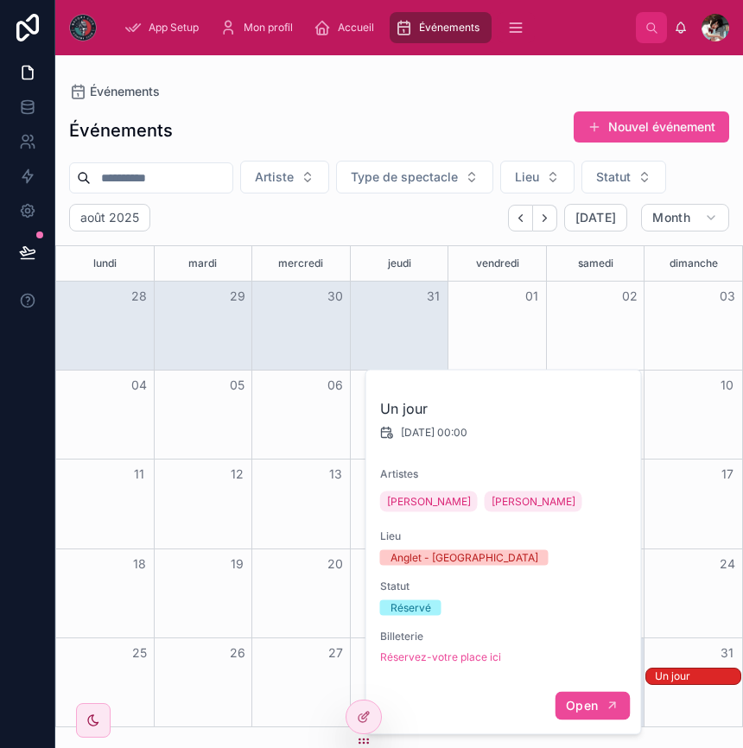
click at [601, 706] on button "Open" at bounding box center [591, 706] width 75 height 28
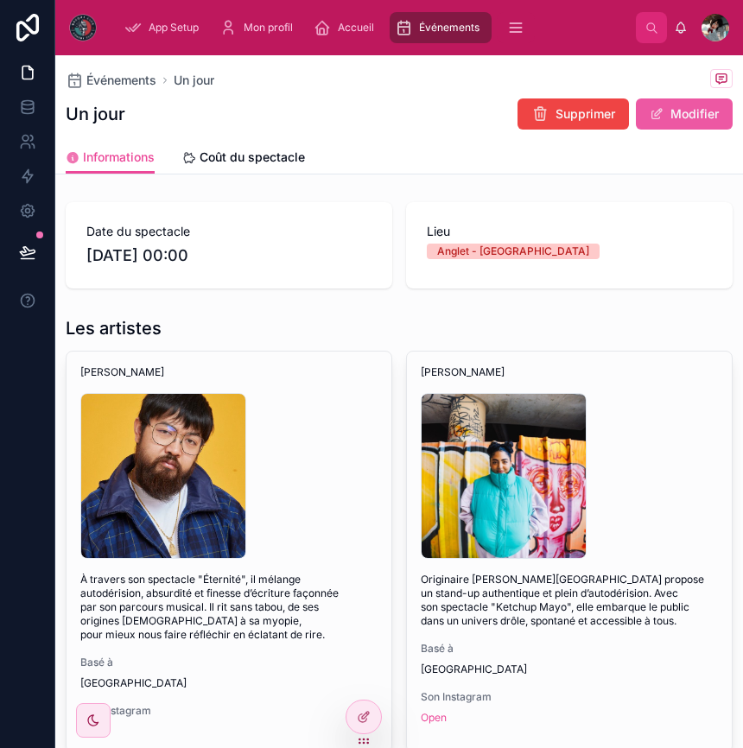
click at [655, 114] on span at bounding box center [656, 114] width 14 height 14
click at [655, 114] on button "Enregistrer" at bounding box center [675, 113] width 113 height 31
click at [244, 148] on link "Coût du spectacle" at bounding box center [243, 159] width 123 height 35
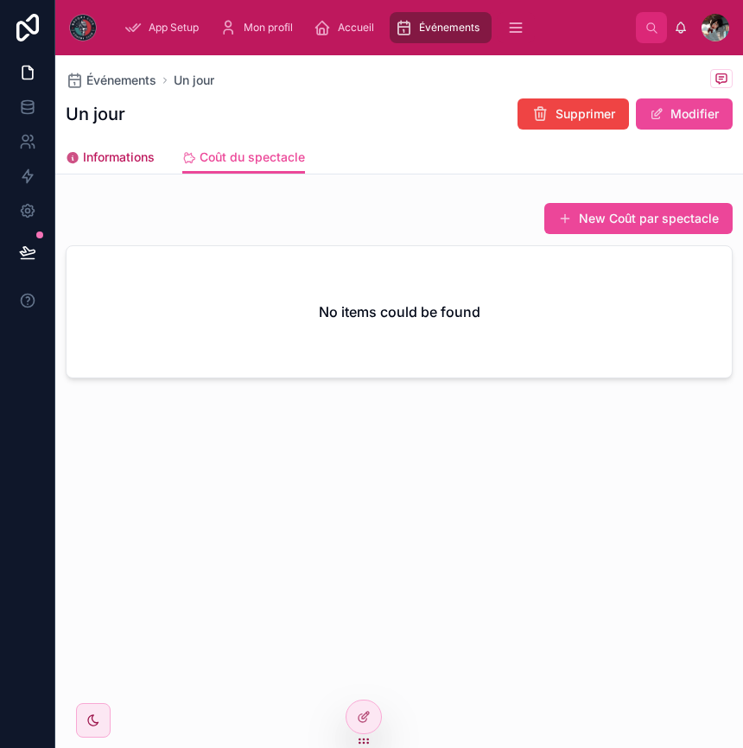
click at [109, 156] on span "Informations" at bounding box center [119, 157] width 72 height 17
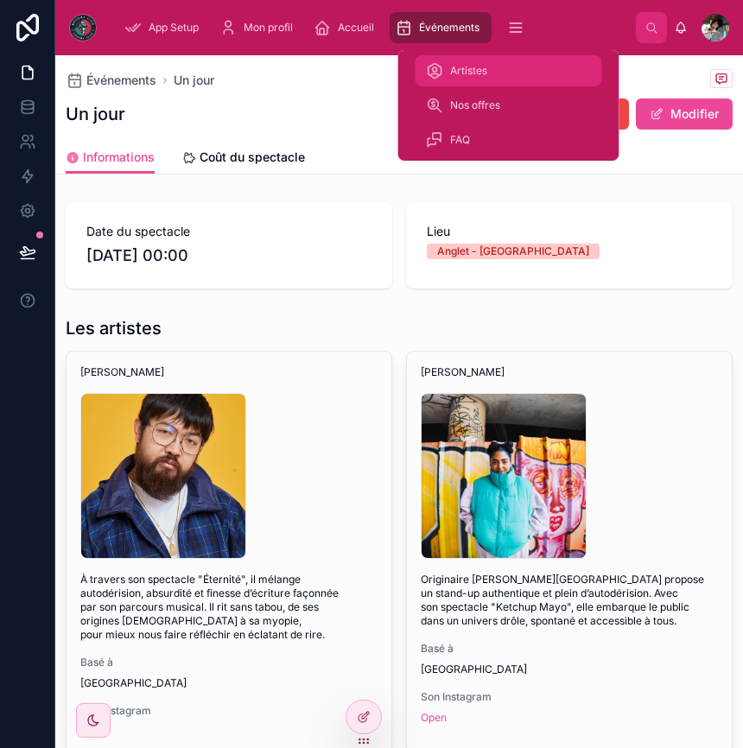
click at [463, 66] on span "Artistes" at bounding box center [468, 71] width 37 height 14
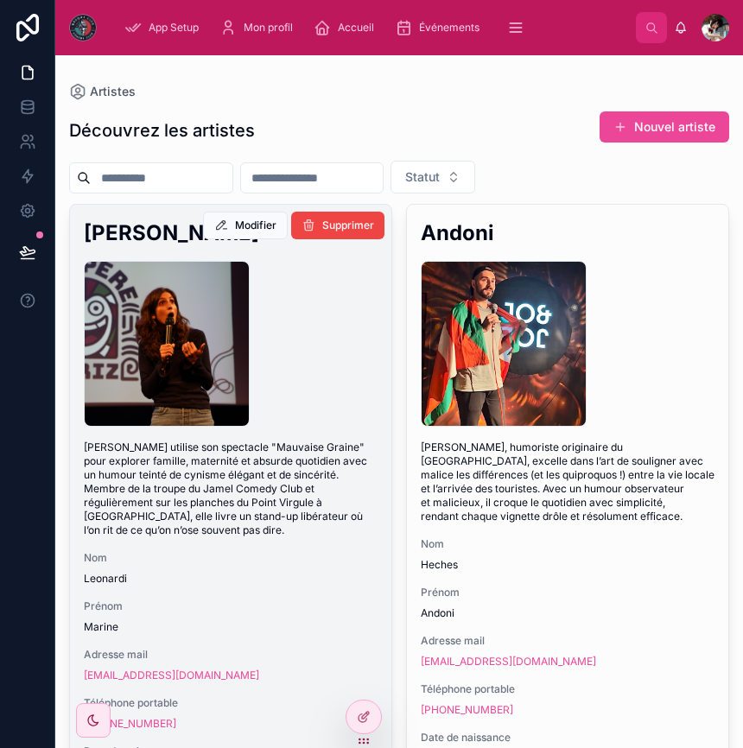
click at [337, 353] on div "DSC06972 .jpg" at bounding box center [231, 344] width 294 height 166
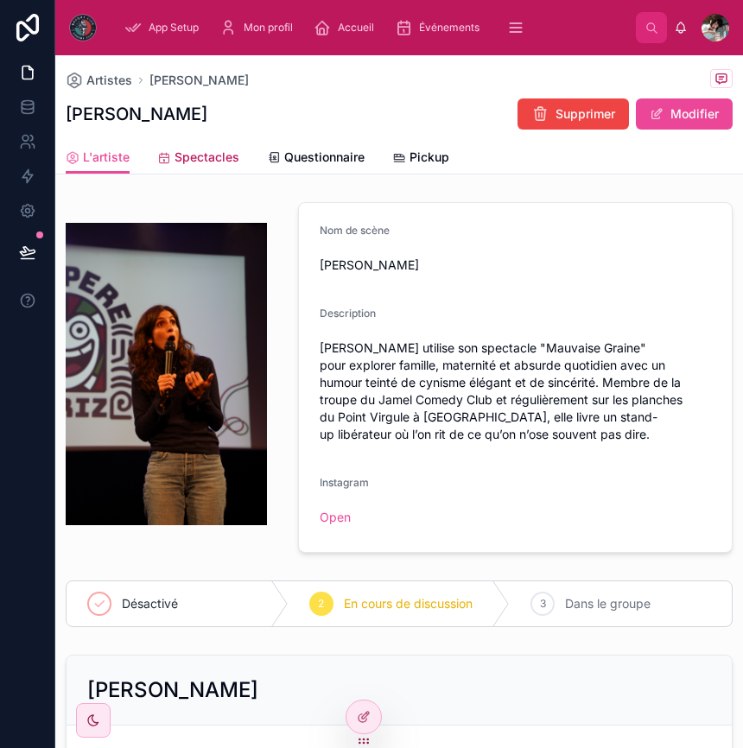
click at [195, 161] on span "Spectacles" at bounding box center [206, 157] width 65 height 17
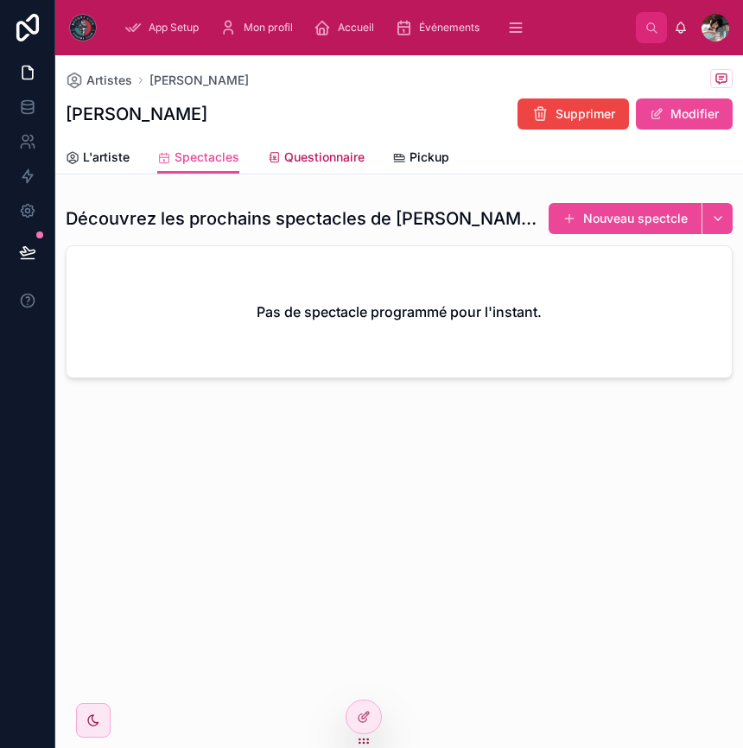
click at [322, 150] on span "Questionnaire" at bounding box center [324, 157] width 80 height 17
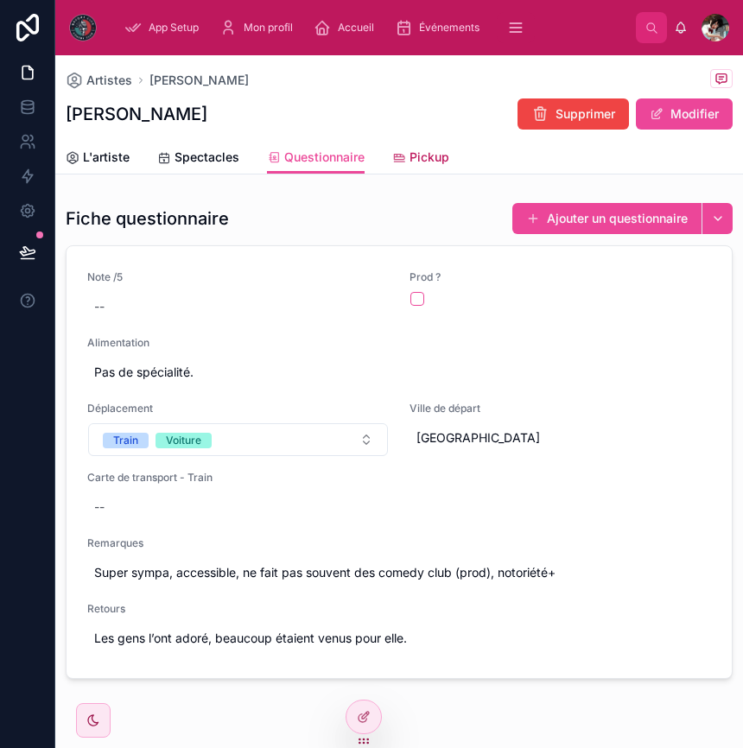
click at [410, 153] on span "Pickup" at bounding box center [429, 157] width 40 height 17
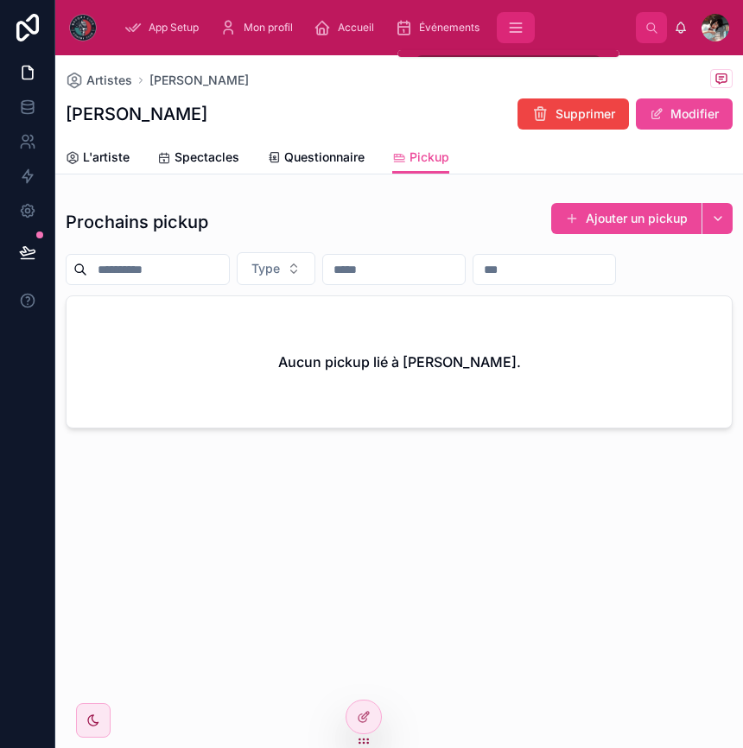
click at [503, 30] on button "scrollable content" at bounding box center [516, 27] width 38 height 31
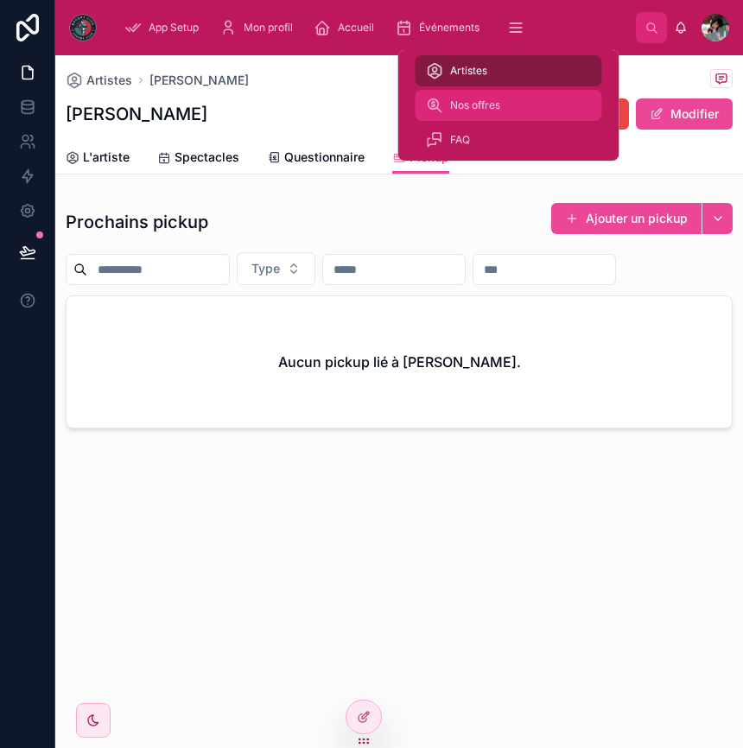
click at [455, 98] on div "Nos offres" at bounding box center [509, 106] width 166 height 28
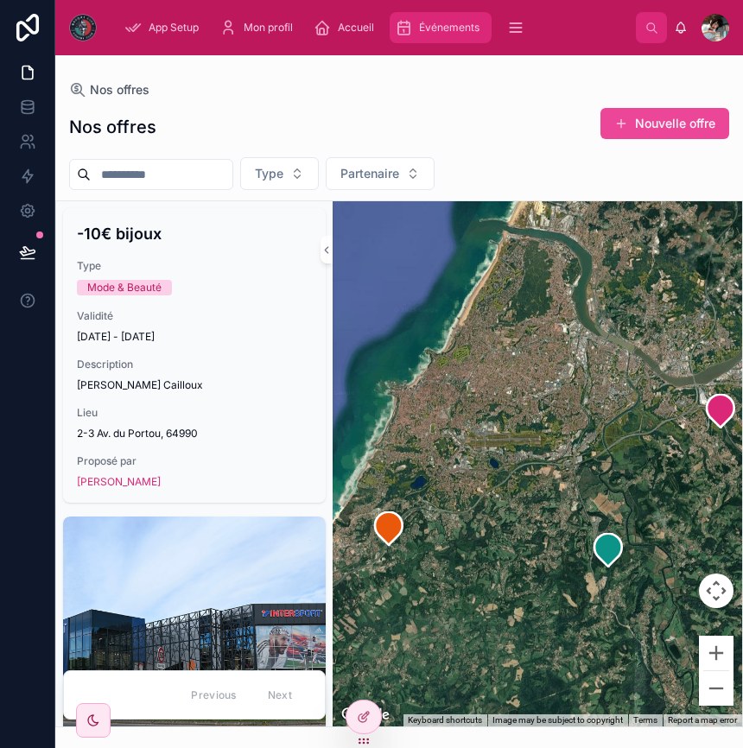
click at [450, 28] on span "Événements" at bounding box center [449, 28] width 60 height 14
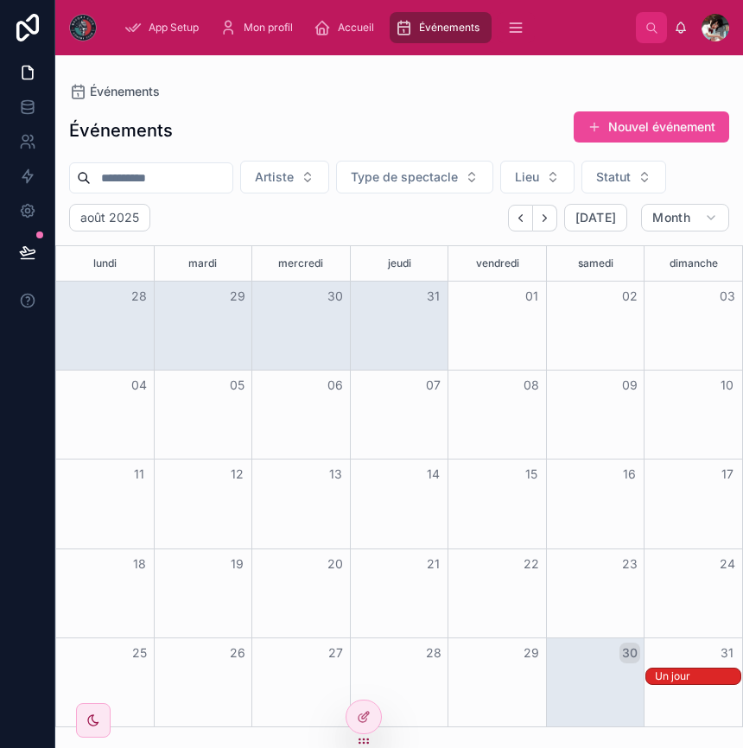
click at [668, 669] on div "Un jour" at bounding box center [697, 676] width 85 height 14
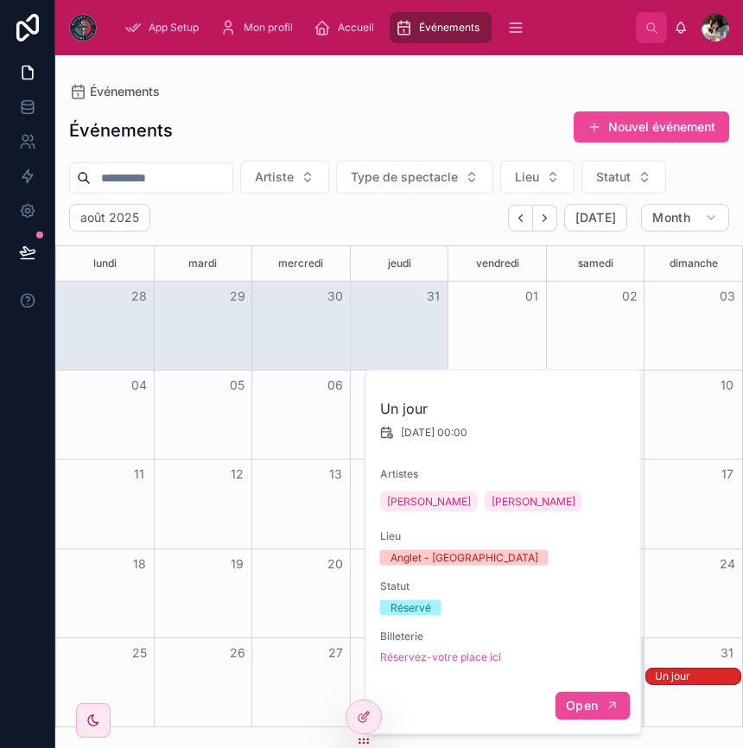
click at [583, 705] on span "Open" at bounding box center [582, 706] width 32 height 16
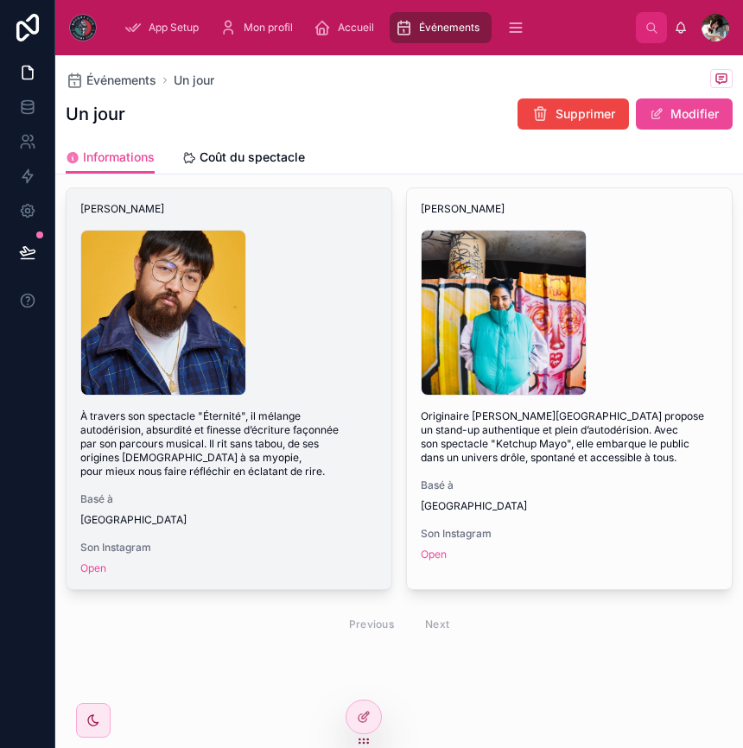
scroll to position [153, 0]
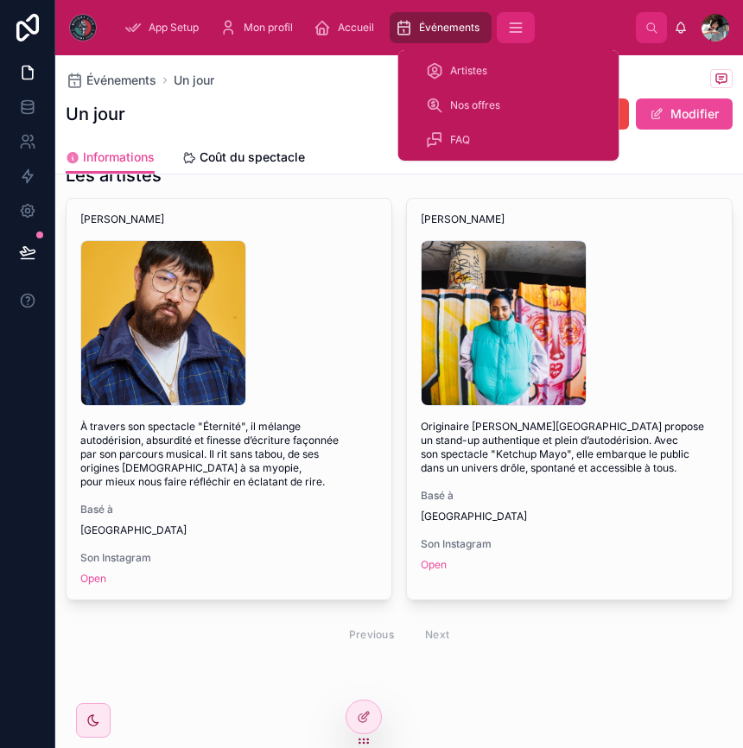
click at [511, 17] on button "scrollable content" at bounding box center [516, 27] width 38 height 31
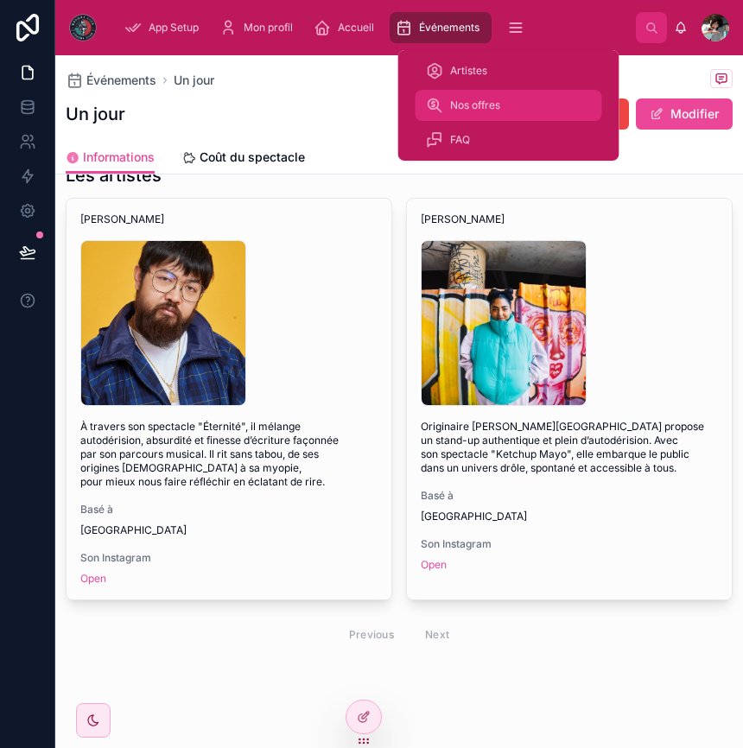
click at [463, 104] on span "Nos offres" at bounding box center [475, 105] width 50 height 14
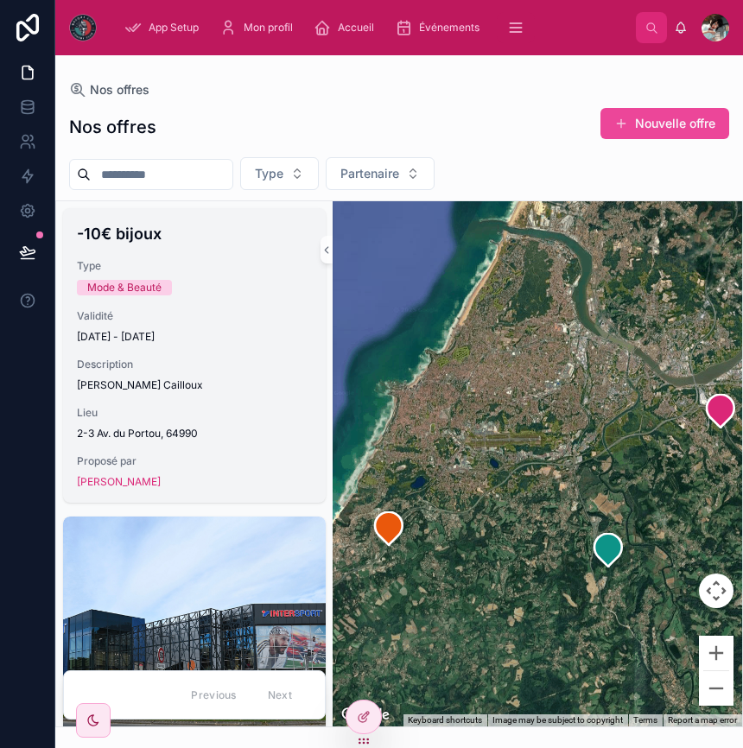
click at [269, 374] on div "Description Chez Bijoux Cailloux" at bounding box center [194, 375] width 235 height 35
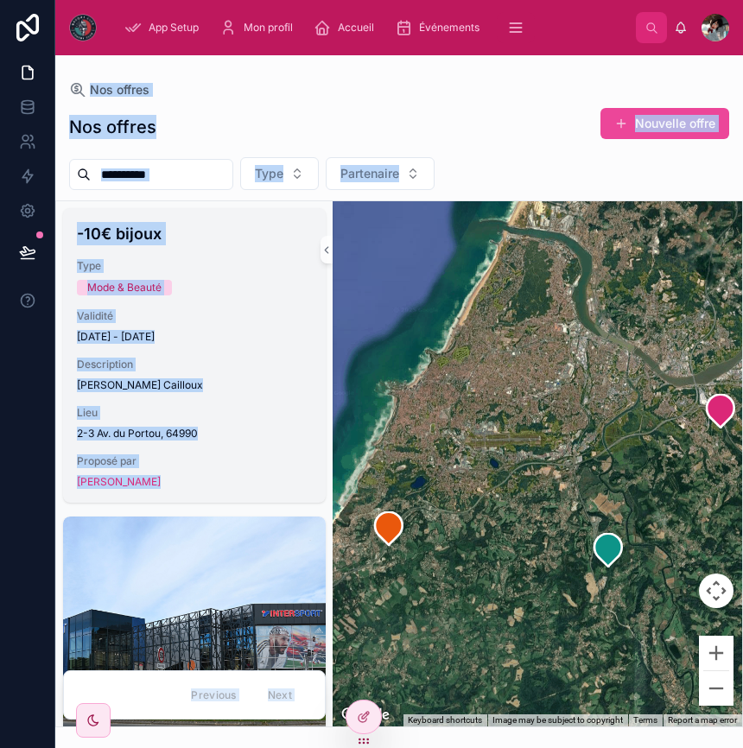
click at [269, 374] on div "Nos offres Nos offres Nouvelle offre Type Partenaire -10€ bijoux Type Mode & Be…" at bounding box center [398, 401] width 687 height 693
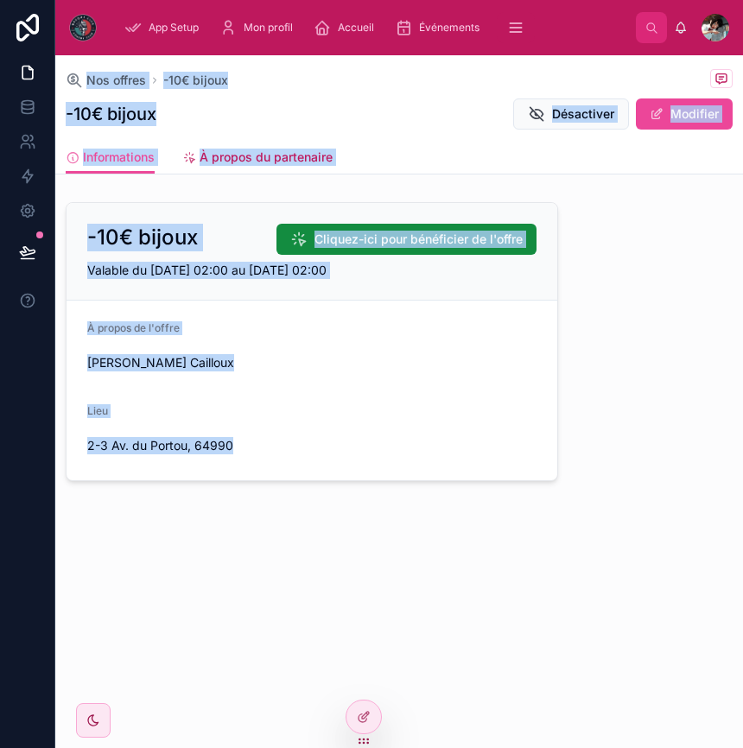
click at [256, 150] on span "À propos du partenaire" at bounding box center [265, 157] width 133 height 17
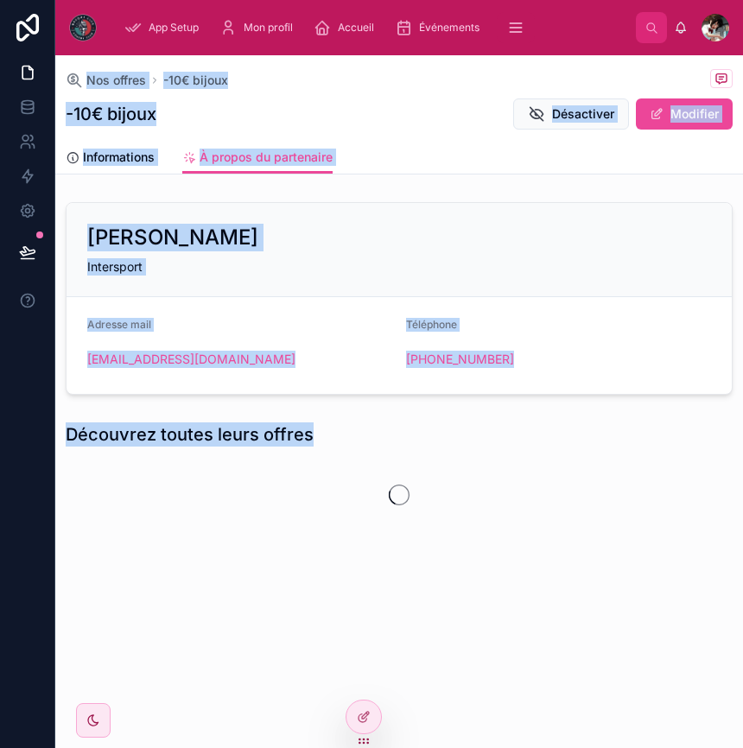
click at [394, 244] on div "[PERSON_NAME]" at bounding box center [399, 238] width 624 height 28
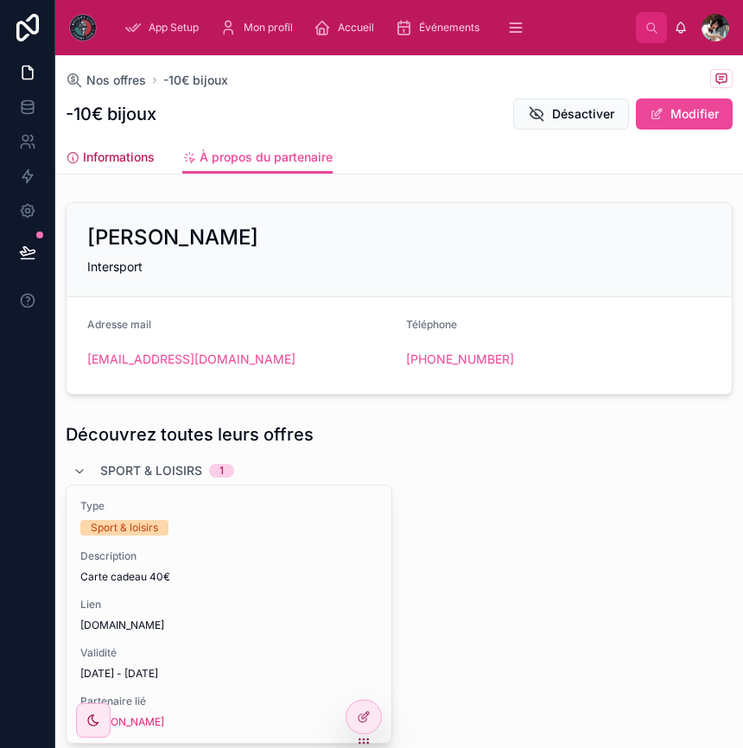
click at [131, 142] on link "Informations" at bounding box center [110, 159] width 89 height 35
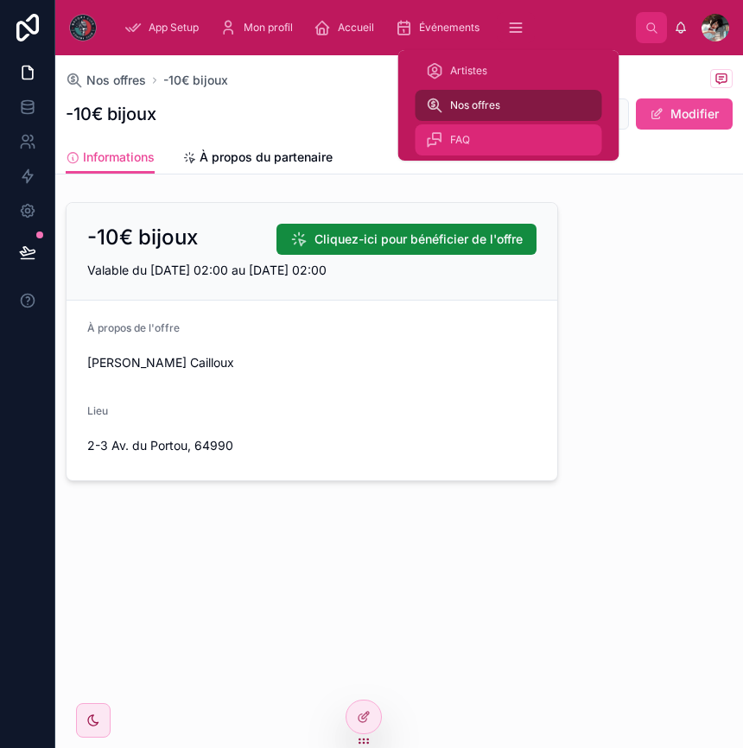
click at [457, 142] on span "FAQ" at bounding box center [460, 140] width 20 height 14
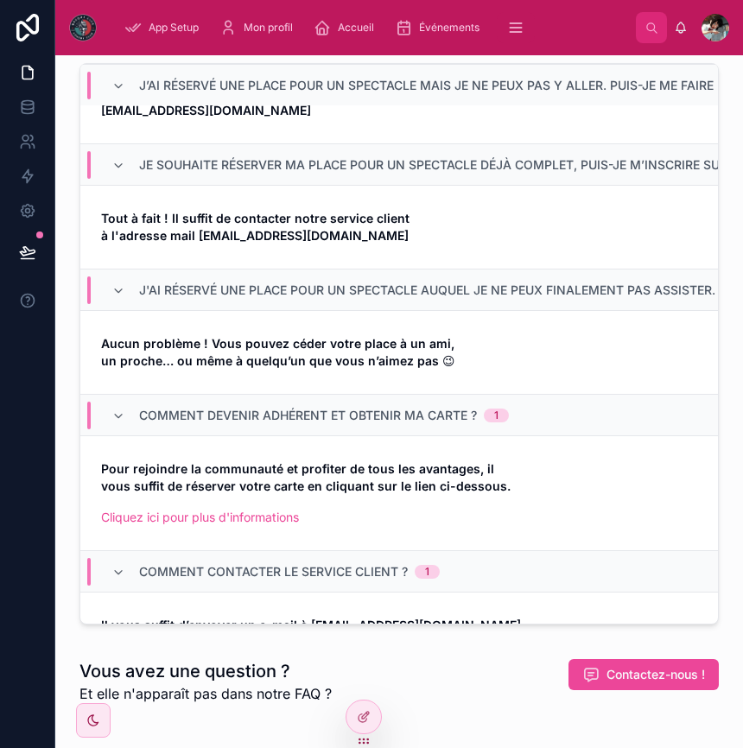
scroll to position [236, 0]
